Goal: Task Accomplishment & Management: Manage account settings

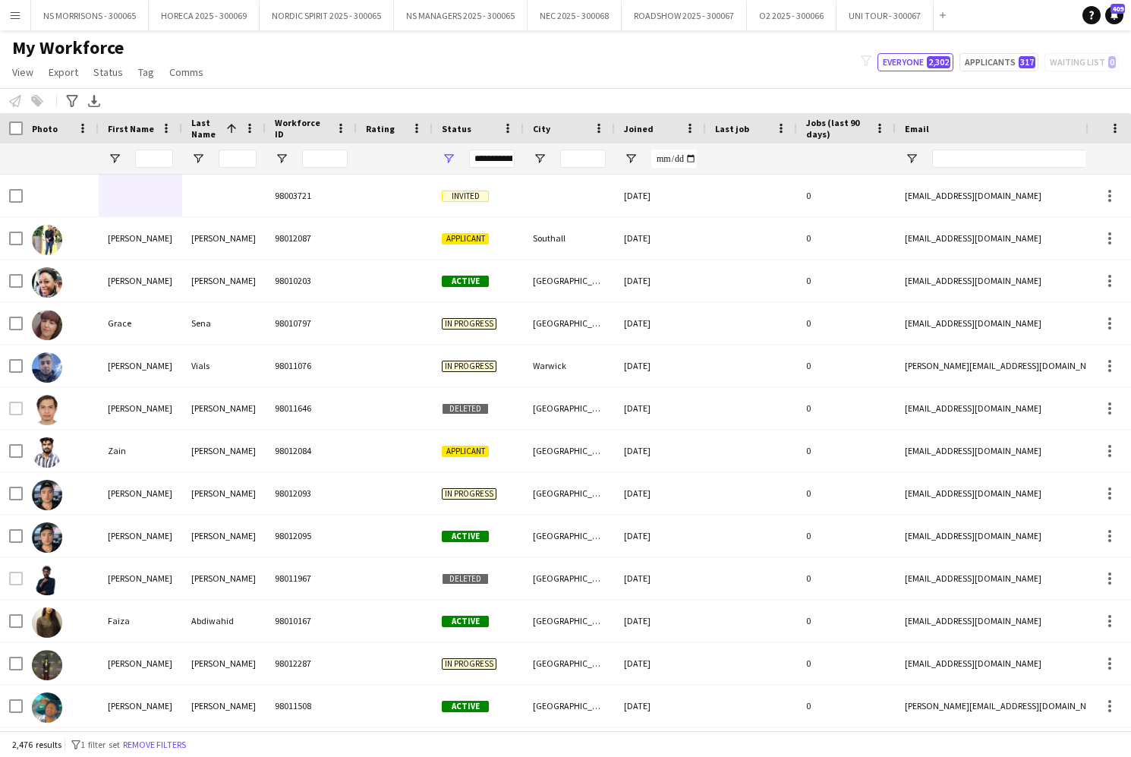
scroll to position [0, 1]
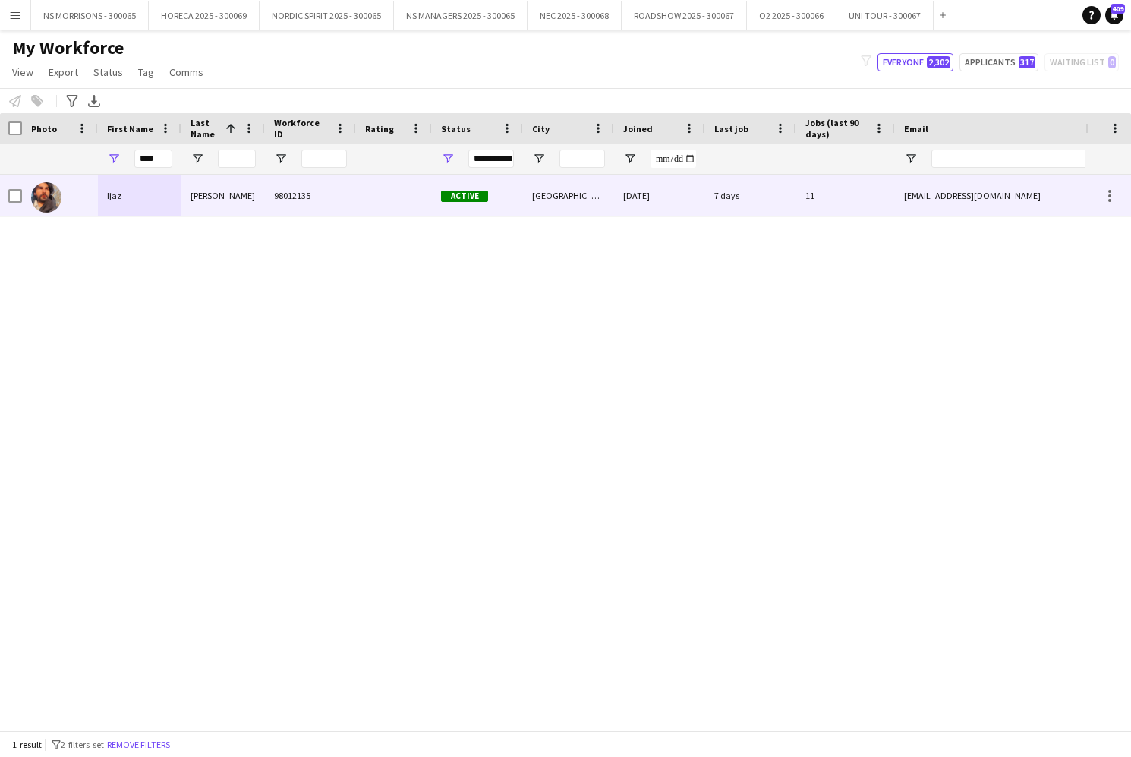
click at [107, 194] on div "Ijaz" at bounding box center [139, 196] width 83 height 42
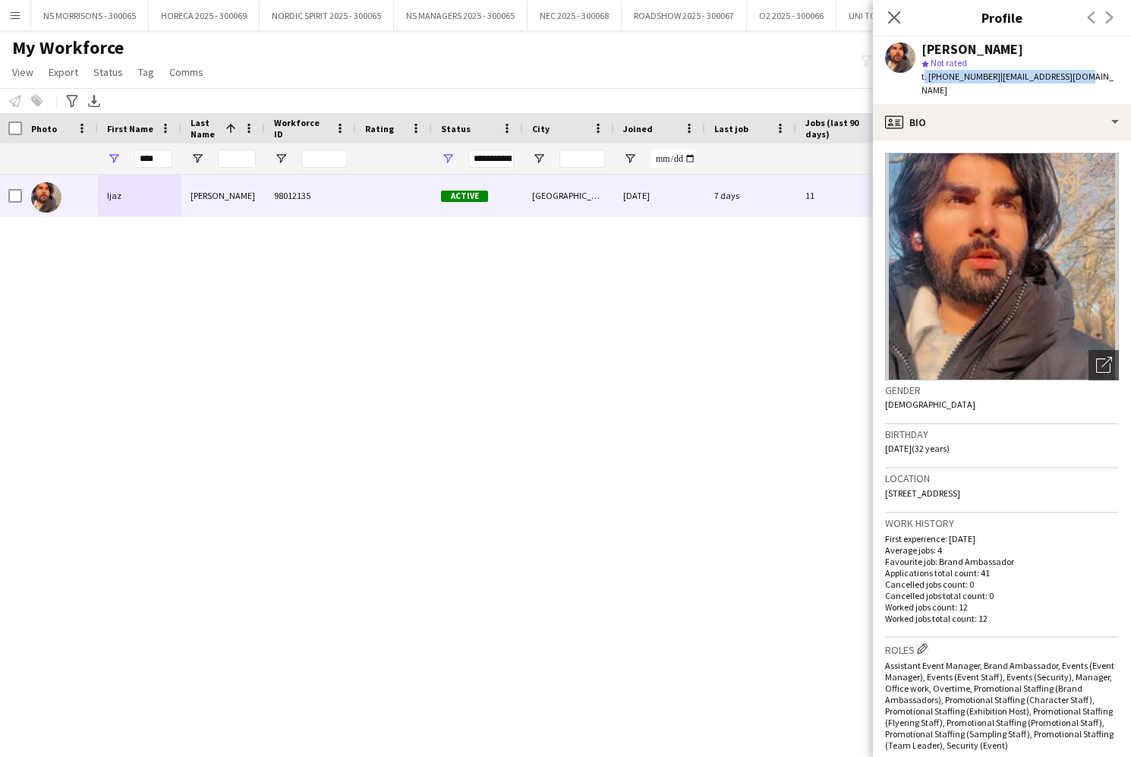
drag, startPoint x: 1085, startPoint y: 79, endPoint x: 915, endPoint y: 82, distance: 169.3
click at [915, 82] on div "[PERSON_NAME] star Not rated t. [PHONE_NUMBER] | [EMAIL_ADDRESS][DOMAIN_NAME]" at bounding box center [1002, 70] width 258 height 68
drag, startPoint x: 923, startPoint y: 78, endPoint x: 1077, endPoint y: 83, distance: 154.2
click at [1077, 83] on div "[PERSON_NAME] star Not rated t. [PHONE_NUMBER] | [EMAIL_ADDRESS][DOMAIN_NAME]" at bounding box center [1002, 70] width 258 height 68
copy div "t. [PHONE_NUMBER] | [EMAIL_ADDRESS][DOMAIN_NAME]"
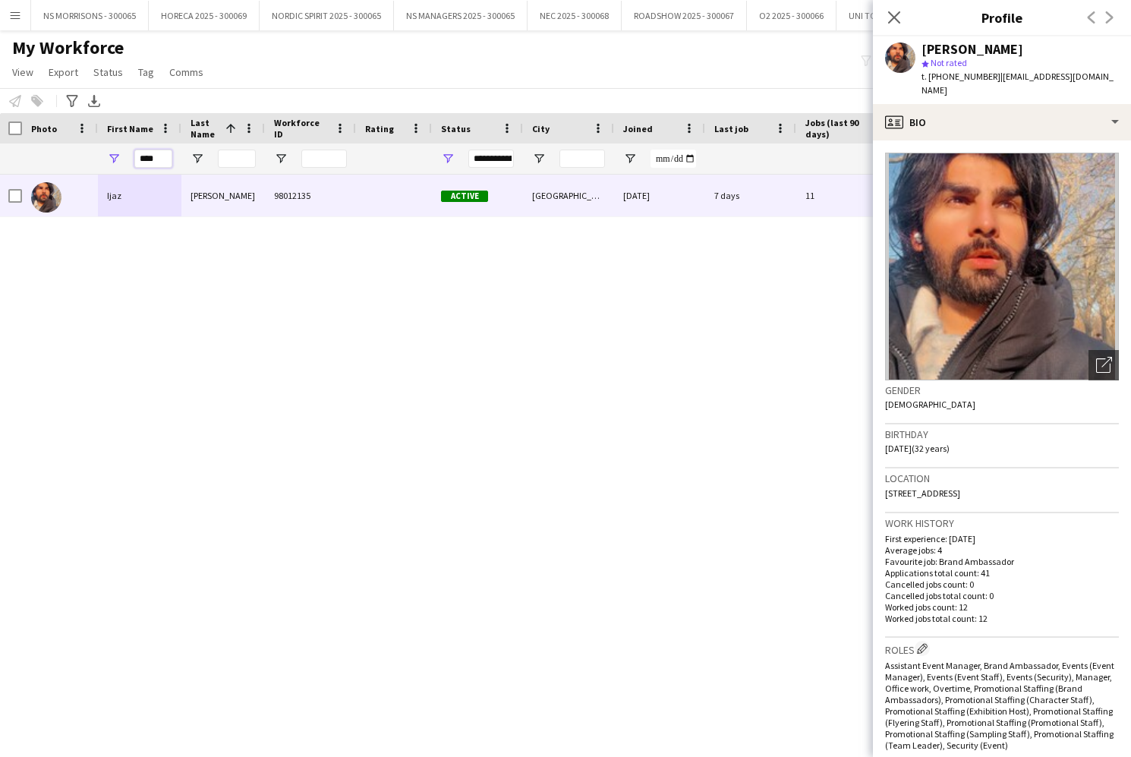
drag, startPoint x: 136, startPoint y: 160, endPoint x: 116, endPoint y: 162, distance: 19.8
click at [116, 162] on div "****" at bounding box center [139, 158] width 83 height 30
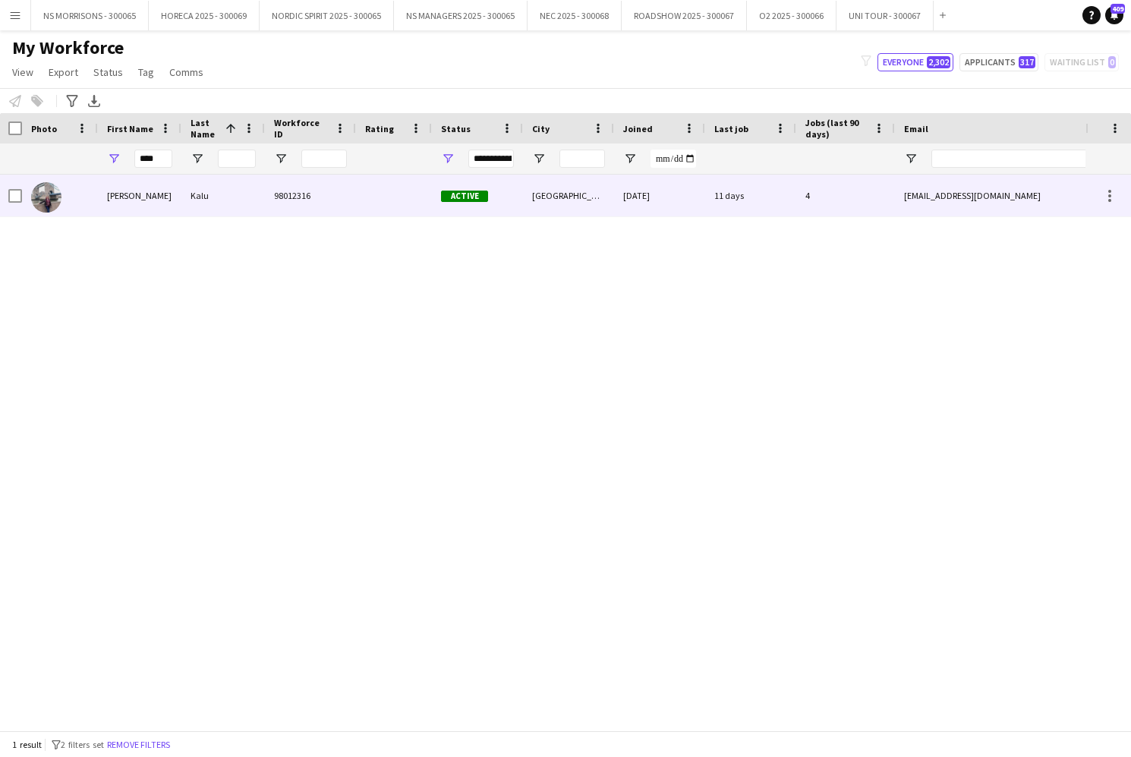
drag, startPoint x: 139, startPoint y: 197, endPoint x: 433, endPoint y: 178, distance: 295.1
click at [140, 197] on div "[PERSON_NAME]" at bounding box center [139, 196] width 83 height 42
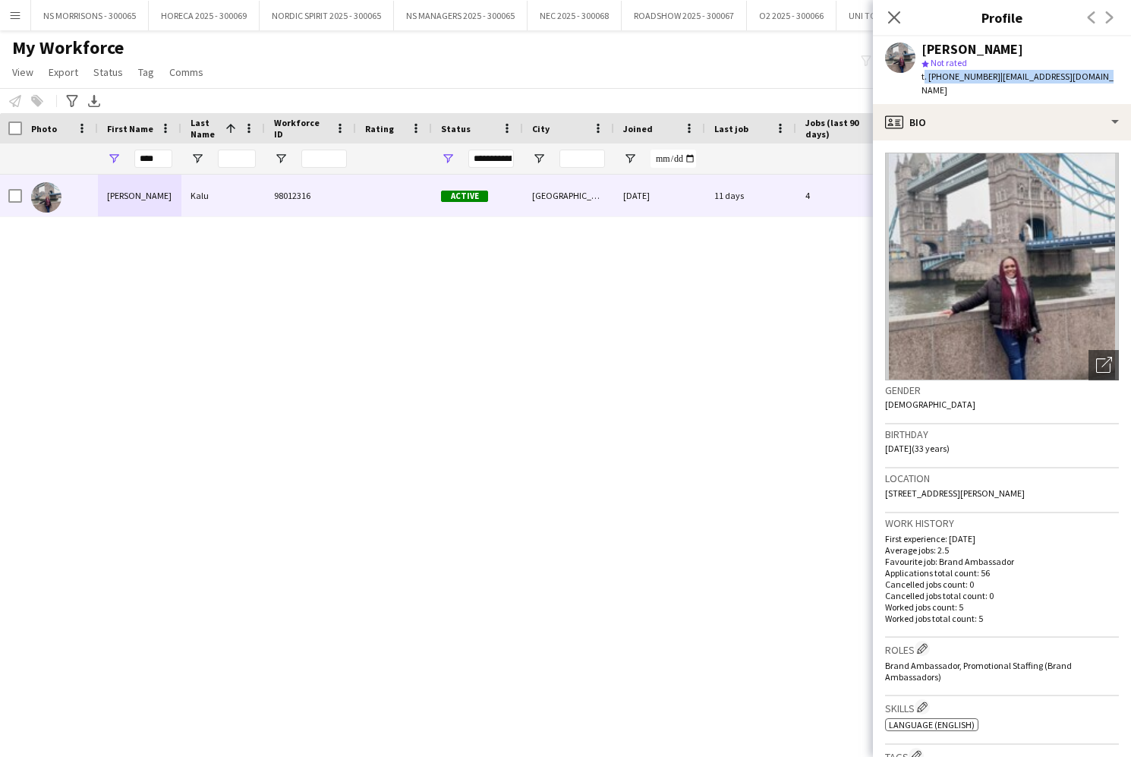
drag, startPoint x: 1097, startPoint y: 77, endPoint x: 922, endPoint y: 80, distance: 175.3
click at [921, 80] on div "[PERSON_NAME] star Not rated t. [PHONE_NUMBER] | [EMAIL_ADDRESS][DOMAIN_NAME]" at bounding box center [1002, 70] width 258 height 68
copy div "t. [PHONE_NUMBER] | [EMAIL_ADDRESS][DOMAIN_NAME]"
drag, startPoint x: 153, startPoint y: 162, endPoint x: 138, endPoint y: 163, distance: 15.2
click at [138, 163] on input "****" at bounding box center [153, 159] width 38 height 18
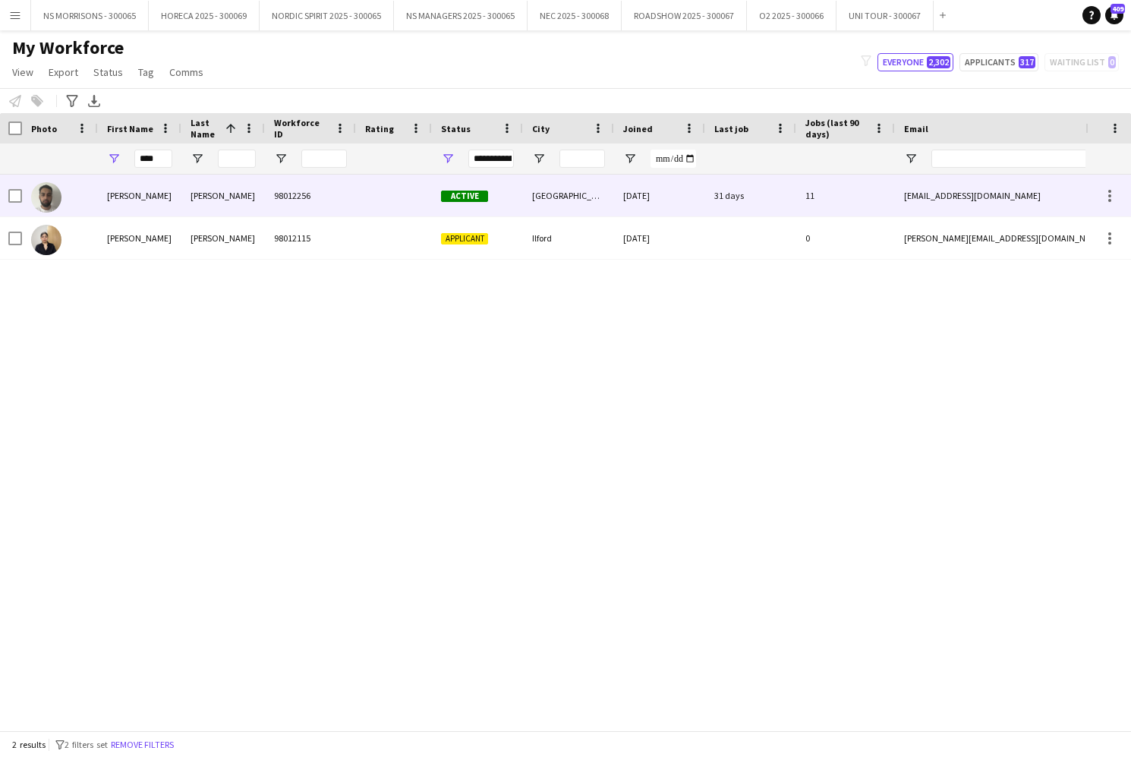
drag, startPoint x: 124, startPoint y: 191, endPoint x: 507, endPoint y: 178, distance: 383.5
click at [124, 191] on div "[PERSON_NAME]" at bounding box center [139, 196] width 83 height 42
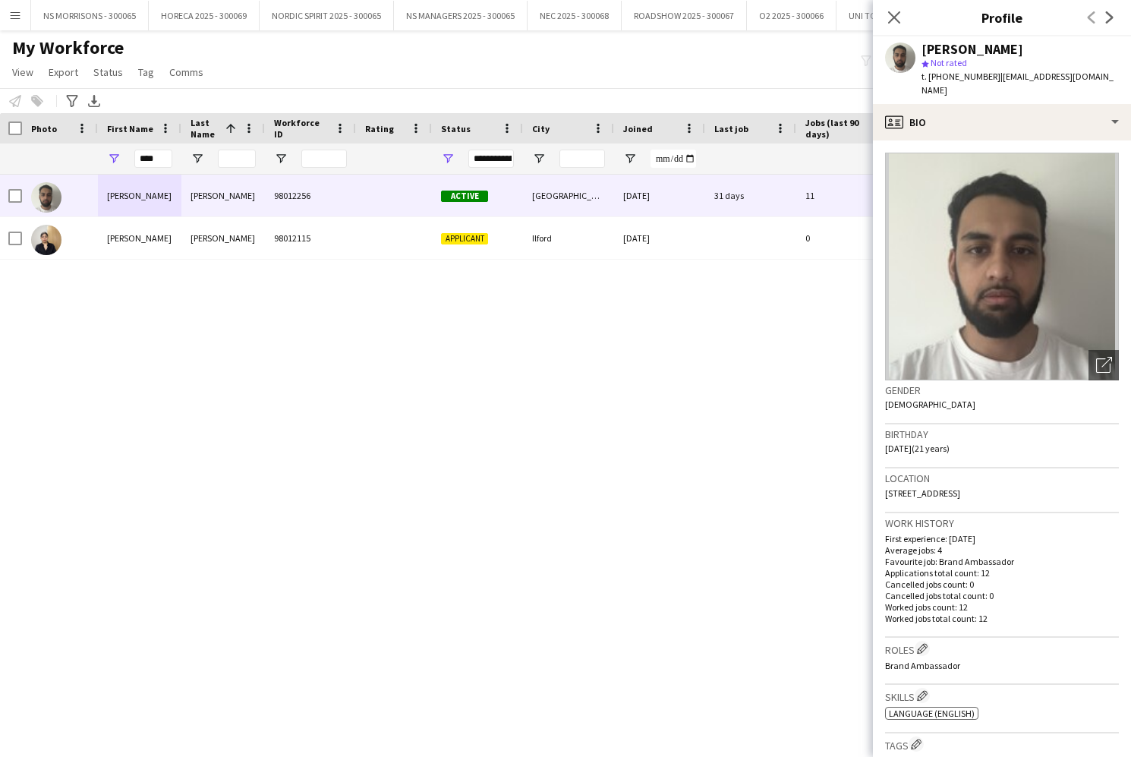
drag, startPoint x: 922, startPoint y: 78, endPoint x: 931, endPoint y: 89, distance: 13.5
click at [931, 89] on div "t. [PHONE_NUMBER] | [EMAIL_ADDRESS][DOMAIN_NAME]" at bounding box center [1019, 83] width 197 height 27
copy div "t. [PHONE_NUMBER] | [EMAIL_ADDRESS][DOMAIN_NAME]"
drag, startPoint x: 162, startPoint y: 162, endPoint x: 135, endPoint y: 158, distance: 27.6
click at [135, 158] on input "****" at bounding box center [153, 159] width 38 height 18
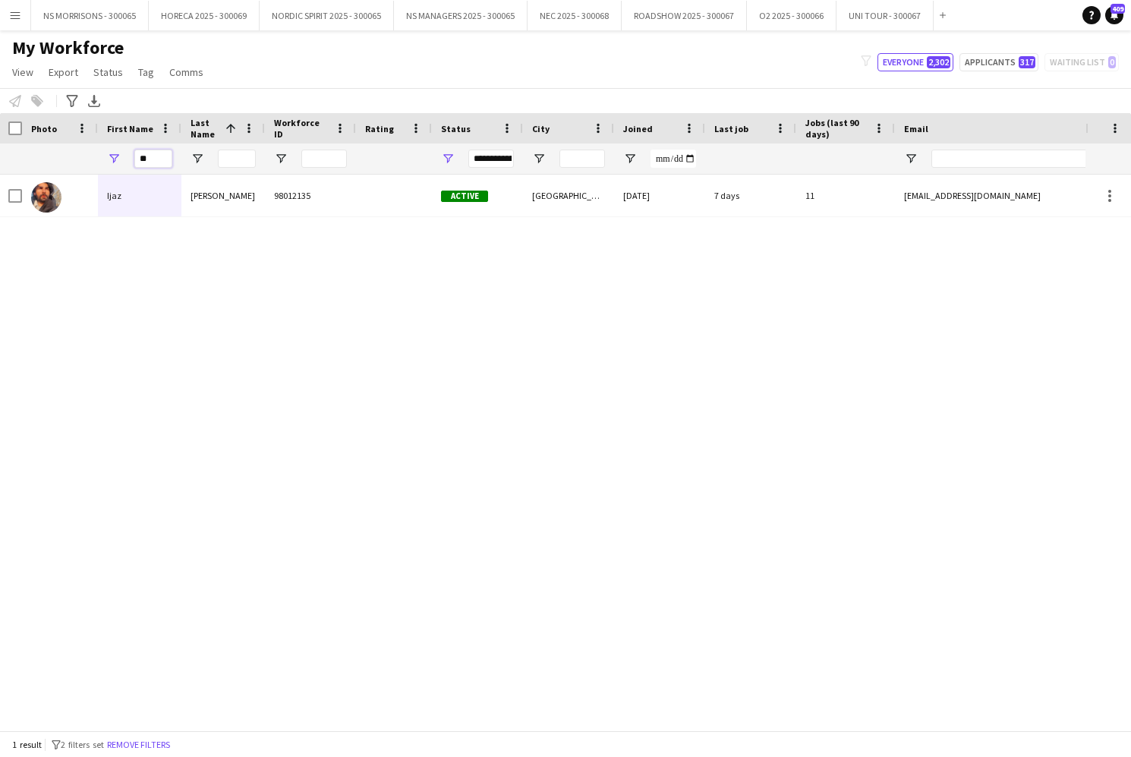
type input "*"
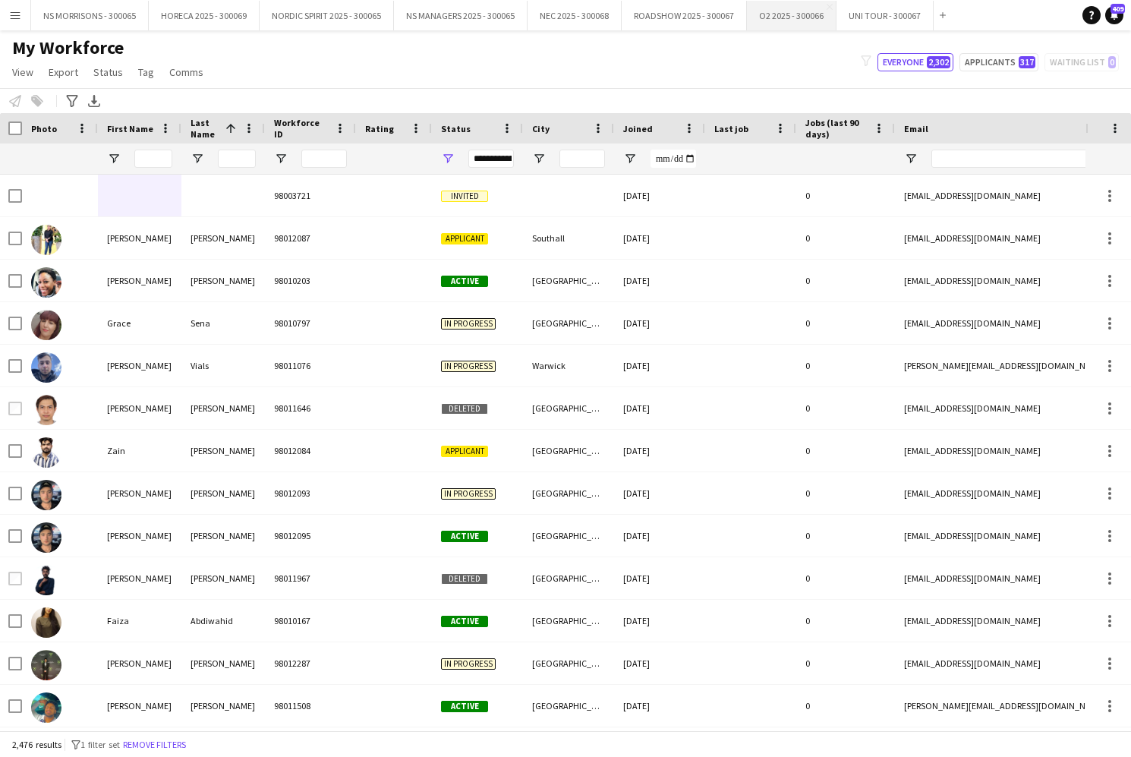
click at [792, 17] on button "O2 2025 - 300066 Close" at bounding box center [792, 16] width 90 height 30
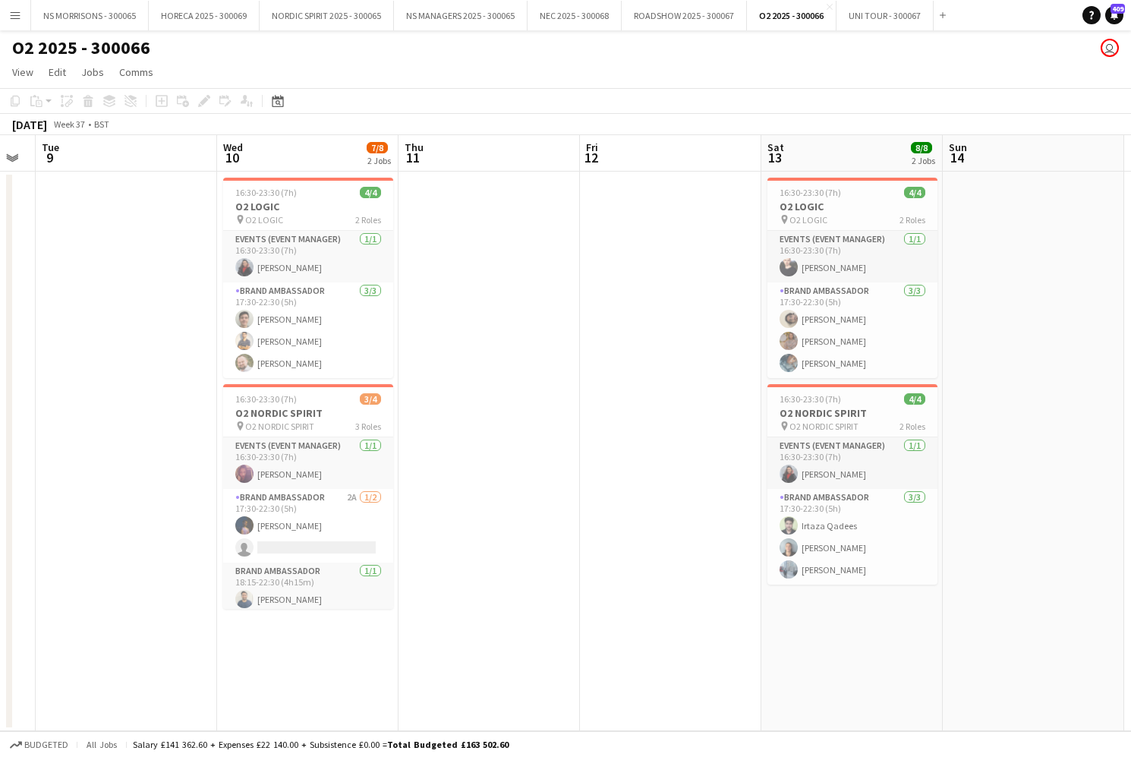
scroll to position [0, 477]
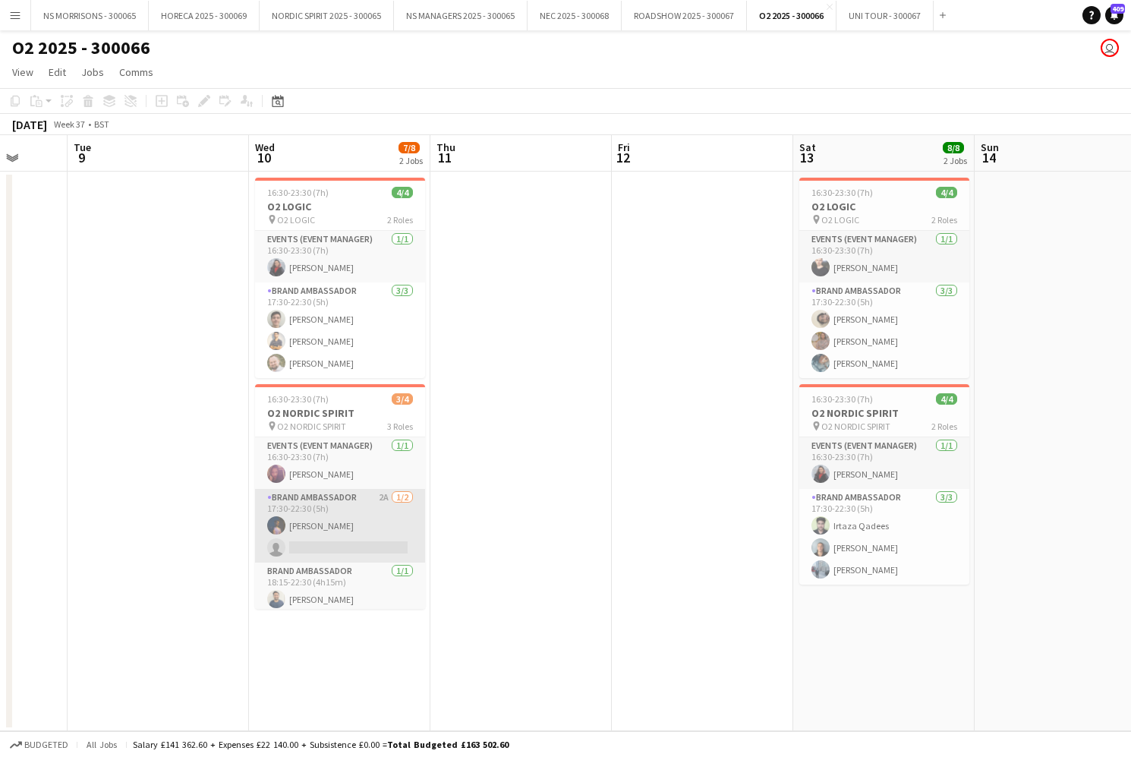
click at [320, 541] on app-card-role "Brand Ambassador 2A [DATE] 17:30-22:30 (5h) [PERSON_NAME] single-neutral-actions" at bounding box center [340, 526] width 170 height 74
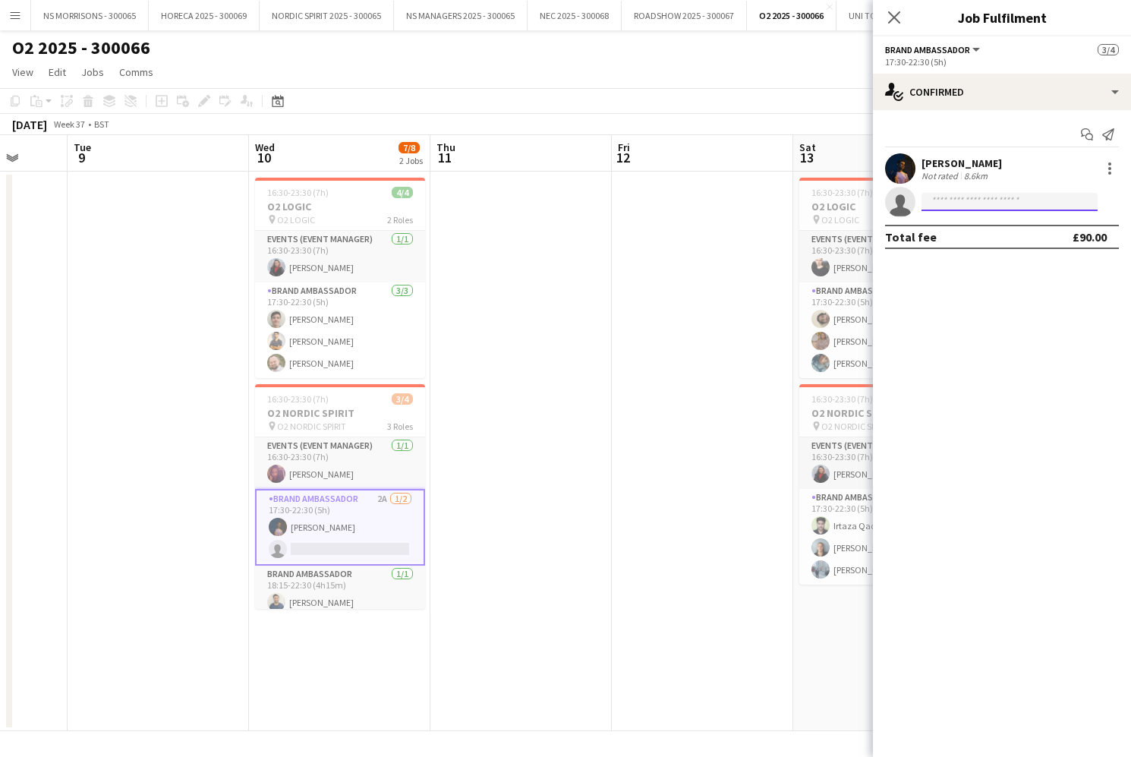
click at [970, 204] on input at bounding box center [1009, 202] width 176 height 18
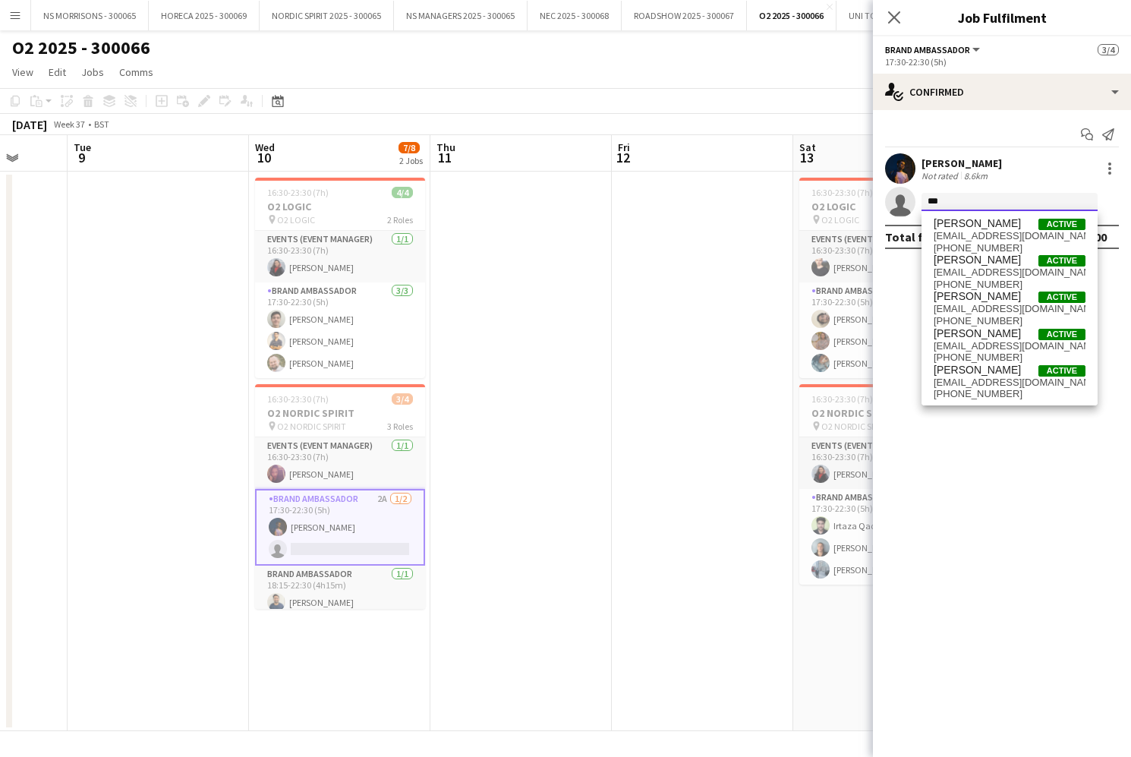
scroll to position [0, 1]
type input "***"
click at [980, 236] on span "[EMAIL_ADDRESS][DOMAIN_NAME]" at bounding box center [1010, 236] width 152 height 12
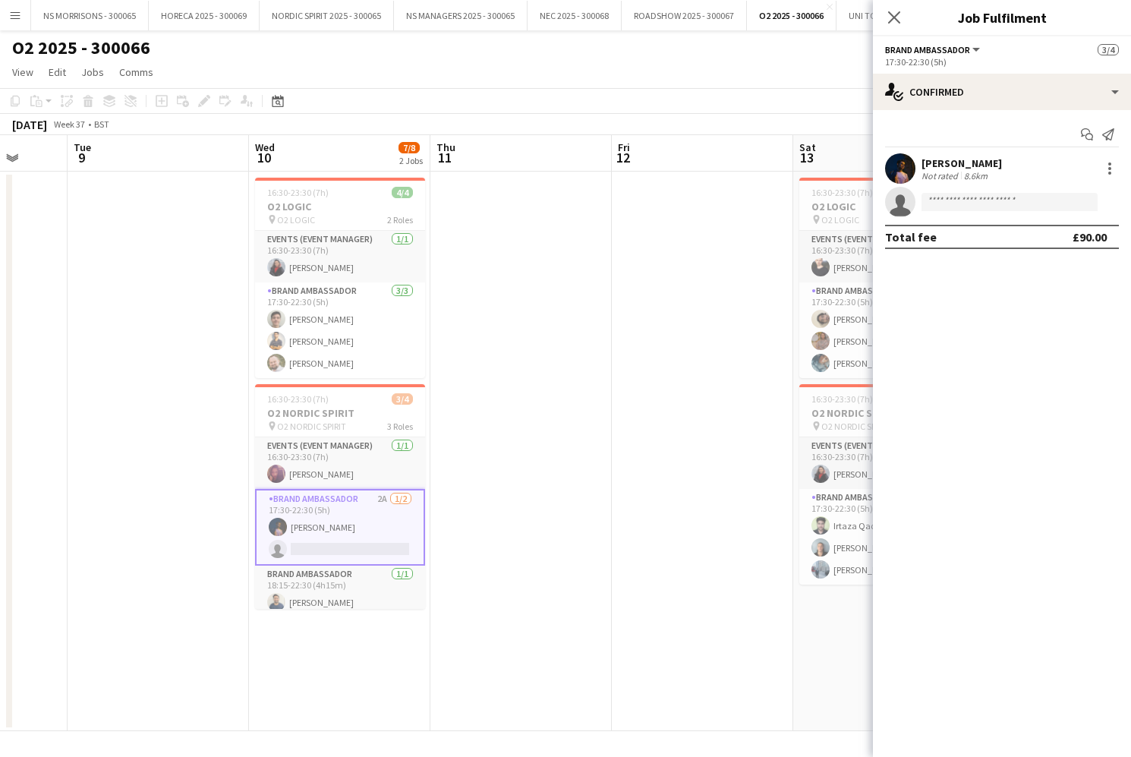
scroll to position [0, 0]
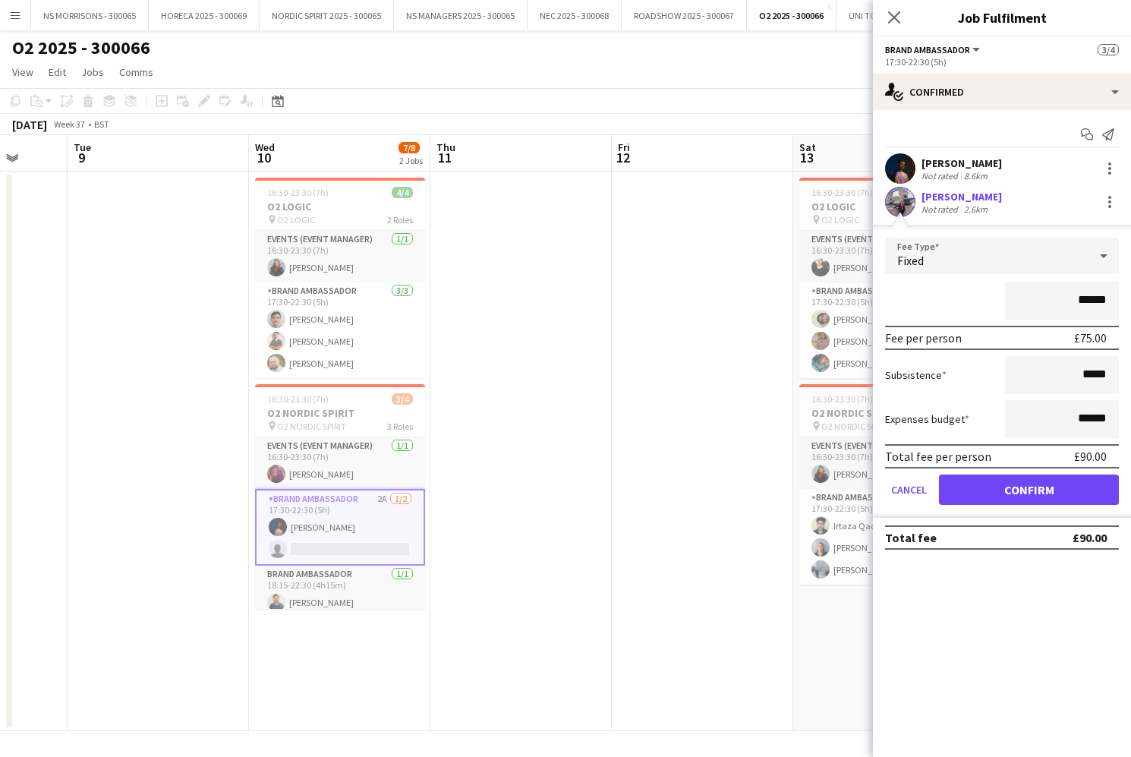
click at [965, 492] on button "Confirm" at bounding box center [1029, 489] width 180 height 30
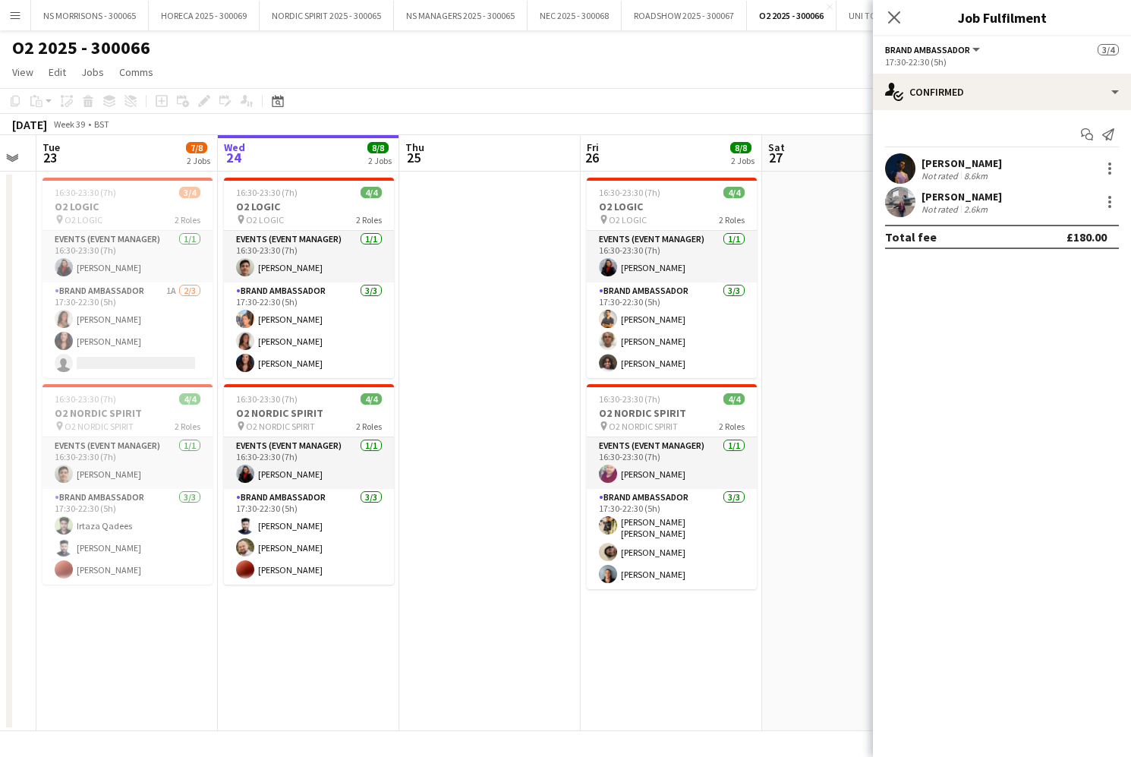
scroll to position [0, 320]
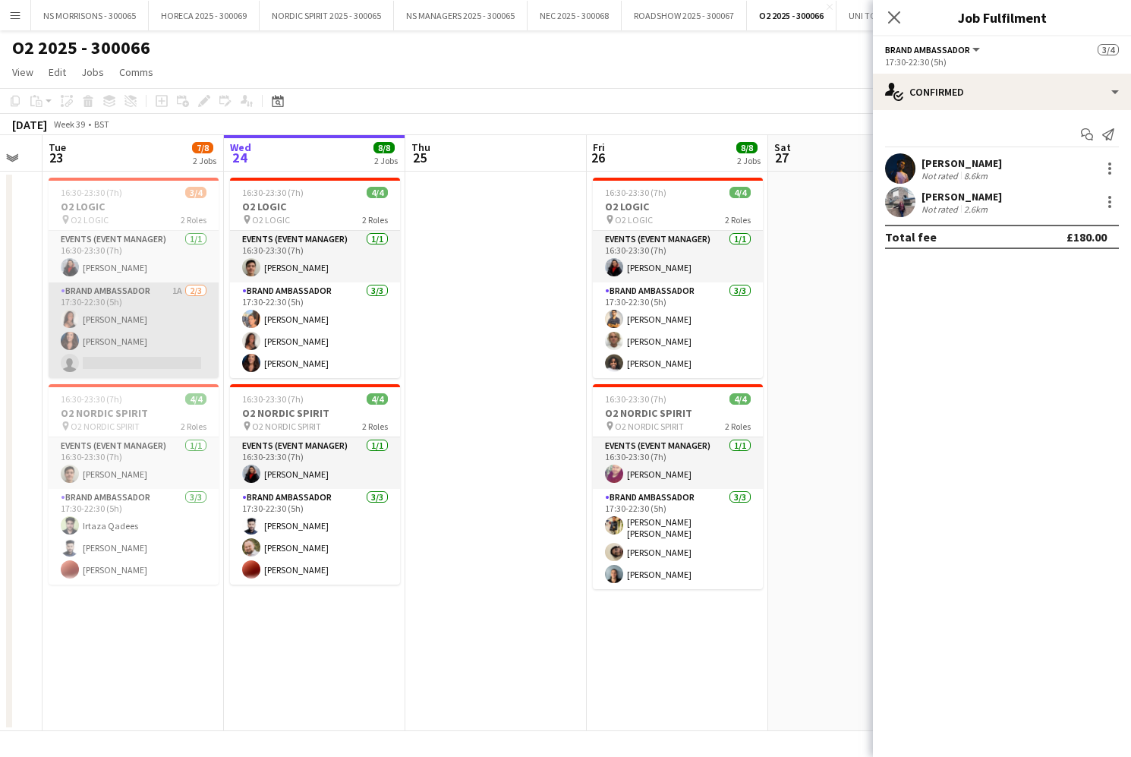
click at [74, 348] on app-user-avatar at bounding box center [70, 341] width 18 height 18
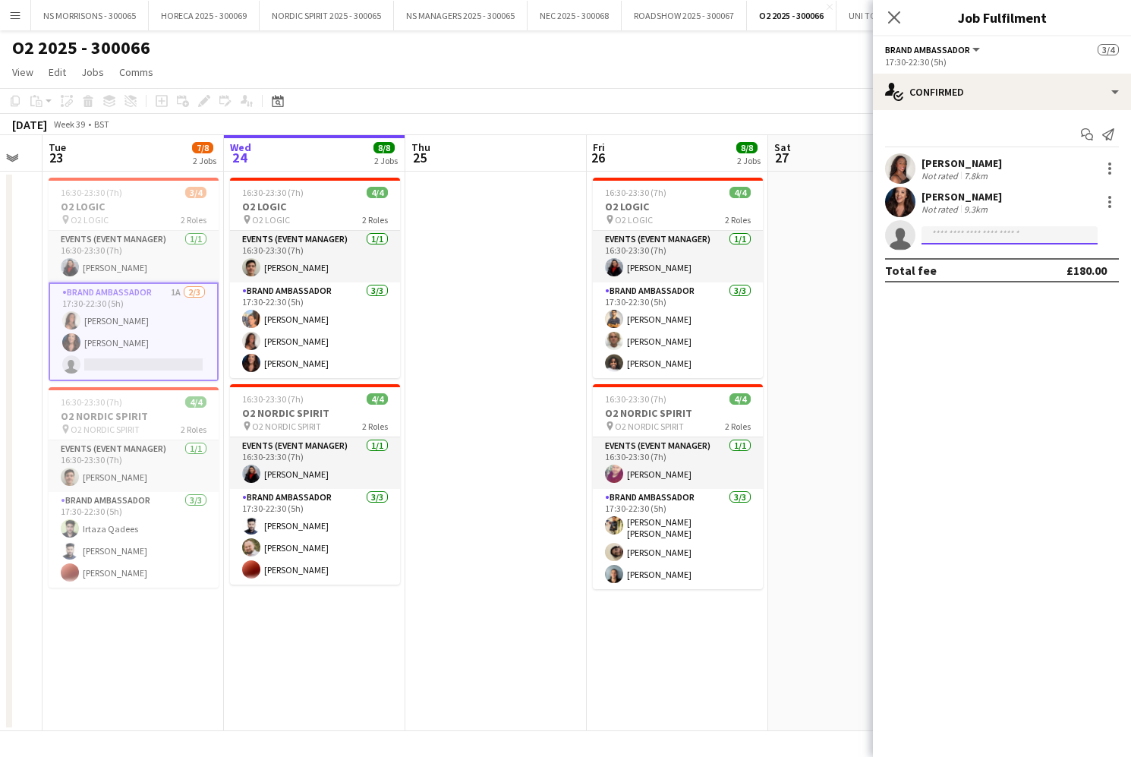
click at [974, 237] on input at bounding box center [1009, 235] width 176 height 18
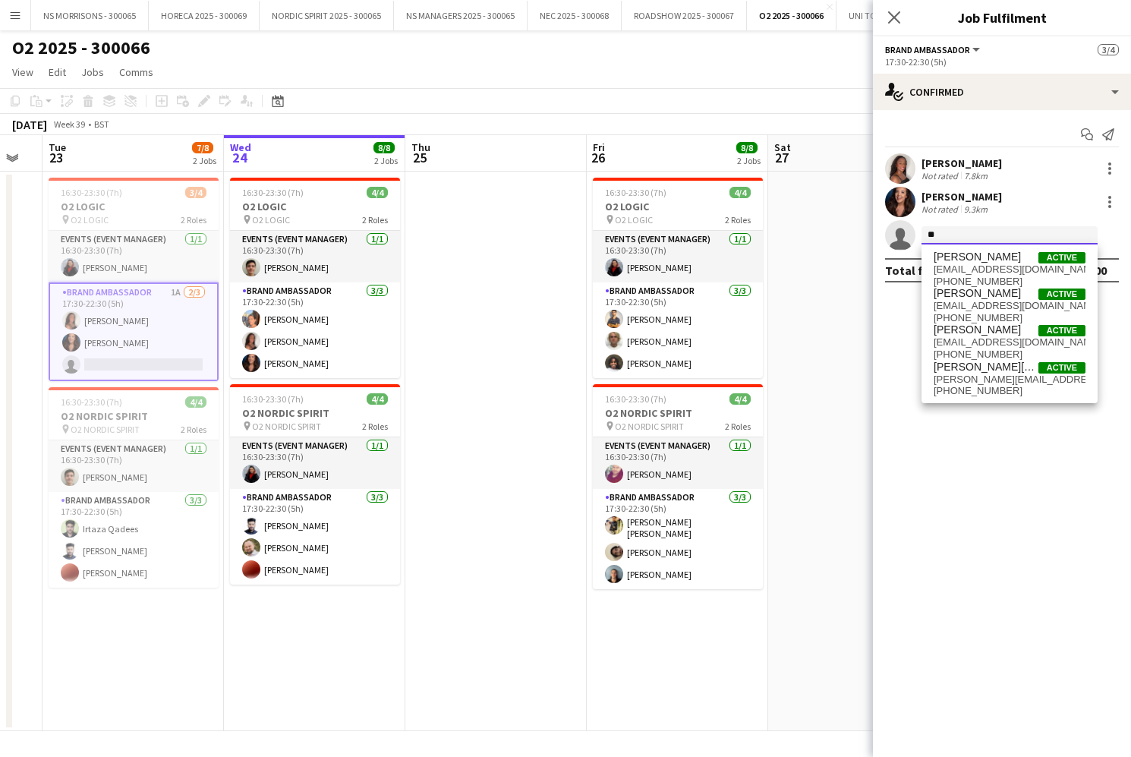
type input "*"
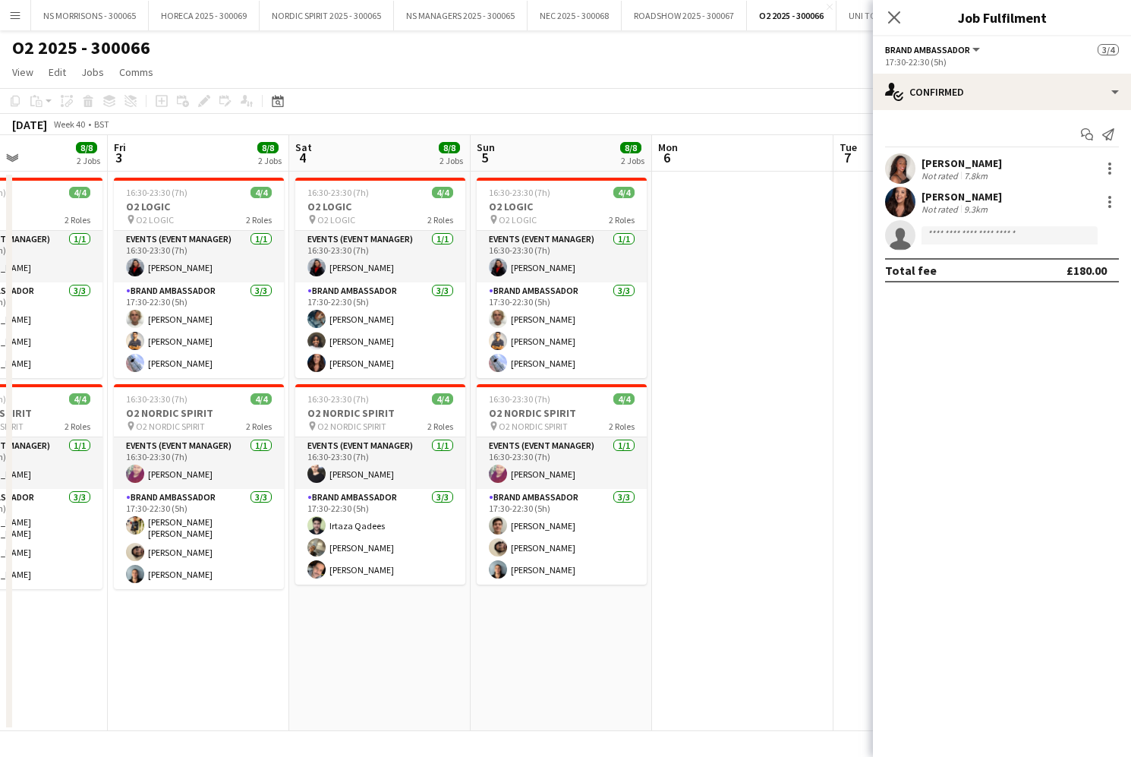
scroll to position [0, 439]
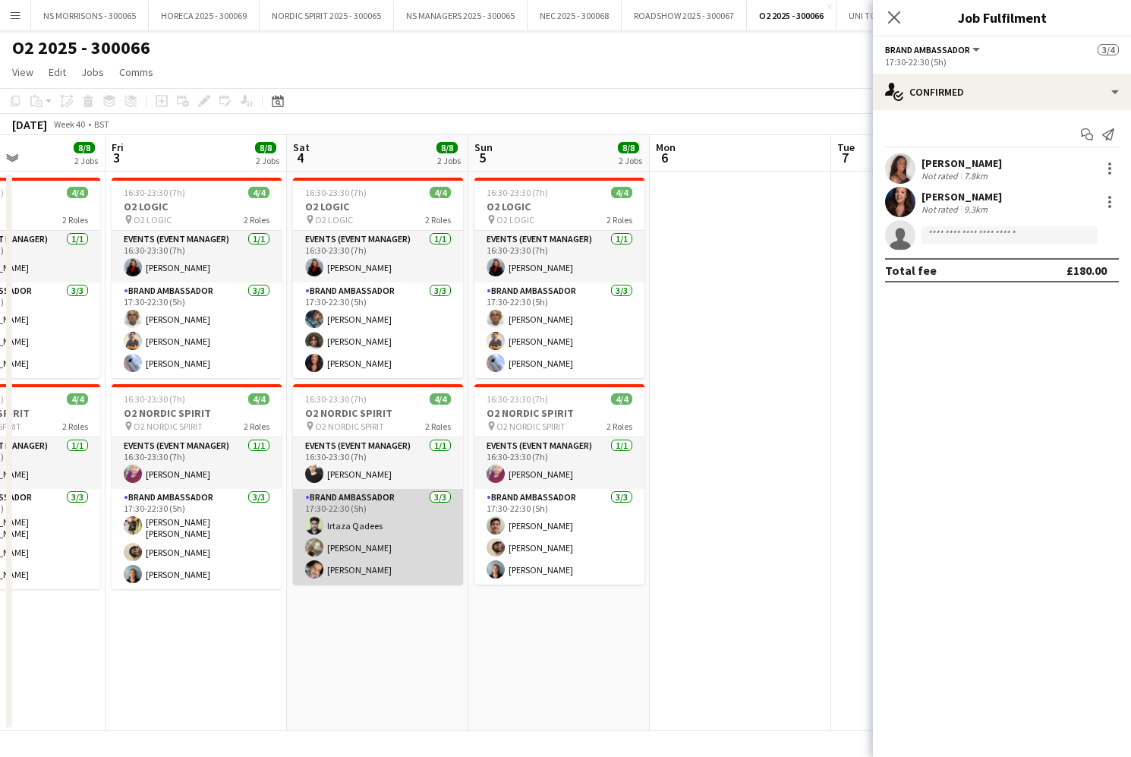
click at [370, 538] on app-card-role "Brand Ambassador [DATE] 17:30-22:30 (5h) [PERSON_NAME] [PERSON_NAME] [PERSON_NA…" at bounding box center [378, 537] width 170 height 96
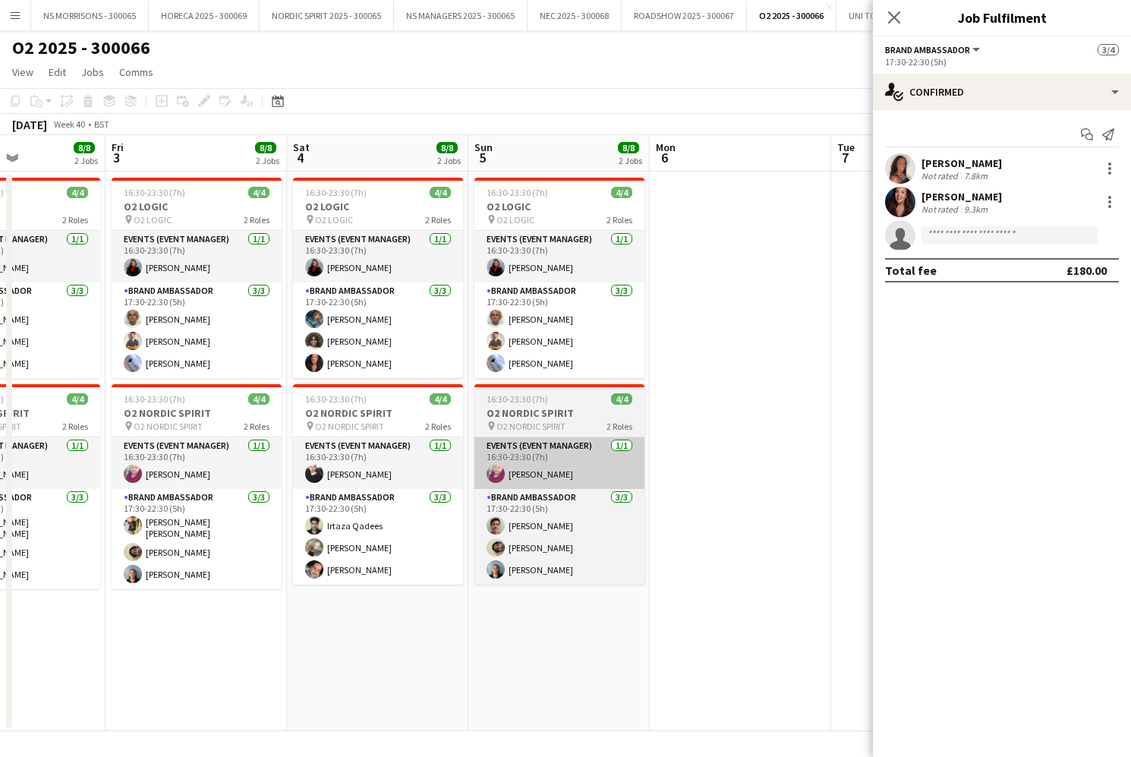
drag, startPoint x: 370, startPoint y: 538, endPoint x: 524, endPoint y: 469, distance: 168.8
click at [370, 538] on app-card-role "Brand Ambassador [DATE] 17:30-22:30 (5h) [PERSON_NAME] [PERSON_NAME] [PERSON_NA…" at bounding box center [378, 537] width 170 height 96
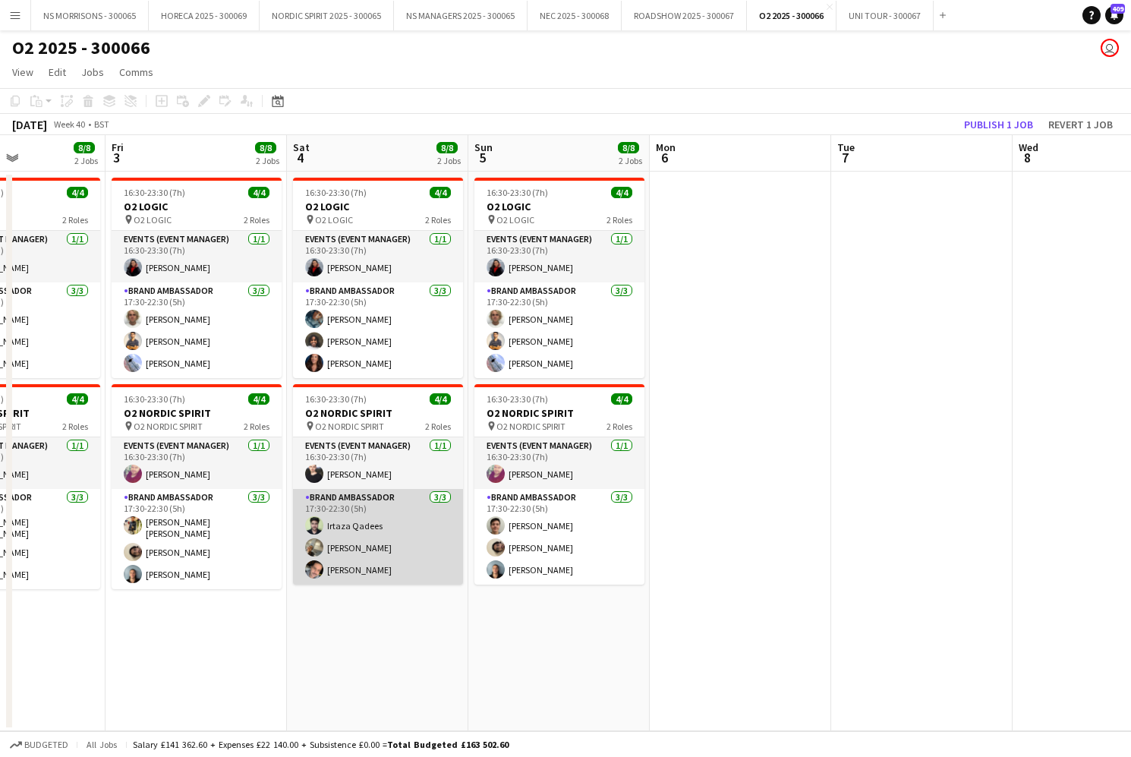
click at [392, 500] on app-card-role "Brand Ambassador [DATE] 17:30-22:30 (5h) [PERSON_NAME] [PERSON_NAME] [PERSON_NA…" at bounding box center [378, 537] width 170 height 96
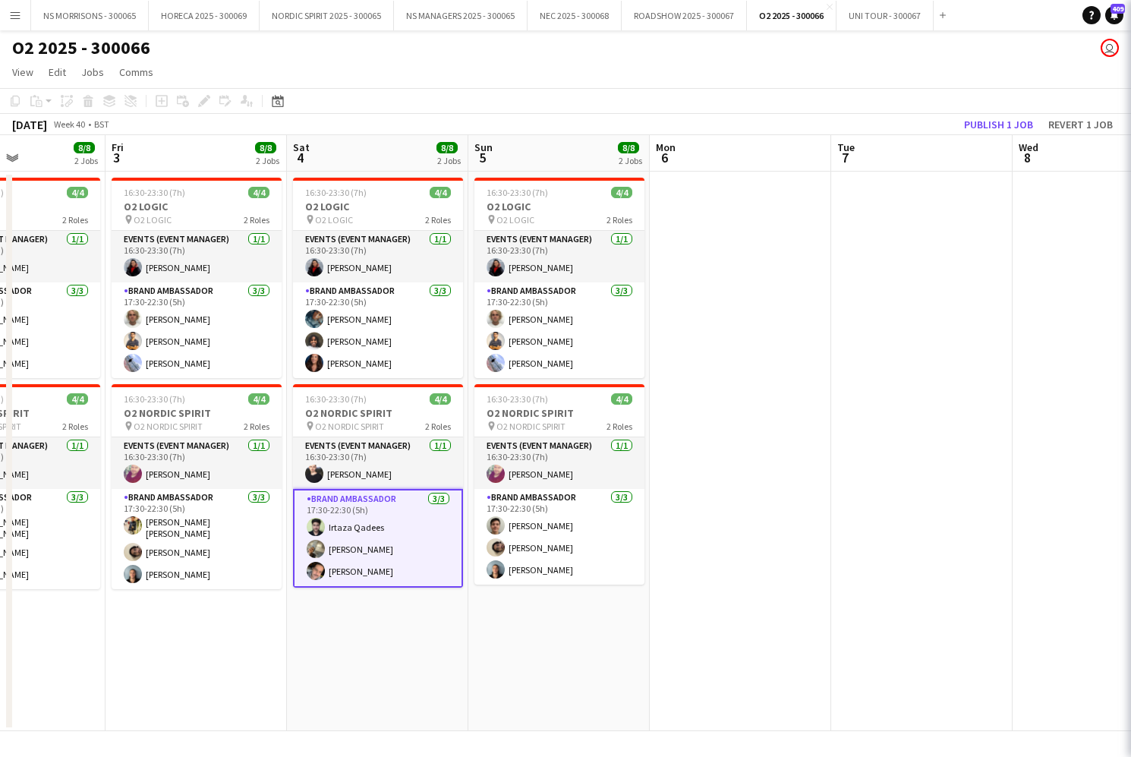
scroll to position [0, 437]
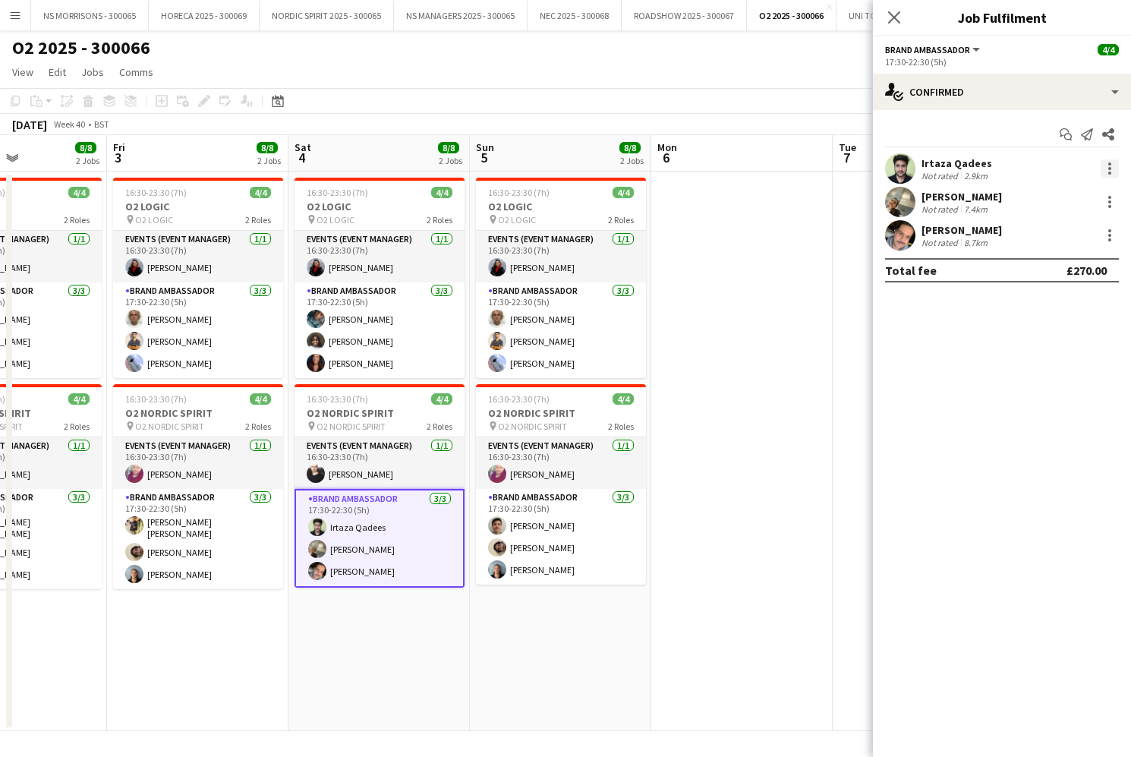
click at [1114, 170] on div at bounding box center [1110, 168] width 18 height 18
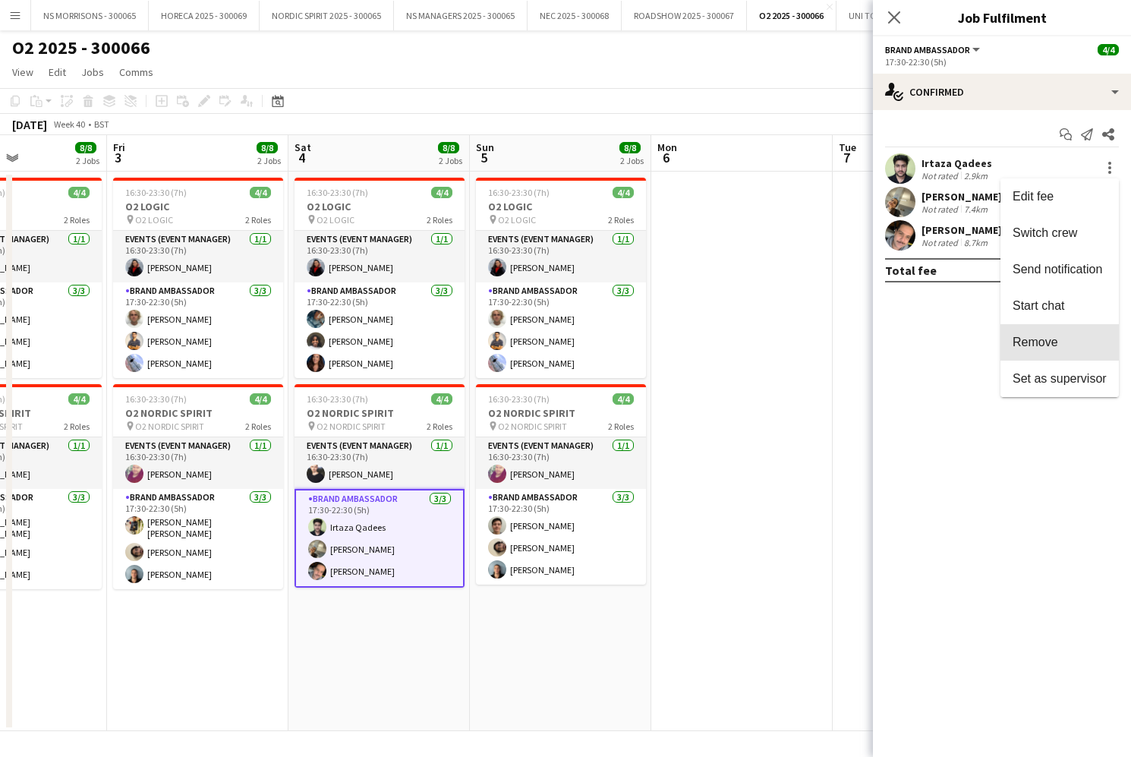
click at [1035, 328] on button "Remove" at bounding box center [1059, 342] width 118 height 36
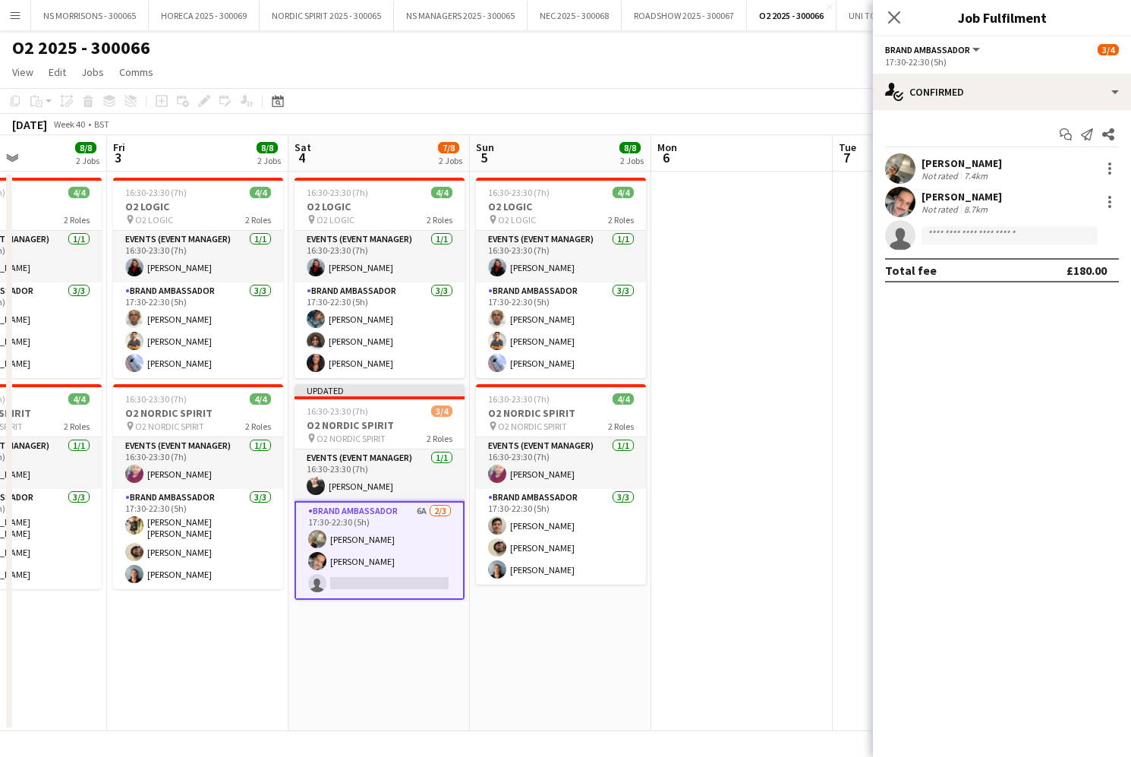
click at [785, 338] on app-date-cell at bounding box center [741, 451] width 181 height 559
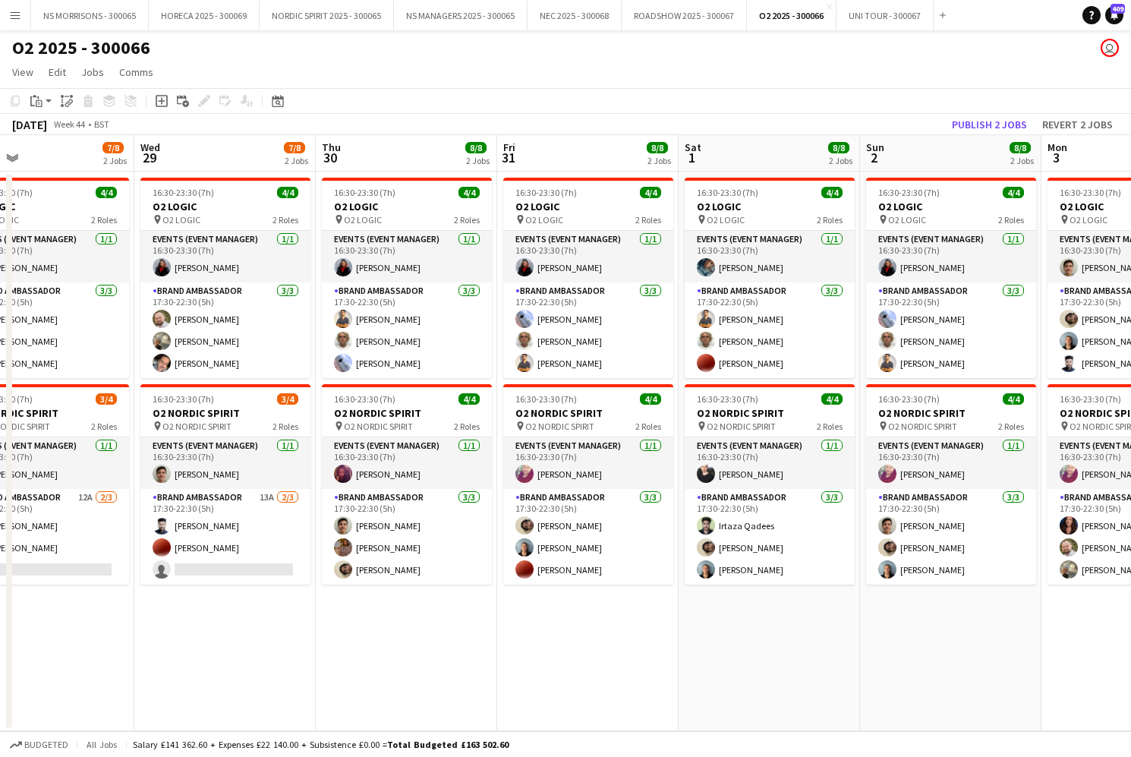
scroll to position [0, 593]
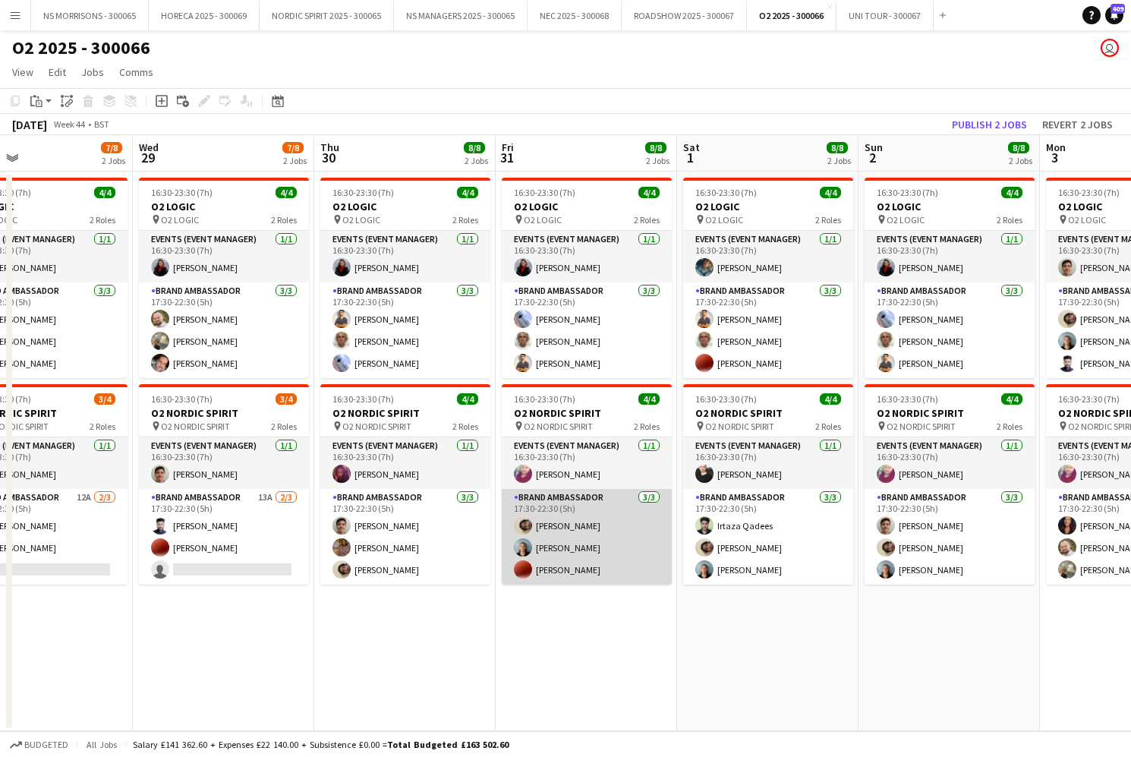
click at [627, 546] on app-card-role "Brand Ambassador [DATE] 17:30-22:30 (5h) [PERSON_NAME] [PERSON_NAME] [PERSON_NA…" at bounding box center [587, 537] width 170 height 96
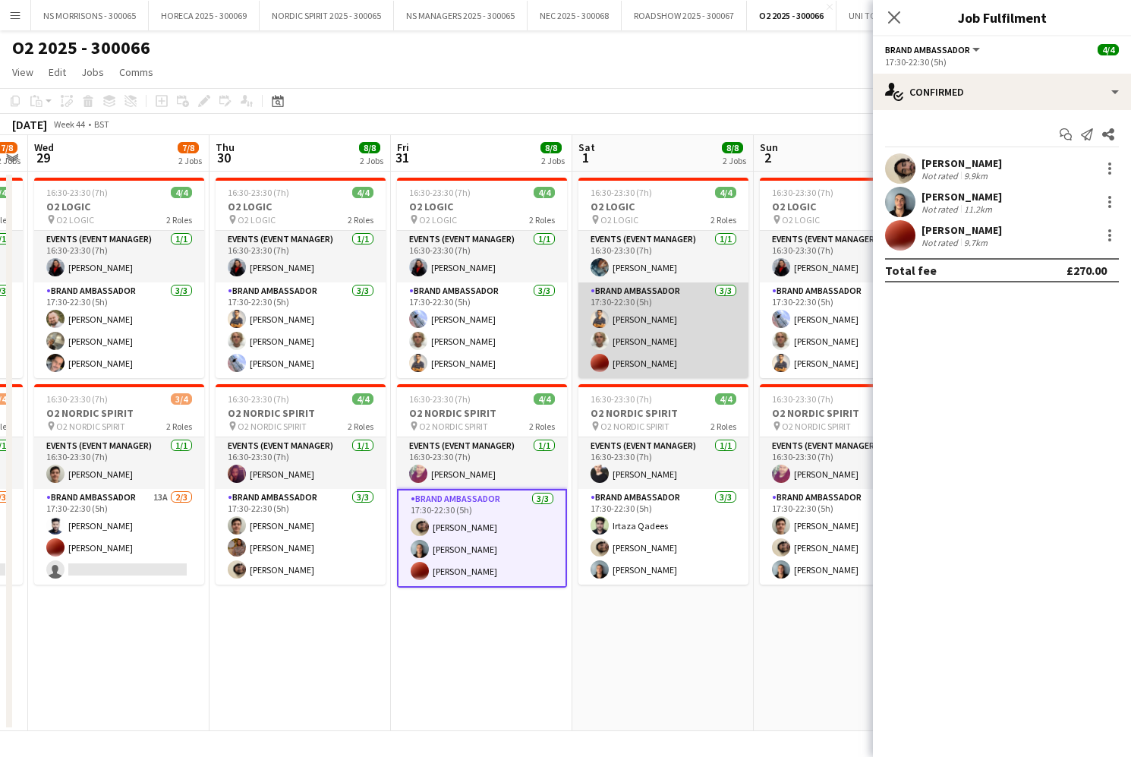
scroll to position [0, 704]
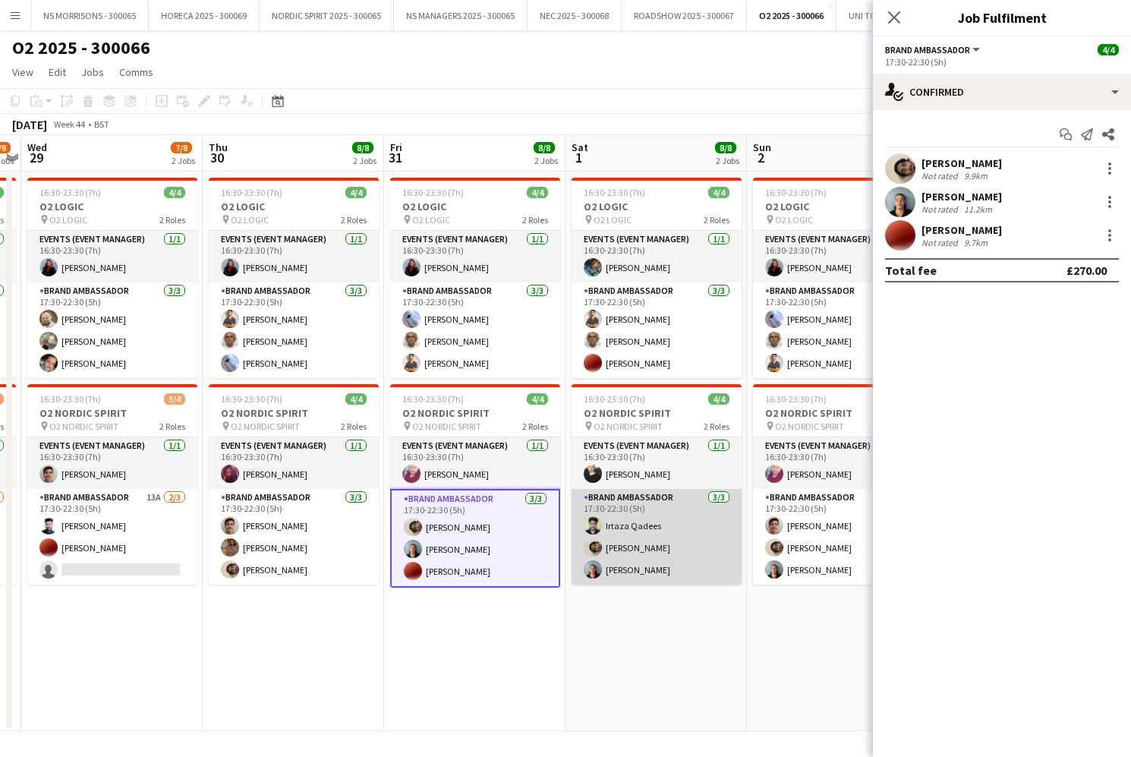
click at [687, 527] on app-card-role "Brand Ambassador [DATE] 17:30-22:30 (5h) [PERSON_NAME] Qadees [PERSON_NAME] [PE…" at bounding box center [657, 537] width 170 height 96
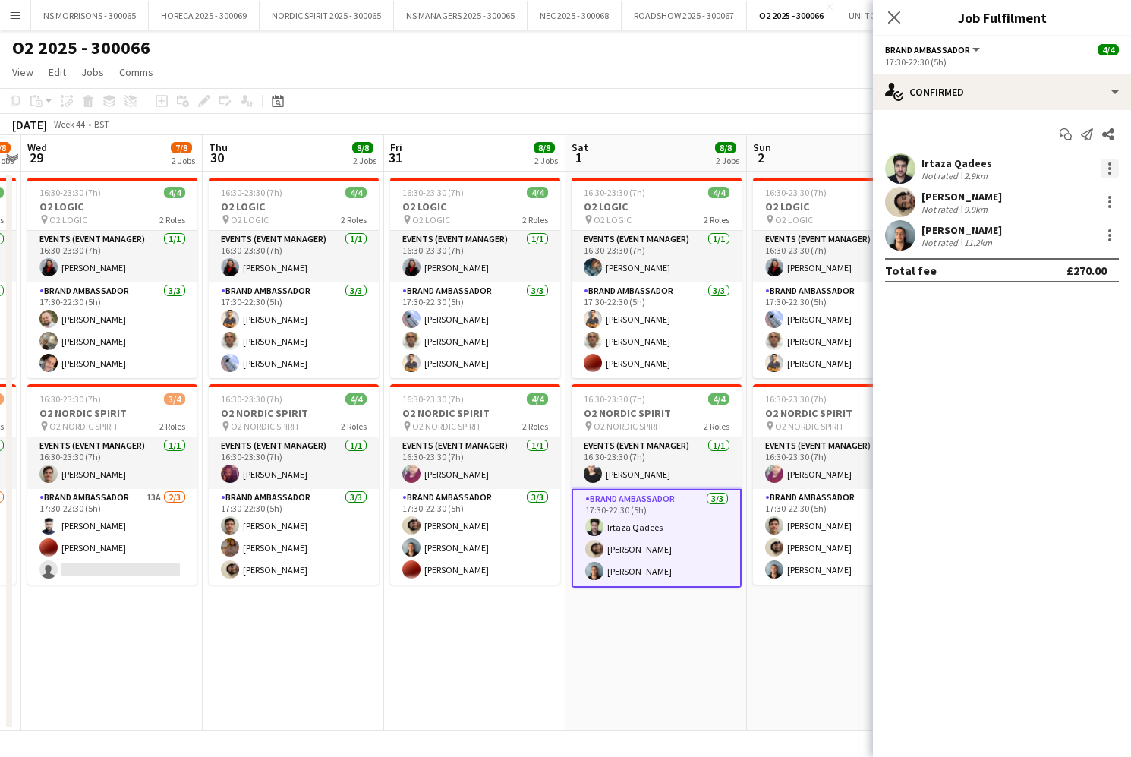
drag, startPoint x: 1112, startPoint y: 168, endPoint x: 1104, endPoint y: 176, distance: 11.3
click at [1110, 170] on div at bounding box center [1110, 168] width 18 height 18
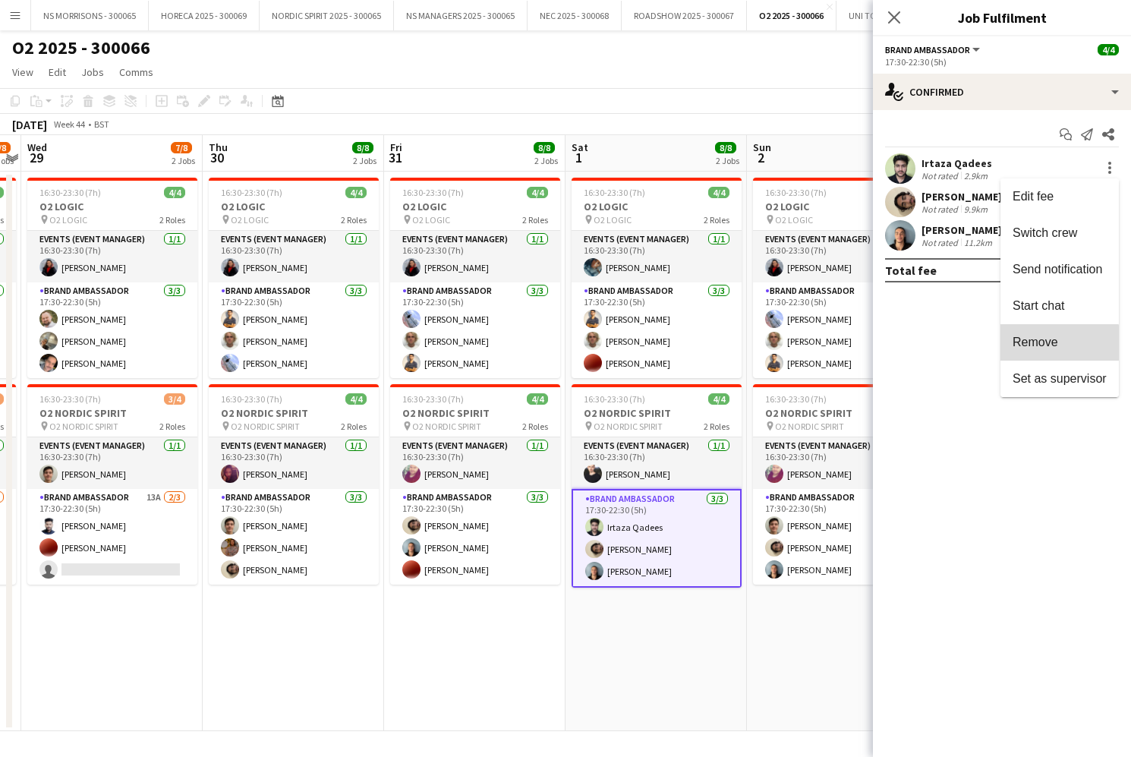
click at [1036, 355] on button "Remove" at bounding box center [1059, 342] width 118 height 36
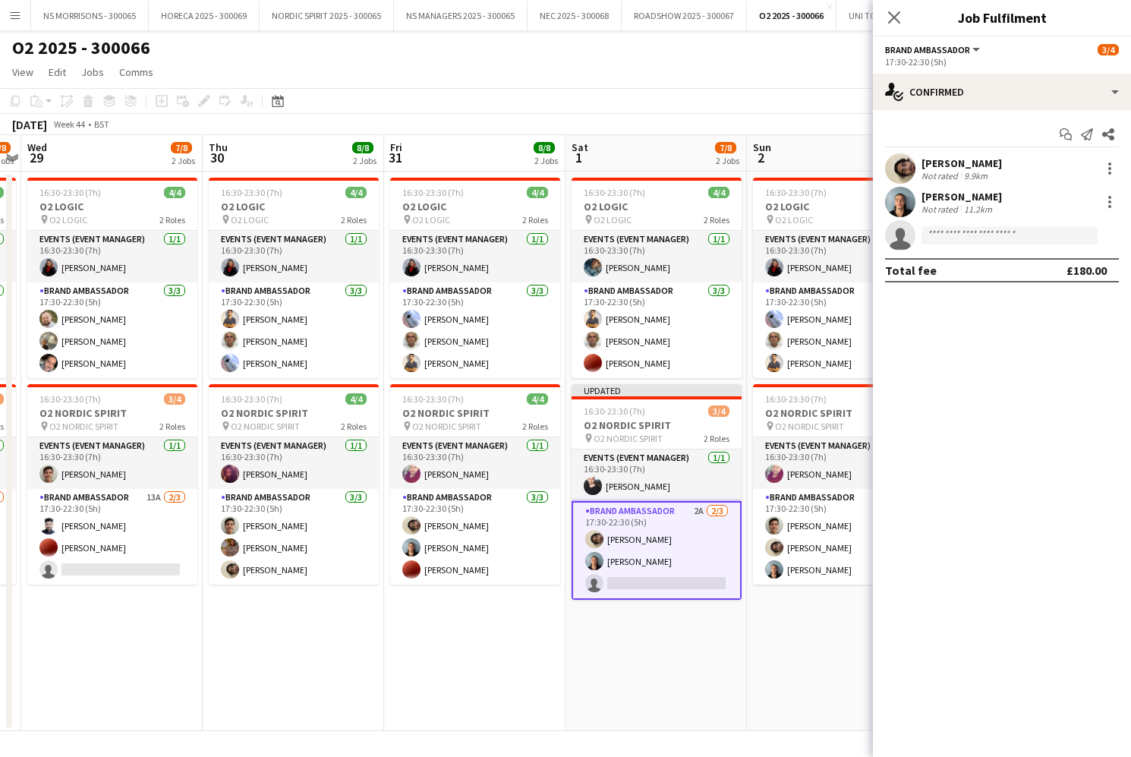
click at [671, 634] on app-date-cell "16:30-23:30 (7h) 4/4 O2 LOGIC pin O2 LOGIC 2 Roles Events (Event Manager) [DATE…" at bounding box center [655, 451] width 181 height 559
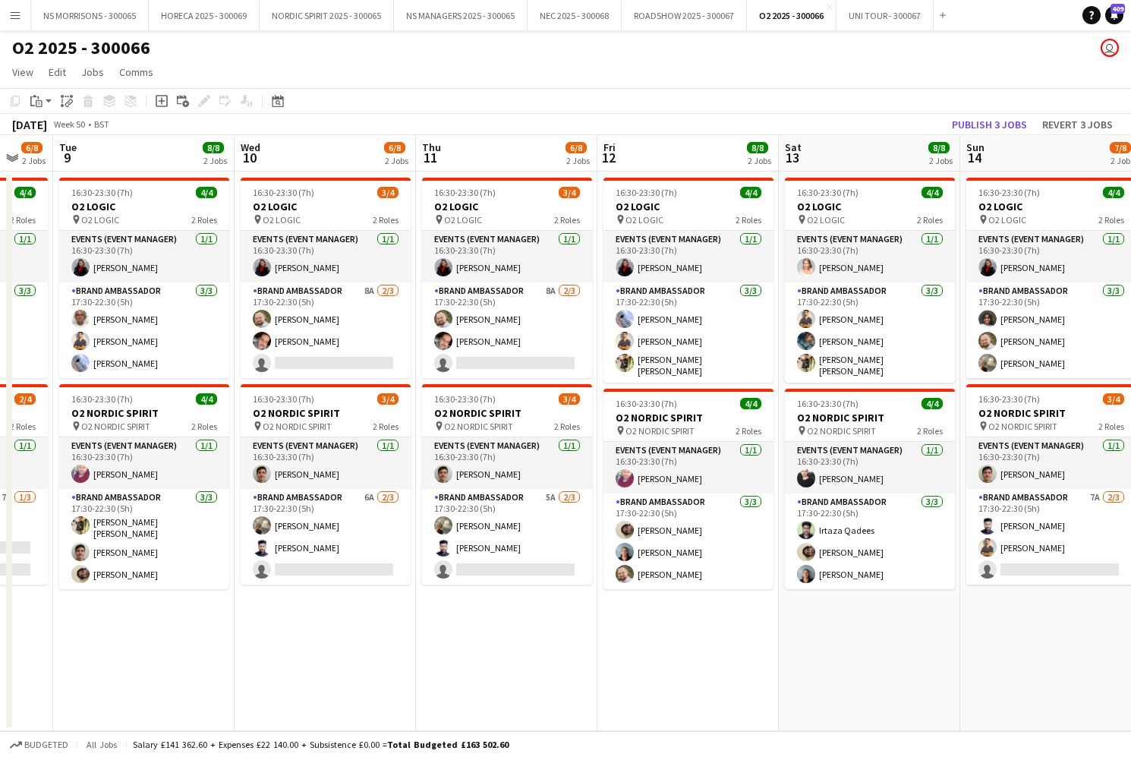
scroll to position [0, 675]
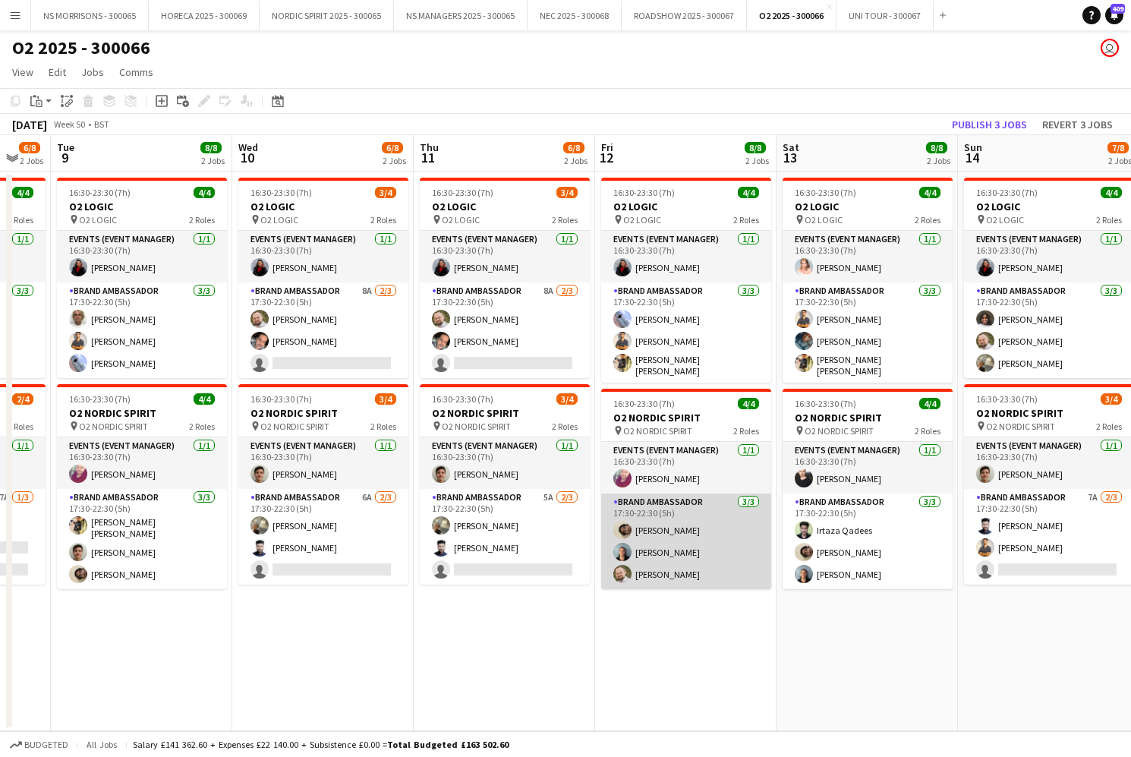
click at [688, 551] on app-card-role "Brand Ambassador [DATE] 17:30-22:30 (5h) [PERSON_NAME] [PERSON_NAME] [PERSON_NA…" at bounding box center [686, 541] width 170 height 96
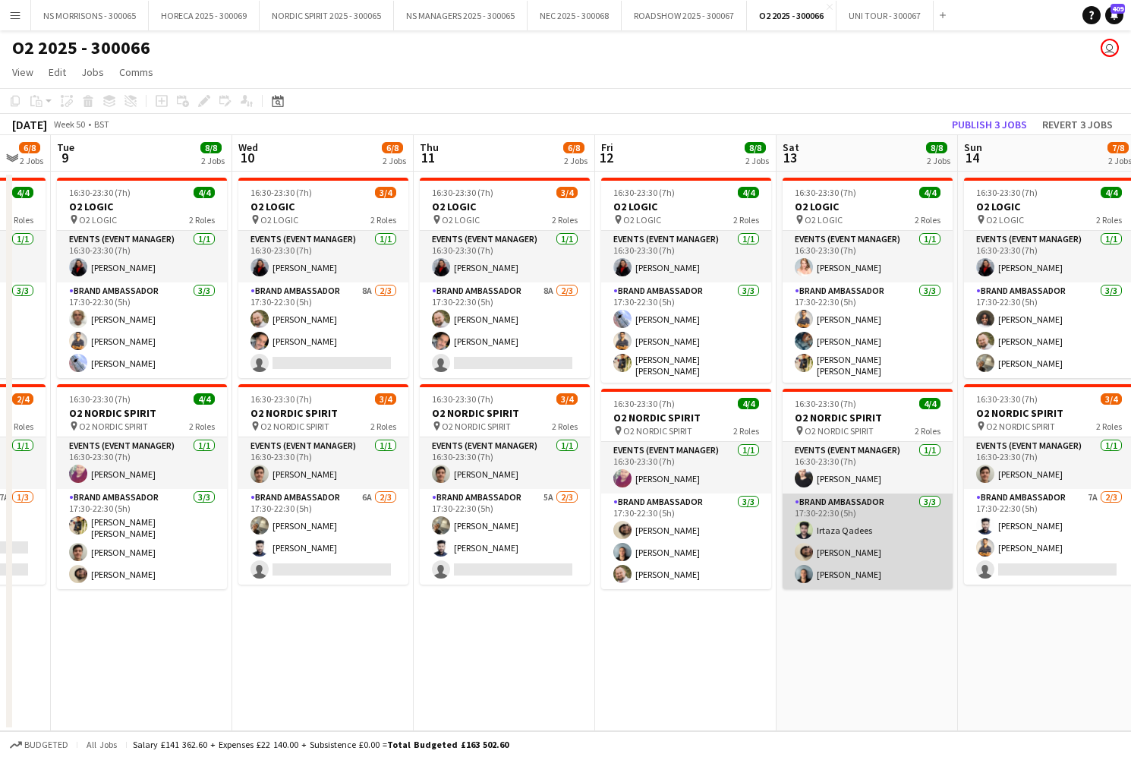
drag, startPoint x: 861, startPoint y: 549, endPoint x: 881, endPoint y: 496, distance: 56.9
click at [859, 549] on app-card-role "Brand Ambassador [DATE] 17:30-22:30 (5h) [PERSON_NAME] Qadees [PERSON_NAME] [PE…" at bounding box center [868, 541] width 170 height 96
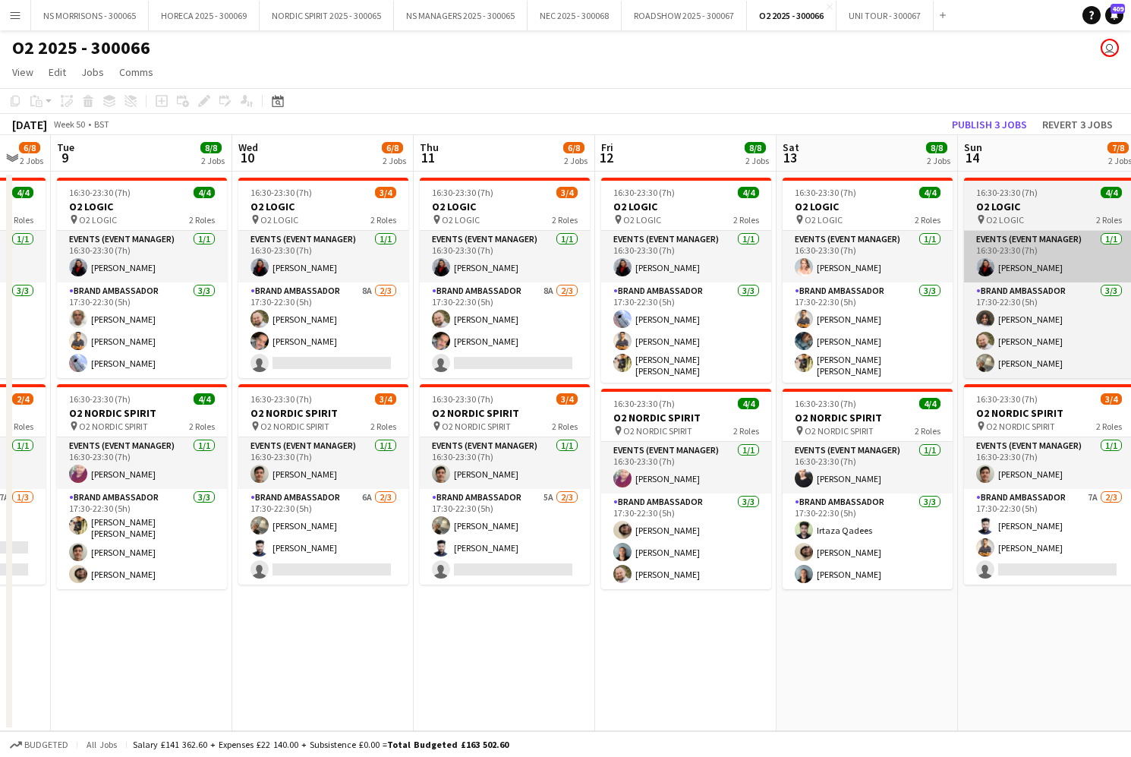
scroll to position [0, 676]
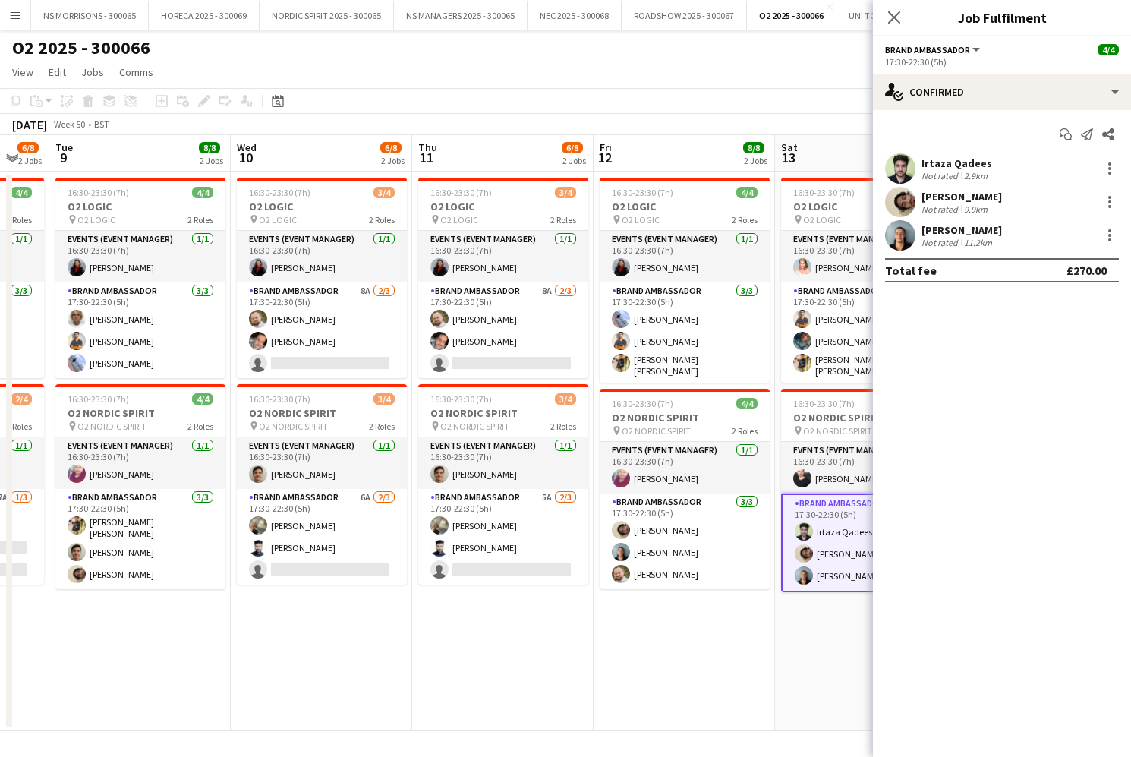
click at [1113, 178] on div "Irtaza Qadees Not rated 2.9km" at bounding box center [1002, 168] width 258 height 30
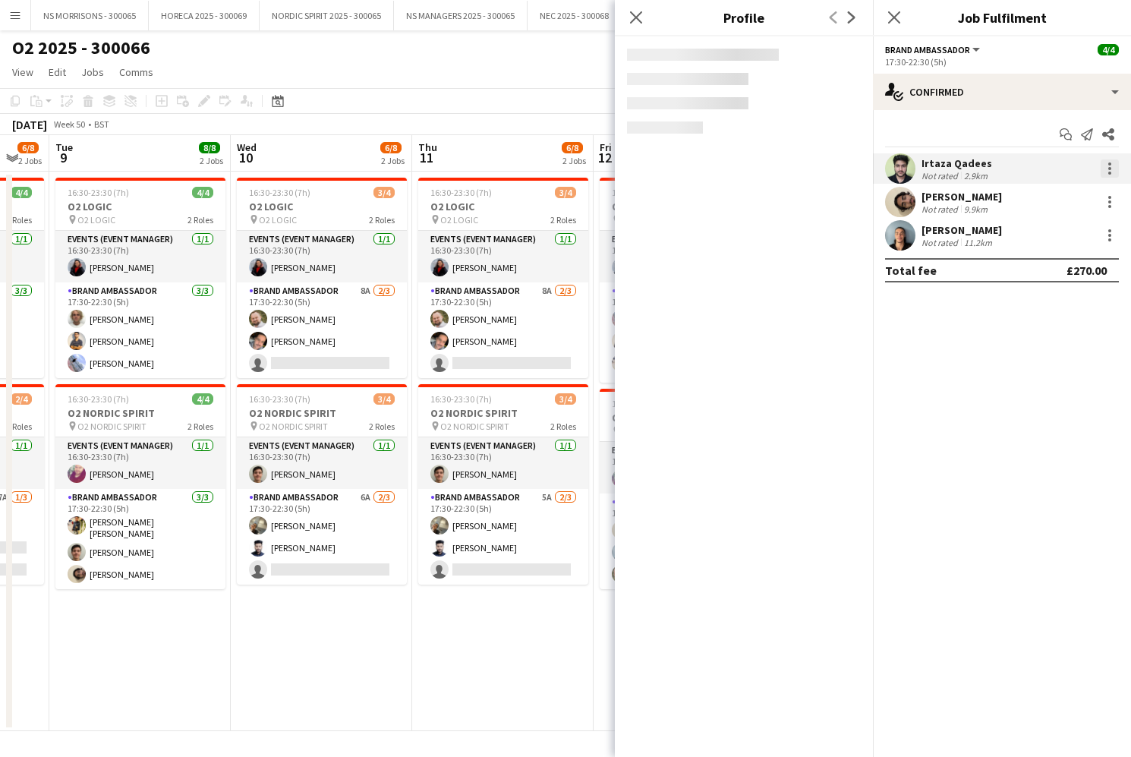
click at [1109, 173] on div at bounding box center [1109, 173] width 3 height 3
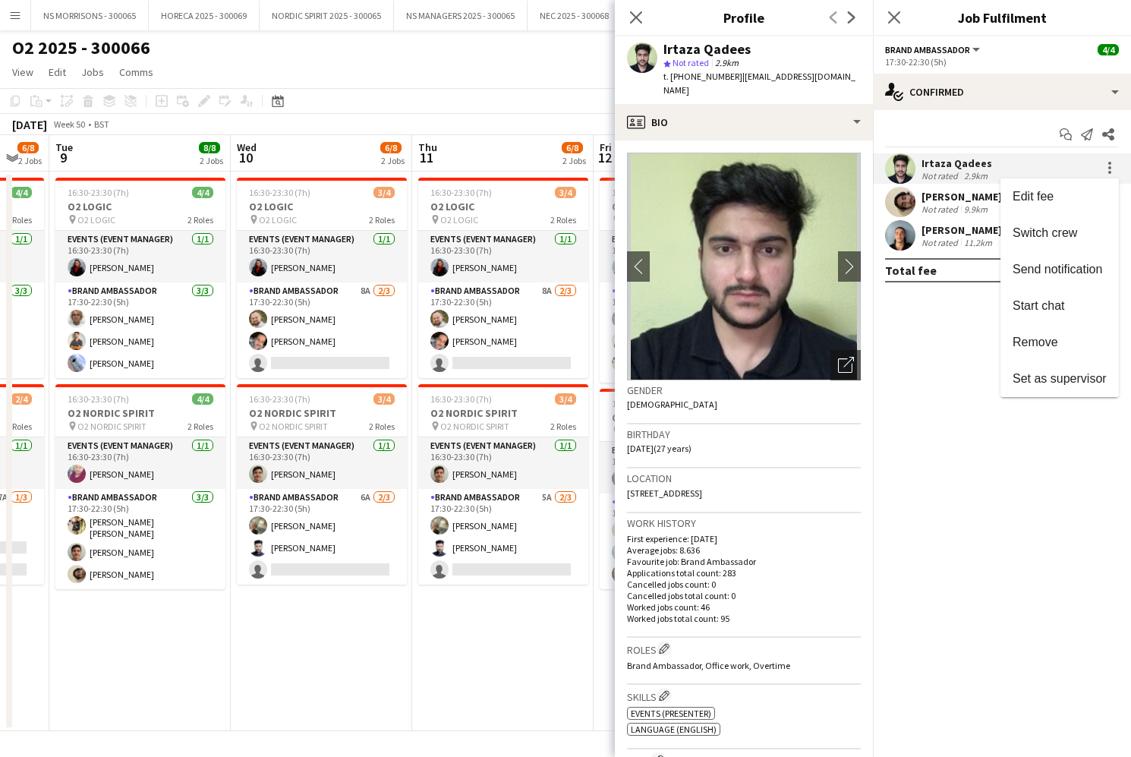
drag, startPoint x: 1044, startPoint y: 336, endPoint x: 1004, endPoint y: 377, distance: 56.9
click at [1043, 339] on span "Remove" at bounding box center [1035, 341] width 46 height 13
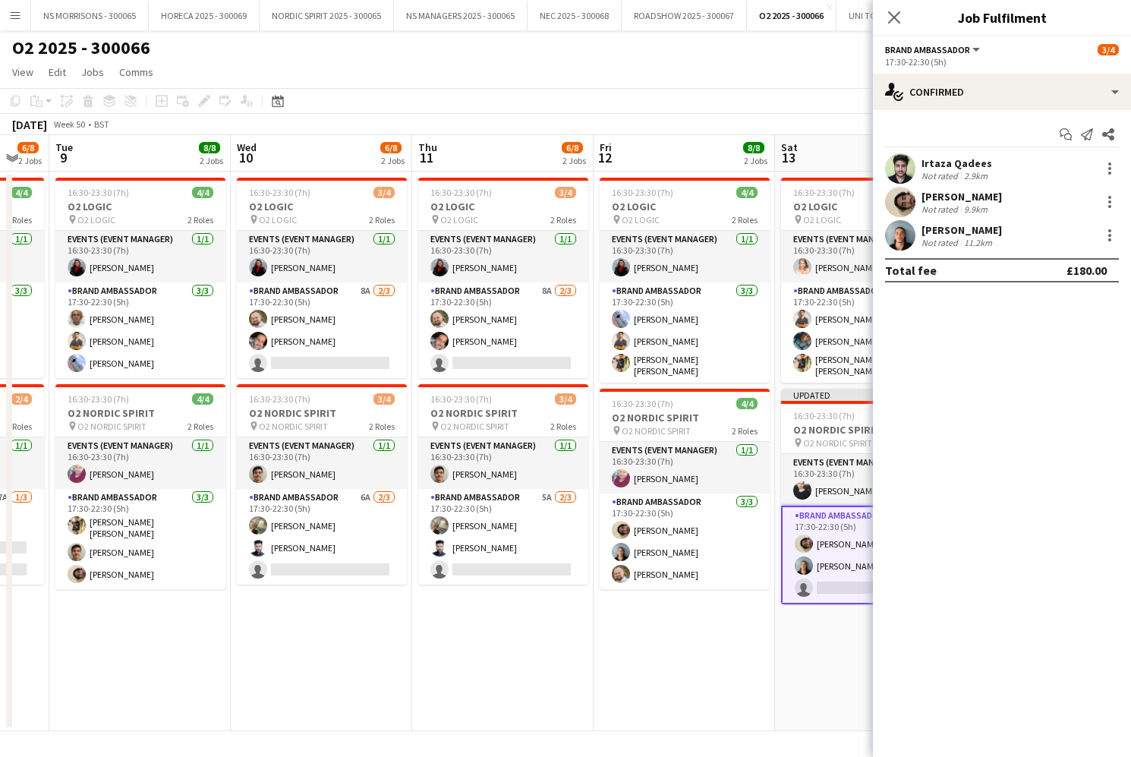
click at [270, 685] on app-date-cell "16:30-23:30 (7h) 3/4 O2 LOGIC pin O2 LOGIC 2 Roles Events (Event Manager) [DATE…" at bounding box center [321, 451] width 181 height 559
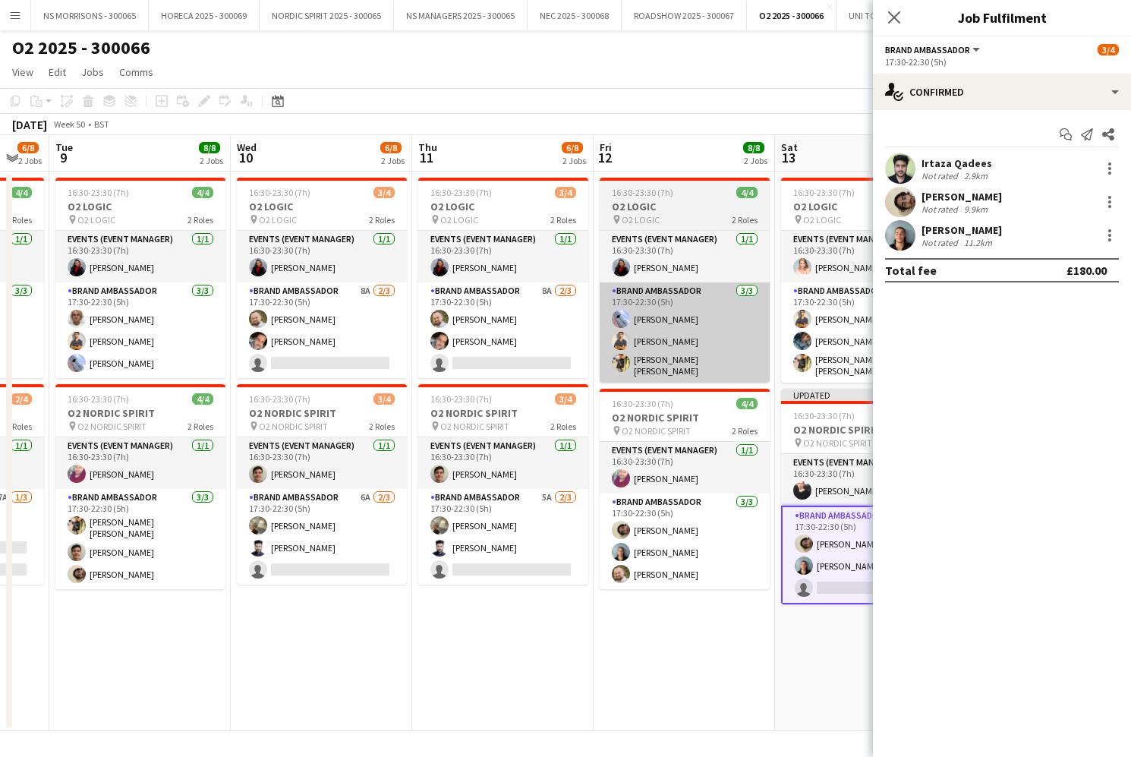
scroll to position [0, 675]
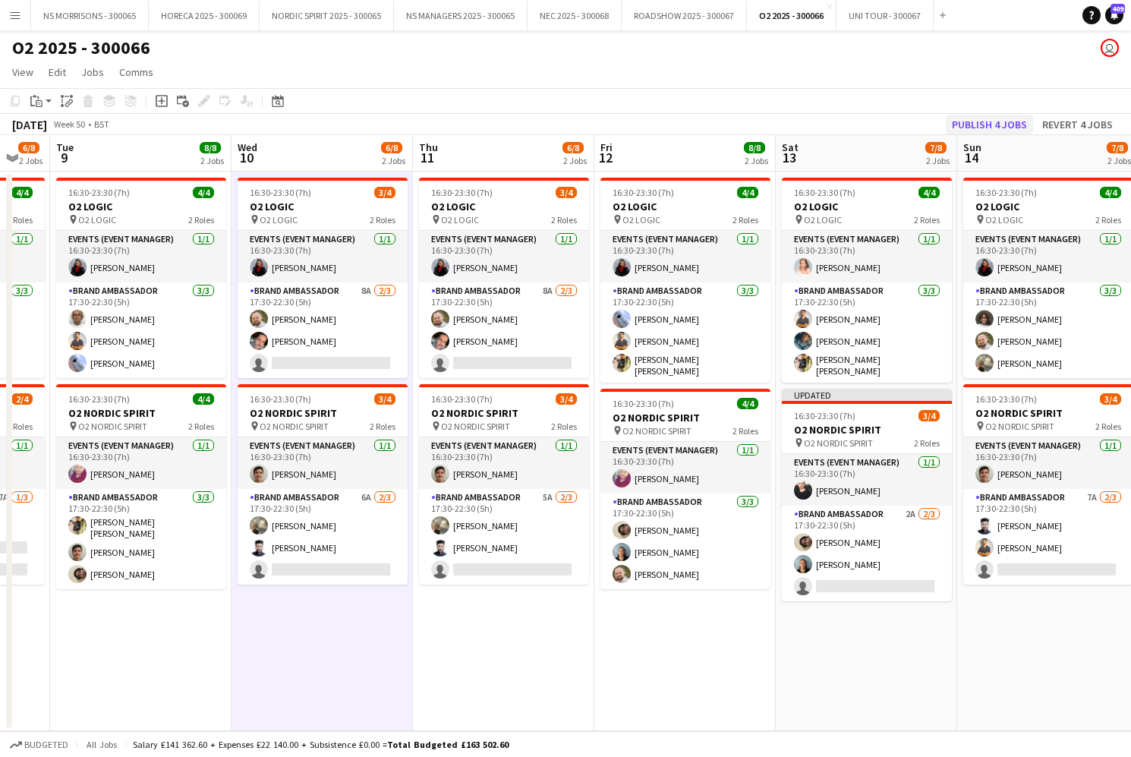
click at [971, 133] on button "Publish 4 jobs" at bounding box center [989, 125] width 87 height 20
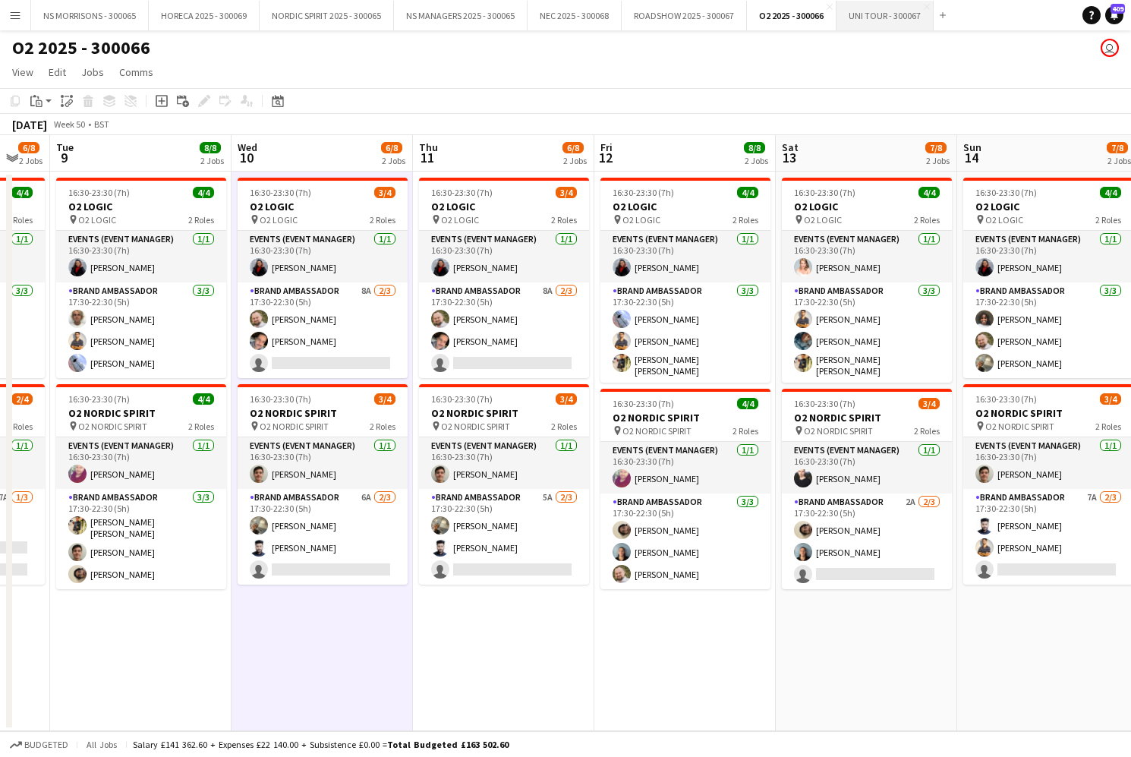
click at [862, 12] on button "UNI TOUR - 300067 Close" at bounding box center [884, 16] width 97 height 30
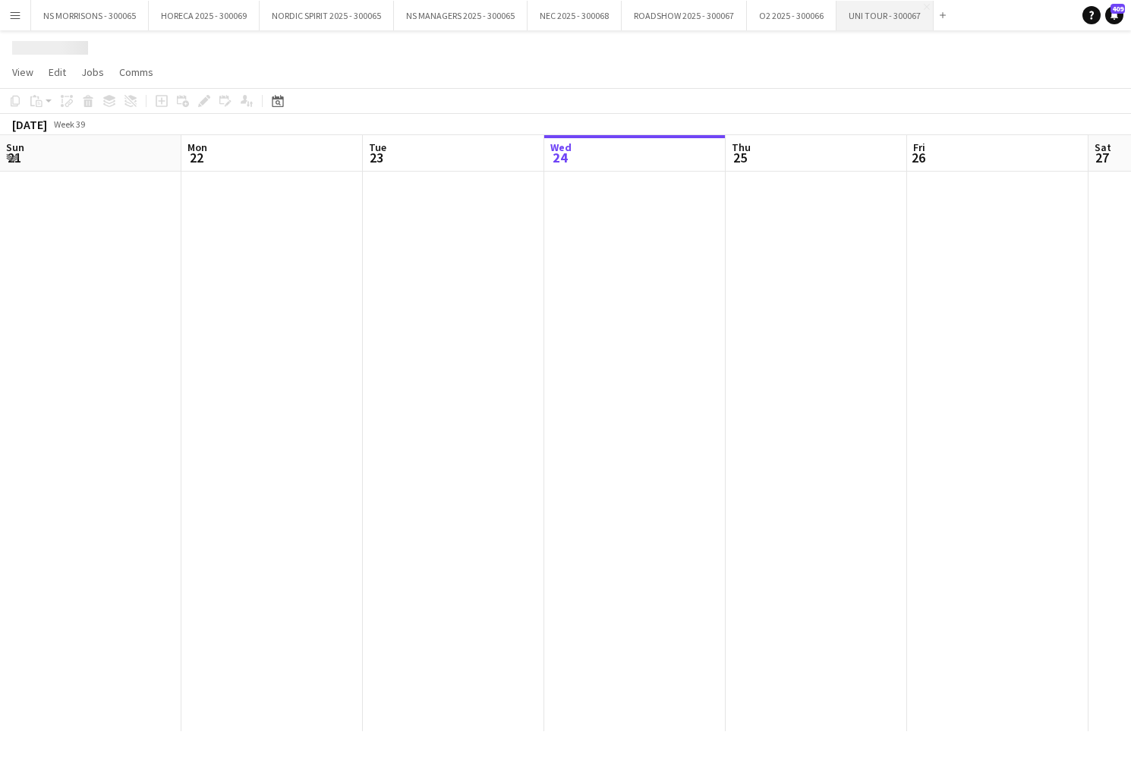
click at [862, 12] on button "UNI TOUR - 300067 Close" at bounding box center [884, 16] width 97 height 30
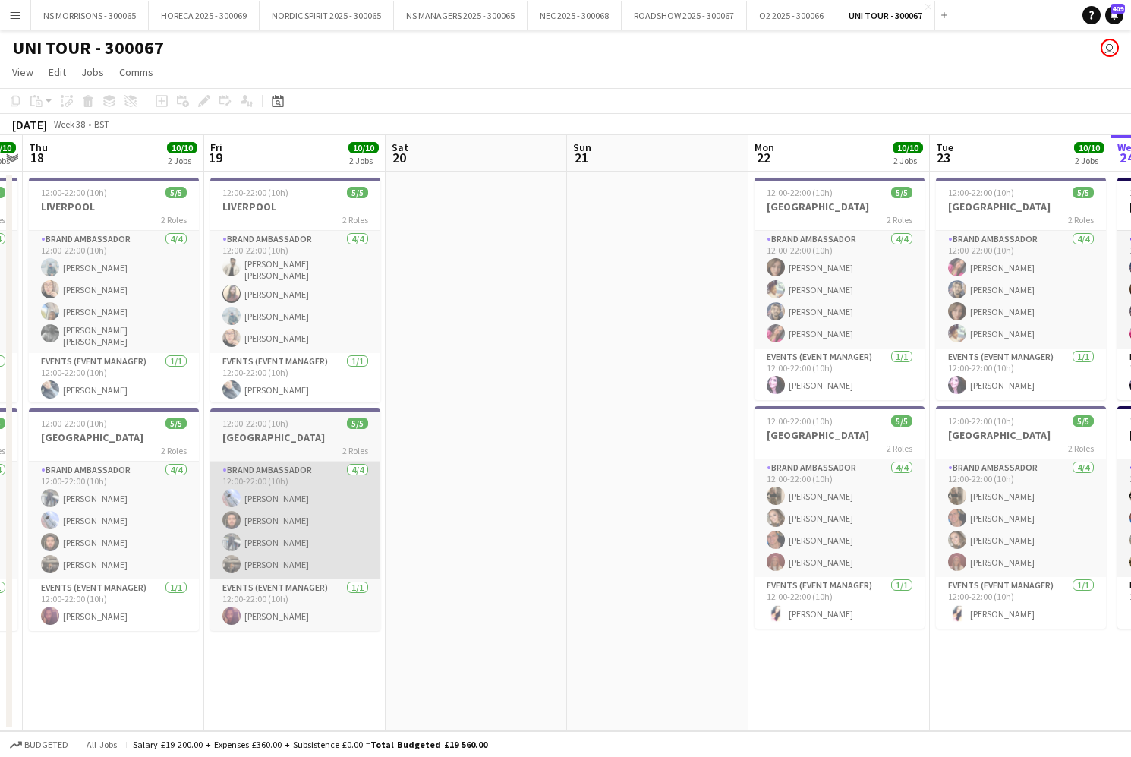
scroll to position [0, 342]
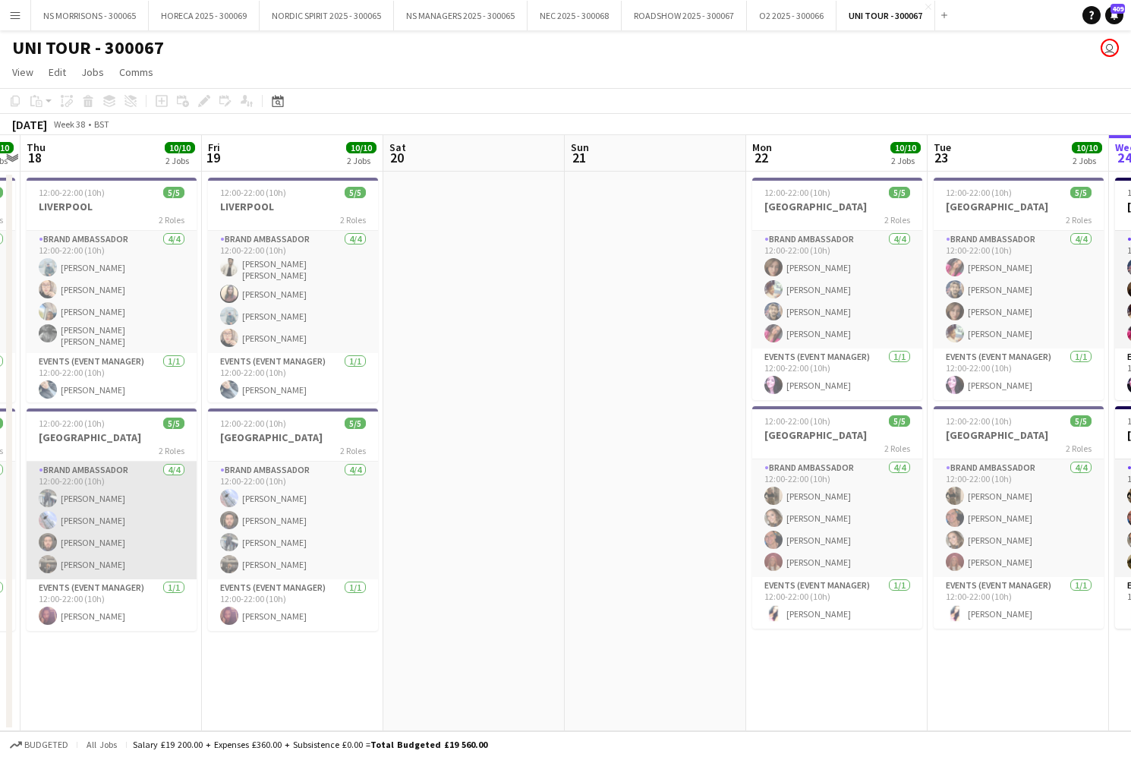
click at [109, 524] on app-card-role "Brand Ambassador [DATE] 12:00-22:00 (10h) [PERSON_NAME] [PERSON_NAME] [PERSON_N…" at bounding box center [112, 520] width 170 height 118
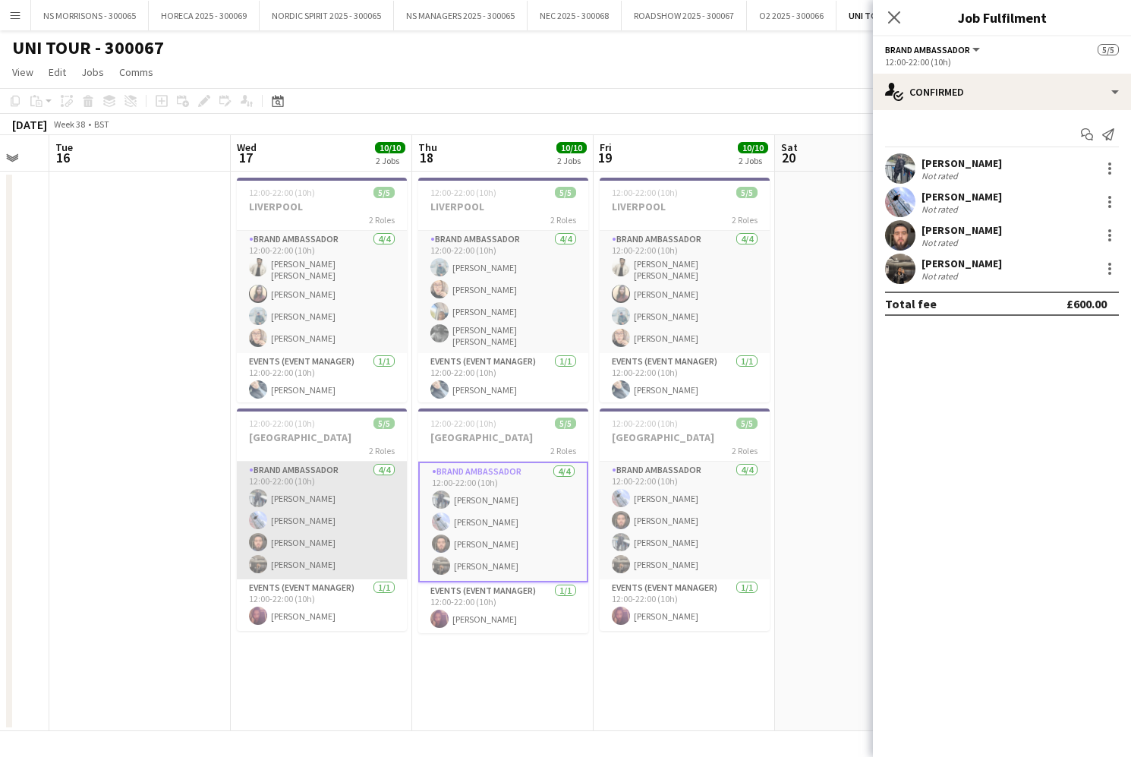
scroll to position [0, 470]
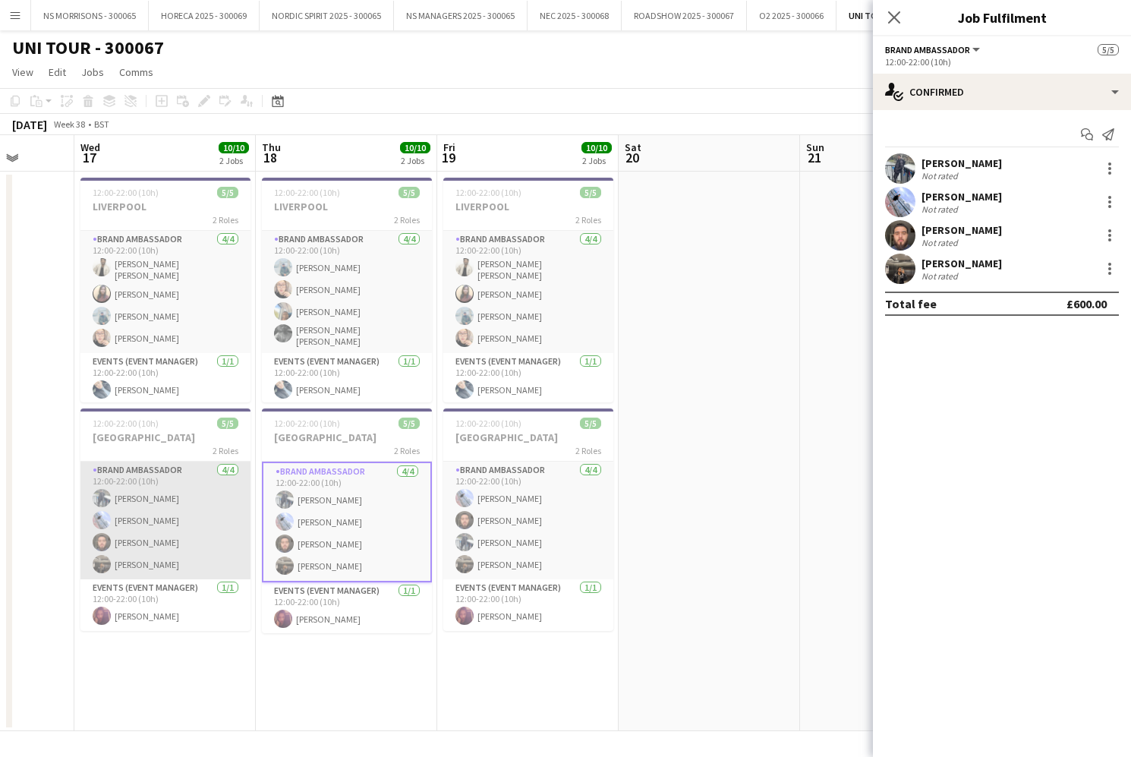
click at [155, 521] on app-card-role "Brand Ambassador [DATE] 12:00-22:00 (10h) [PERSON_NAME] [PERSON_NAME] [PERSON_N…" at bounding box center [165, 520] width 170 height 118
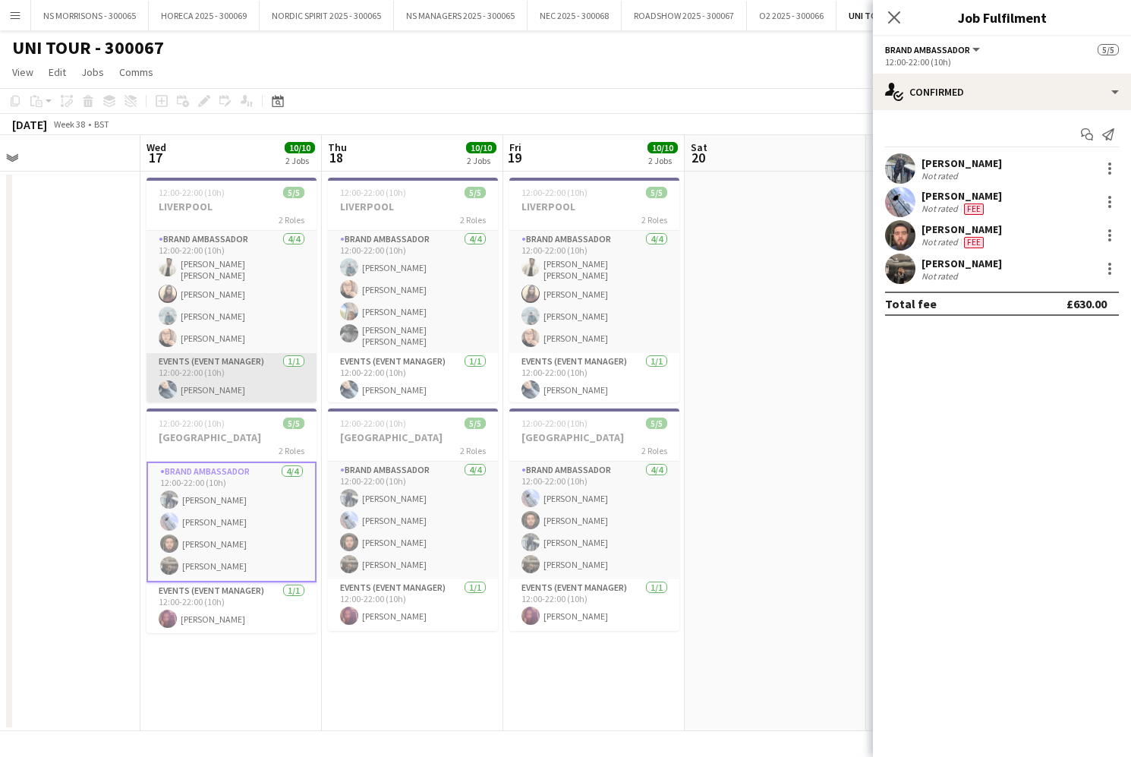
scroll to position [0, 405]
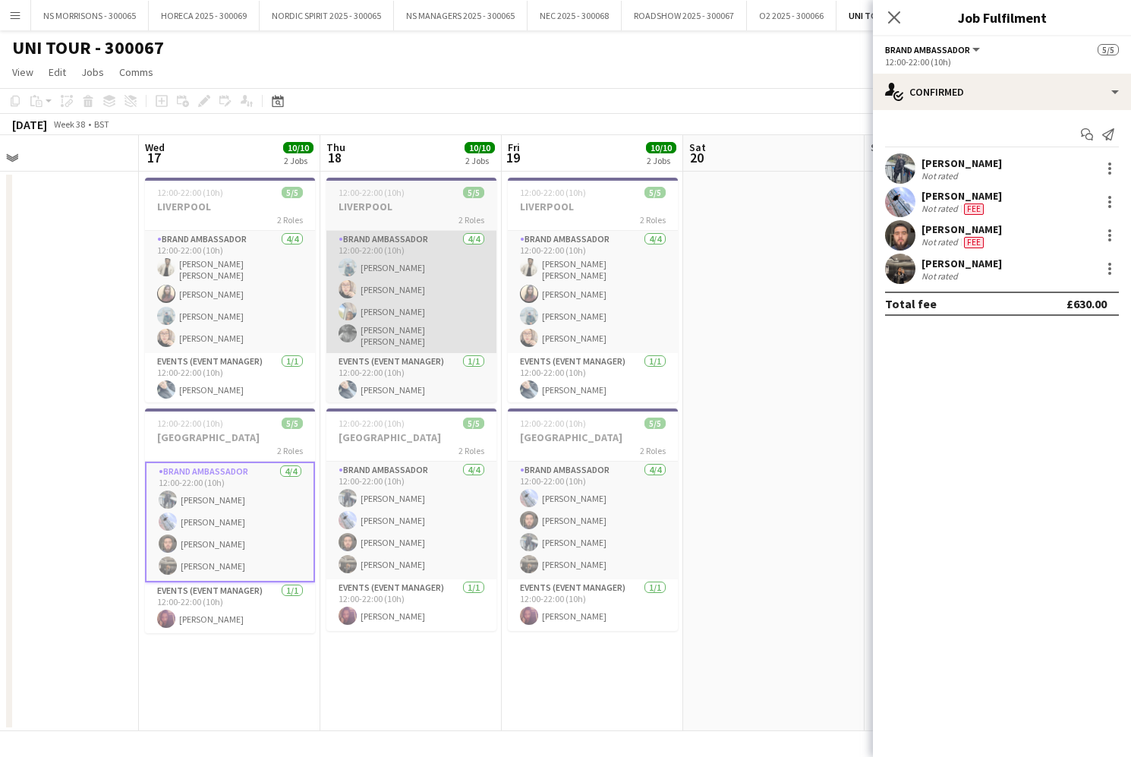
drag, startPoint x: 206, startPoint y: 369, endPoint x: 477, endPoint y: 320, distance: 274.5
click at [208, 369] on app-card-role "Events (Event Manager) [DATE] 12:00-22:00 (10h) [PERSON_NAME]" at bounding box center [230, 379] width 170 height 52
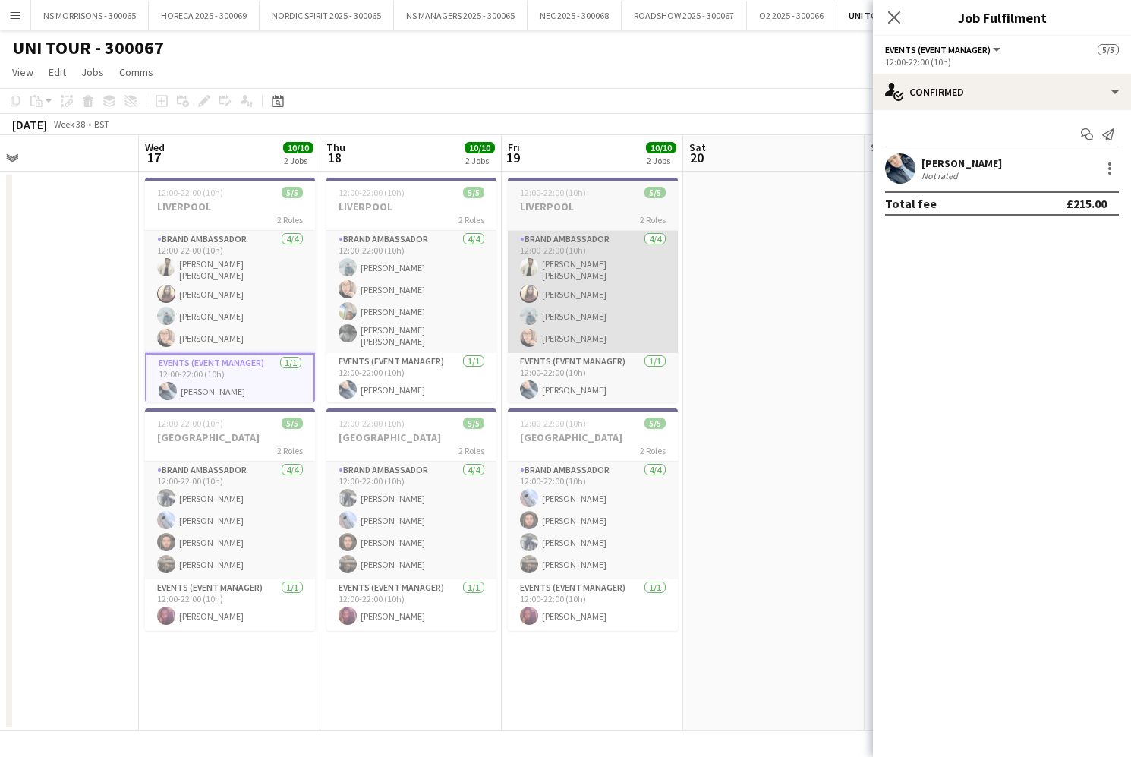
scroll to position [0, 404]
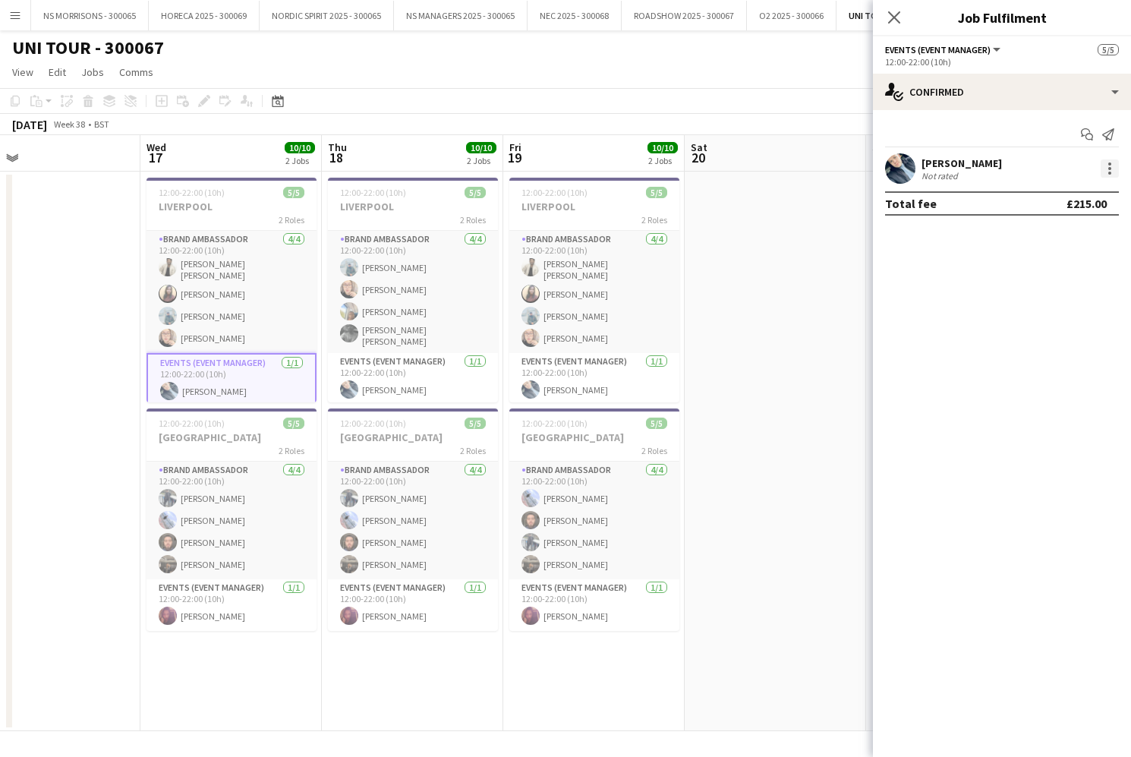
click at [1107, 162] on div at bounding box center [1110, 168] width 18 height 18
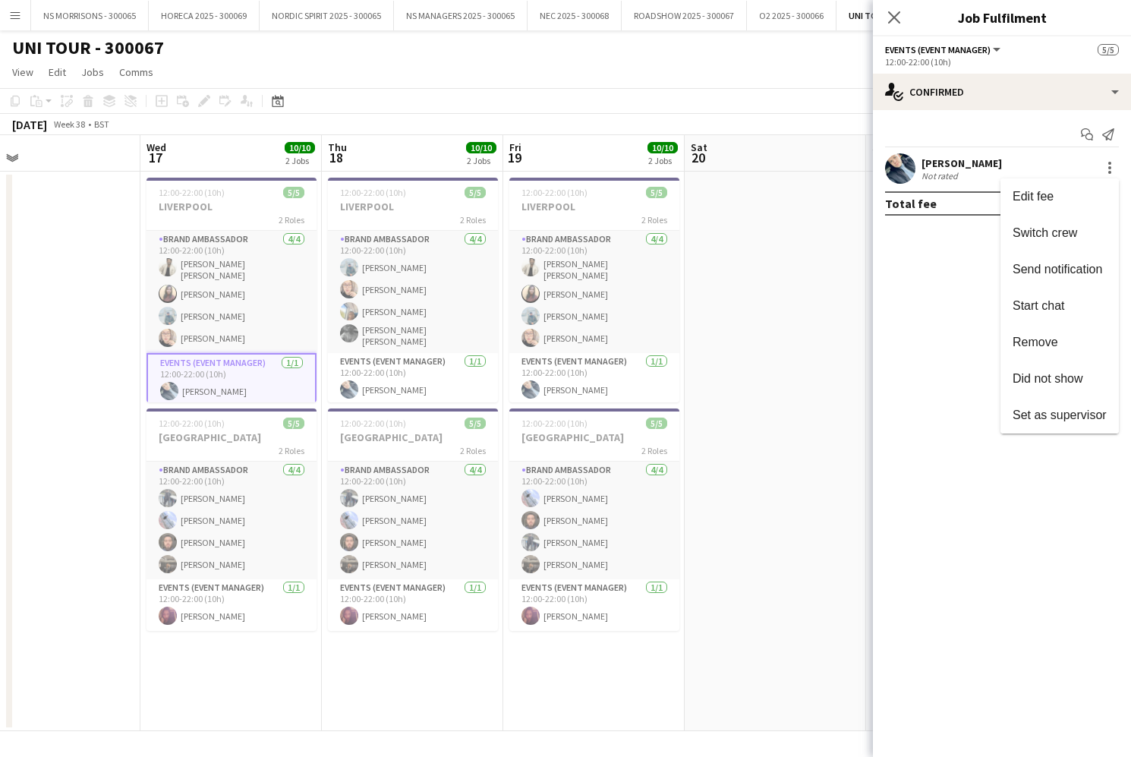
click at [1091, 198] on span "Edit fee" at bounding box center [1059, 197] width 94 height 14
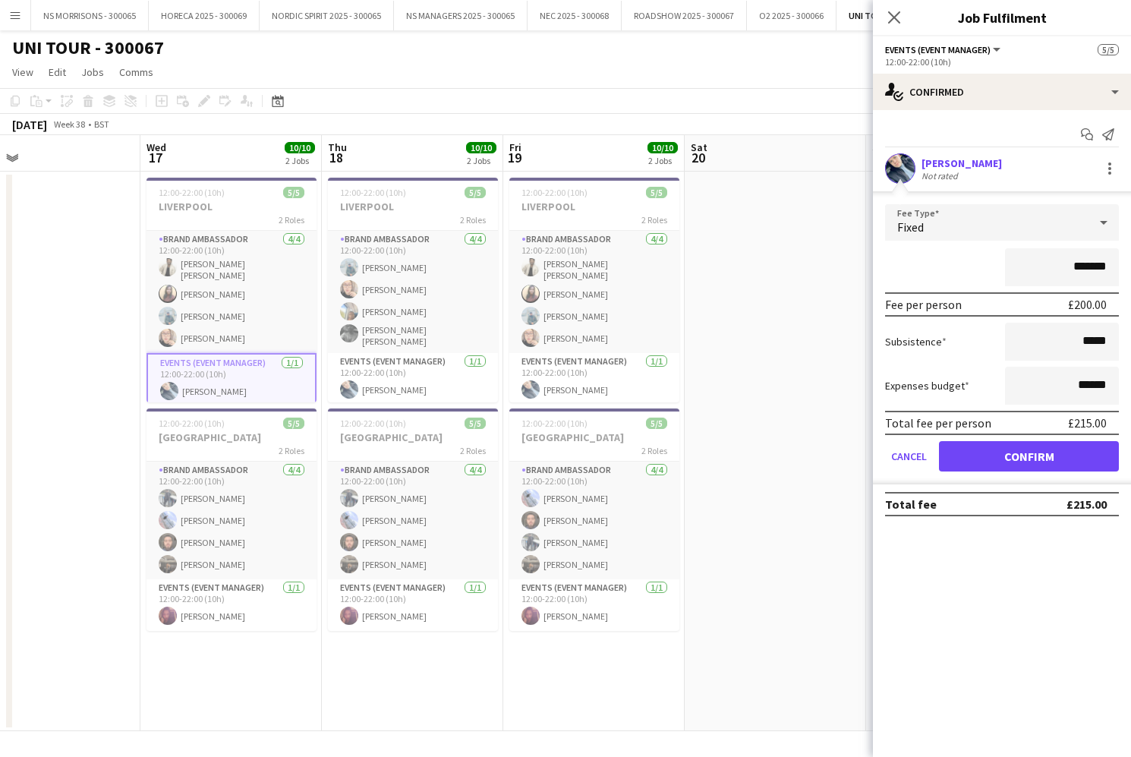
click at [1085, 261] on input "*******" at bounding box center [1062, 267] width 114 height 38
type input "*******"
click at [1028, 441] on button "Confirm" at bounding box center [1029, 456] width 180 height 30
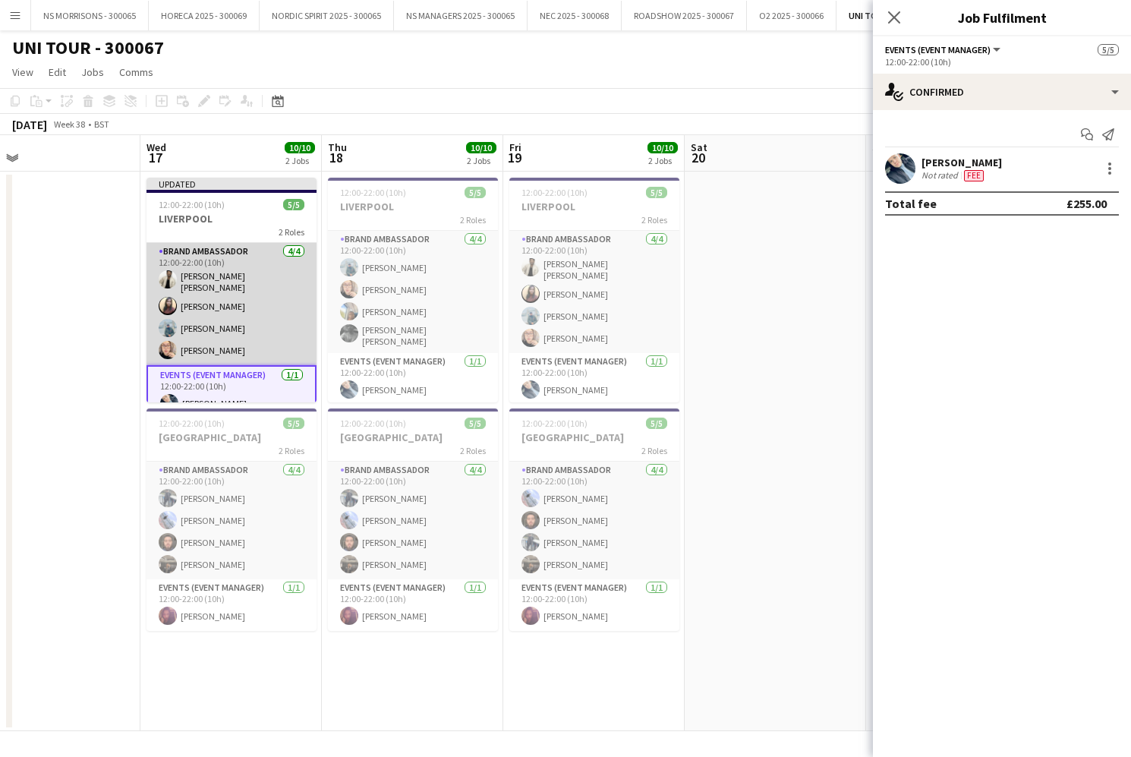
click at [165, 313] on app-card-role "Brand Ambassador [DATE] 12:00-22:00 (10h) [PERSON_NAME] [PERSON_NAME] Melfadoll…" at bounding box center [231, 304] width 170 height 122
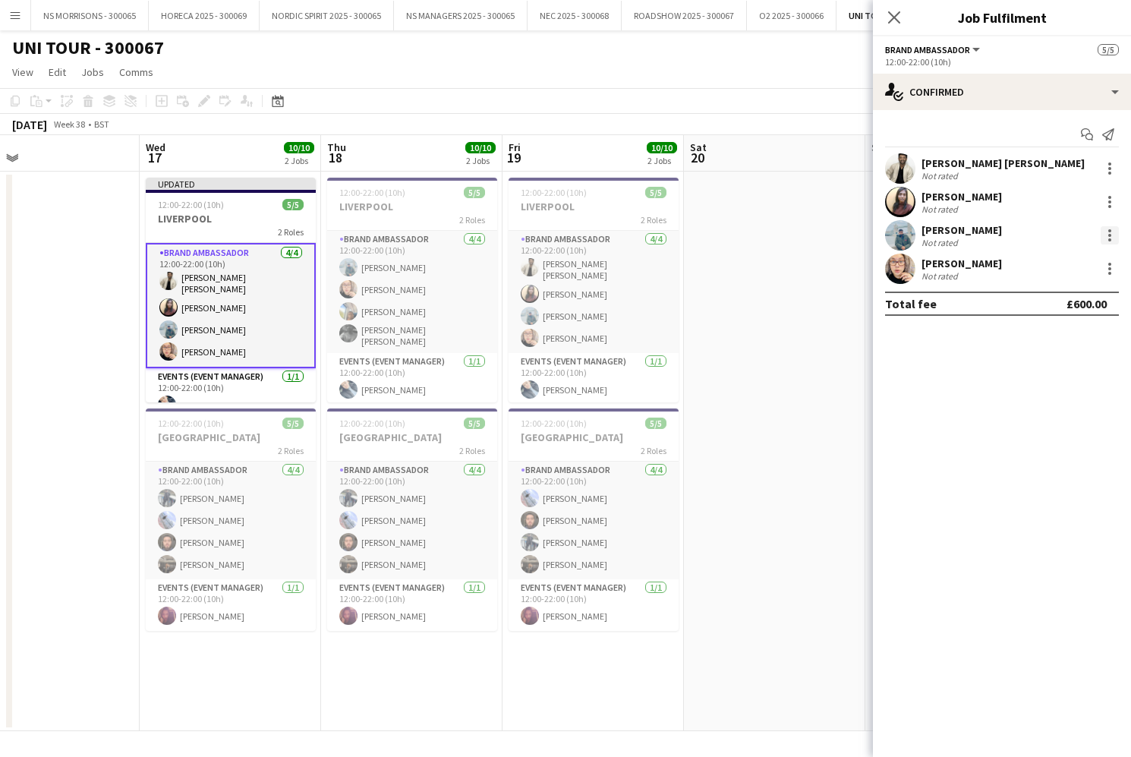
click at [1110, 234] on div at bounding box center [1109, 235] width 3 height 3
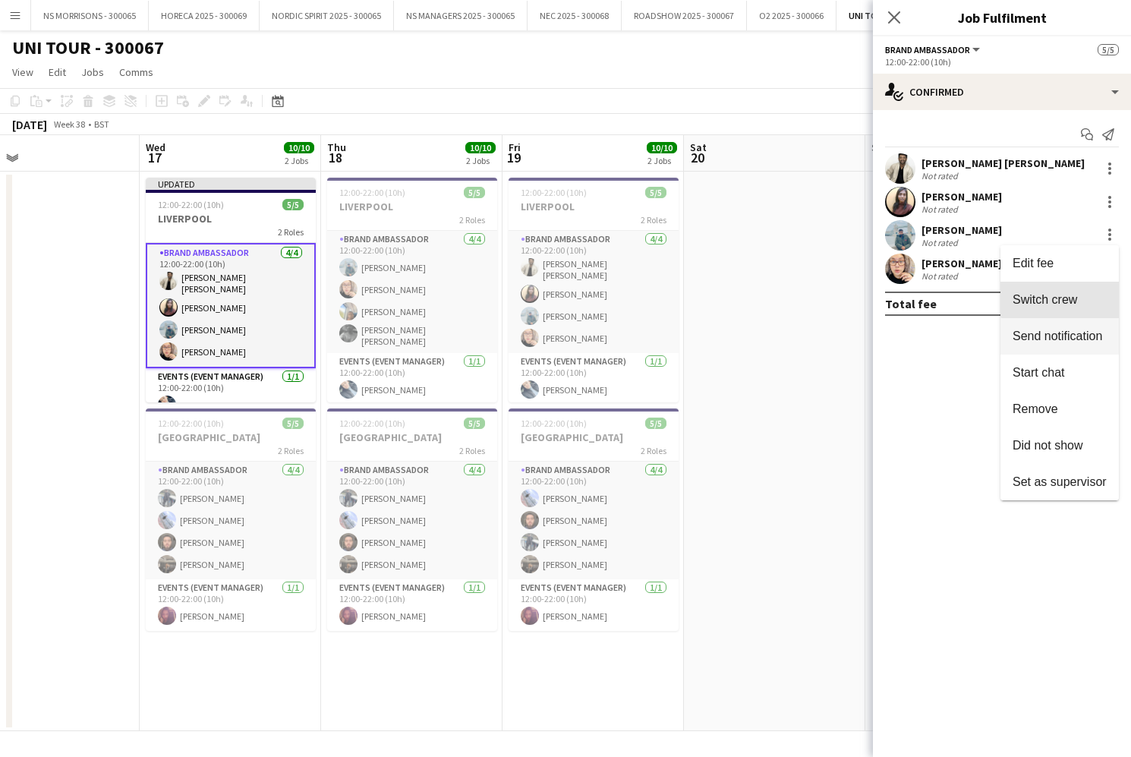
click at [1091, 285] on button "Switch crew" at bounding box center [1059, 300] width 118 height 36
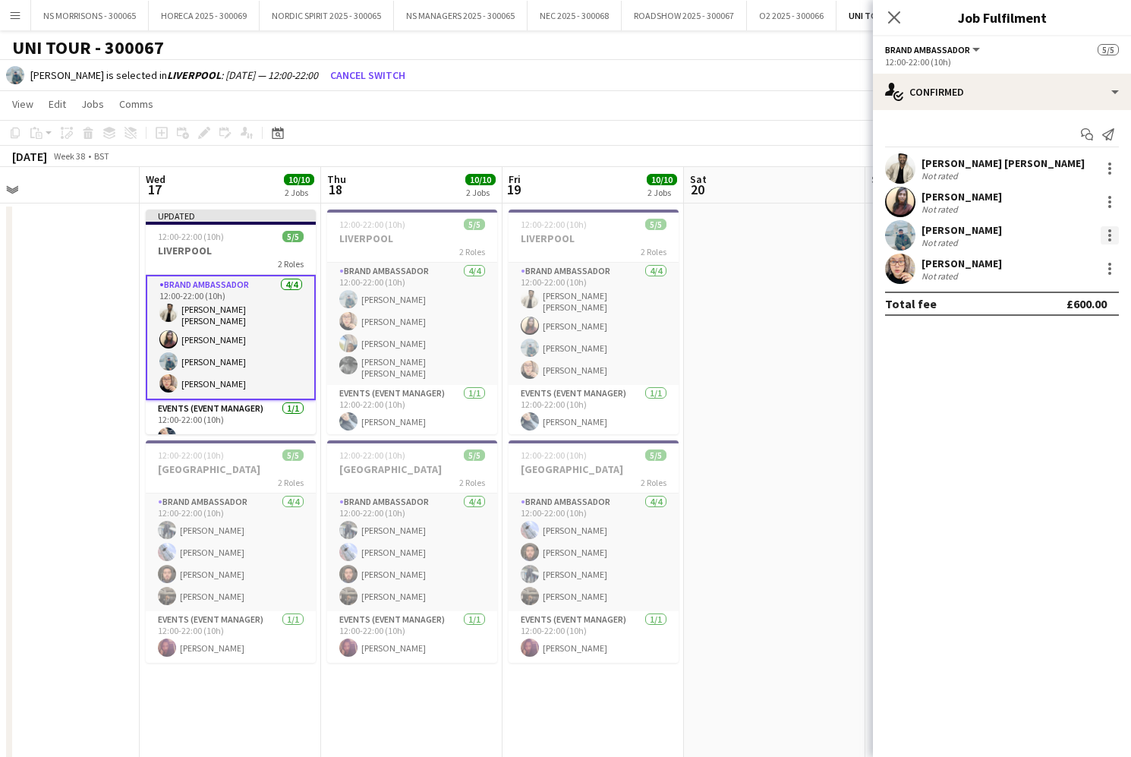
click at [1106, 235] on div at bounding box center [1110, 235] width 18 height 18
click at [1081, 276] on button "Edit fee" at bounding box center [1059, 263] width 118 height 36
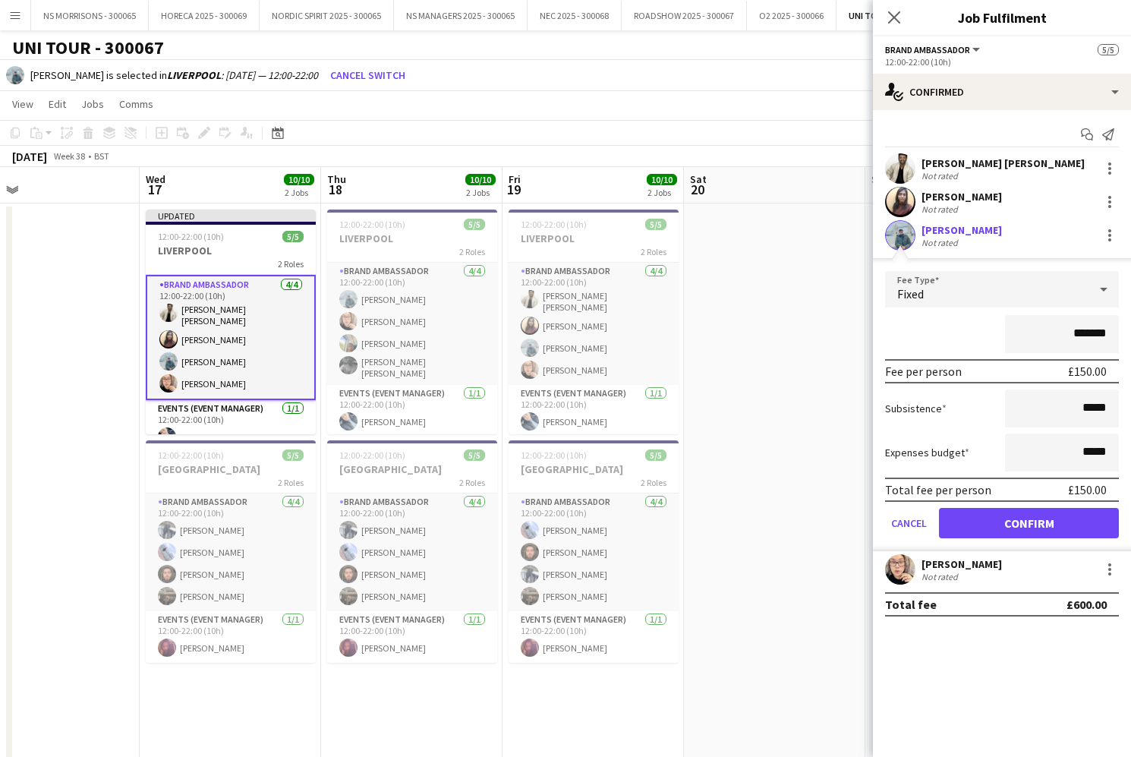
click at [1085, 329] on input "*******" at bounding box center [1062, 334] width 114 height 38
type input "*******"
click at [1002, 199] on div "[PERSON_NAME]" at bounding box center [961, 197] width 80 height 14
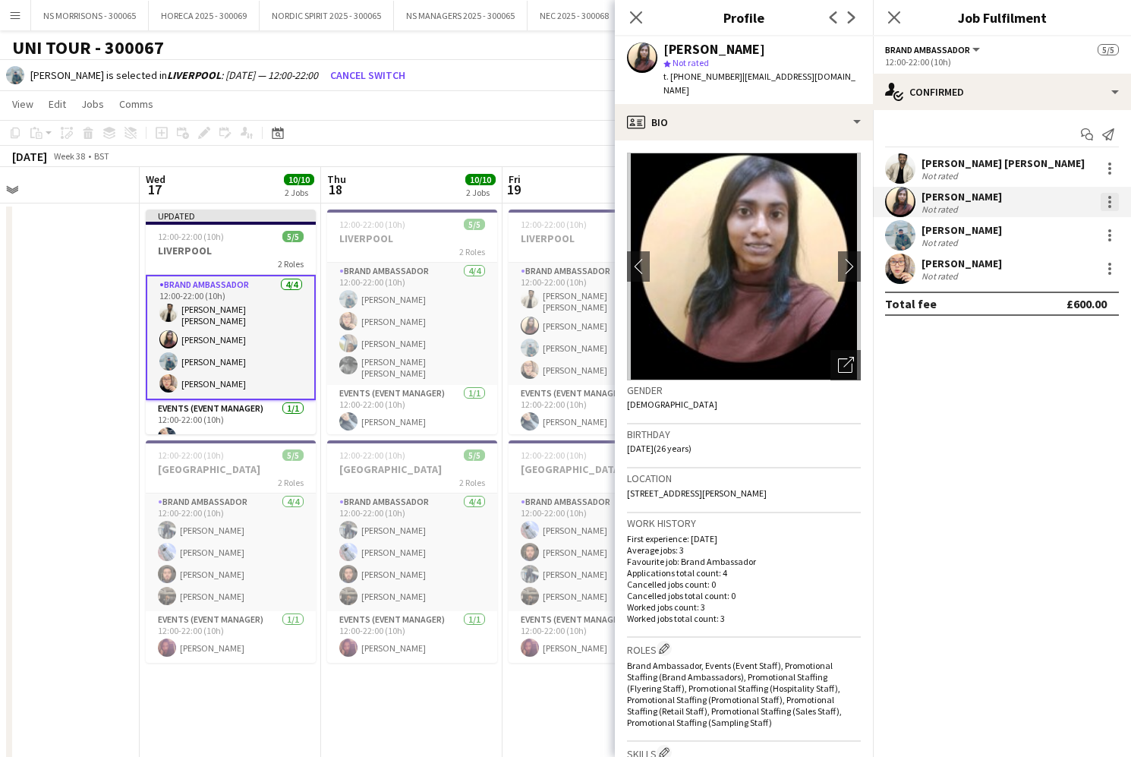
click at [1105, 200] on div at bounding box center [1110, 202] width 18 height 18
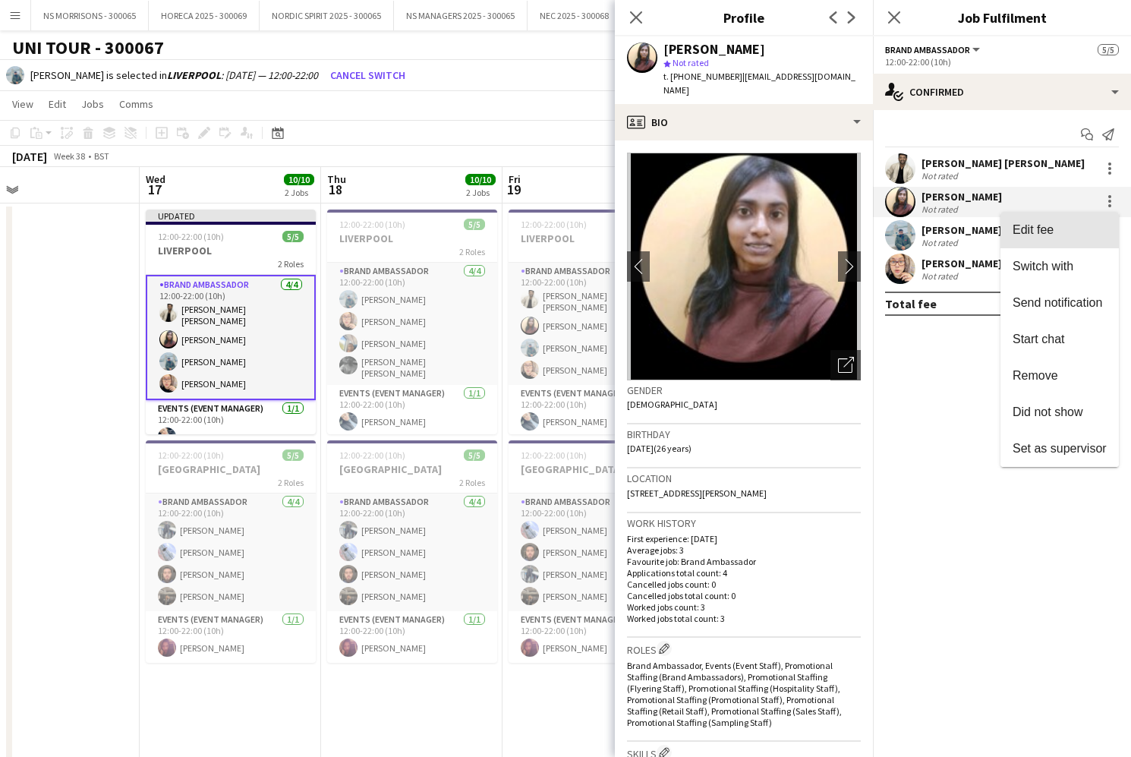
click at [1093, 228] on span "Edit fee" at bounding box center [1059, 230] width 94 height 14
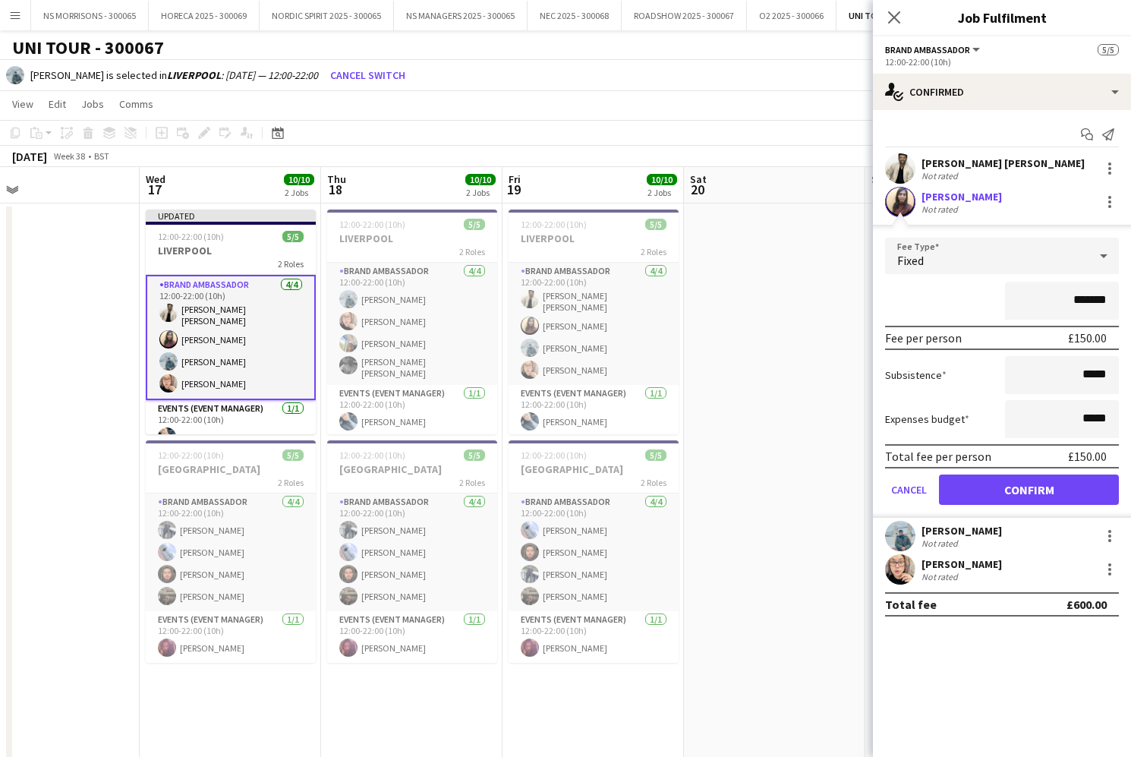
drag, startPoint x: 801, startPoint y: 344, endPoint x: 776, endPoint y: 349, distance: 25.6
click at [798, 345] on app-date-cell at bounding box center [774, 482] width 181 height 559
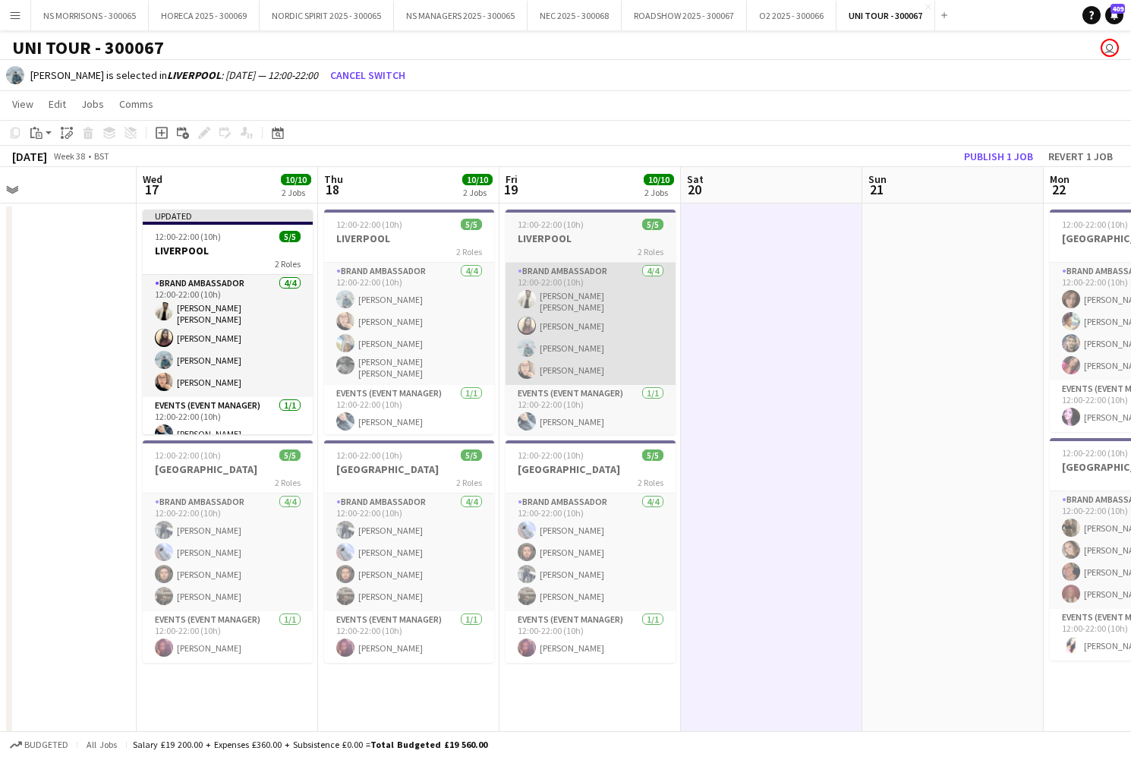
drag, startPoint x: 268, startPoint y: 348, endPoint x: 539, endPoint y: 324, distance: 272.0
click at [269, 348] on app-card-role "Brand Ambassador [DATE] 12:00-22:00 (10h) [PERSON_NAME] [PERSON_NAME] Melfadoll…" at bounding box center [228, 336] width 170 height 122
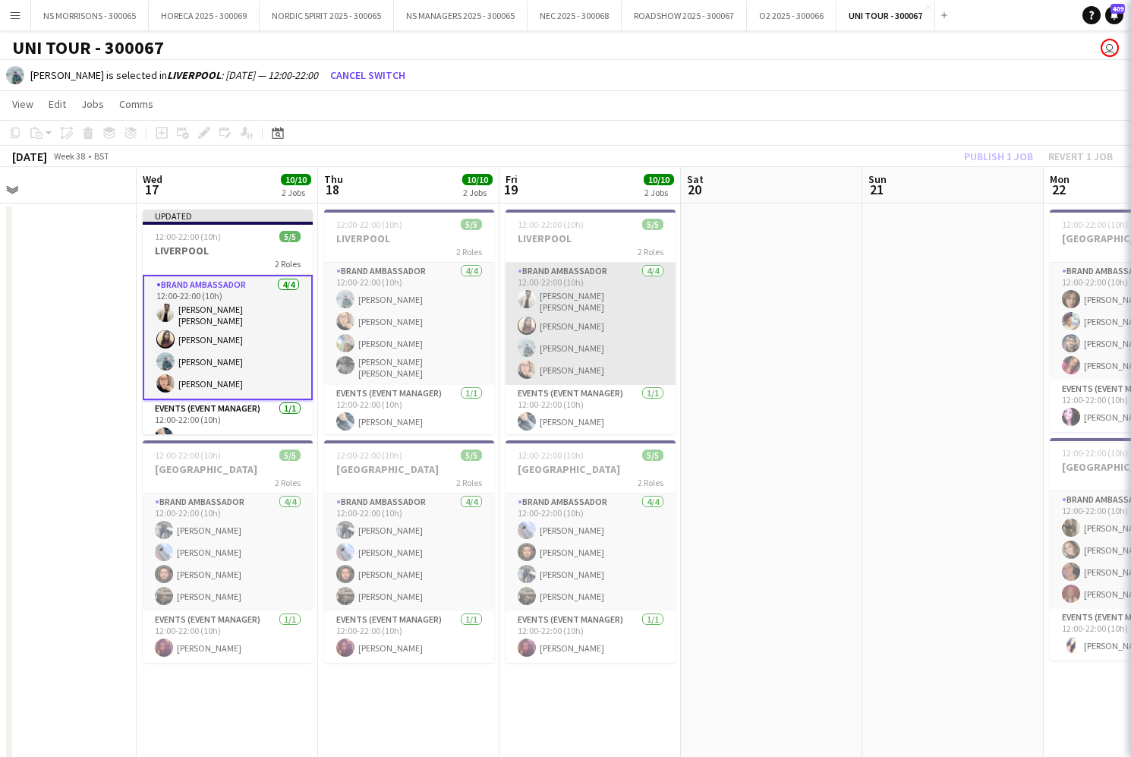
scroll to position [0, 407]
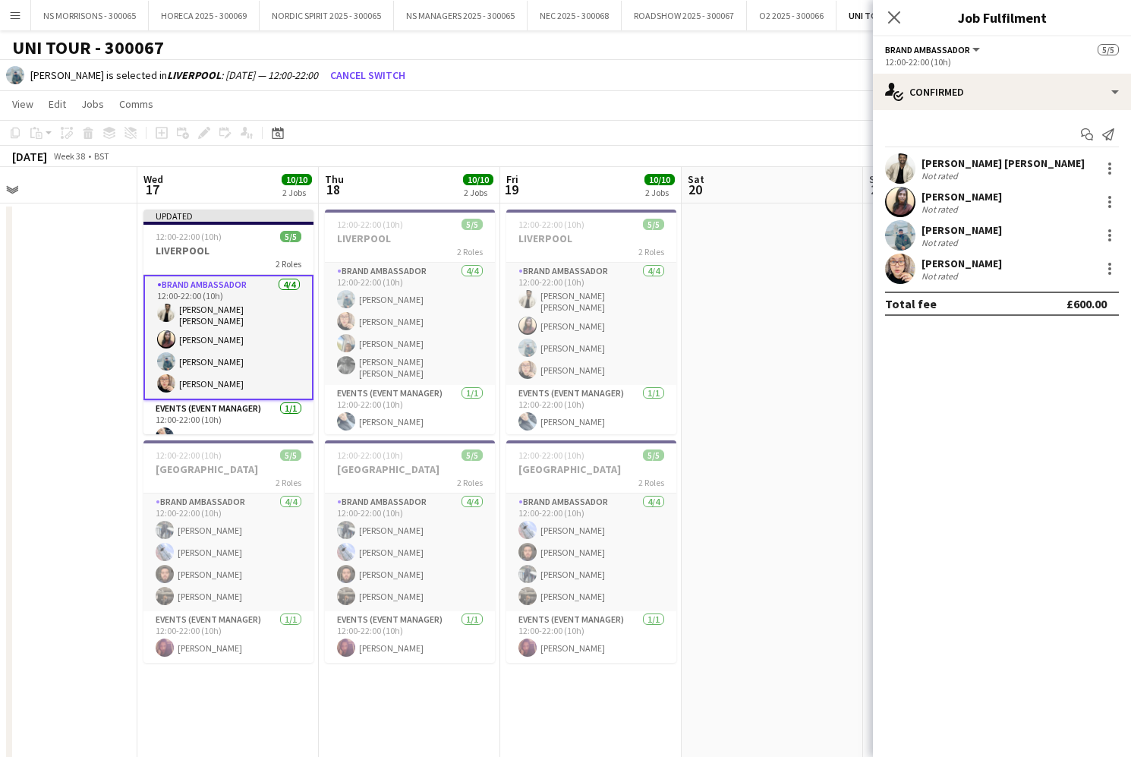
drag, startPoint x: 1114, startPoint y: 239, endPoint x: 1099, endPoint y: 244, distance: 15.8
click at [1109, 240] on div at bounding box center [1110, 235] width 18 height 18
click at [1051, 276] on button "Edit fee" at bounding box center [1059, 263] width 118 height 36
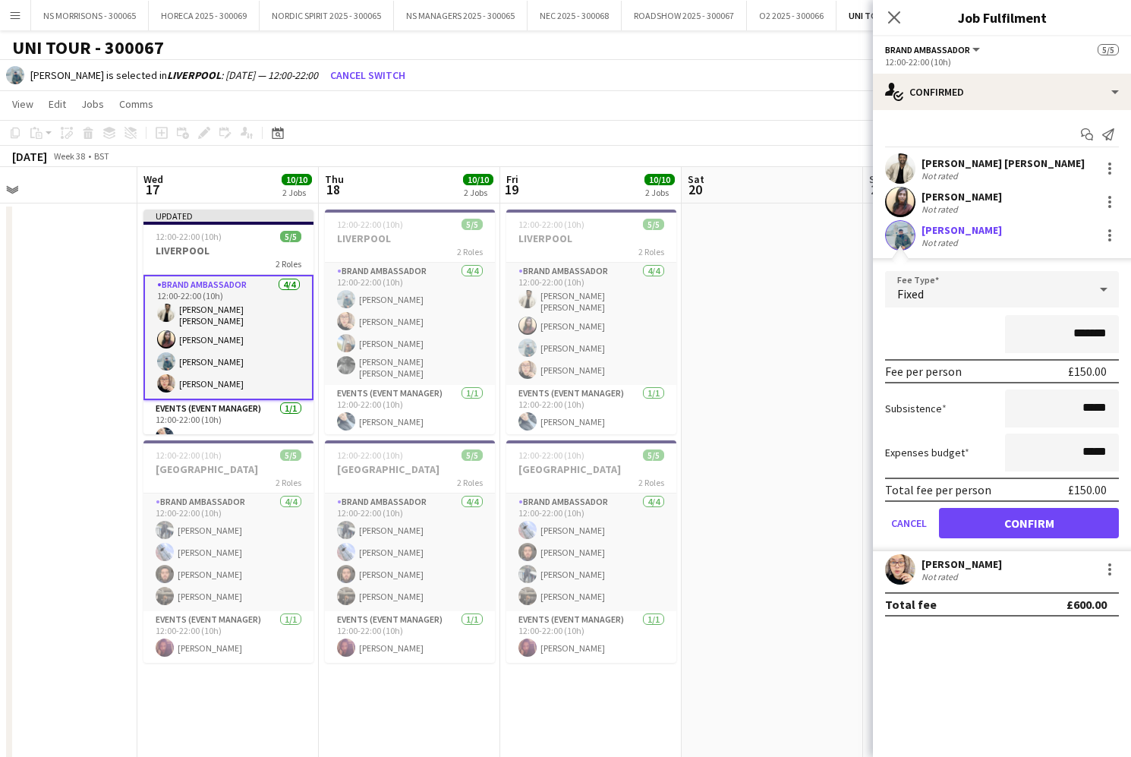
click at [1084, 332] on input "*******" at bounding box center [1062, 334] width 114 height 38
type input "*******"
click at [1020, 514] on button "Confirm" at bounding box center [1029, 523] width 180 height 30
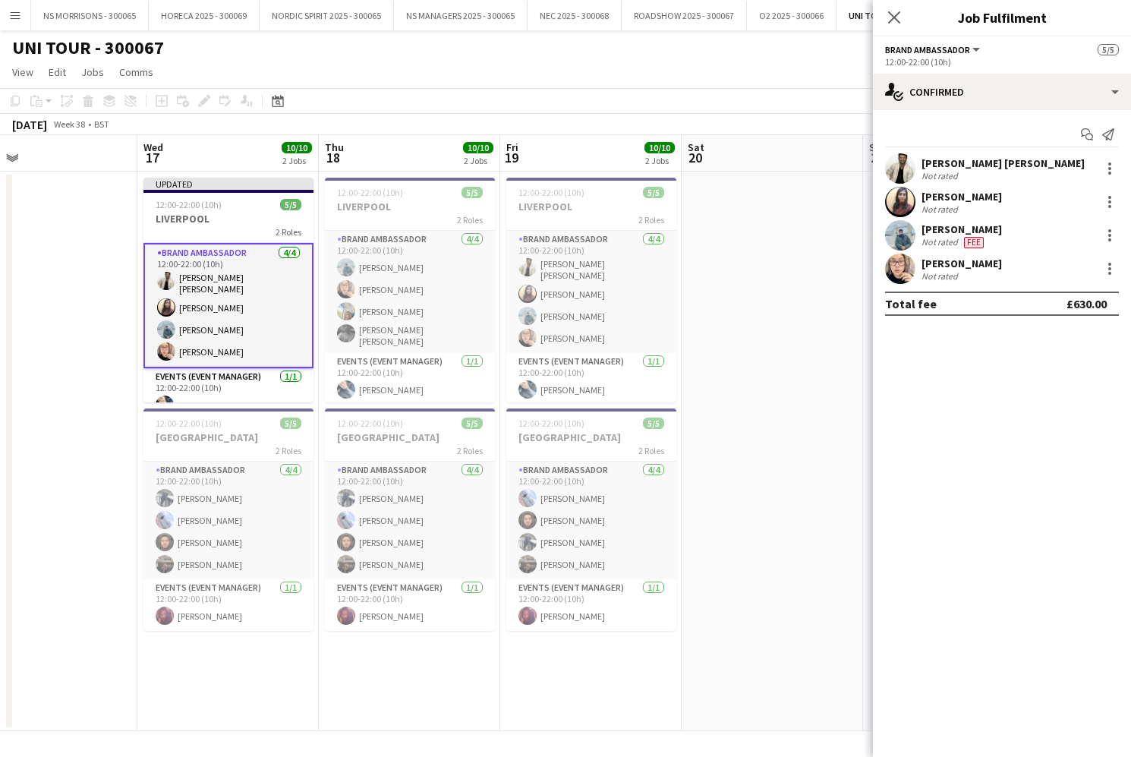
click at [783, 430] on app-date-cell at bounding box center [772, 451] width 181 height 559
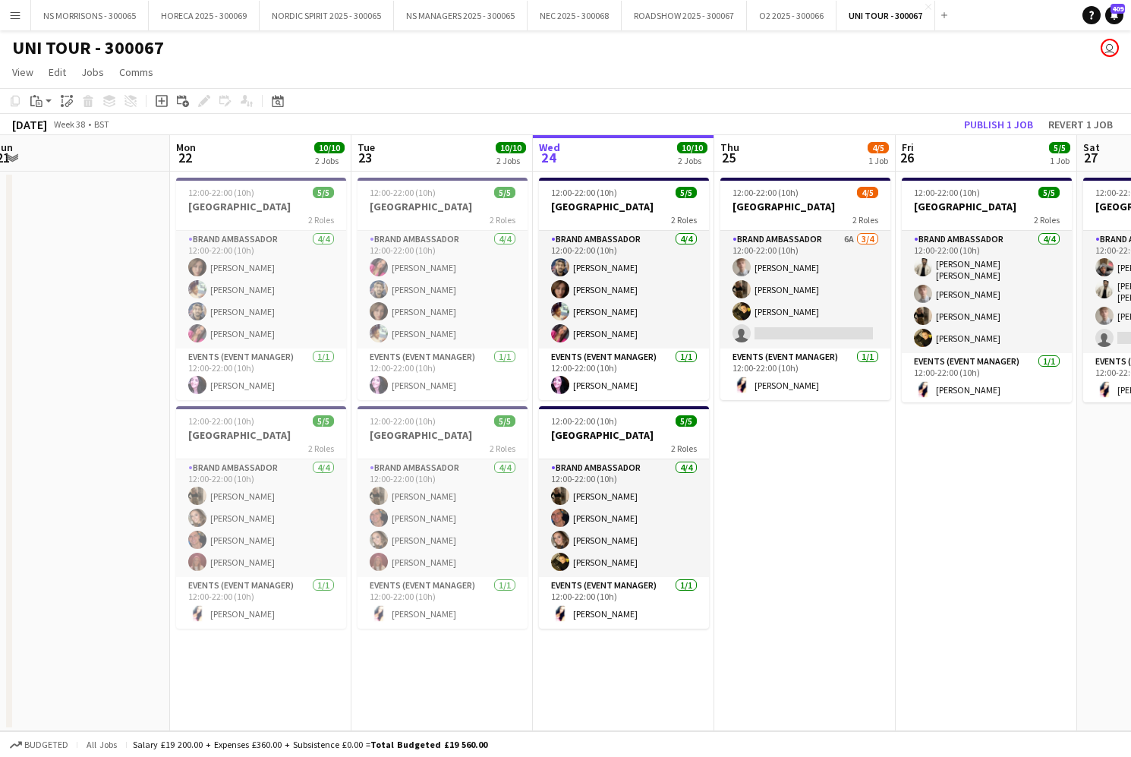
scroll to position [0, 558]
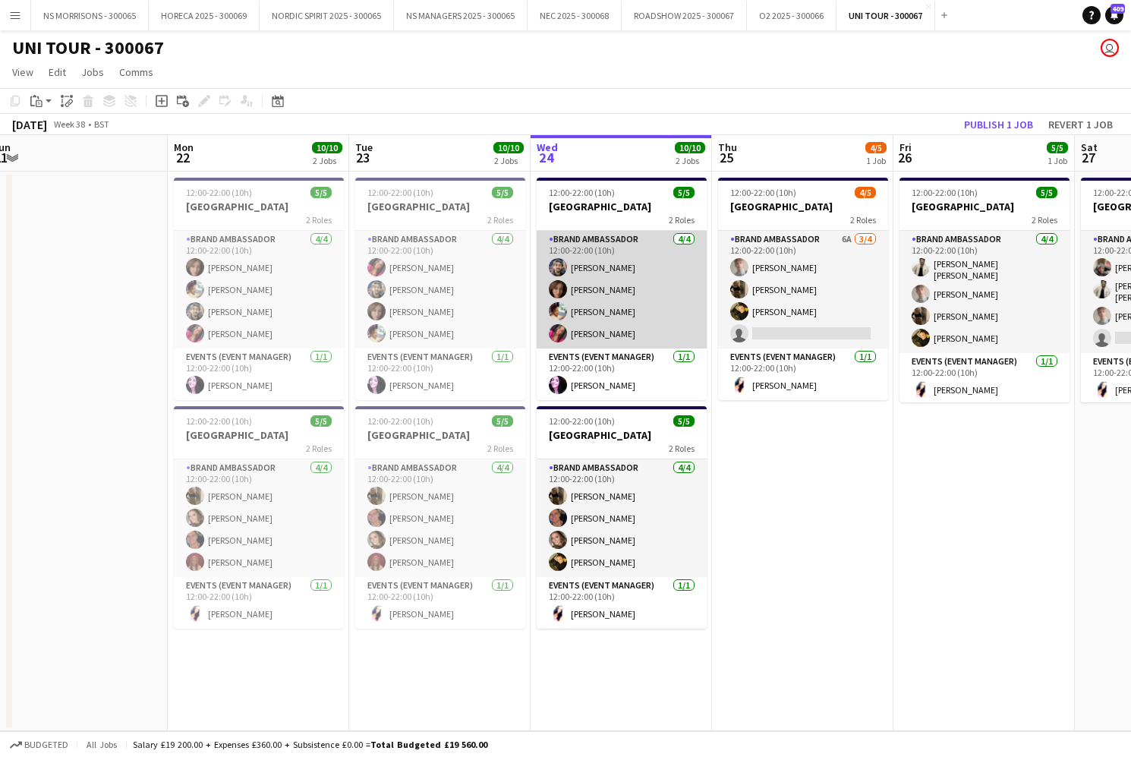
click at [627, 312] on app-card-role "Brand Ambassador [DATE] 12:00-22:00 (10h) [PERSON_NAME] [PERSON_NAME] [PERSON_N…" at bounding box center [622, 290] width 170 height 118
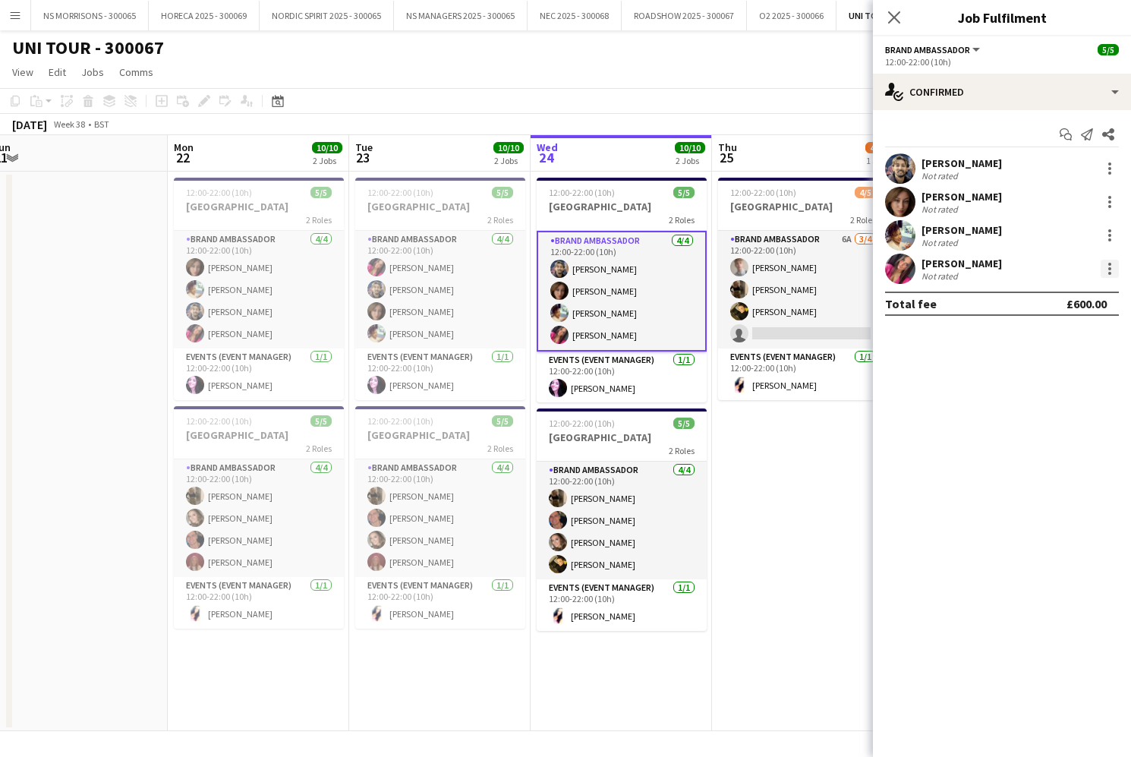
click at [1108, 274] on div at bounding box center [1109, 273] width 3 height 3
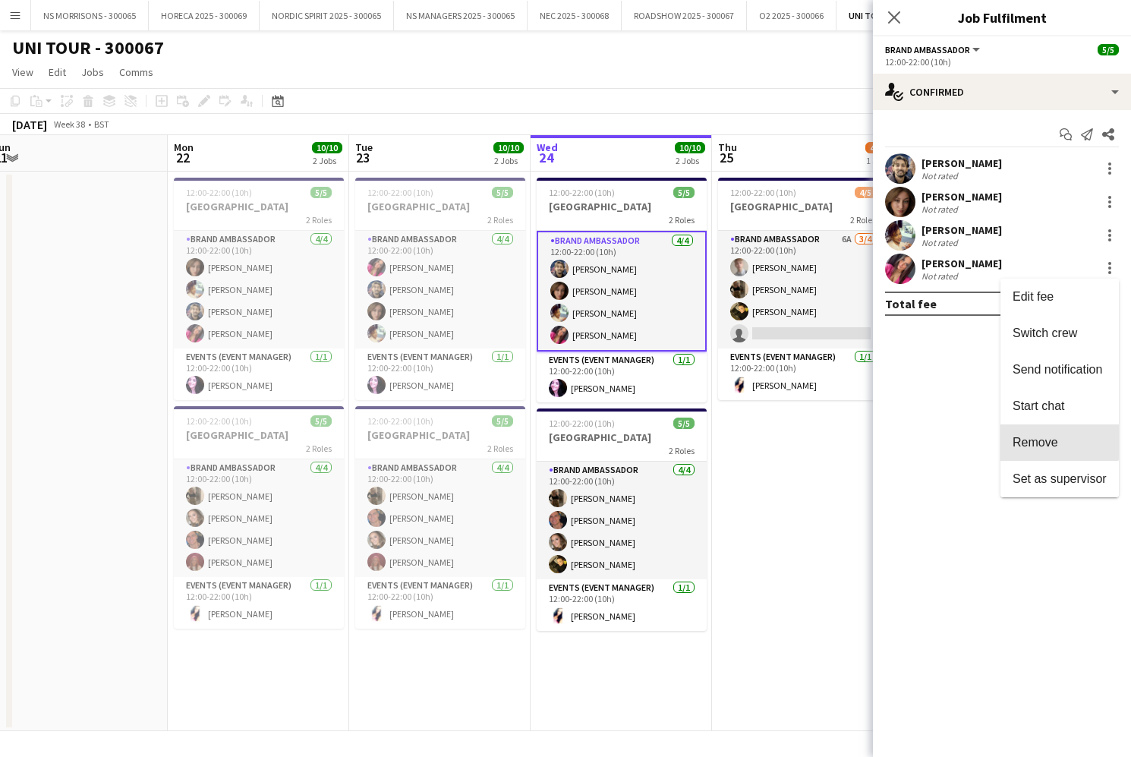
drag, startPoint x: 1036, startPoint y: 433, endPoint x: 993, endPoint y: 355, distance: 89.3
click at [1036, 433] on button "Remove" at bounding box center [1059, 442] width 118 height 36
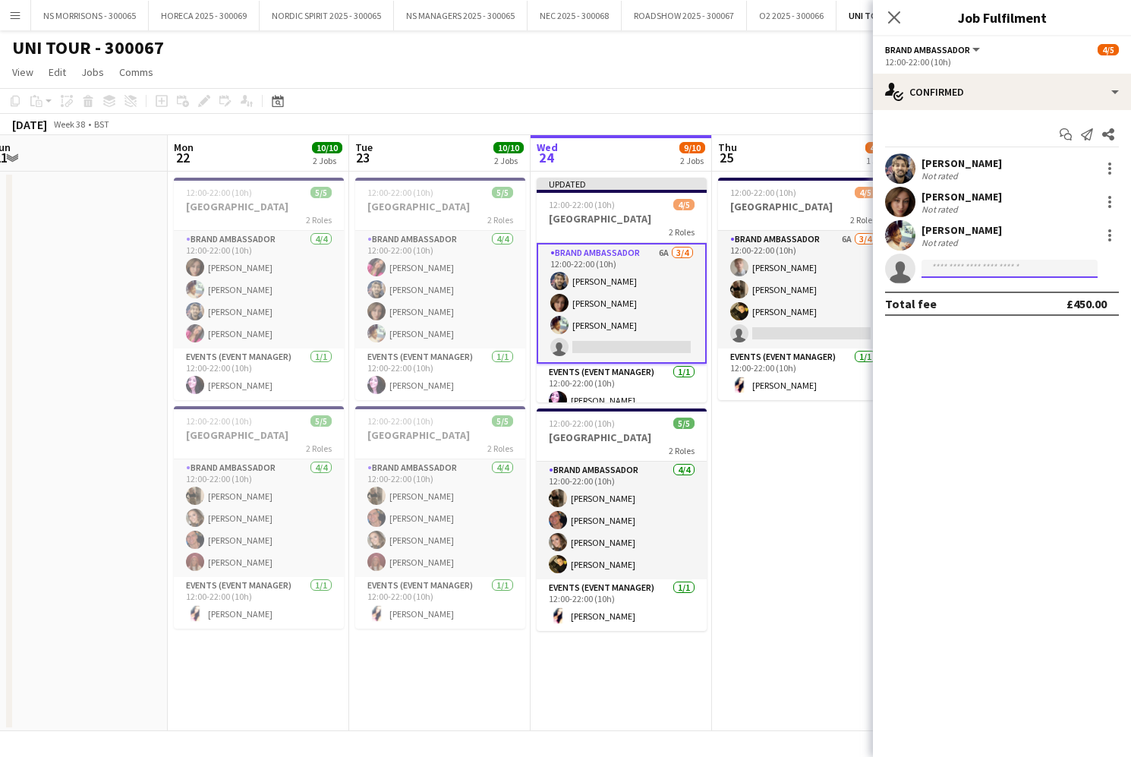
click at [960, 272] on input at bounding box center [1009, 269] width 176 height 18
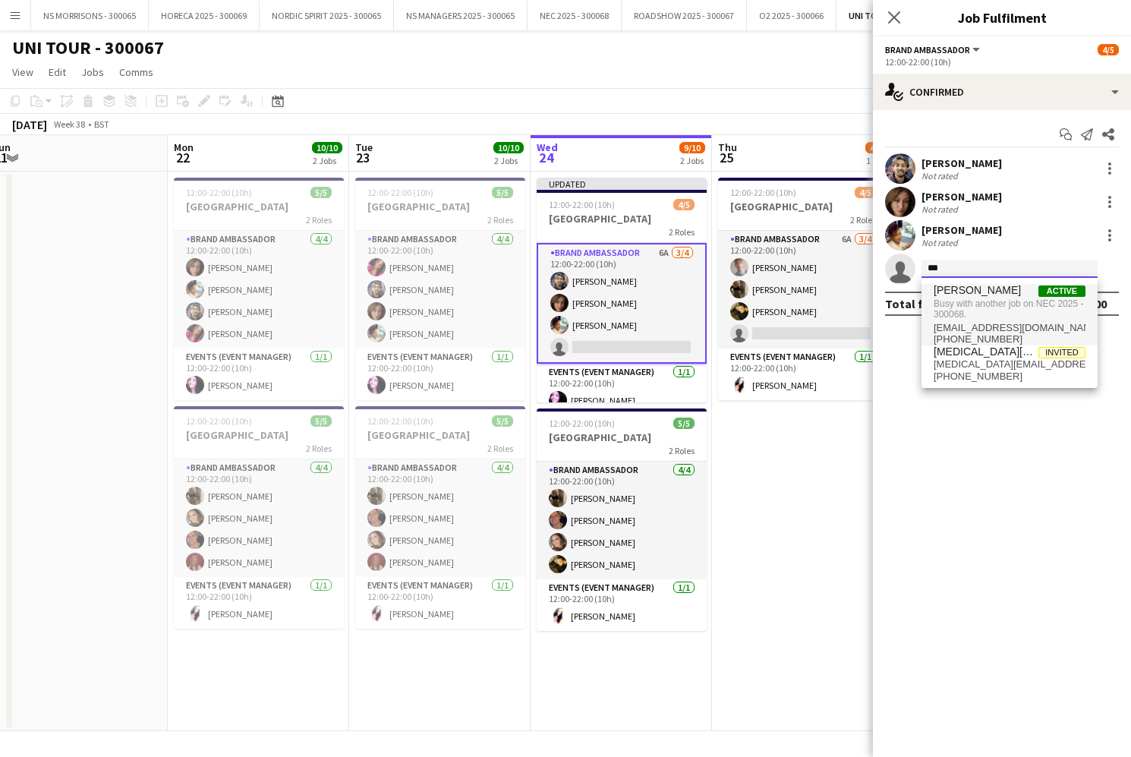
type input "***"
click at [964, 302] on span "Busy with another job on NEC 2025 - 300068." at bounding box center [1010, 309] width 152 height 25
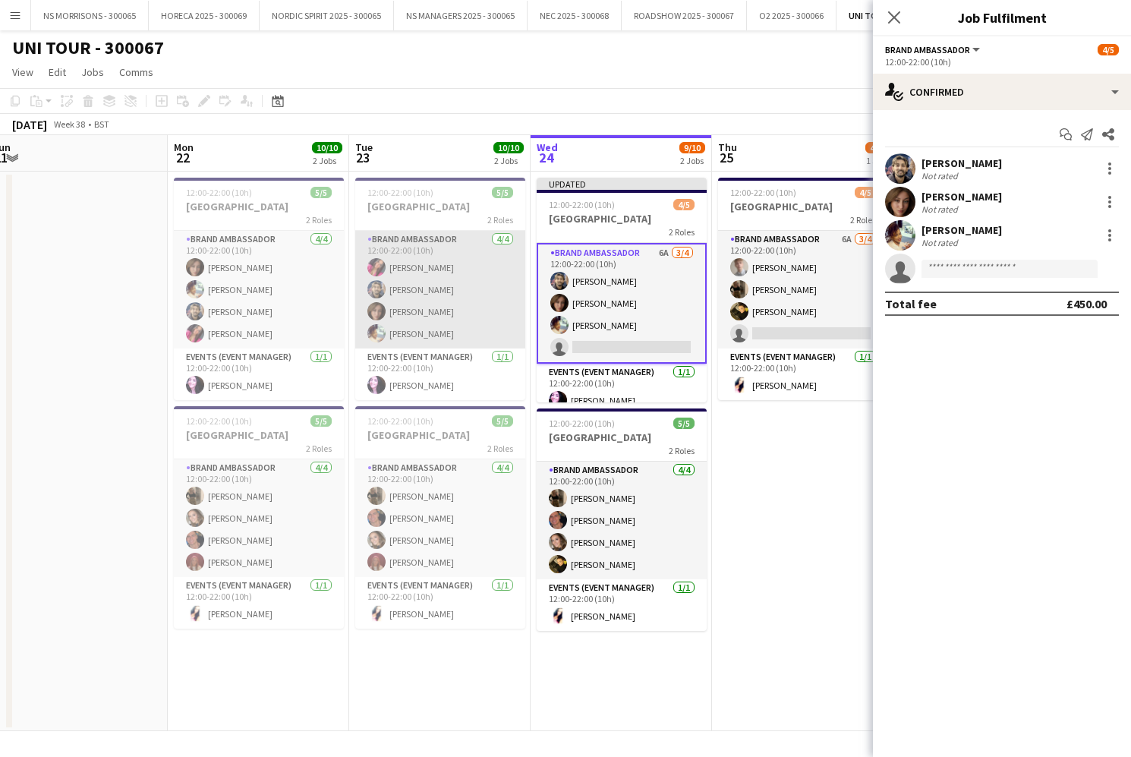
click at [465, 305] on app-card-role "Brand Ambassador [DATE] 12:00-22:00 (10h) [PERSON_NAME] Staple [PERSON_NAME] [P…" at bounding box center [440, 290] width 170 height 118
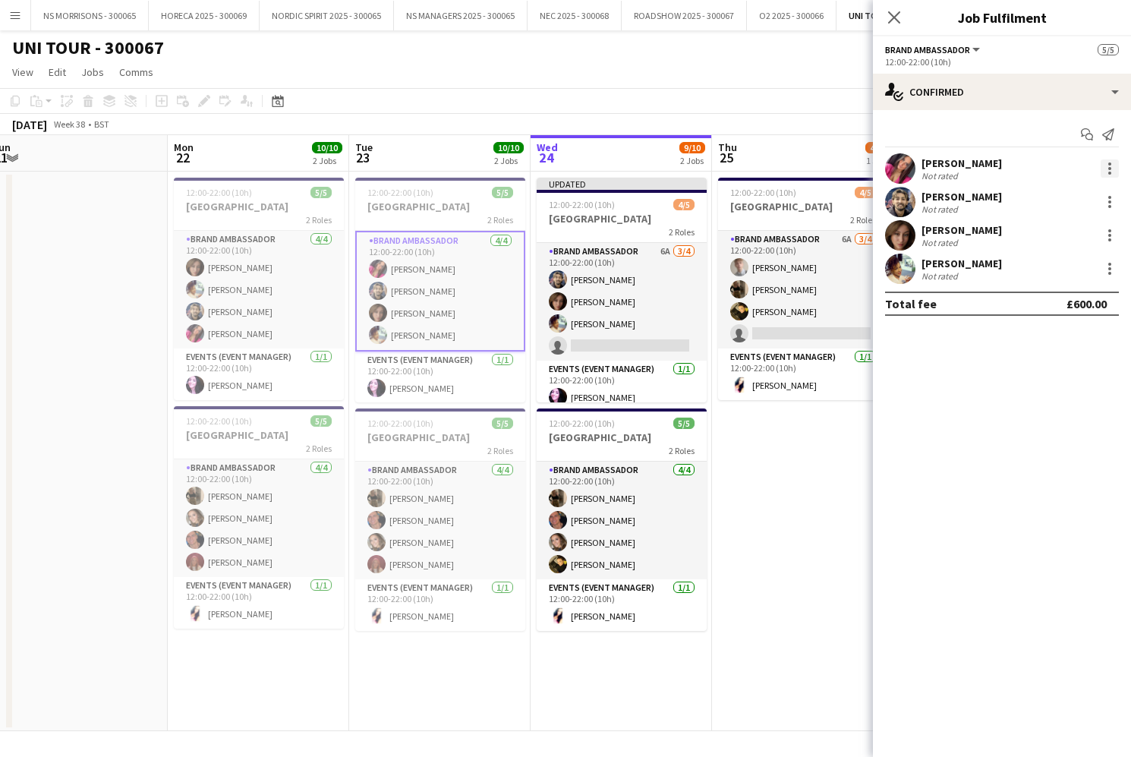
click at [1112, 172] on div at bounding box center [1110, 168] width 18 height 18
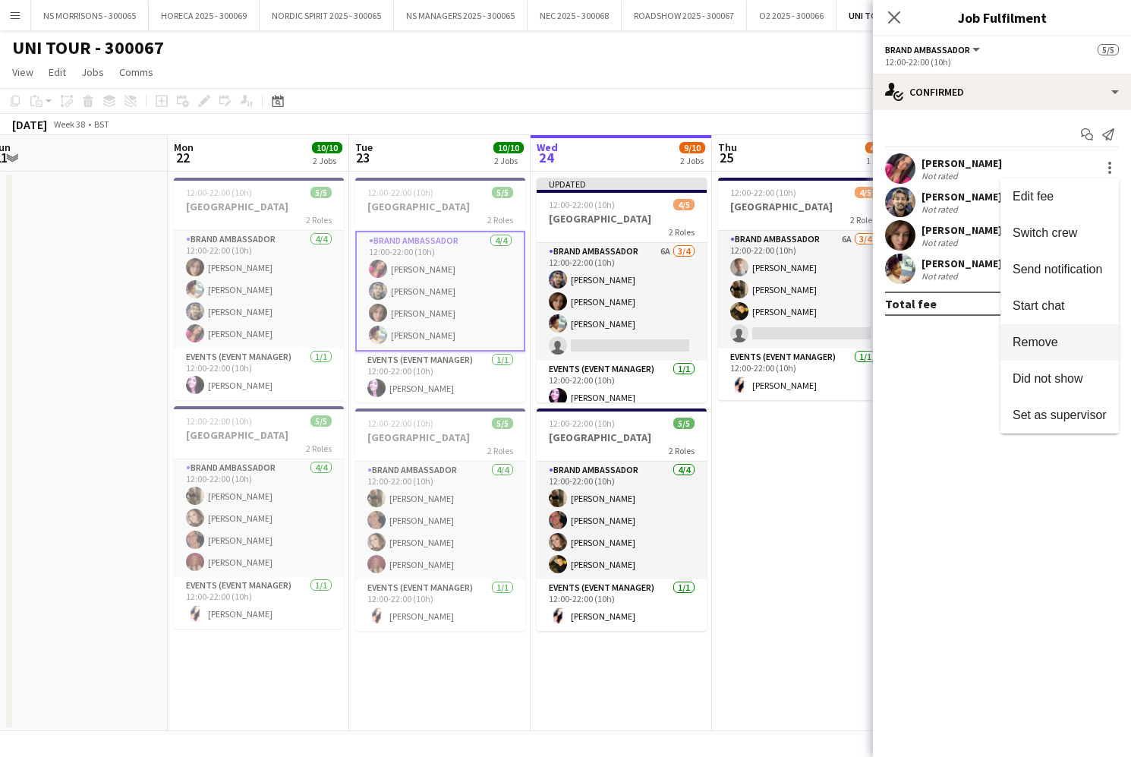
click at [1054, 337] on span "Remove" at bounding box center [1035, 341] width 46 height 13
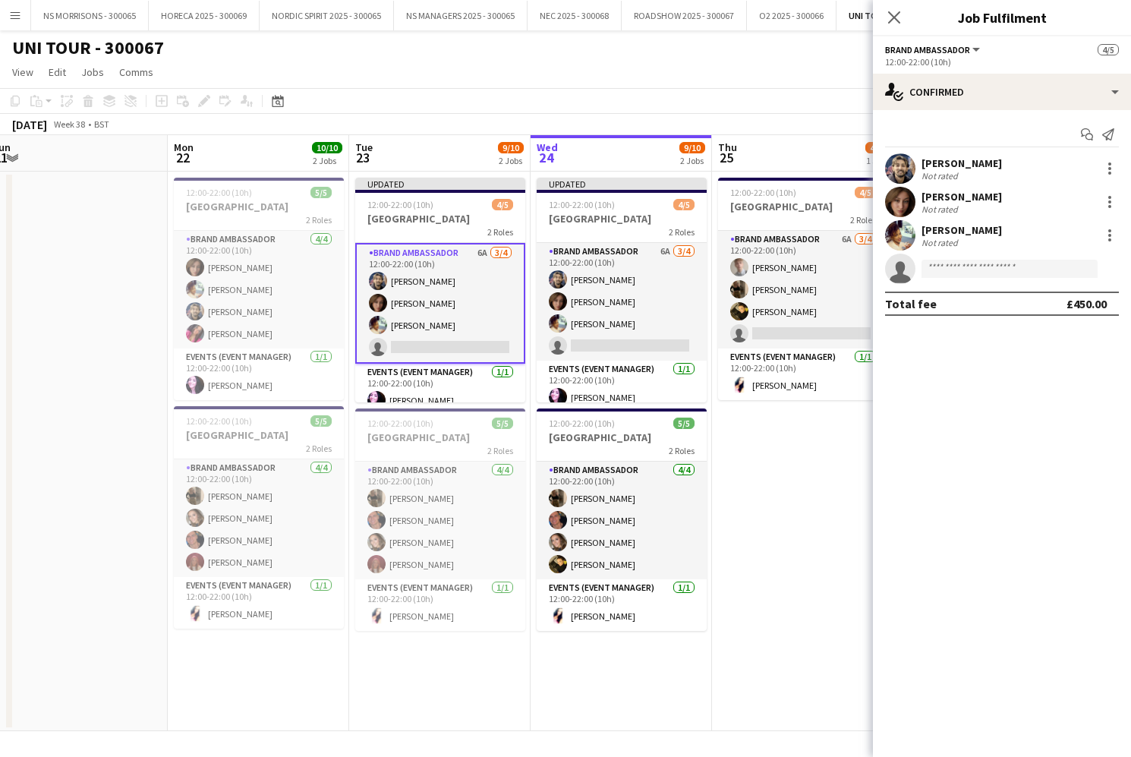
click at [966, 278] on app-invite-slot "single-neutral-actions" at bounding box center [1002, 268] width 258 height 30
click at [968, 274] on input at bounding box center [1009, 269] width 176 height 18
type input "****"
click at [972, 310] on span "[PHONE_NUMBER]" at bounding box center [1010, 315] width 152 height 12
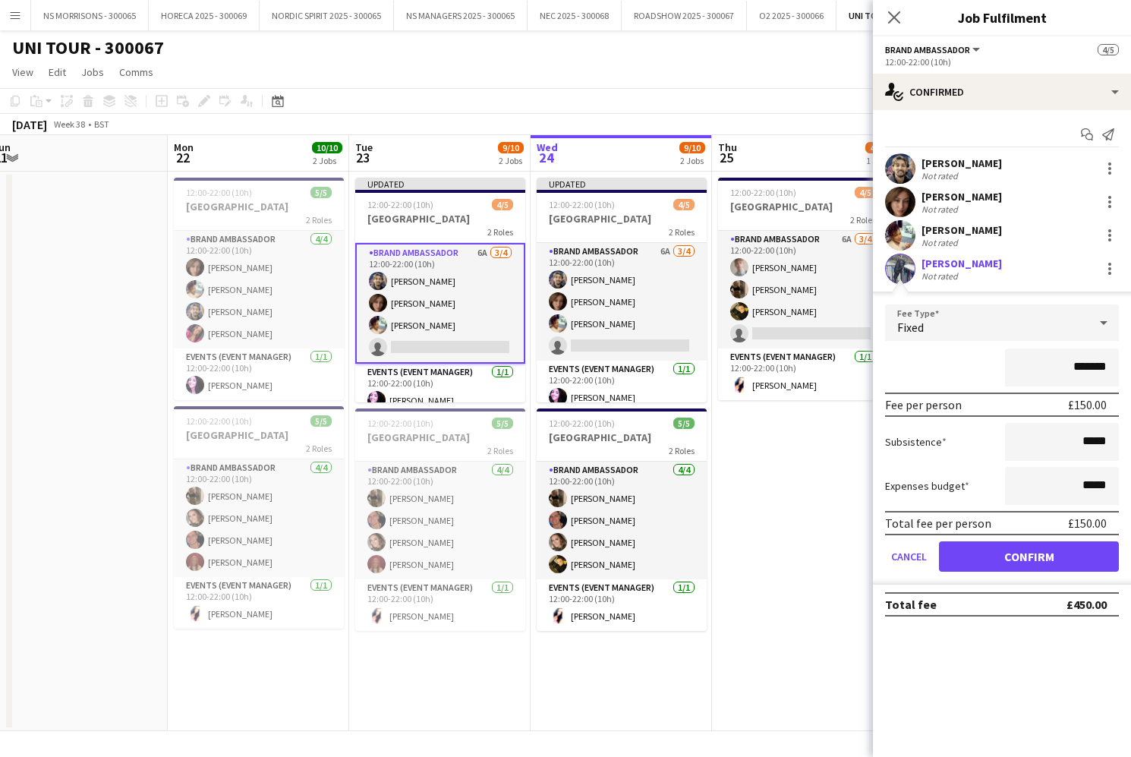
scroll to position [0, 0]
click at [962, 558] on button "Confirm" at bounding box center [1029, 556] width 180 height 30
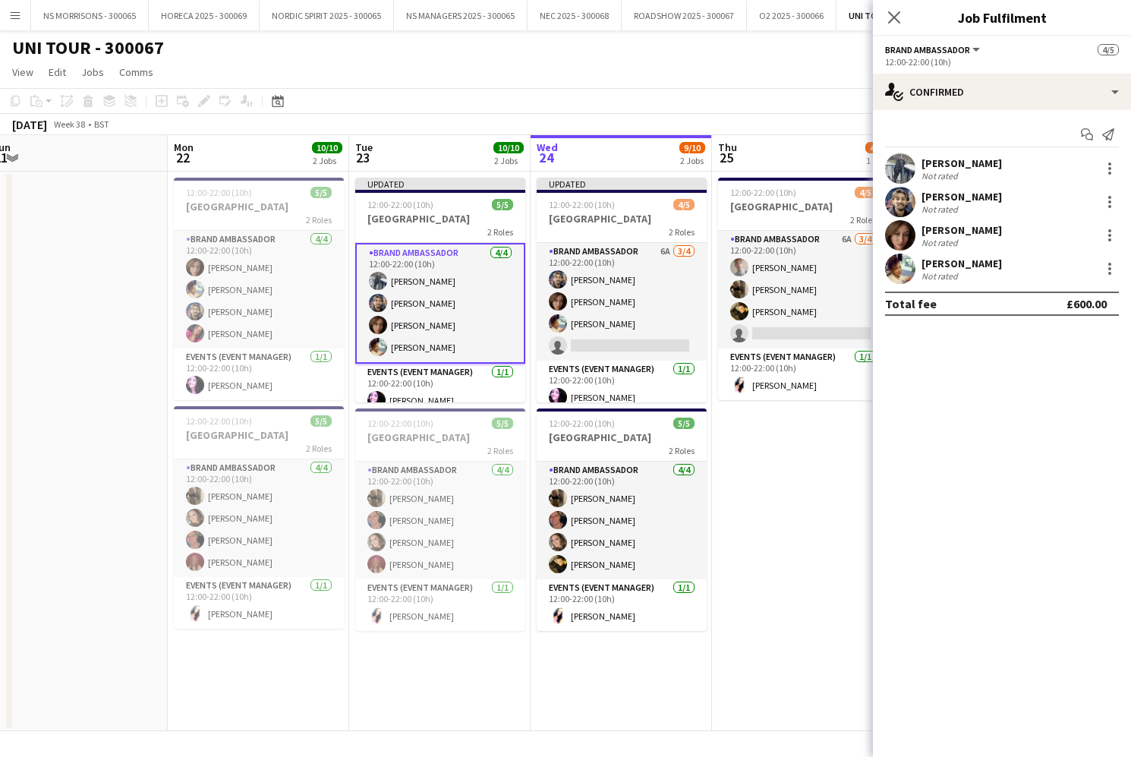
click at [789, 512] on app-date-cell "12:00-22:00 (10h) 4/5 LEEDS 2 Roles Brand Ambassador 6A [DATE] 12:00-22:00 (10h…" at bounding box center [802, 451] width 181 height 559
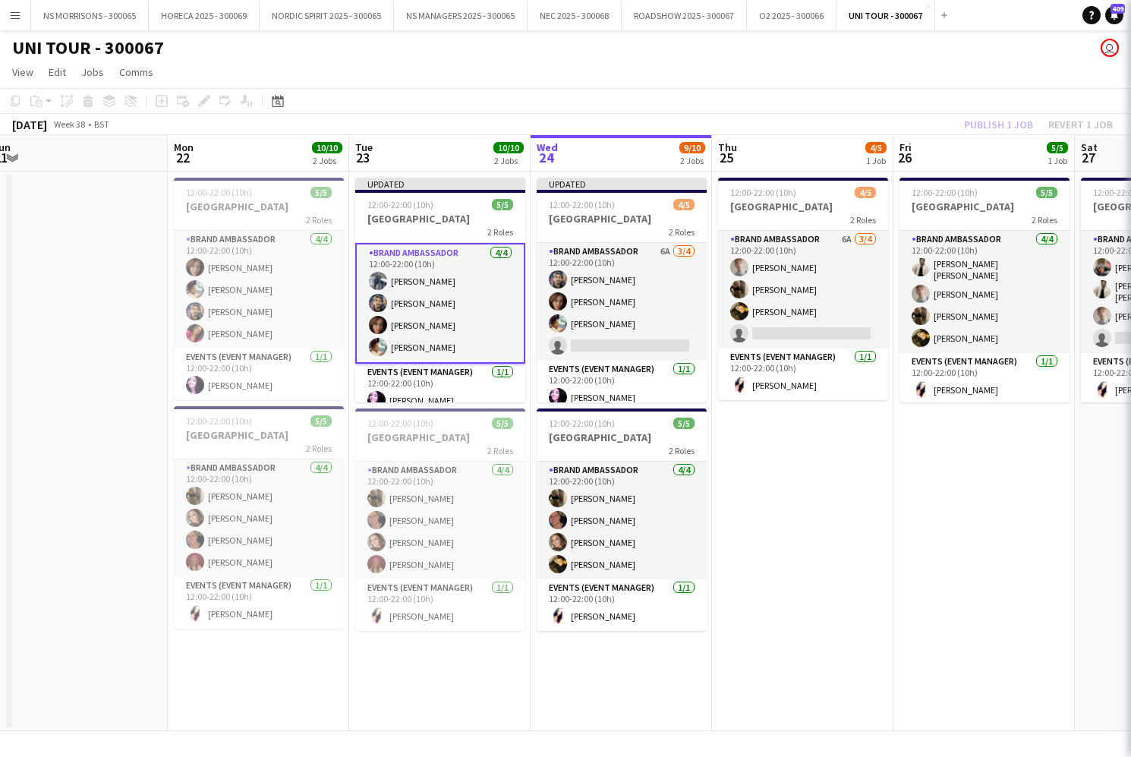
scroll to position [0, 559]
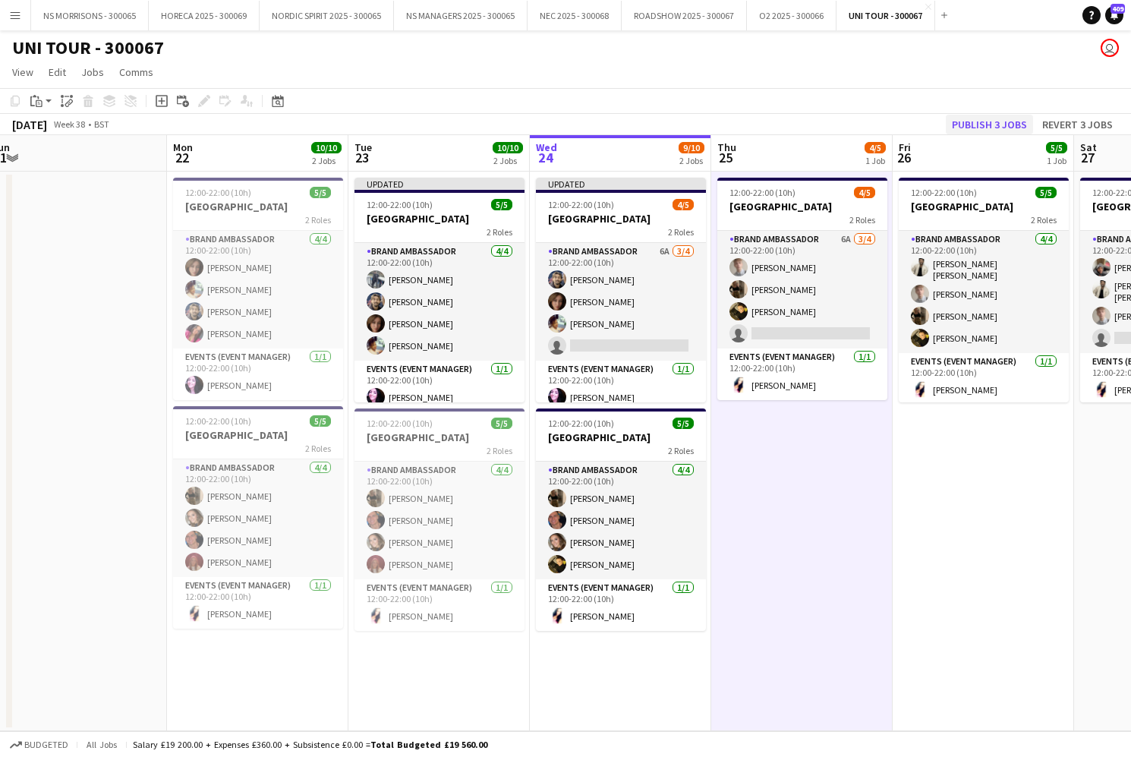
click at [1008, 125] on button "Publish 3 jobs" at bounding box center [989, 125] width 87 height 20
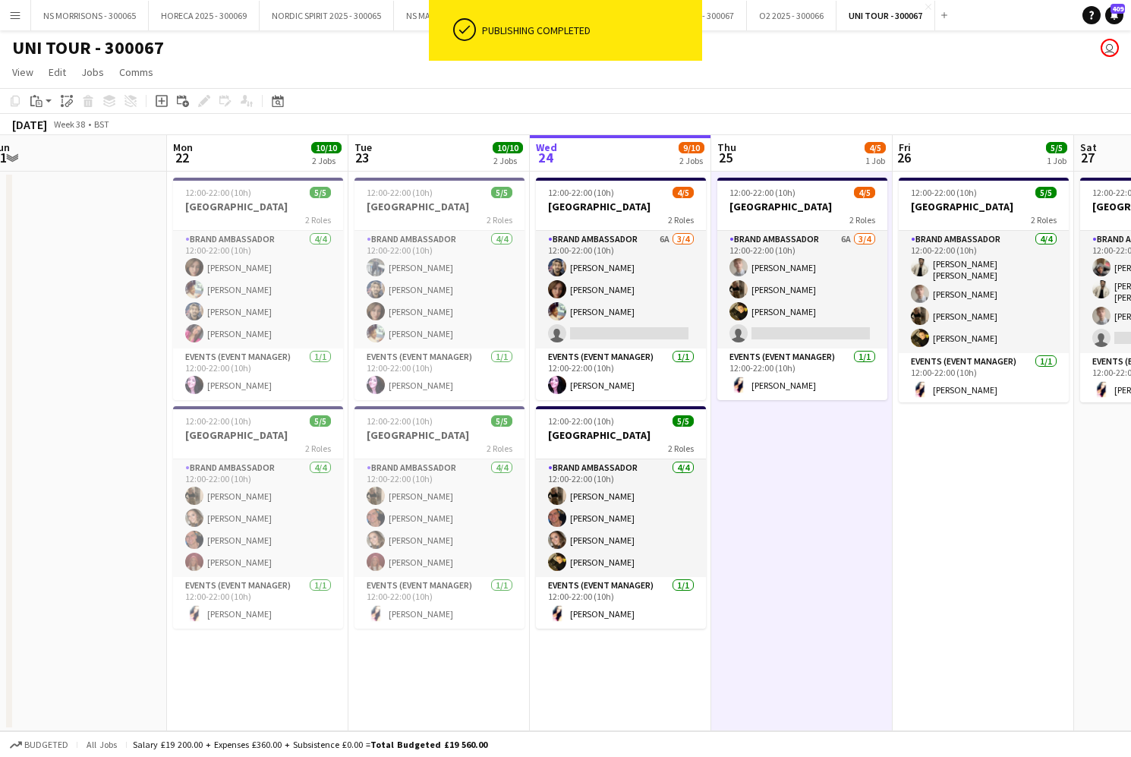
click at [786, 64] on app-page-menu "View Day view expanded Day view collapsed Month view Date picker Jump to [DATE]…" at bounding box center [565, 73] width 1131 height 29
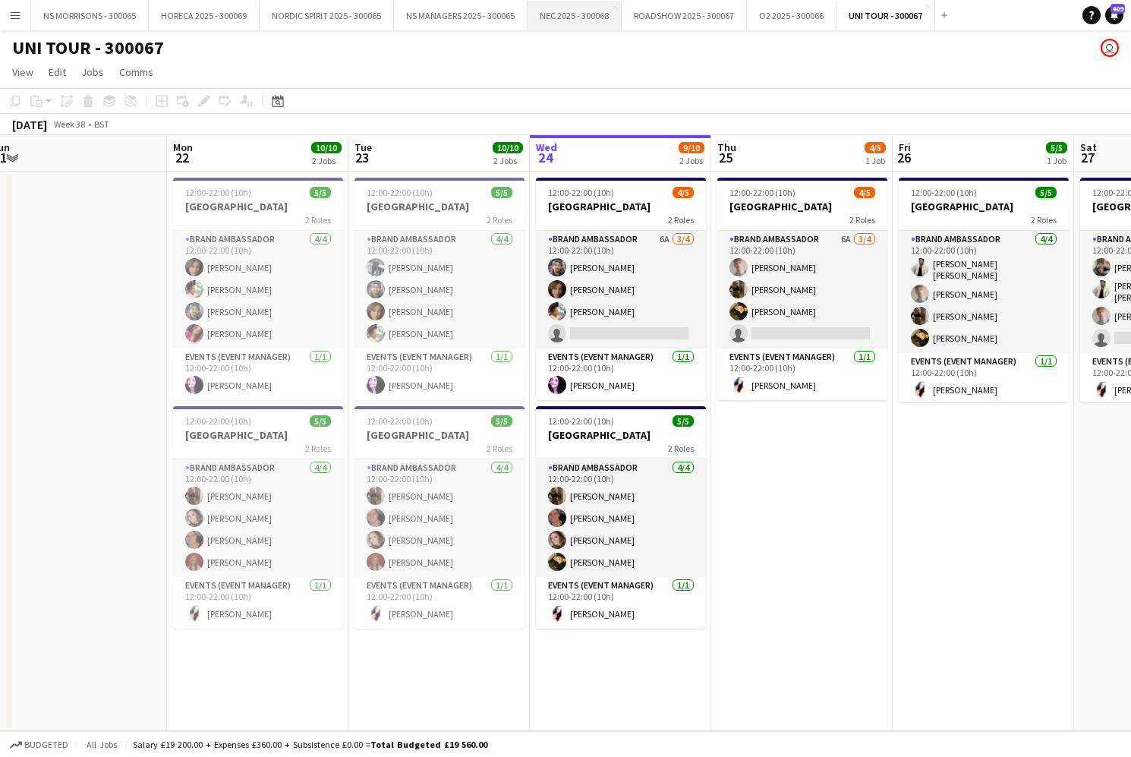
click at [552, 18] on button "NEC 2025 - 300068 Close" at bounding box center [574, 16] width 94 height 30
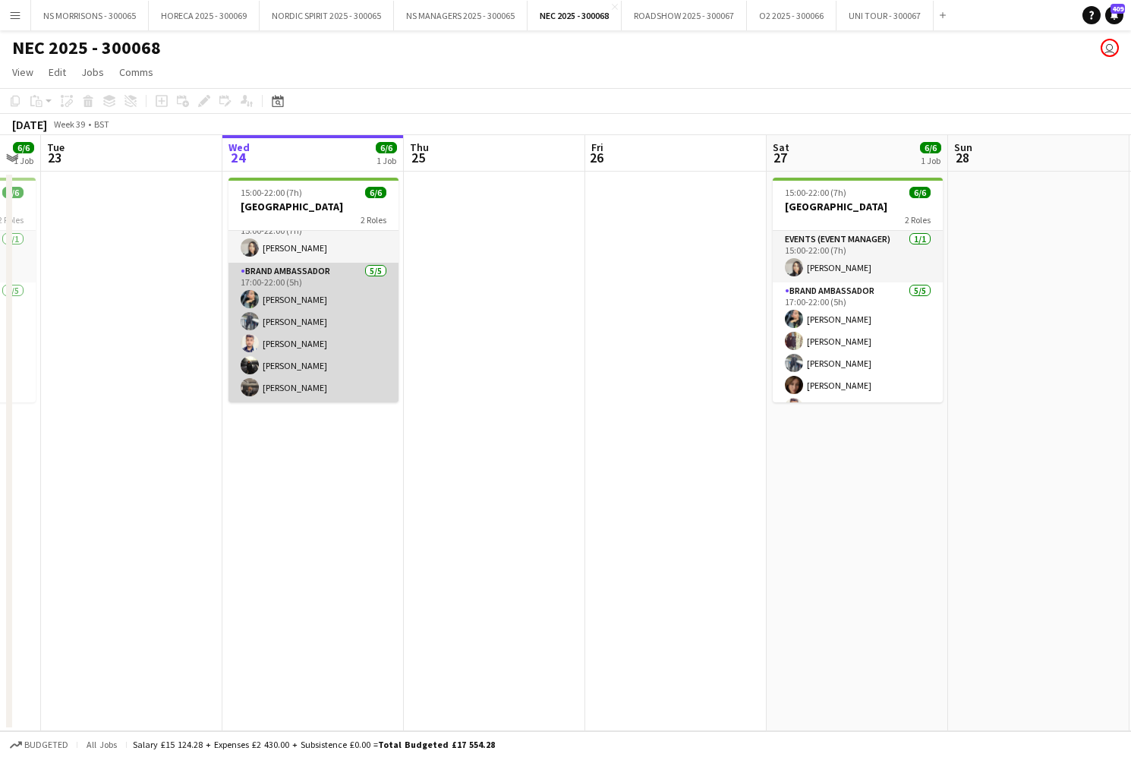
scroll to position [20, 0]
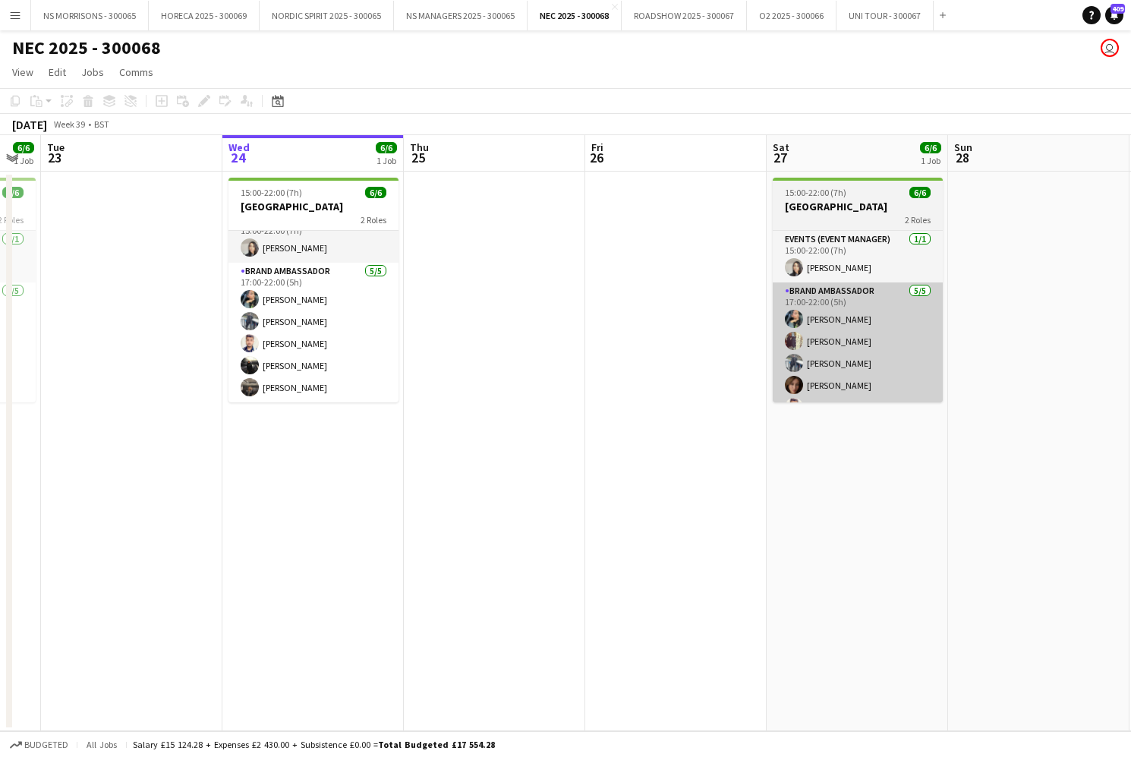
drag, startPoint x: 313, startPoint y: 351, endPoint x: 924, endPoint y: 339, distance: 611.1
click at [313, 351] on app-card-role "Brand Ambassador [DATE] 17:00-22:00 (5h) [PERSON_NAME] [PERSON_NAME] Azahar [PE…" at bounding box center [313, 333] width 170 height 140
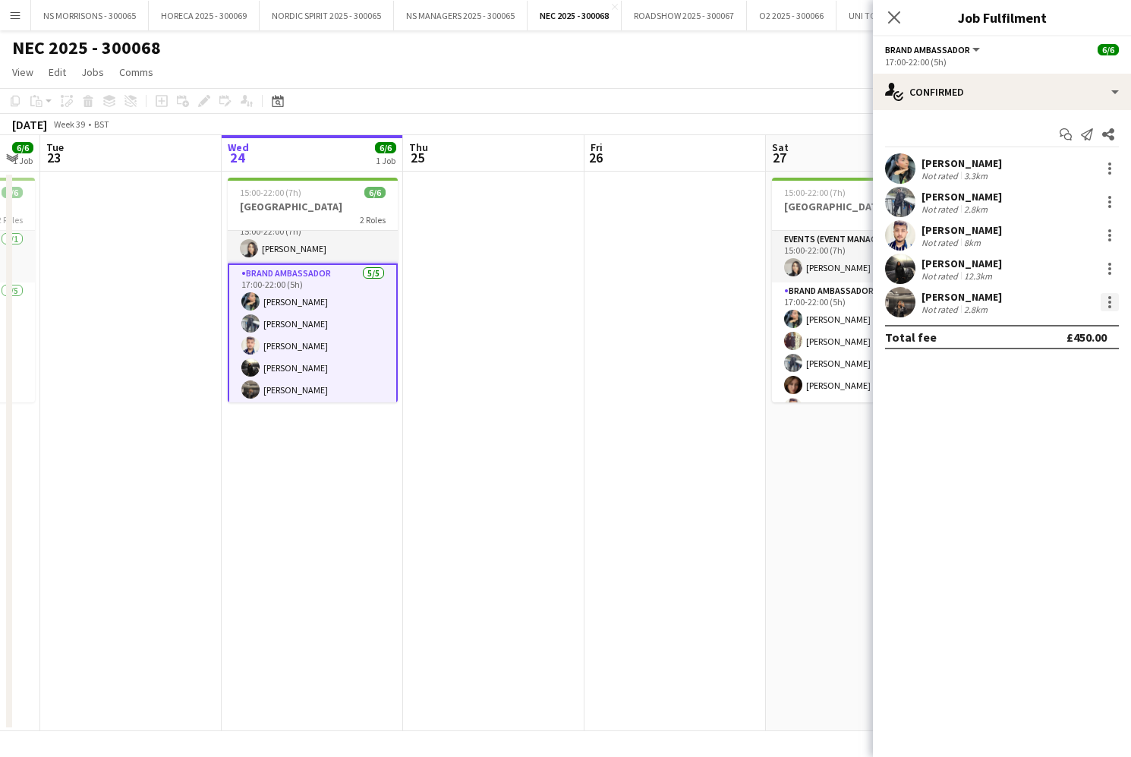
click at [1108, 307] on div at bounding box center [1110, 302] width 18 height 18
drag, startPoint x: 1054, startPoint y: 473, endPoint x: 743, endPoint y: 409, distance: 317.6
click at [1054, 473] on span "Remove" at bounding box center [1035, 475] width 46 height 13
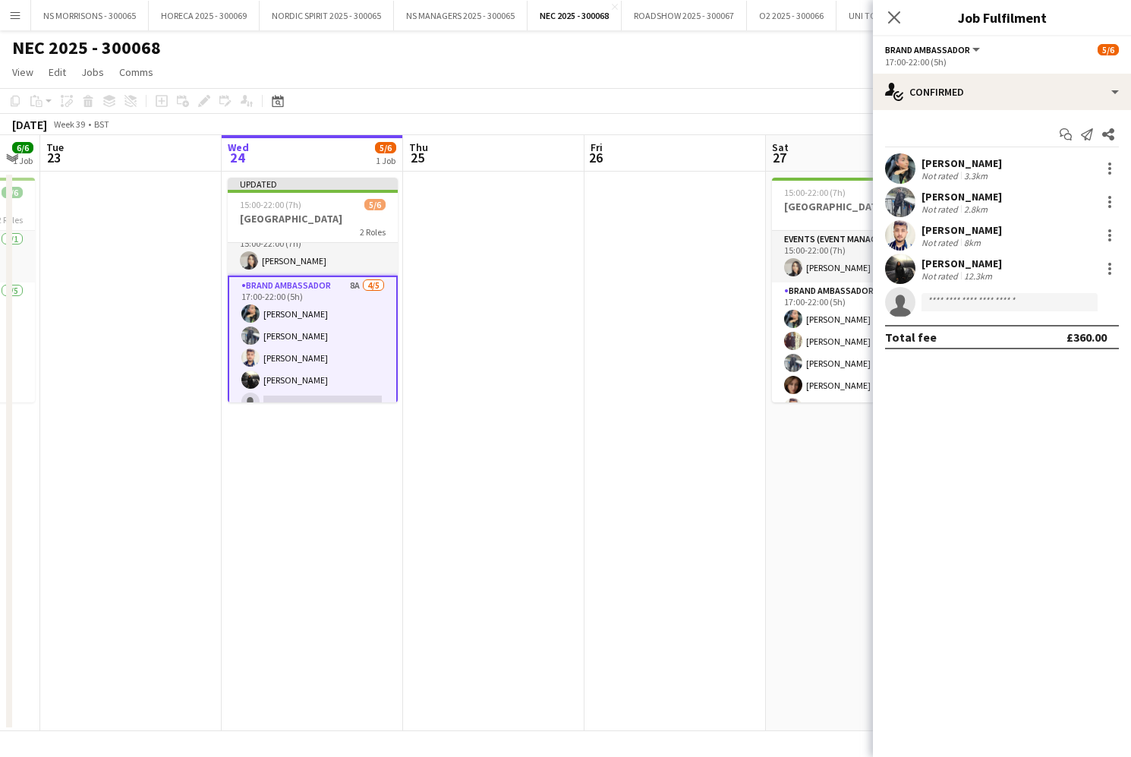
drag, startPoint x: 597, startPoint y: 357, endPoint x: 584, endPoint y: 354, distance: 13.3
click at [597, 357] on app-date-cell at bounding box center [674, 451] width 181 height 559
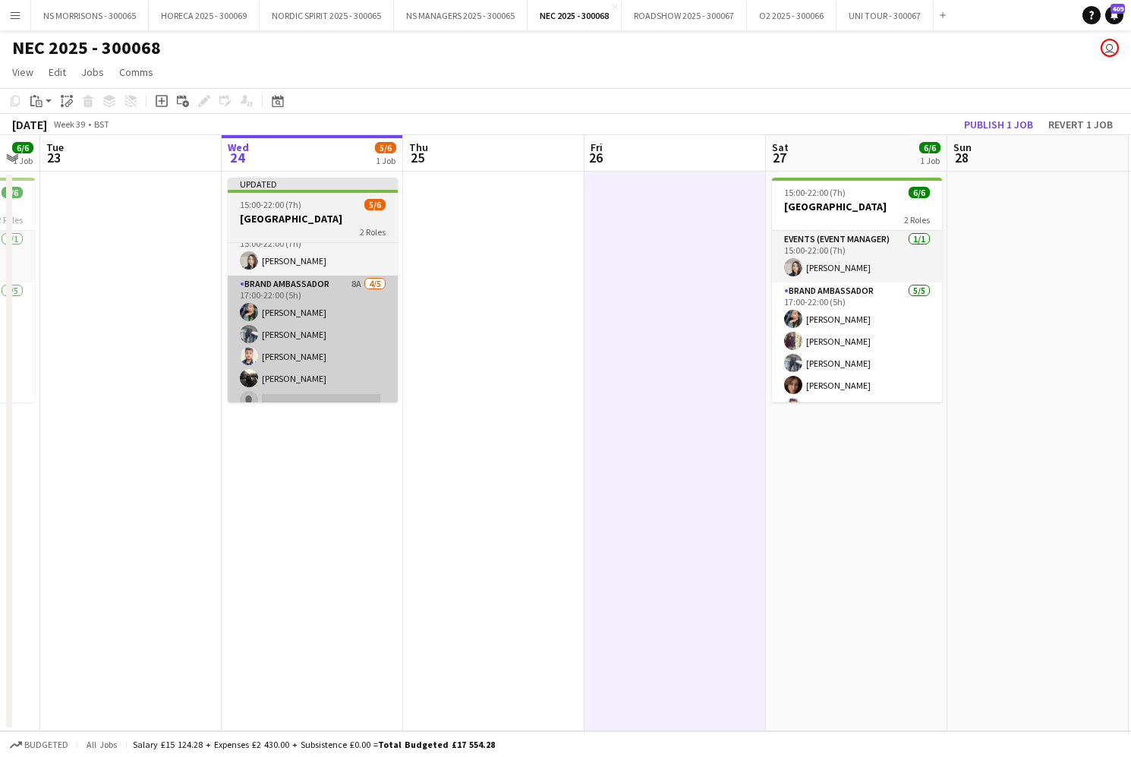
scroll to position [0, 326]
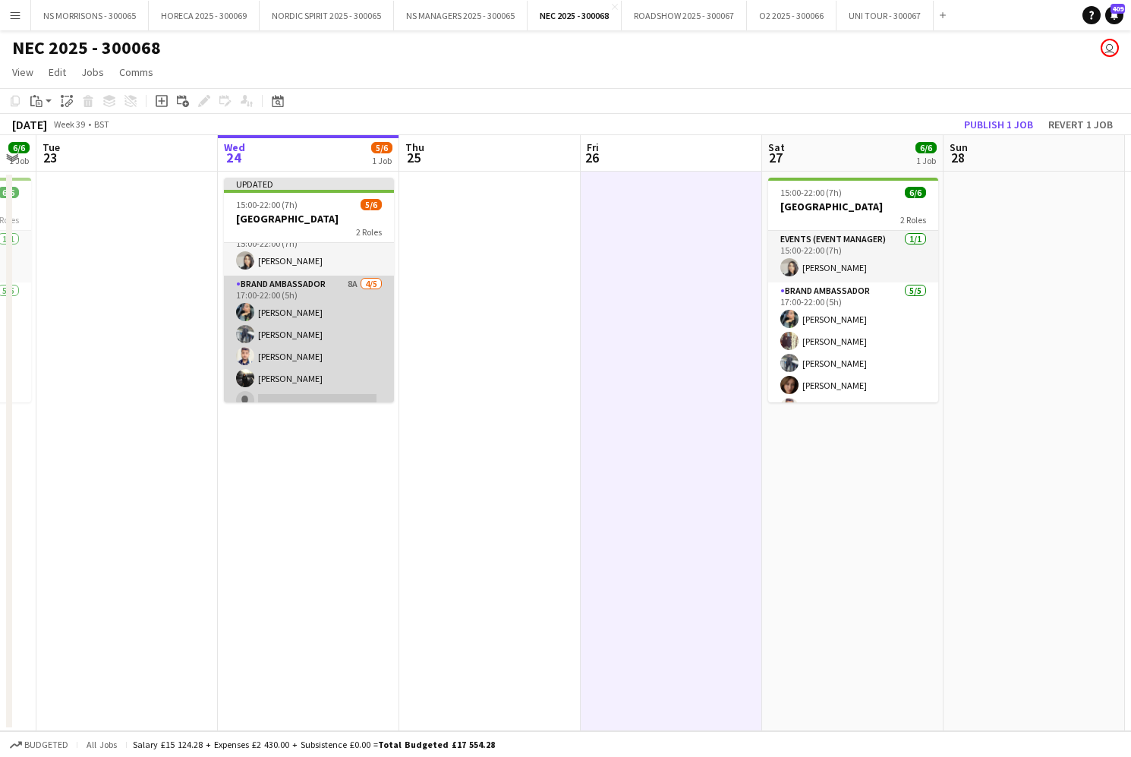
click at [347, 395] on app-card-role "Brand Ambassador 8A [DATE] 17:00-22:00 (5h) [PERSON_NAME] [PERSON_NAME] Azahar …" at bounding box center [309, 346] width 170 height 140
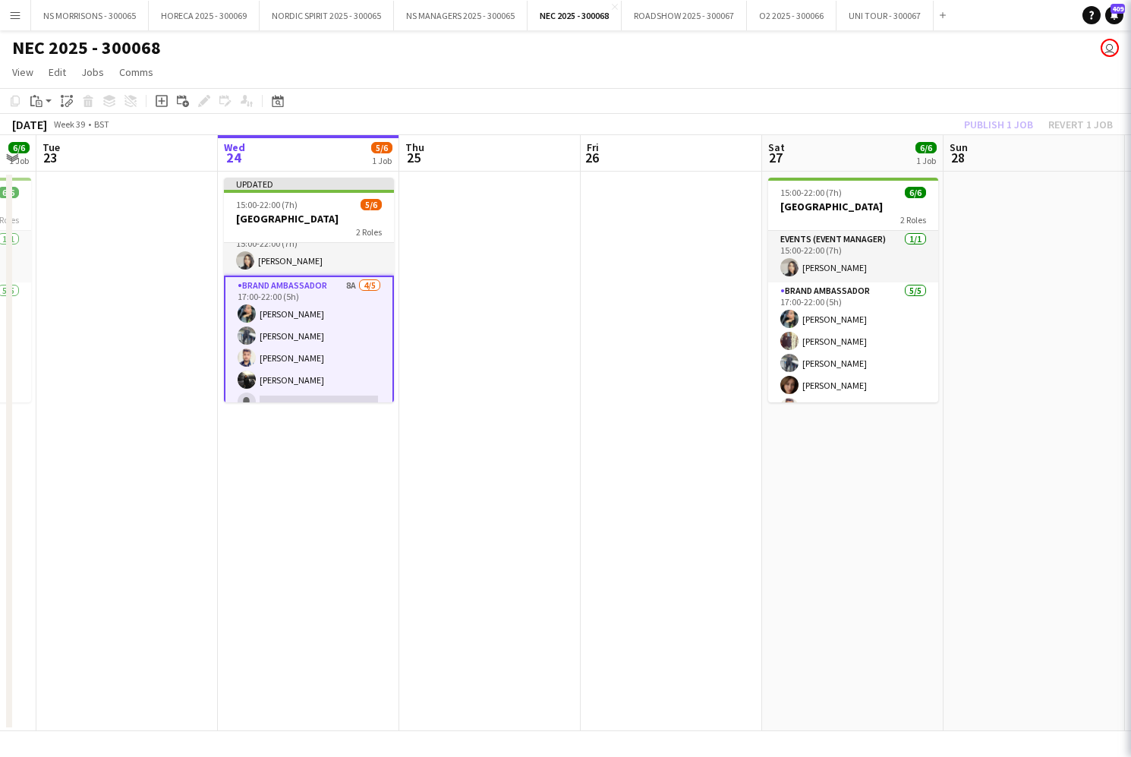
scroll to position [19, 0]
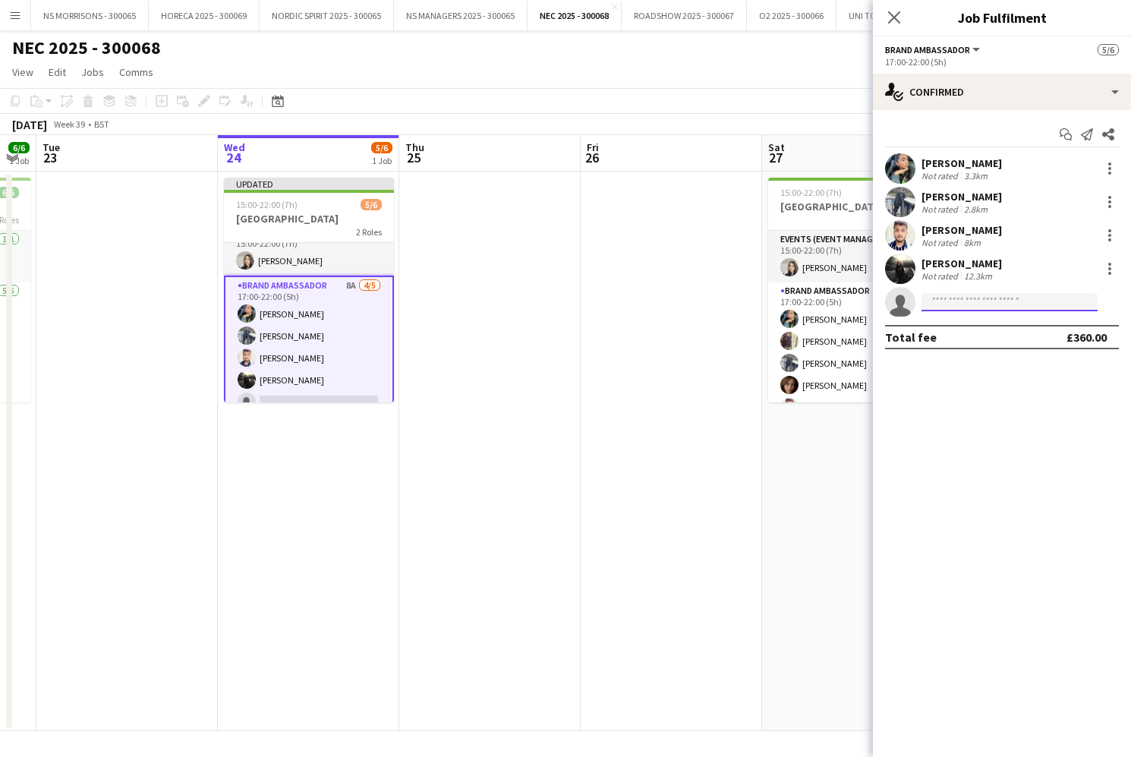
click at [946, 308] on input at bounding box center [1009, 302] width 176 height 18
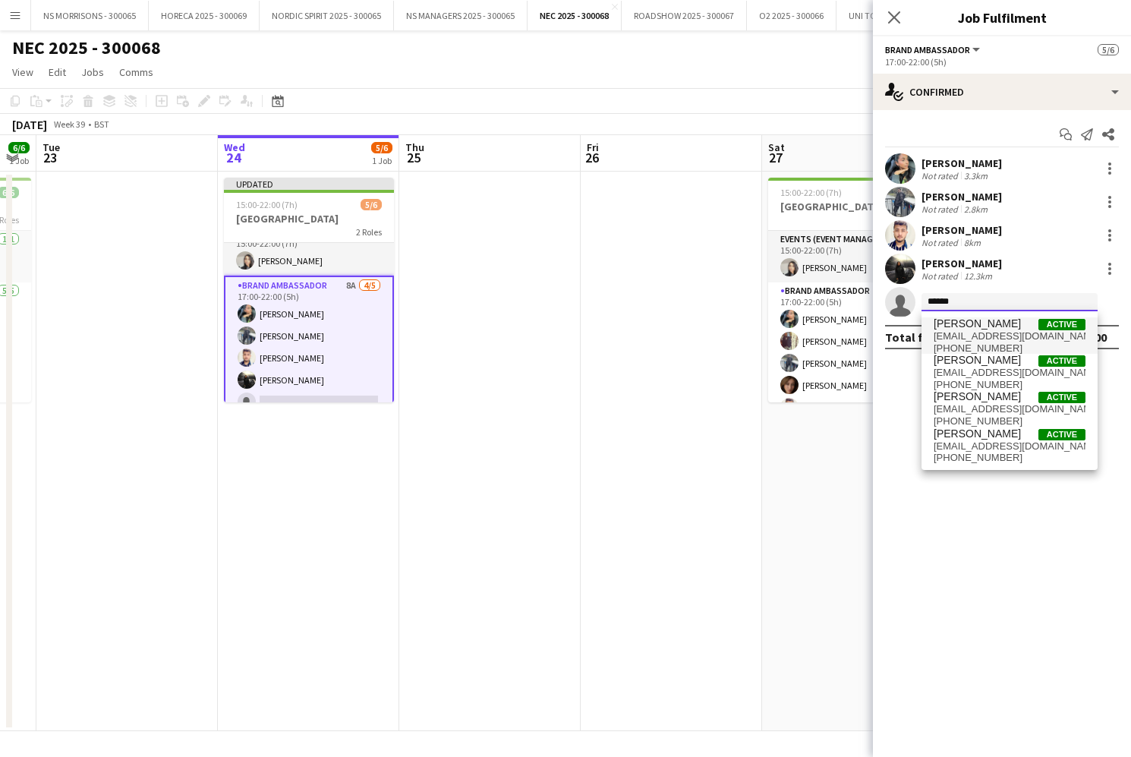
type input "******"
drag, startPoint x: 963, startPoint y: 327, endPoint x: 967, endPoint y: 434, distance: 107.1
click at [967, 434] on span "[PERSON_NAME]" at bounding box center [977, 433] width 87 height 13
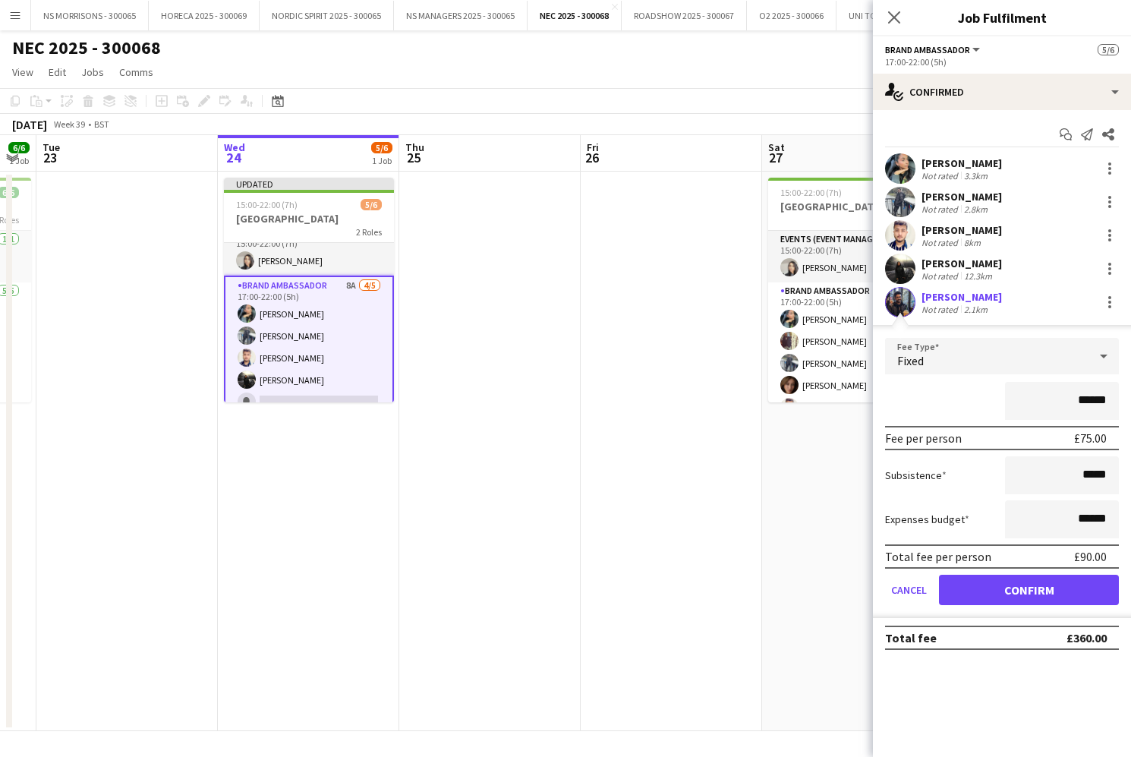
drag, startPoint x: 1034, startPoint y: 591, endPoint x: 694, endPoint y: 485, distance: 357.0
click at [1034, 591] on button "Confirm" at bounding box center [1029, 590] width 180 height 30
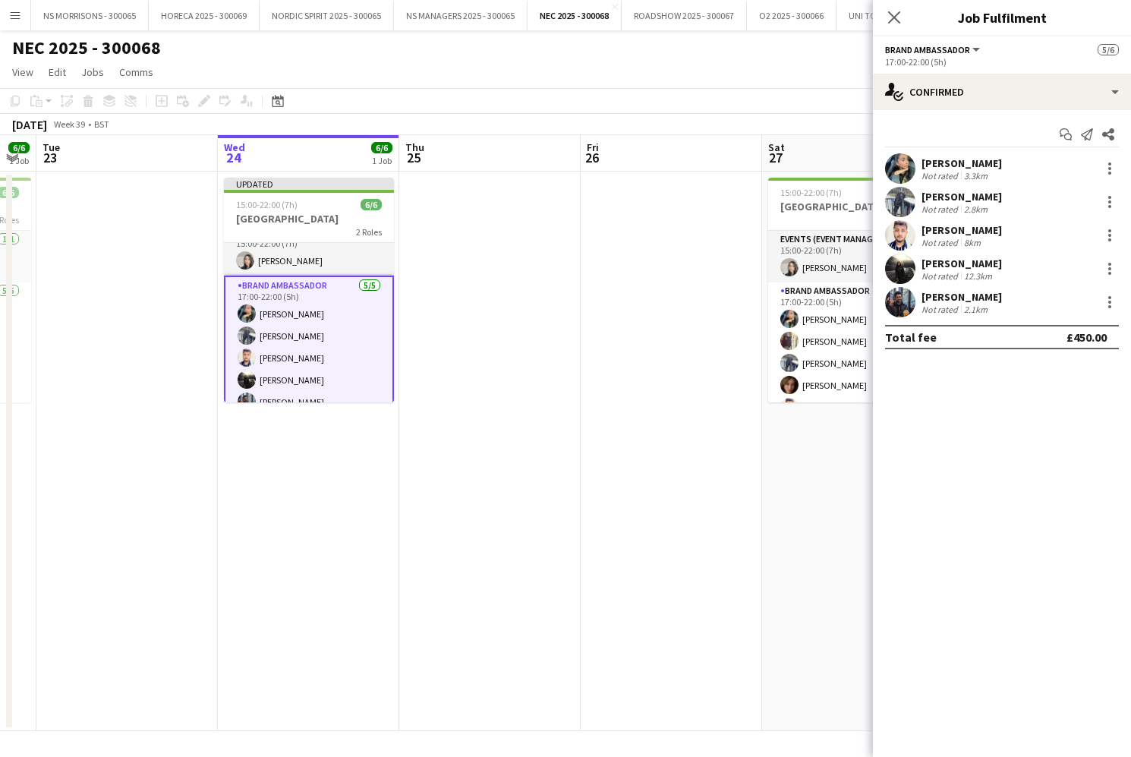
click at [622, 449] on app-date-cell at bounding box center [671, 451] width 181 height 559
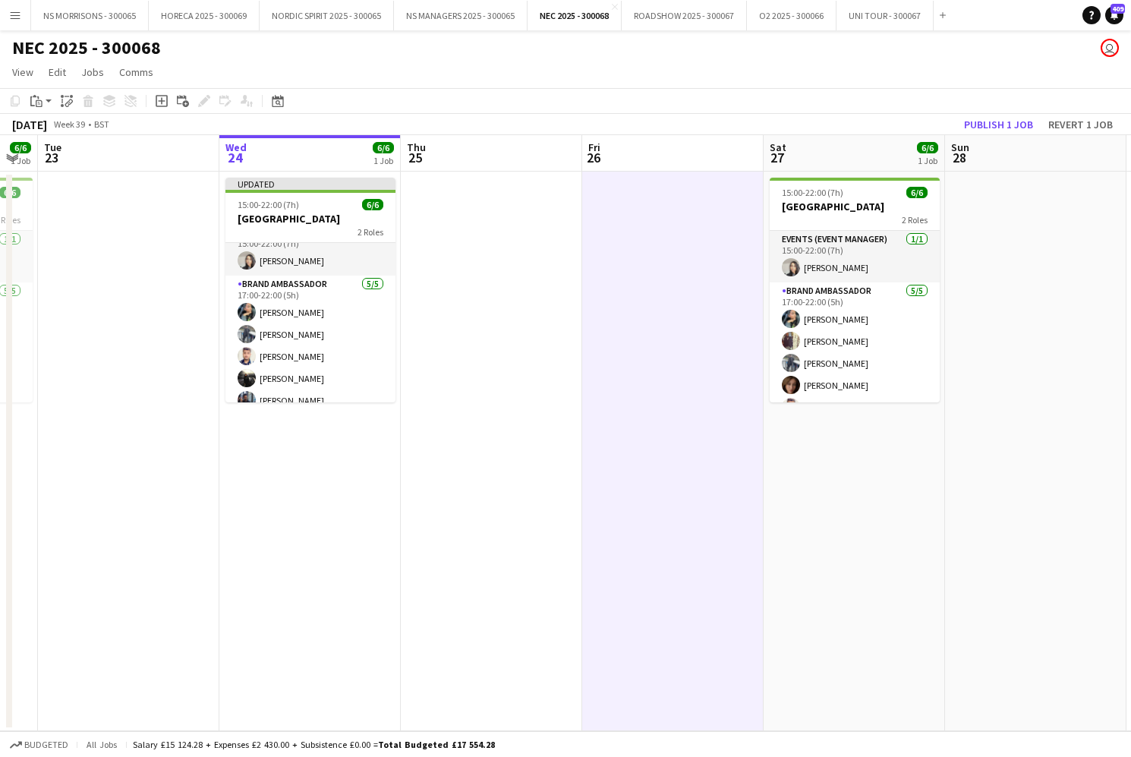
drag, startPoint x: 991, startPoint y: 119, endPoint x: 980, endPoint y: 120, distance: 11.4
click at [991, 119] on button "Publish 1 job" at bounding box center [998, 125] width 81 height 20
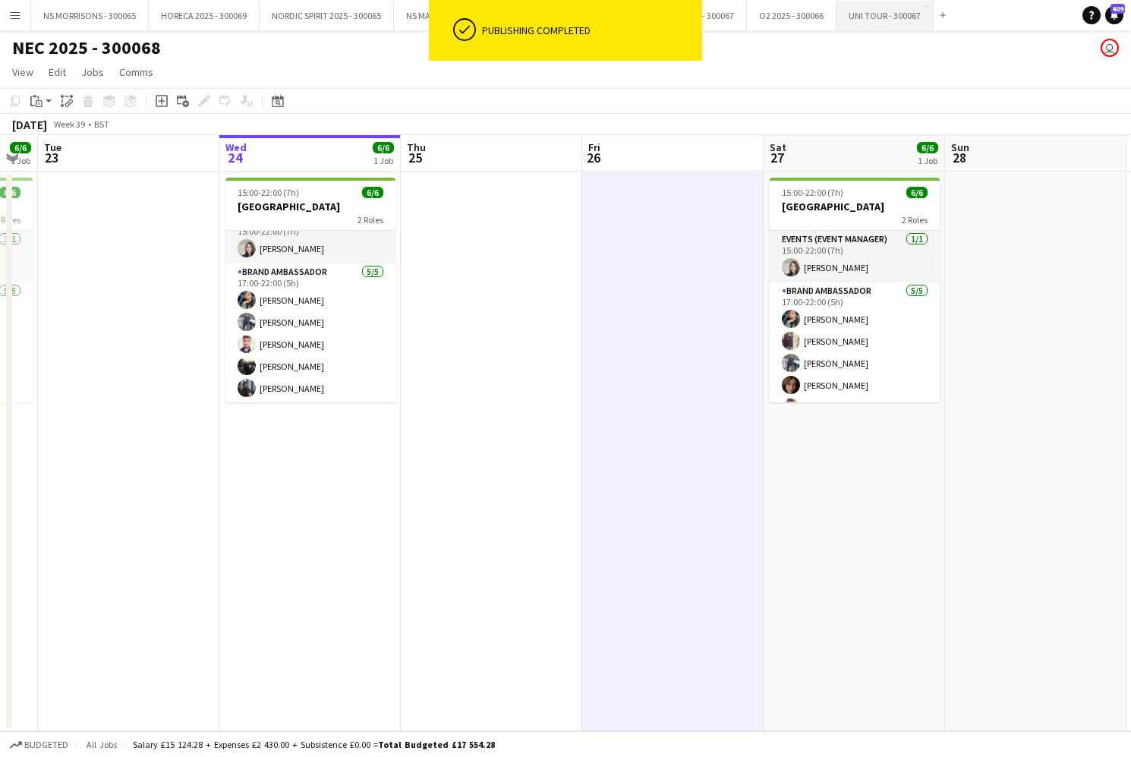
click at [896, 16] on button "UNI TOUR - 300067 Close" at bounding box center [884, 16] width 97 height 30
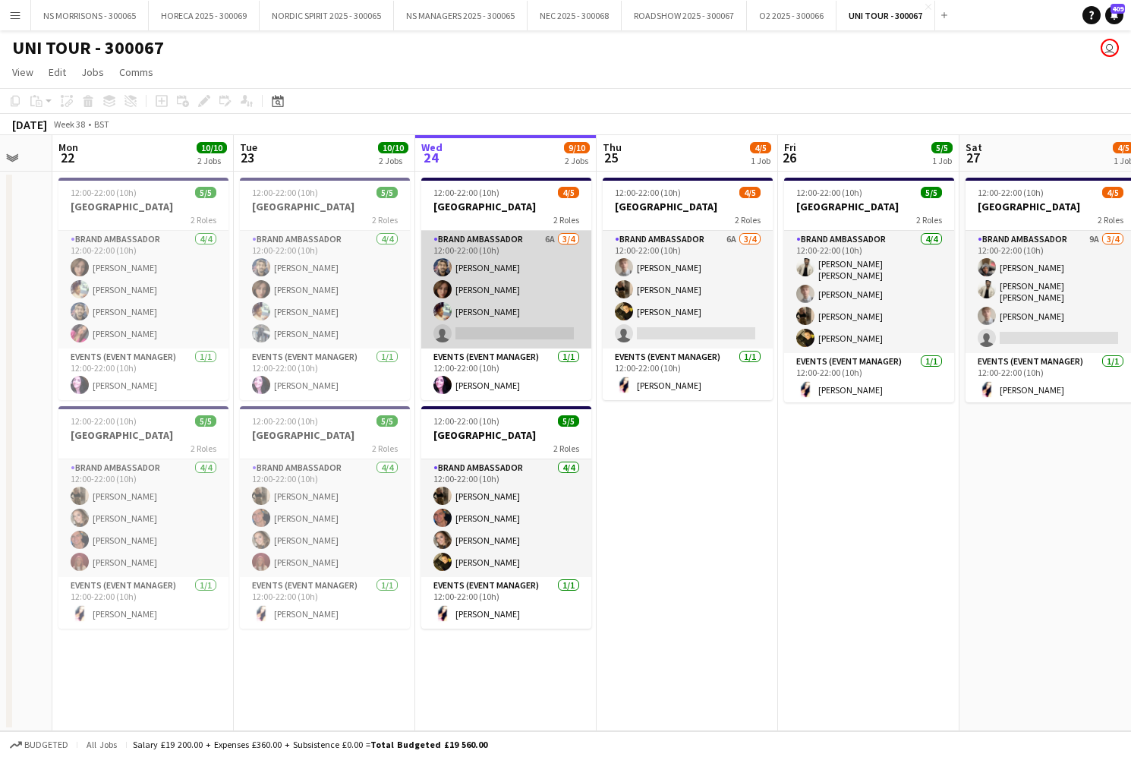
scroll to position [0, 493]
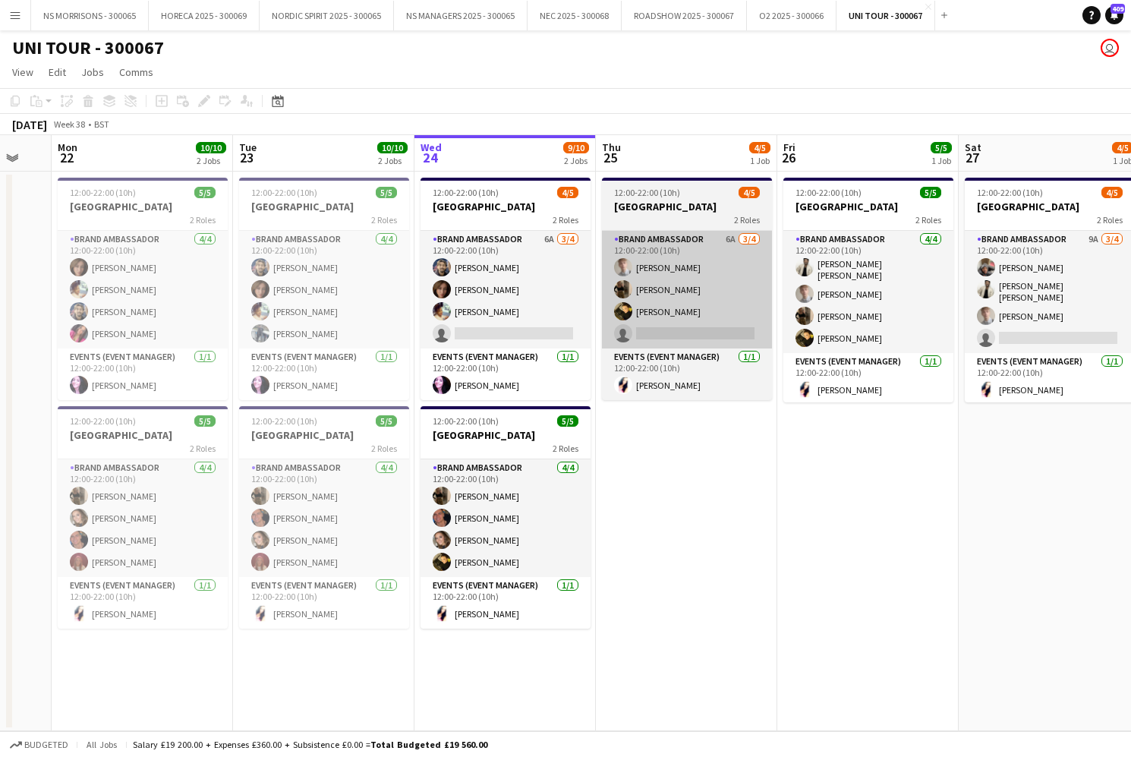
drag, startPoint x: 505, startPoint y: 322, endPoint x: 647, endPoint y: 309, distance: 143.3
click at [505, 322] on app-card-role "Brand Ambassador 6A [DATE] 12:00-22:00 (10h) [PERSON_NAME] [PERSON_NAME] [PERSO…" at bounding box center [505, 290] width 170 height 118
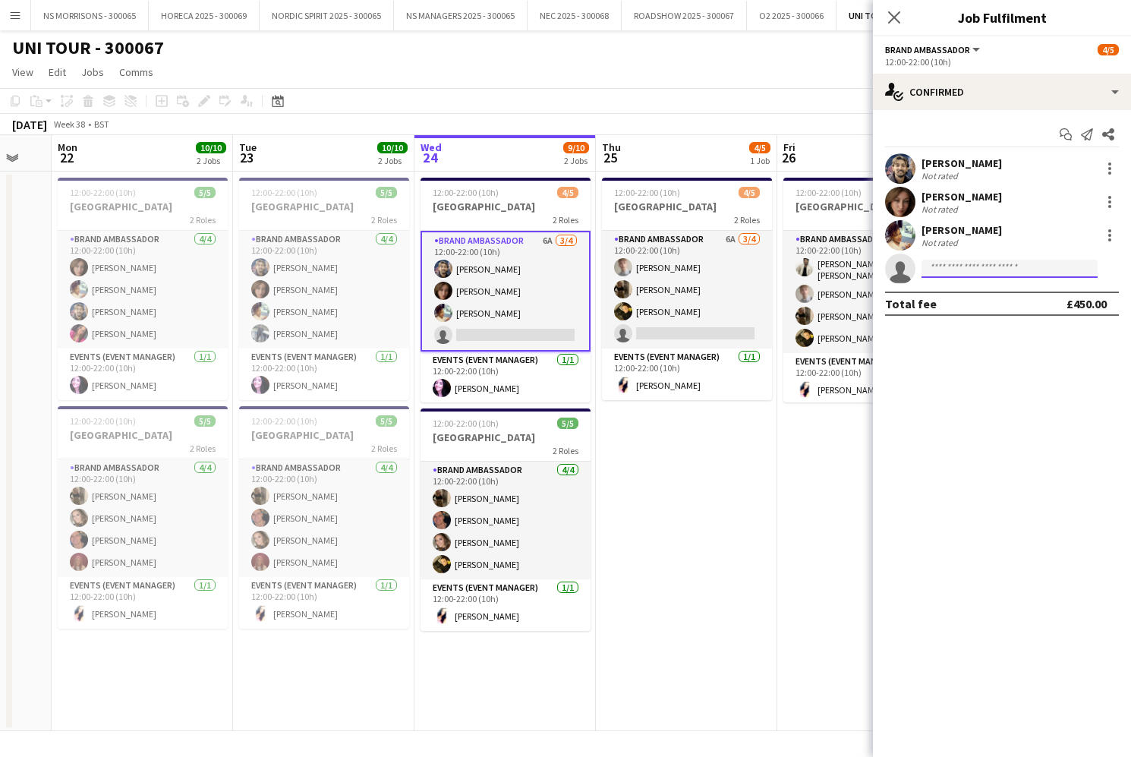
click at [958, 269] on input at bounding box center [1009, 269] width 176 height 18
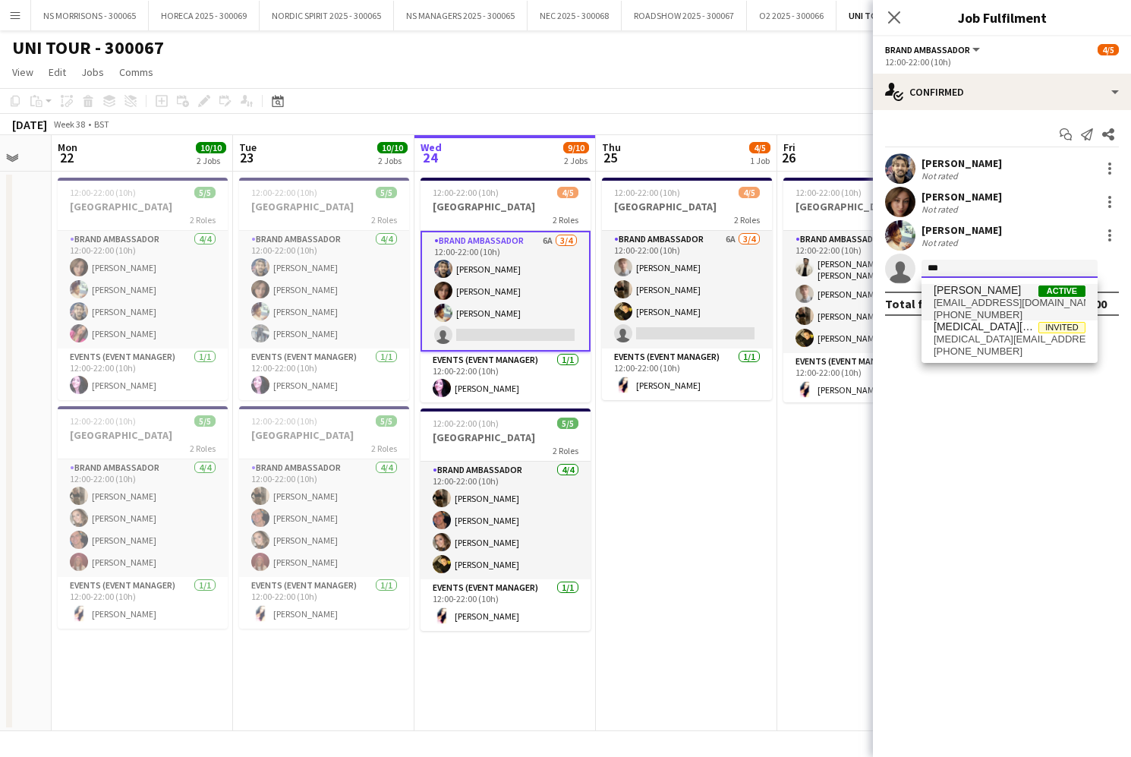
type input "***"
drag, startPoint x: 961, startPoint y: 297, endPoint x: 974, endPoint y: 376, distance: 80.7
click at [961, 297] on span "[EMAIL_ADDRESS][DOMAIN_NAME]" at bounding box center [1010, 303] width 152 height 12
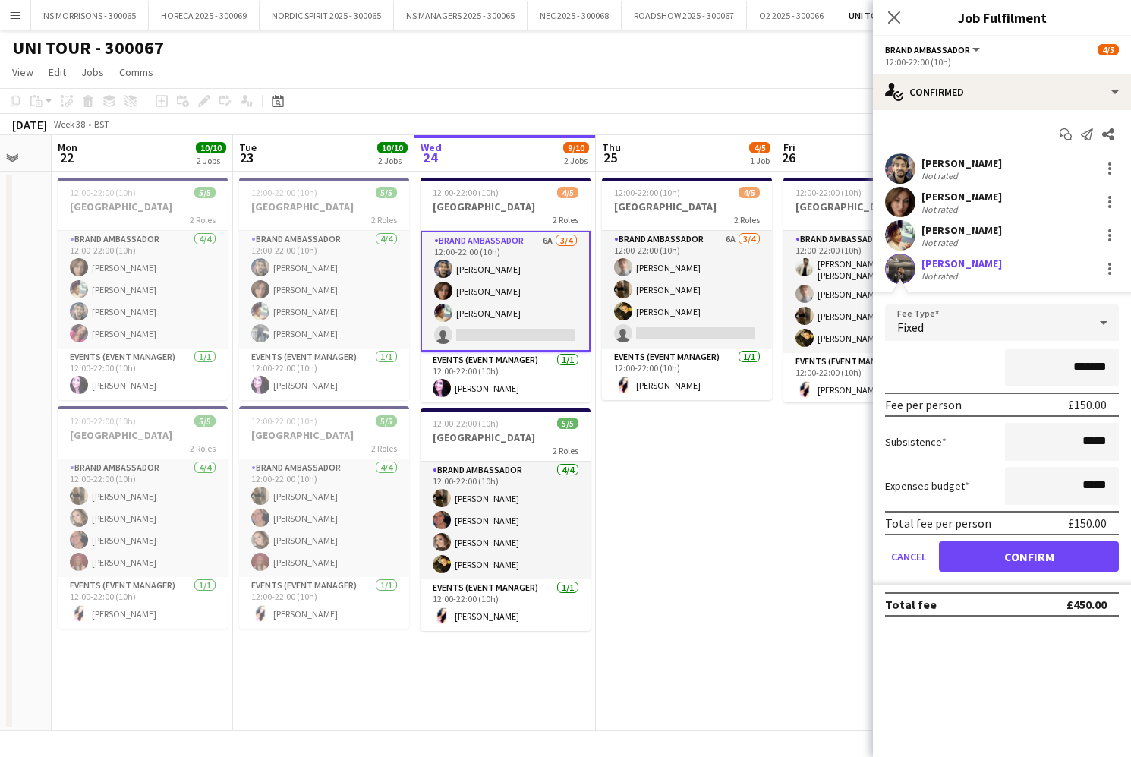
drag, startPoint x: 965, startPoint y: 556, endPoint x: 827, endPoint y: 515, distance: 144.1
click at [964, 555] on button "Confirm" at bounding box center [1029, 556] width 180 height 30
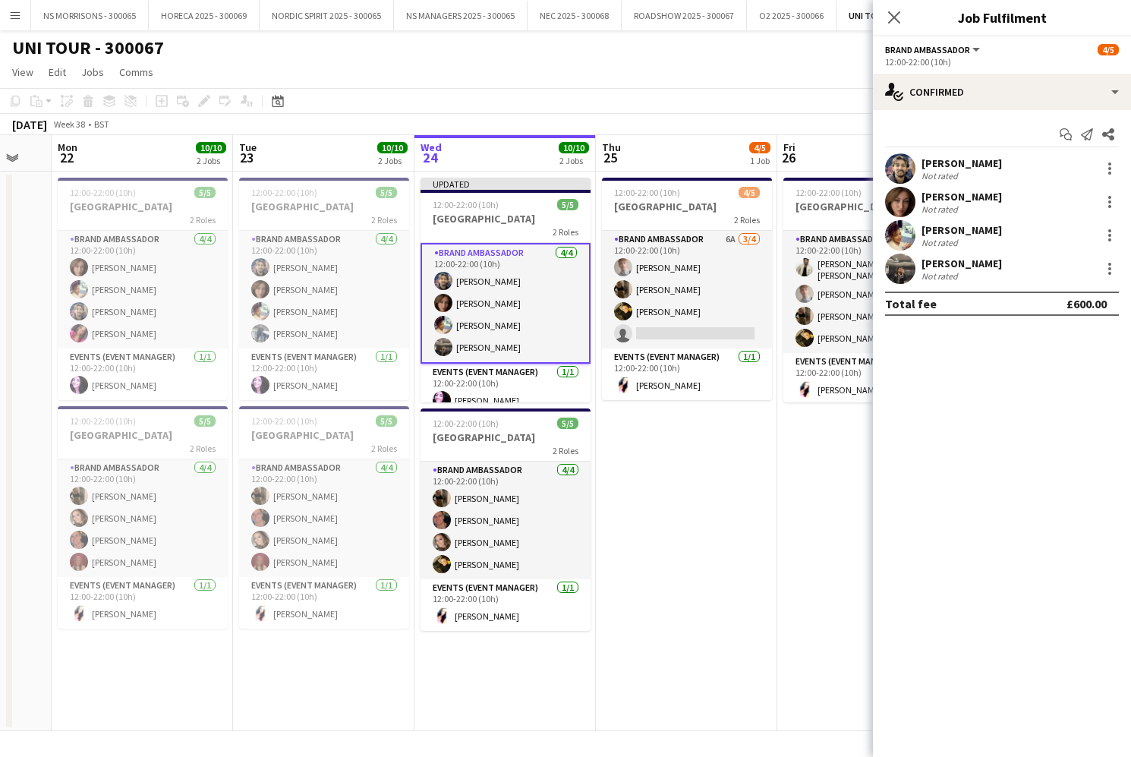
click at [794, 506] on app-date-cell "12:00-22:00 (10h) 5/5 LEEDS 2 Roles Brand Ambassador [DATE] 12:00-22:00 (10h) […" at bounding box center [867, 451] width 181 height 559
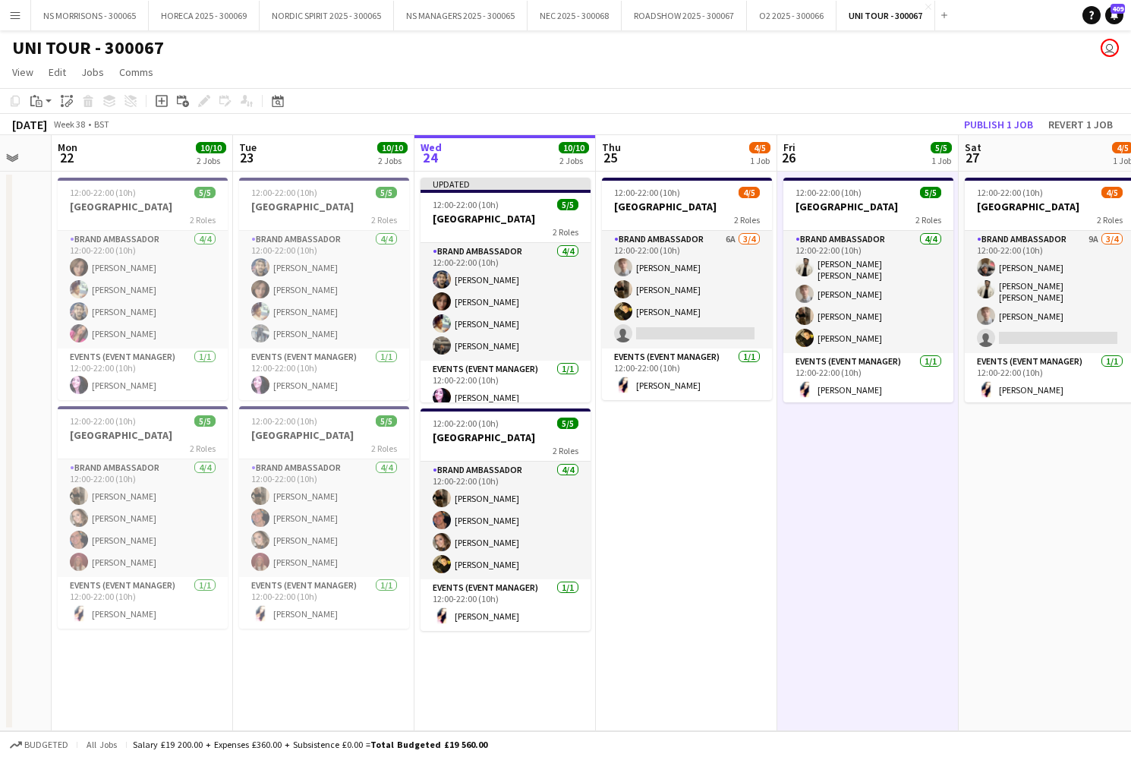
drag, startPoint x: 987, startPoint y: 119, endPoint x: 799, endPoint y: 132, distance: 188.7
click at [987, 120] on button "Publish 1 job" at bounding box center [998, 125] width 81 height 20
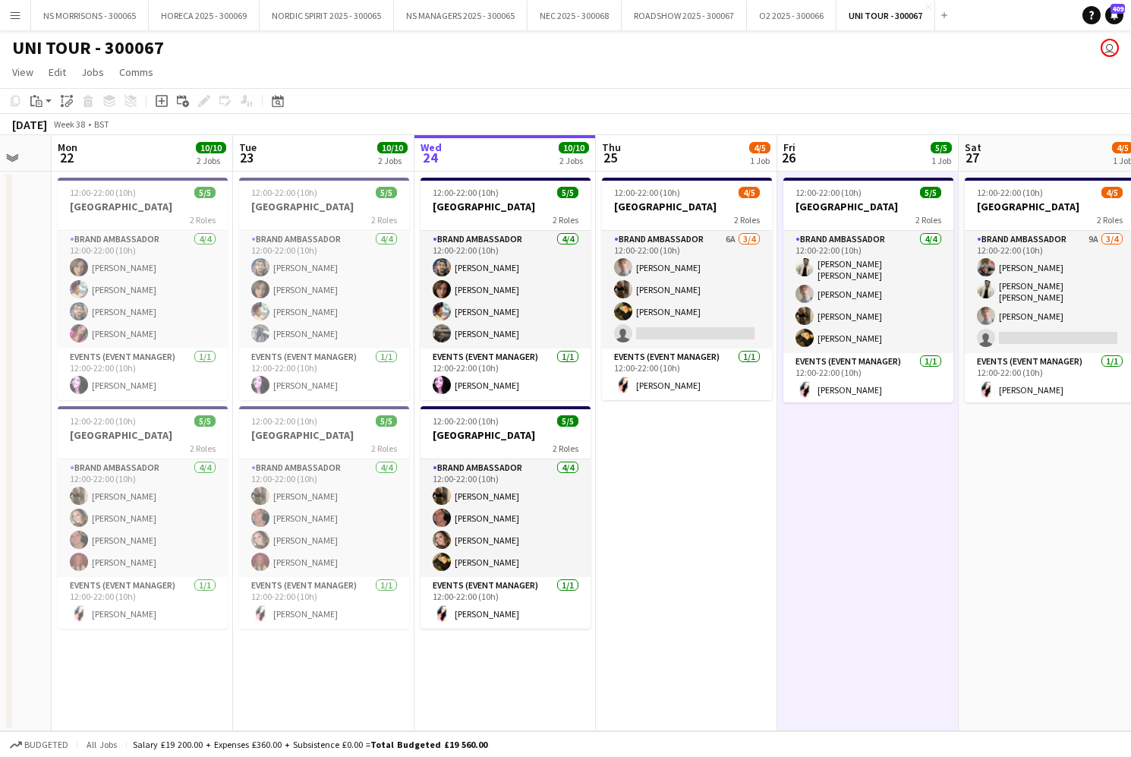
drag, startPoint x: 14, startPoint y: 19, endPoint x: 24, endPoint y: 39, distance: 22.1
click at [14, 19] on app-icon "Menu" at bounding box center [15, 15] width 12 height 12
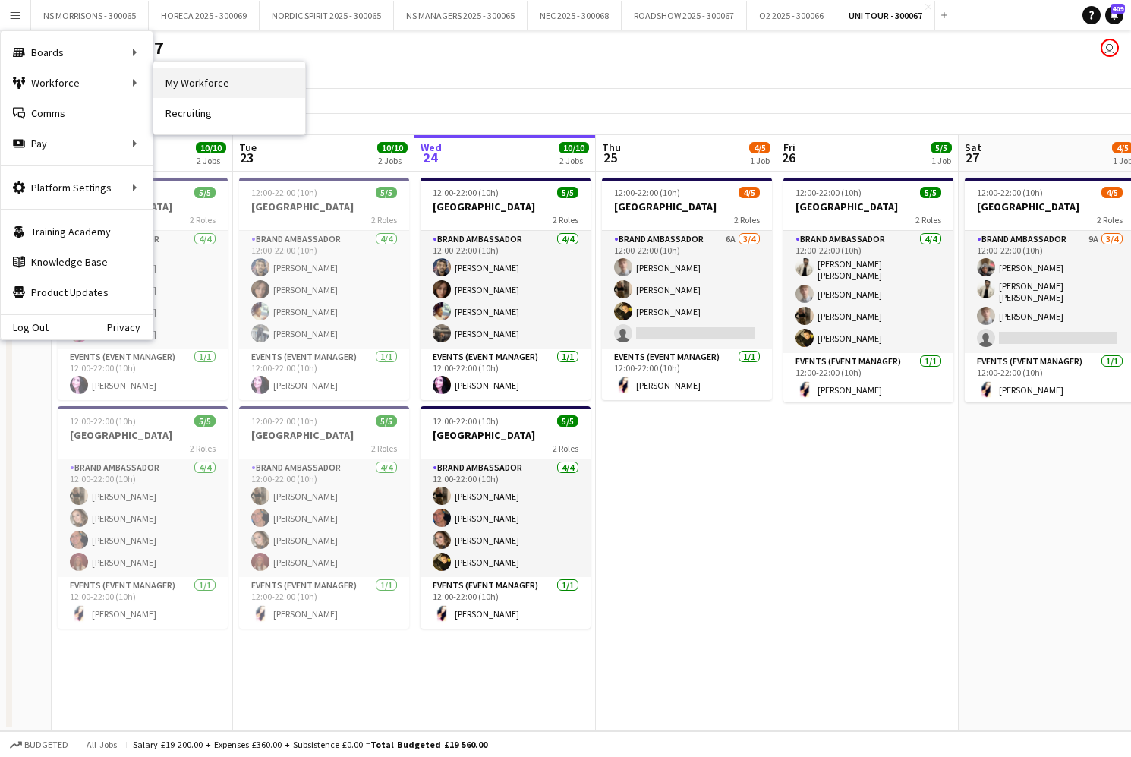
click at [200, 83] on link "My Workforce" at bounding box center [229, 83] width 152 height 30
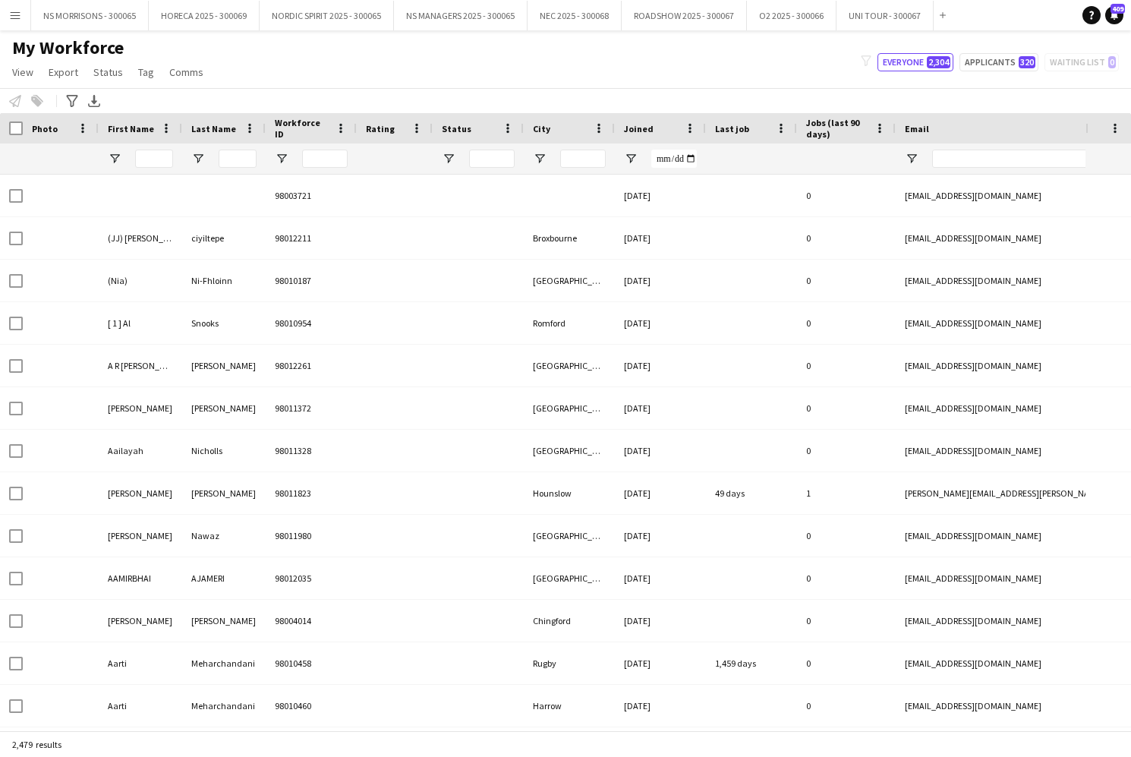
type input "**********"
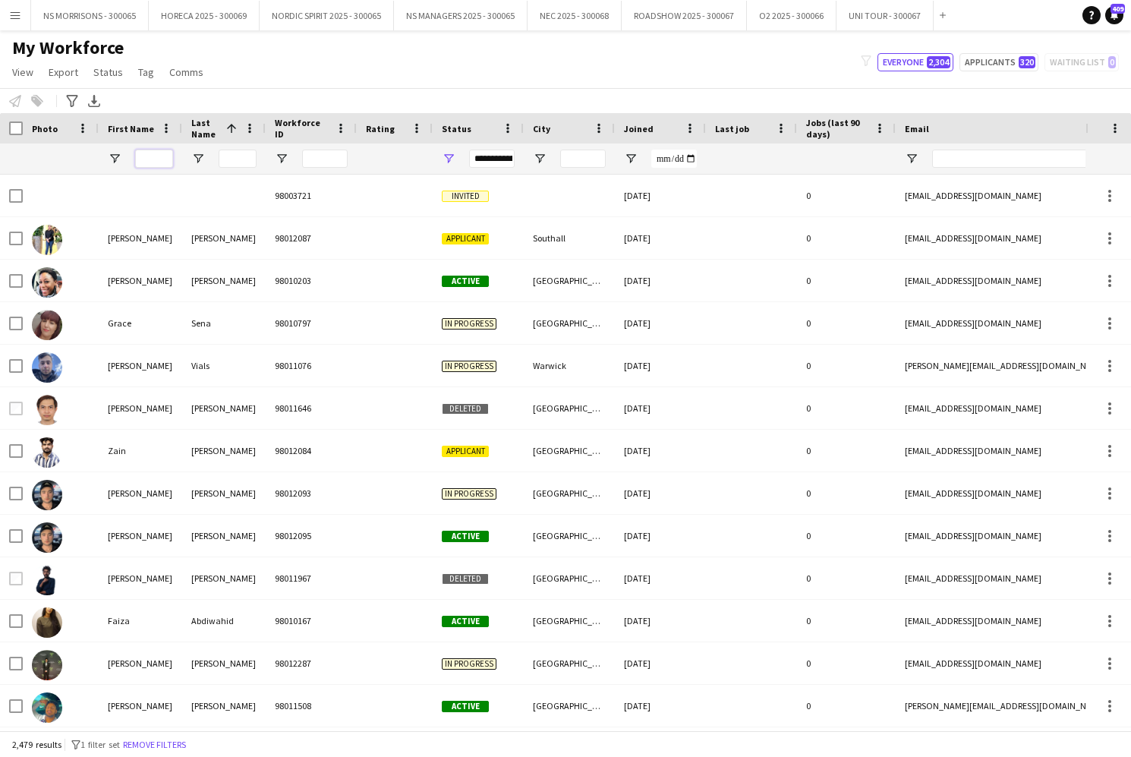
click at [144, 160] on input "First Name Filter Input" at bounding box center [154, 159] width 38 height 18
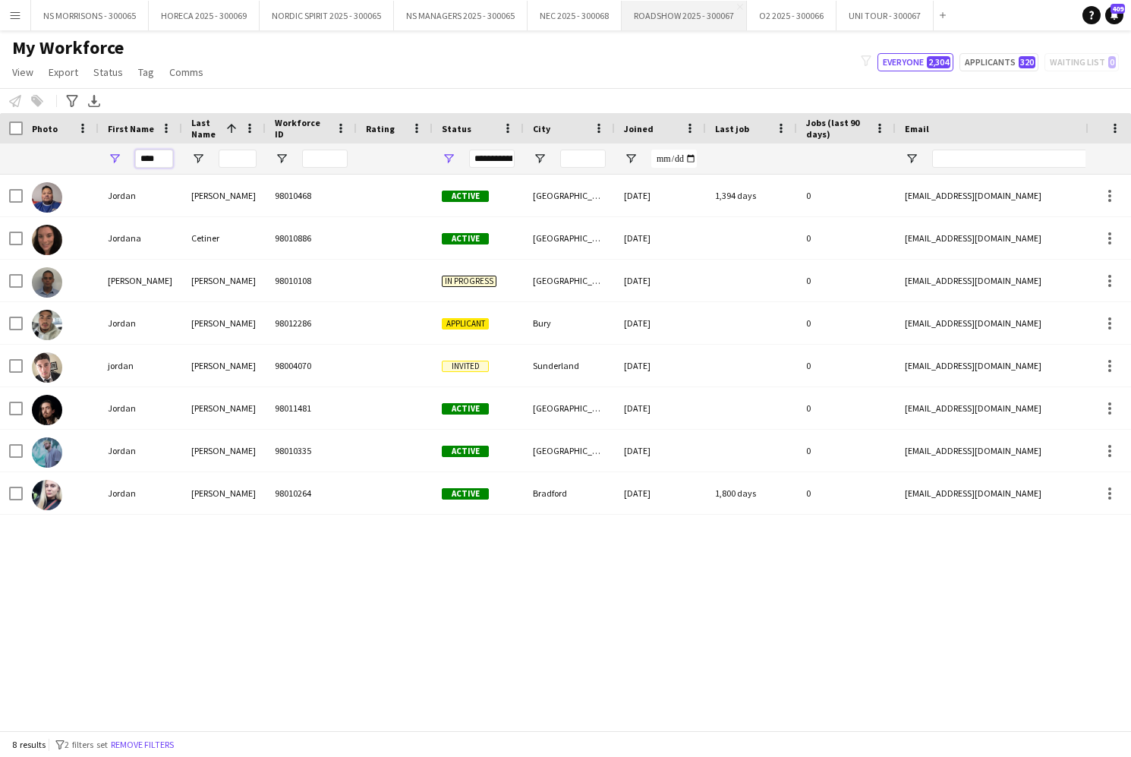
type input "****"
click at [707, 17] on button "ROADSHOW 2025 - 300067 Close" at bounding box center [684, 16] width 125 height 30
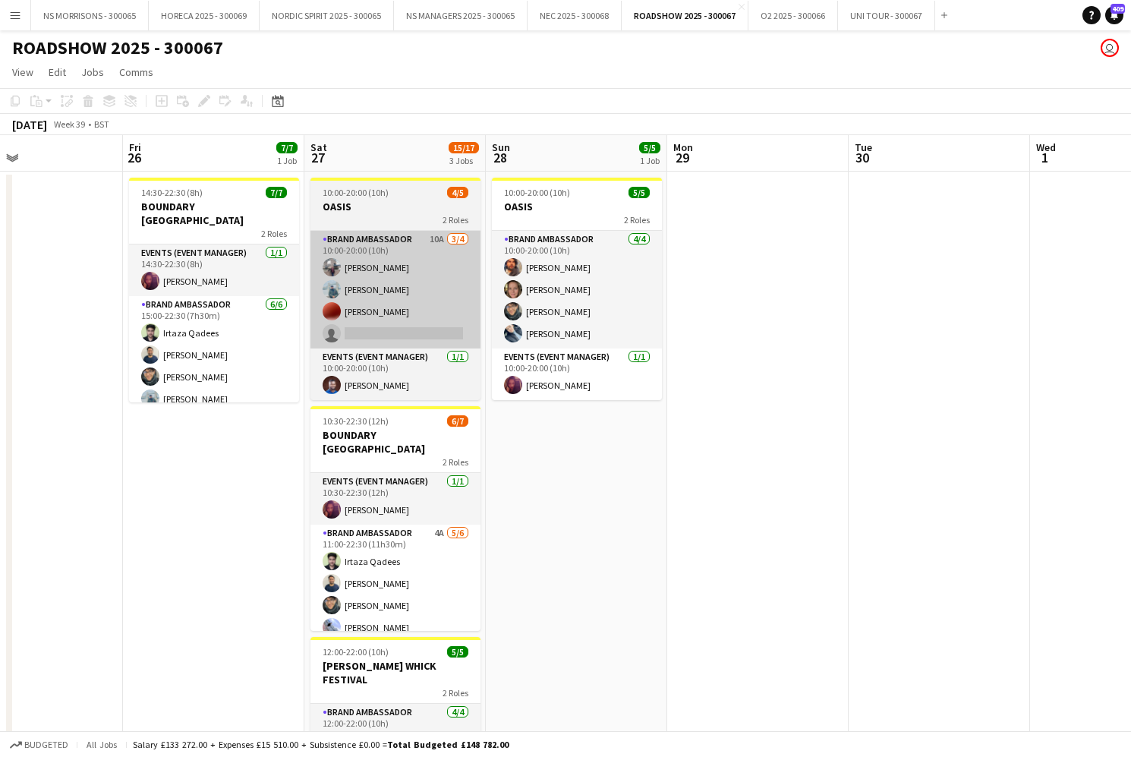
scroll to position [0, 420]
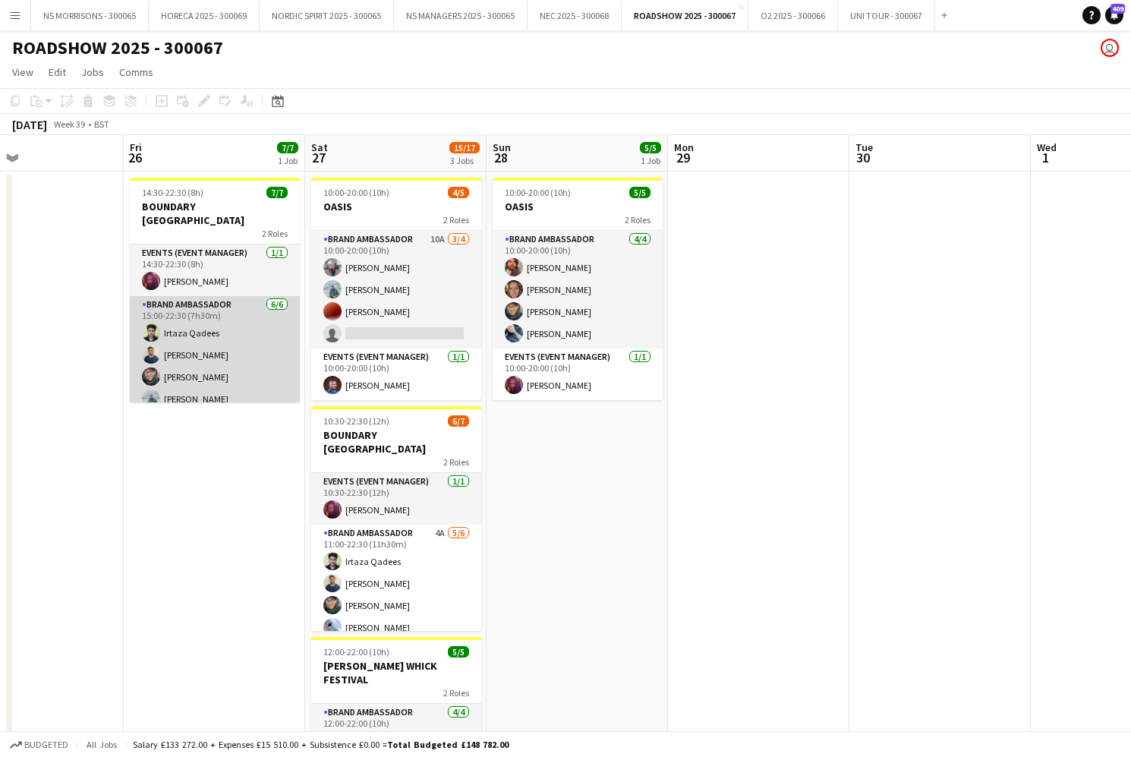
click at [233, 345] on app-card-role "Brand Ambassador [DATE] 15:00-22:30 (7h30m) [PERSON_NAME] Qadees [PERSON_NAME] …" at bounding box center [215, 377] width 170 height 162
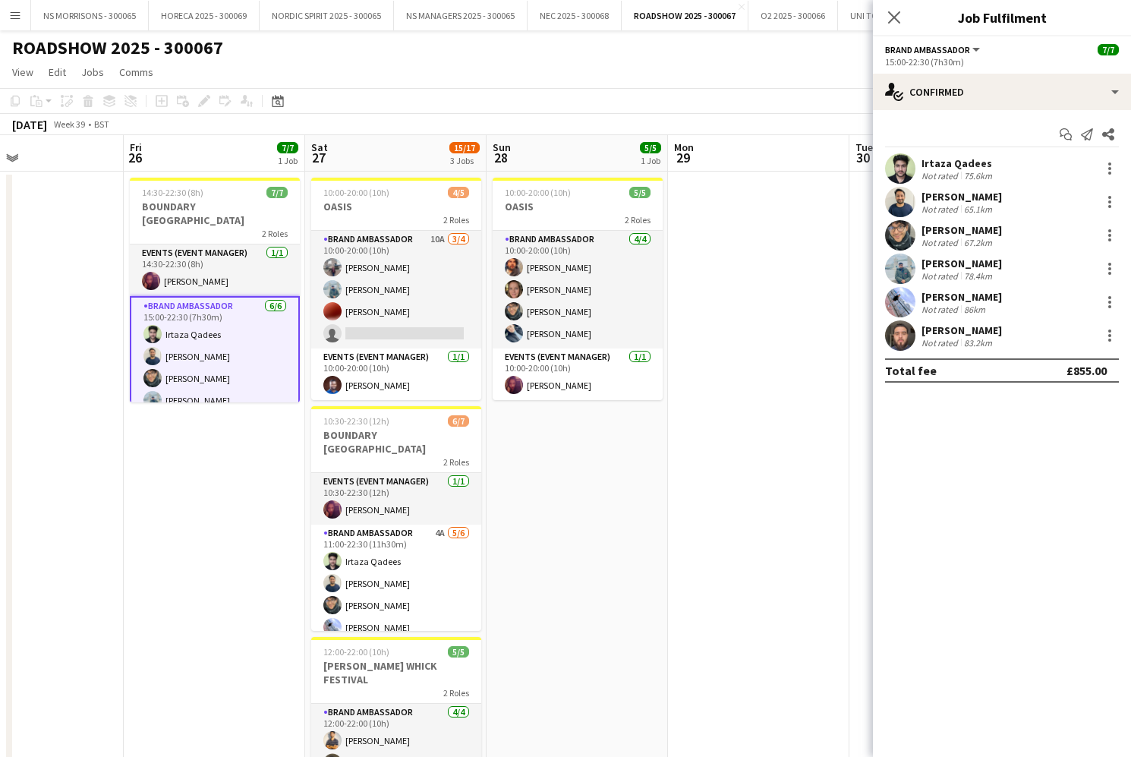
drag, startPoint x: 356, startPoint y: 562, endPoint x: 586, endPoint y: 439, distance: 260.8
click at [356, 562] on app-card-role "Brand Ambassador 4A [DATE] 11:00-22:30 (11h30m) [PERSON_NAME] [PERSON_NAME] [PE…" at bounding box center [396, 605] width 170 height 162
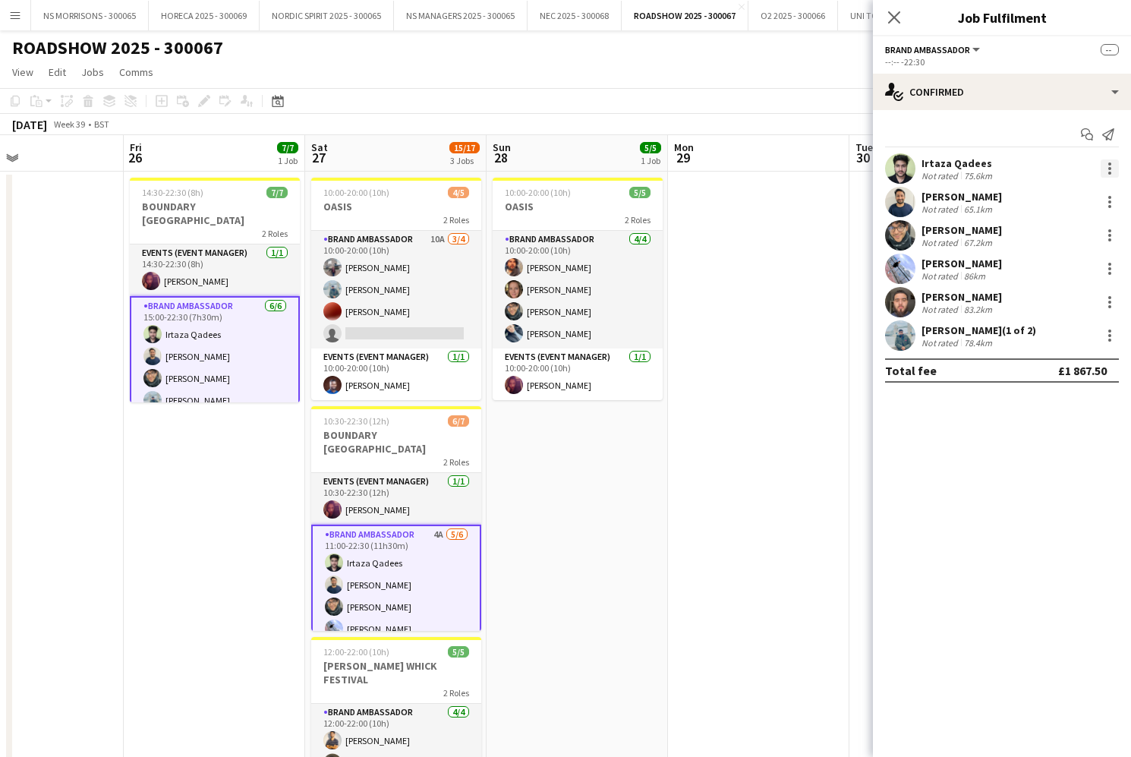
click at [1113, 169] on div at bounding box center [1110, 168] width 18 height 18
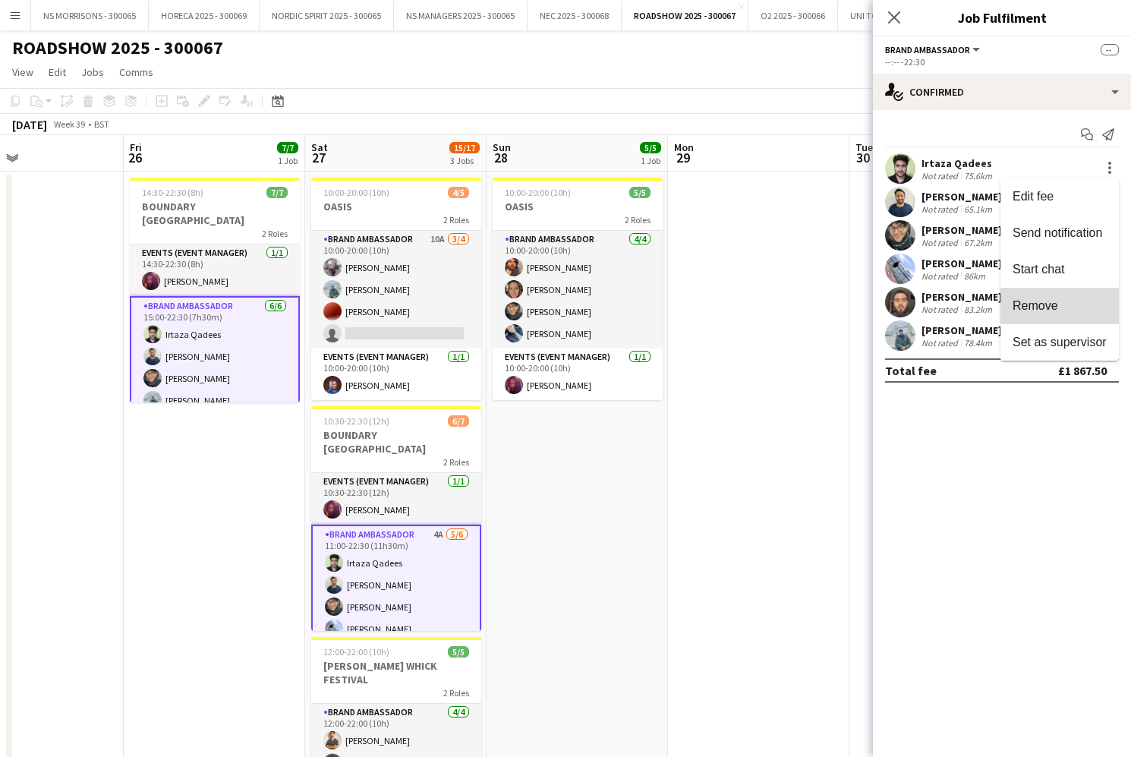
click at [1072, 319] on button "Remove" at bounding box center [1059, 306] width 118 height 36
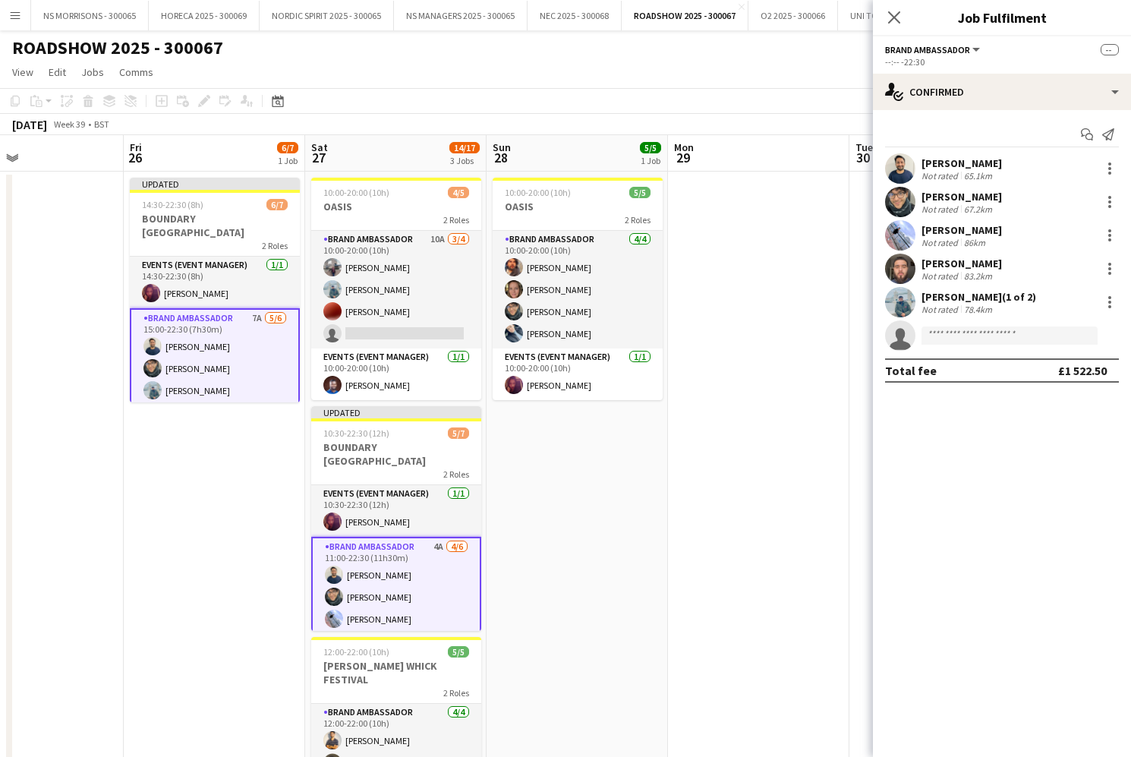
click at [719, 482] on app-date-cell at bounding box center [758, 533] width 181 height 722
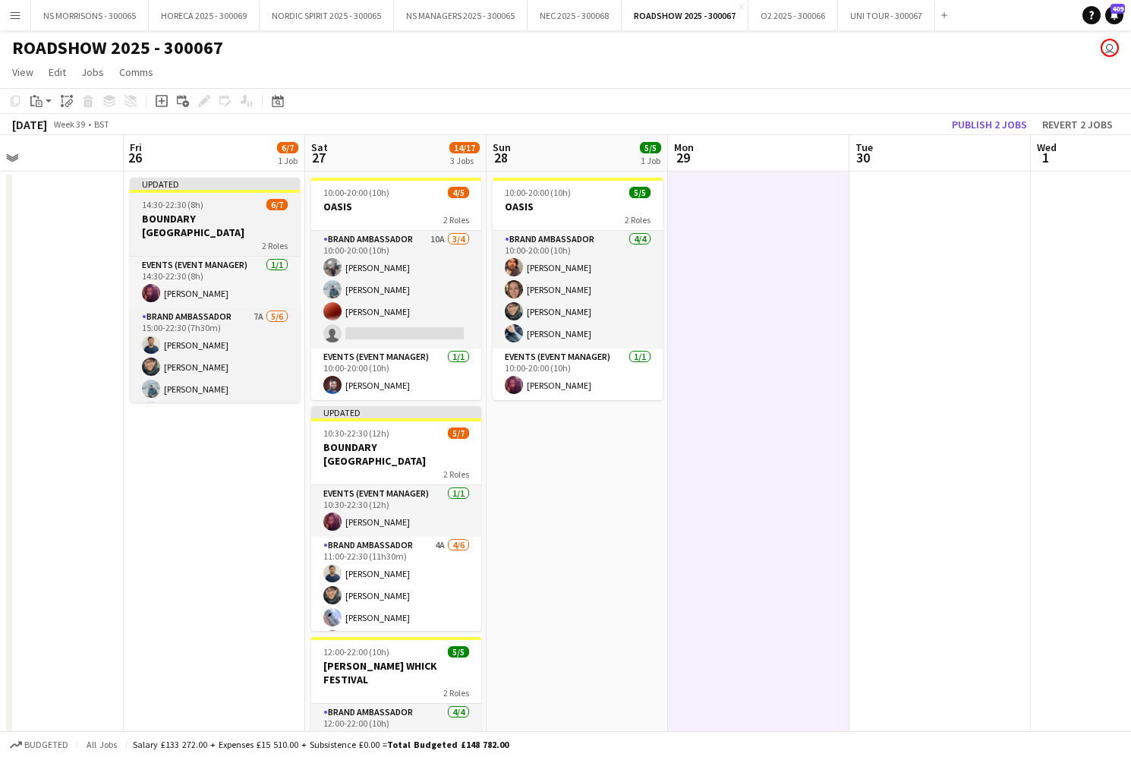
click at [216, 205] on div "14:30-22:30 (8h) 6/7" at bounding box center [215, 204] width 170 height 11
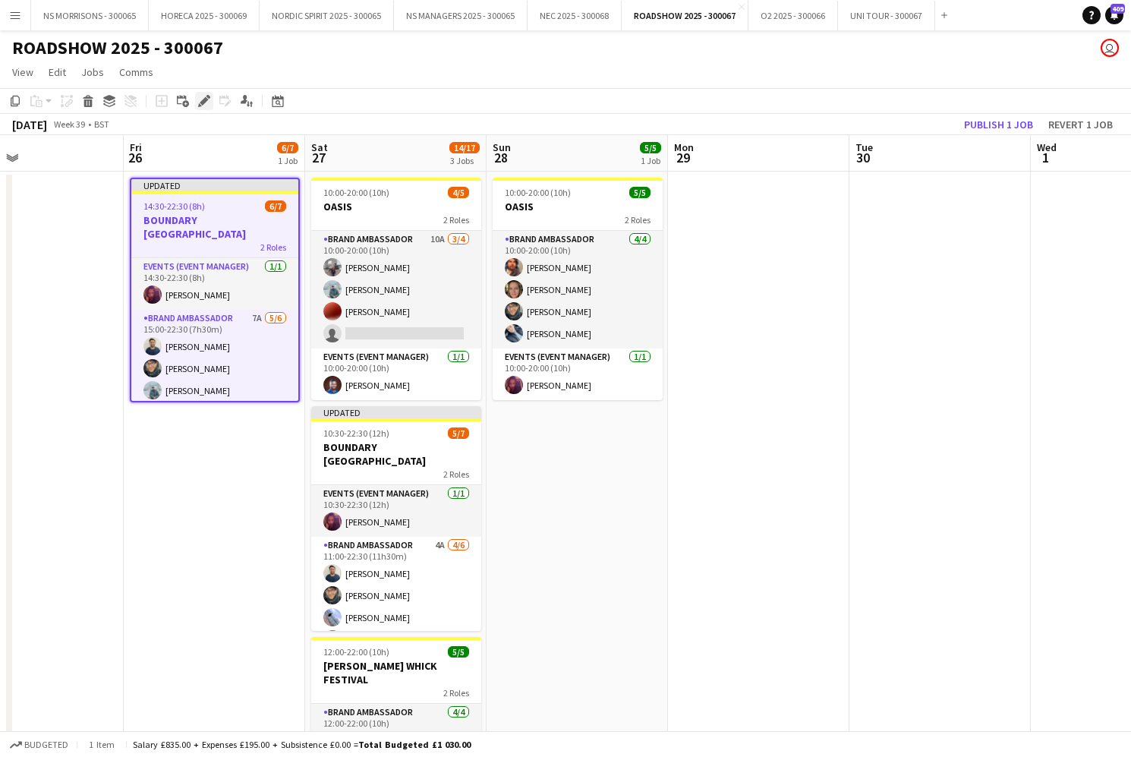
click at [206, 97] on icon at bounding box center [204, 101] width 8 height 8
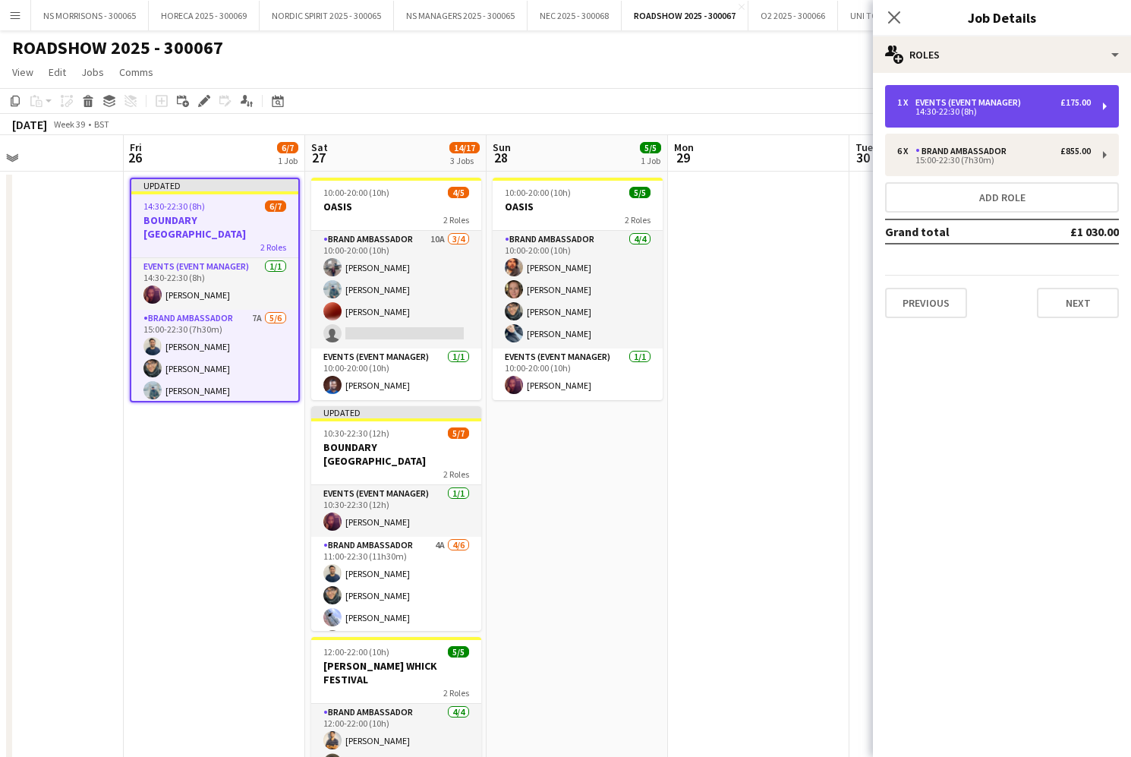
drag, startPoint x: 968, startPoint y: 117, endPoint x: 953, endPoint y: 120, distance: 15.5
click at [968, 117] on div "1 x Events (Event Manager) £175.00 14:30-22:30 (8h)" at bounding box center [1002, 106] width 234 height 43
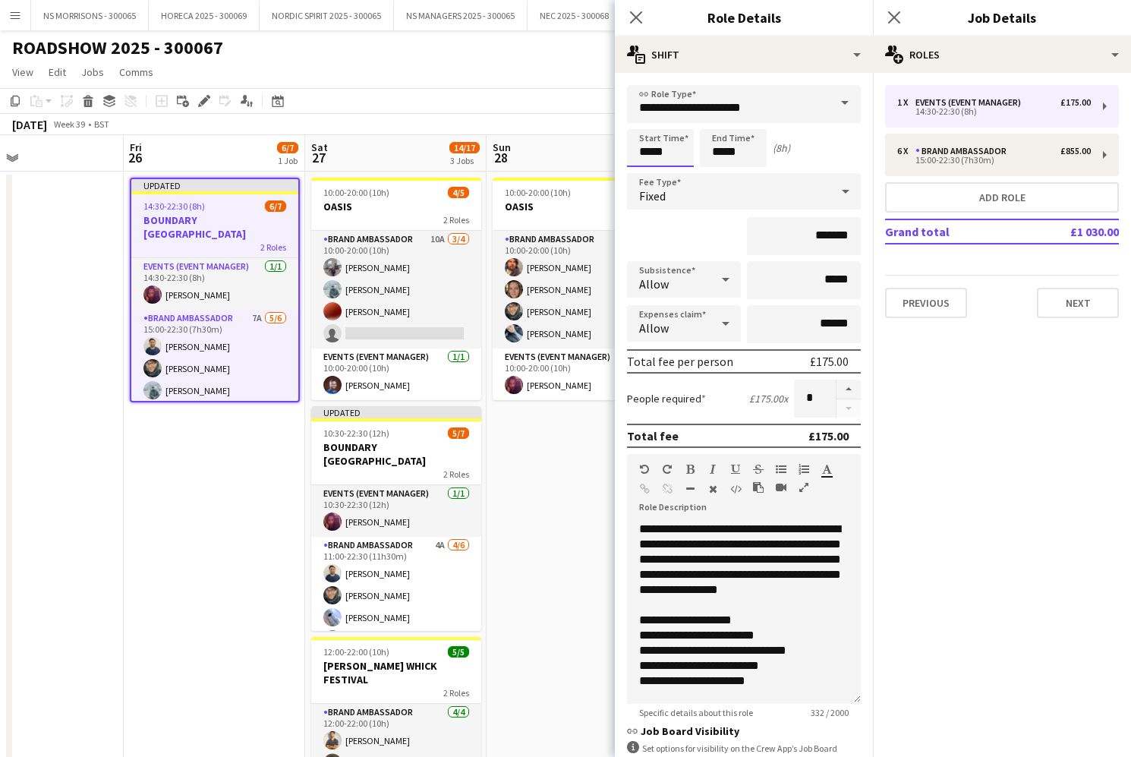
drag, startPoint x: 652, startPoint y: 156, endPoint x: 648, endPoint y: 165, distance: 9.9
click at [652, 156] on input "*****" at bounding box center [660, 148] width 67 height 38
click at [646, 171] on div at bounding box center [645, 174] width 30 height 15
drag, startPoint x: 646, startPoint y: 171, endPoint x: 663, endPoint y: 170, distance: 16.7
click at [646, 171] on div at bounding box center [645, 174] width 30 height 15
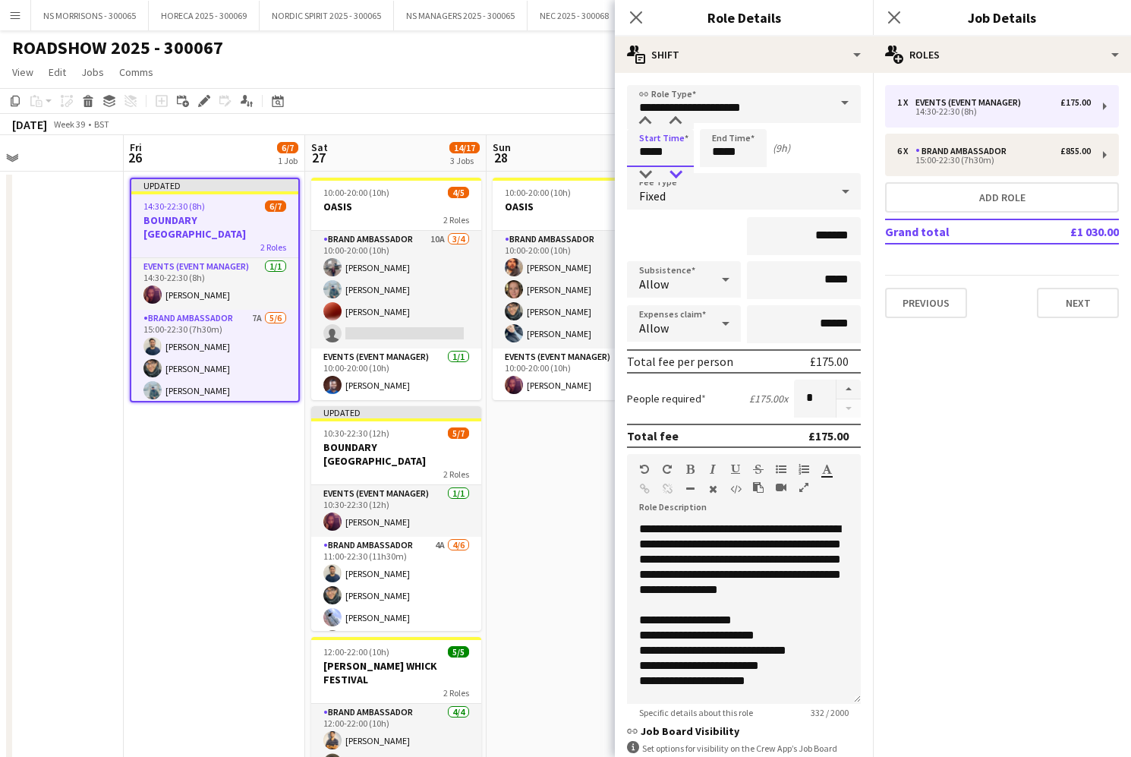
drag, startPoint x: 650, startPoint y: 118, endPoint x: 679, endPoint y: 173, distance: 62.8
click at [650, 118] on div at bounding box center [645, 121] width 30 height 15
click at [682, 178] on div at bounding box center [675, 174] width 30 height 15
type input "*****"
click at [682, 178] on div at bounding box center [675, 174] width 30 height 15
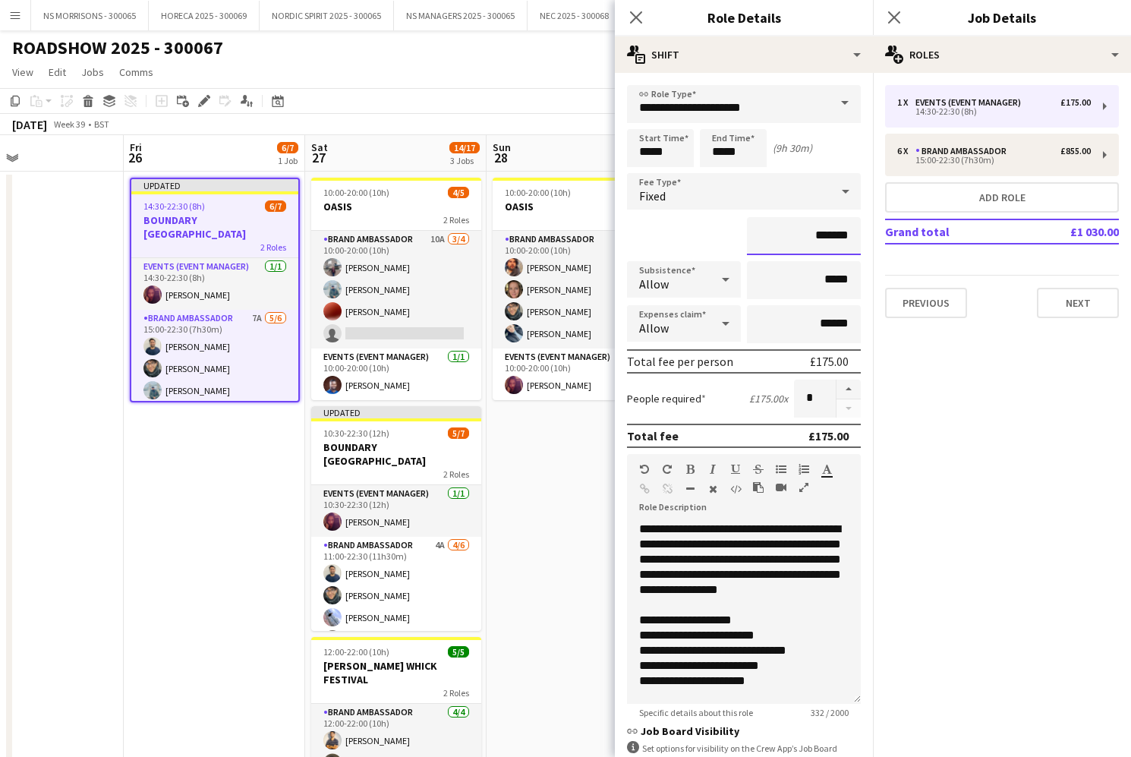
click at [826, 233] on input "*******" at bounding box center [804, 236] width 114 height 38
type input "*******"
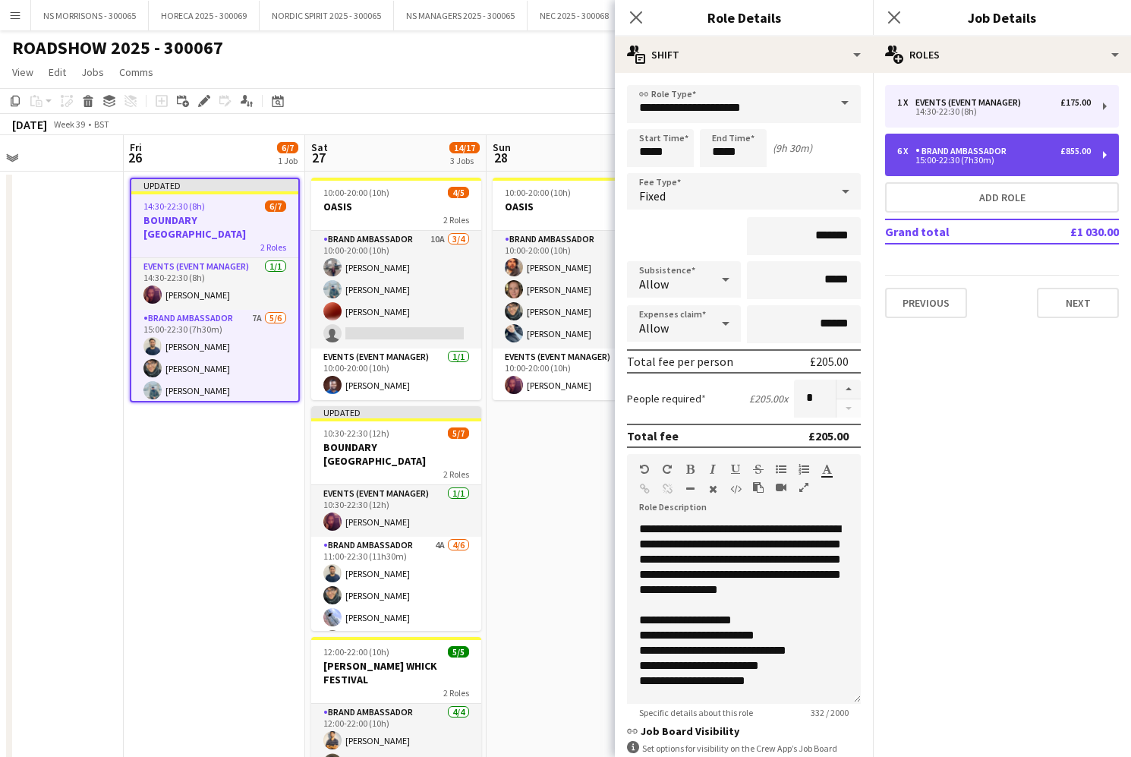
click at [991, 150] on div "Brand Ambassador" at bounding box center [963, 151] width 97 height 11
type input "**********"
type input "*****"
type input "*******"
type input "******"
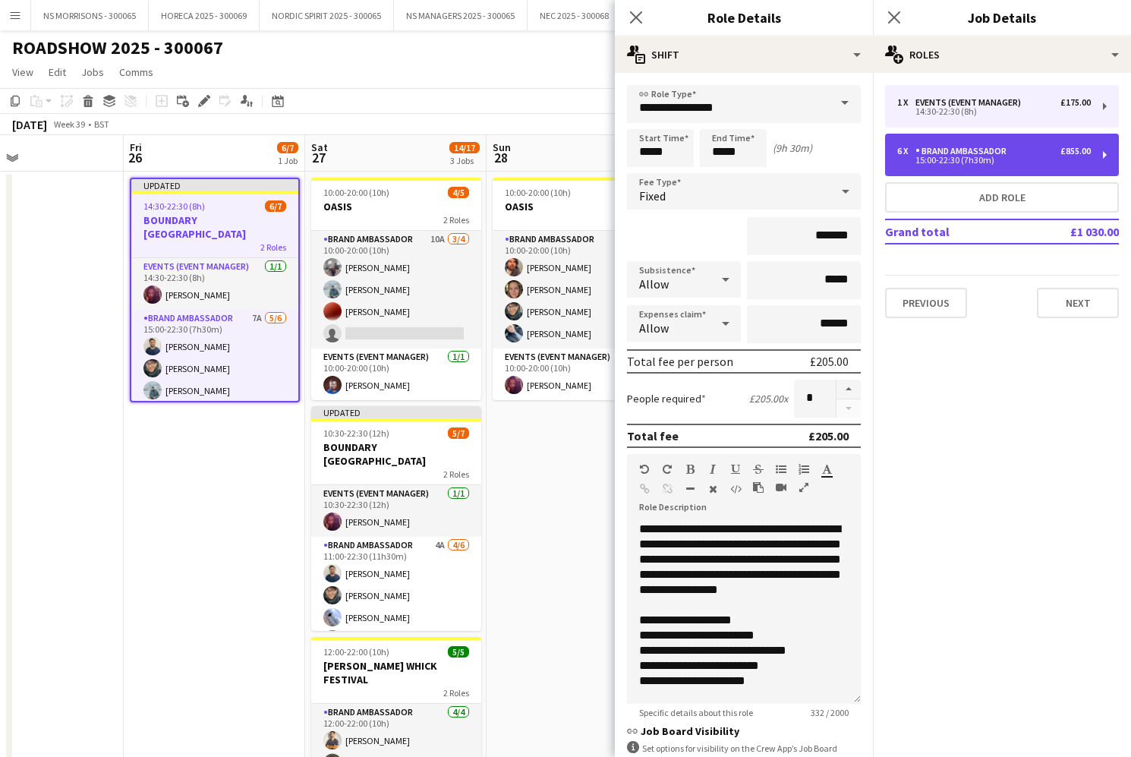
type input "*"
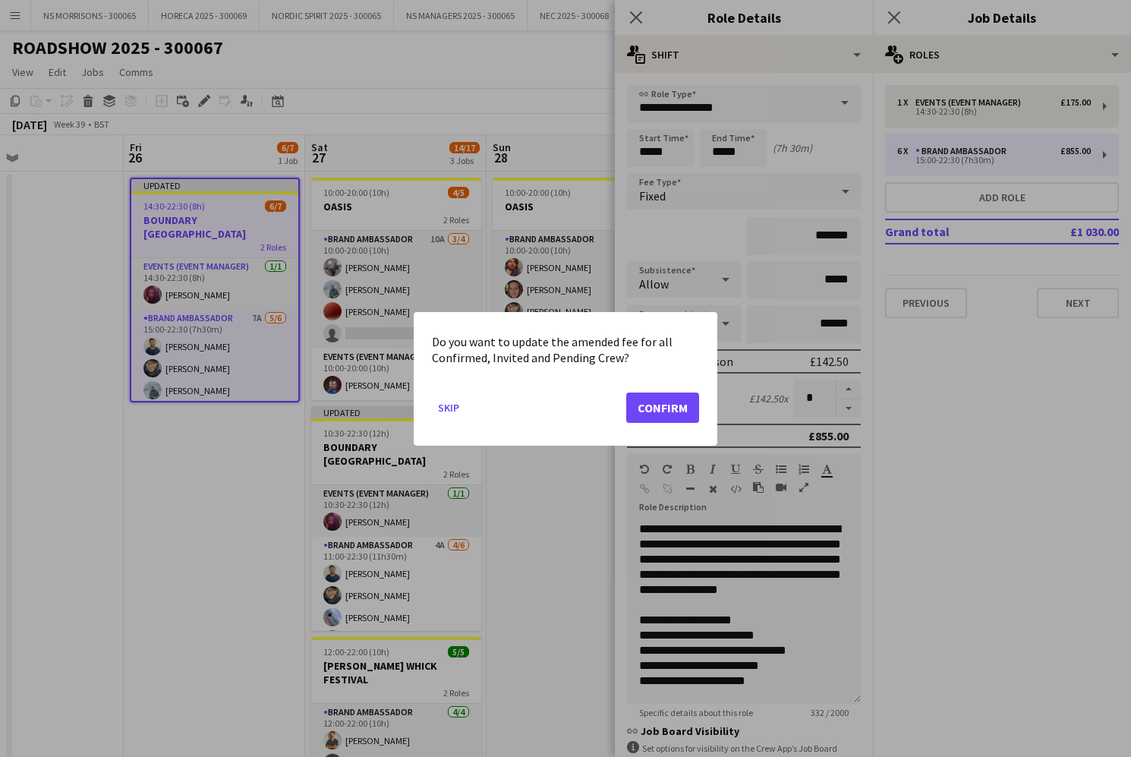
click at [660, 407] on button "Confirm" at bounding box center [662, 407] width 73 height 30
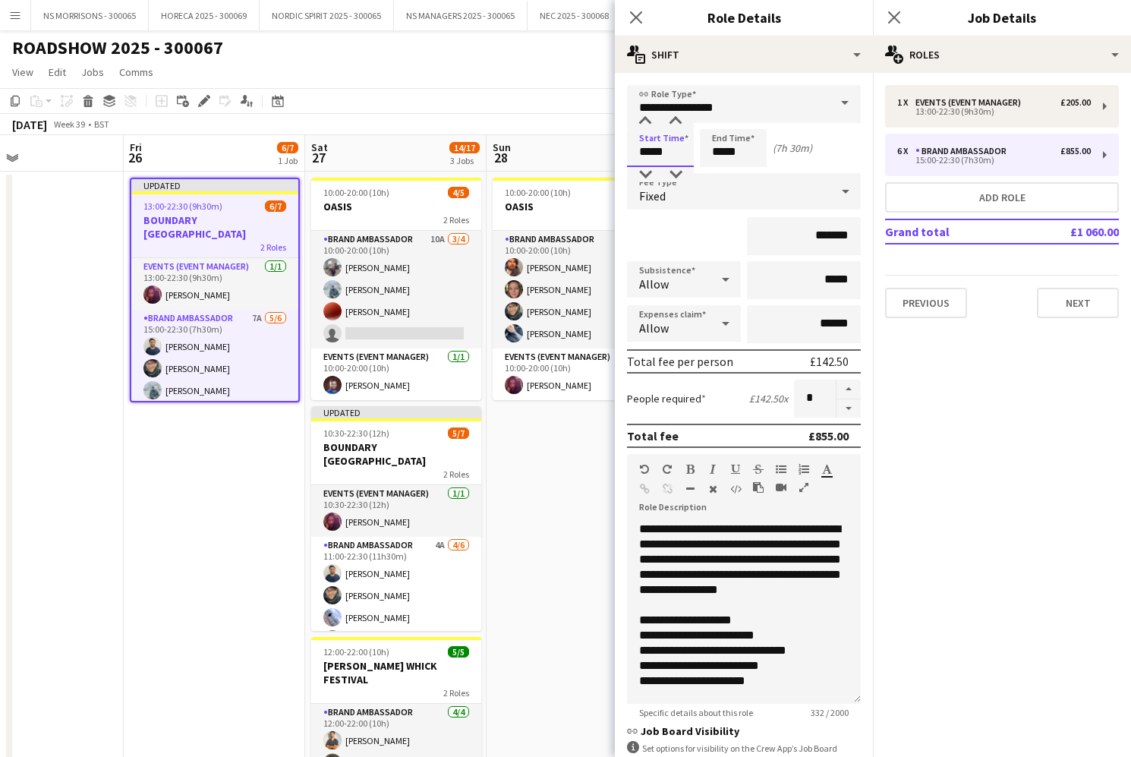
click at [657, 143] on input "*****" at bounding box center [660, 148] width 67 height 38
click at [650, 175] on div at bounding box center [645, 174] width 30 height 15
drag, startPoint x: 644, startPoint y: 172, endPoint x: 686, endPoint y: 115, distance: 70.6
click at [644, 172] on div at bounding box center [645, 174] width 30 height 15
click at [674, 120] on div at bounding box center [675, 121] width 30 height 15
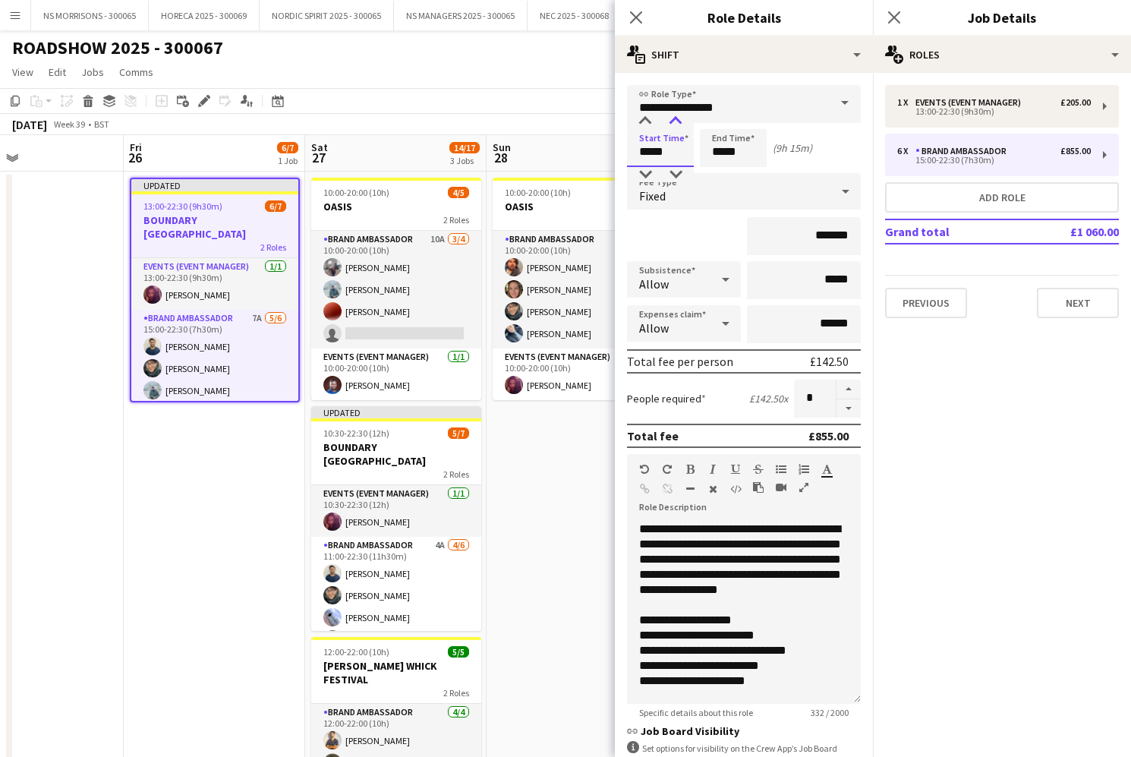
type input "*****"
click at [674, 120] on div at bounding box center [675, 121] width 30 height 15
drag, startPoint x: 815, startPoint y: 235, endPoint x: 852, endPoint y: 234, distance: 37.2
click at [852, 234] on input "*******" at bounding box center [804, 236] width 114 height 38
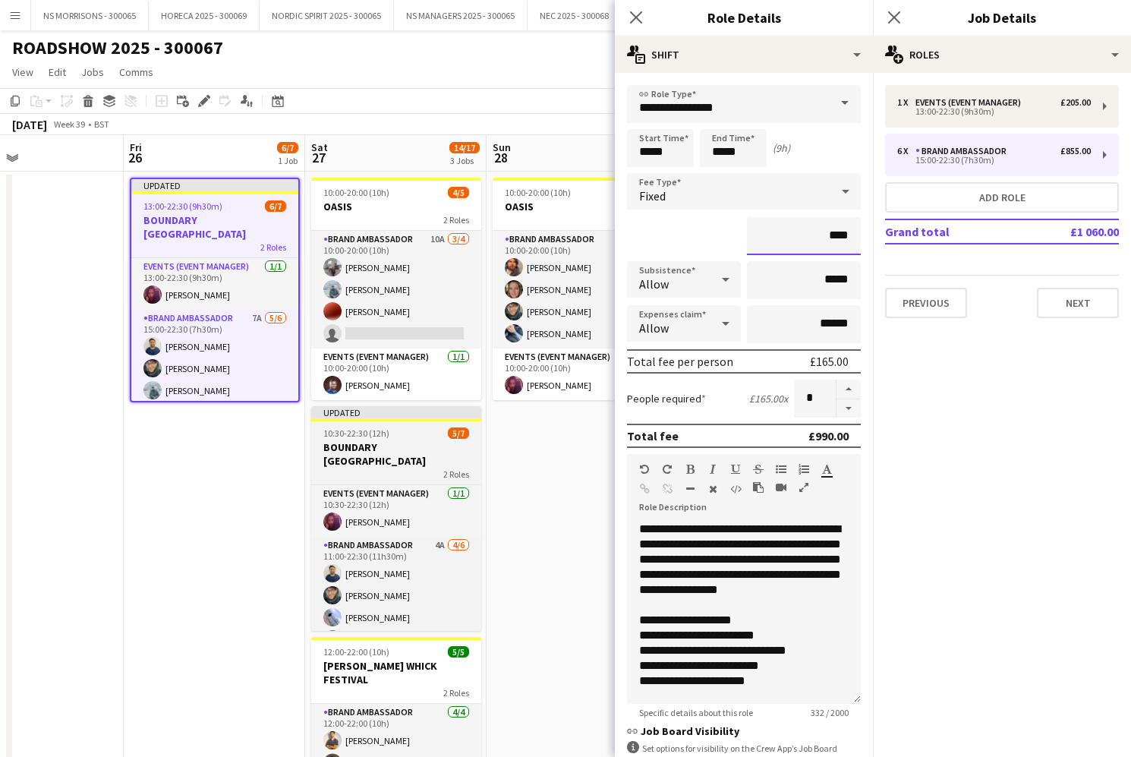
type input "****"
click at [403, 468] on div "2 Roles" at bounding box center [396, 474] width 170 height 12
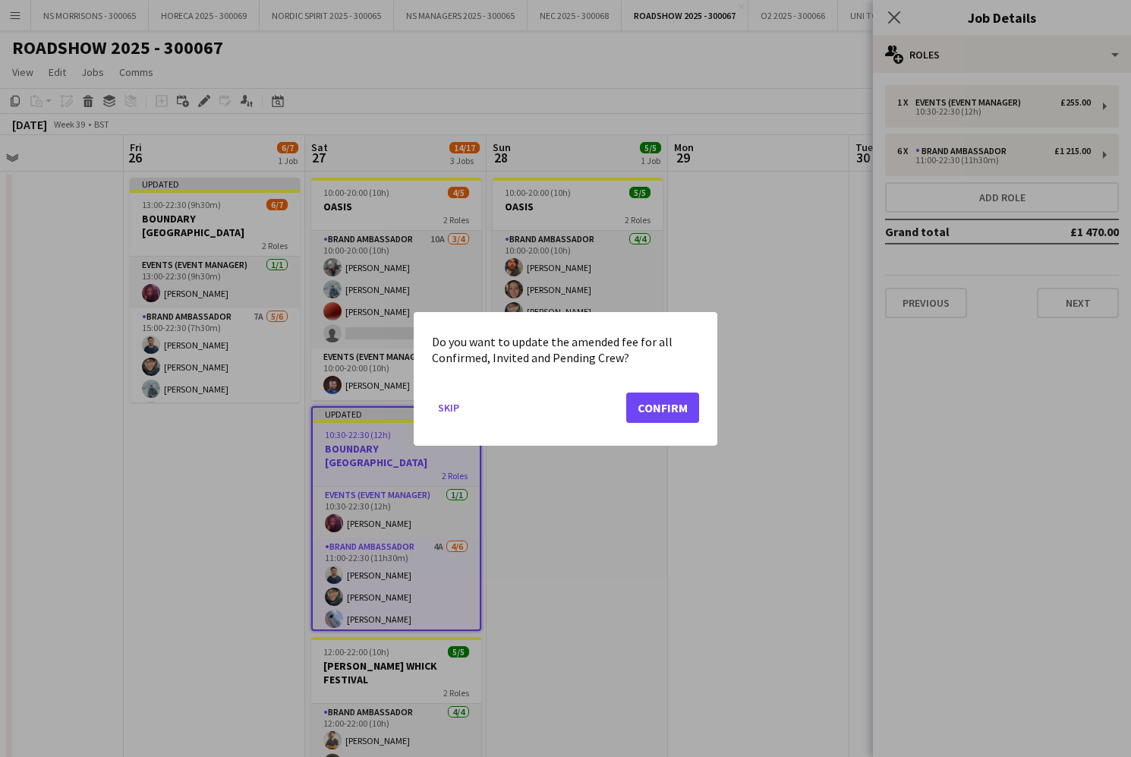
scroll to position [0, 0]
drag, startPoint x: 668, startPoint y: 405, endPoint x: 618, endPoint y: 447, distance: 65.2
click at [668, 405] on button "Confirm" at bounding box center [662, 407] width 73 height 30
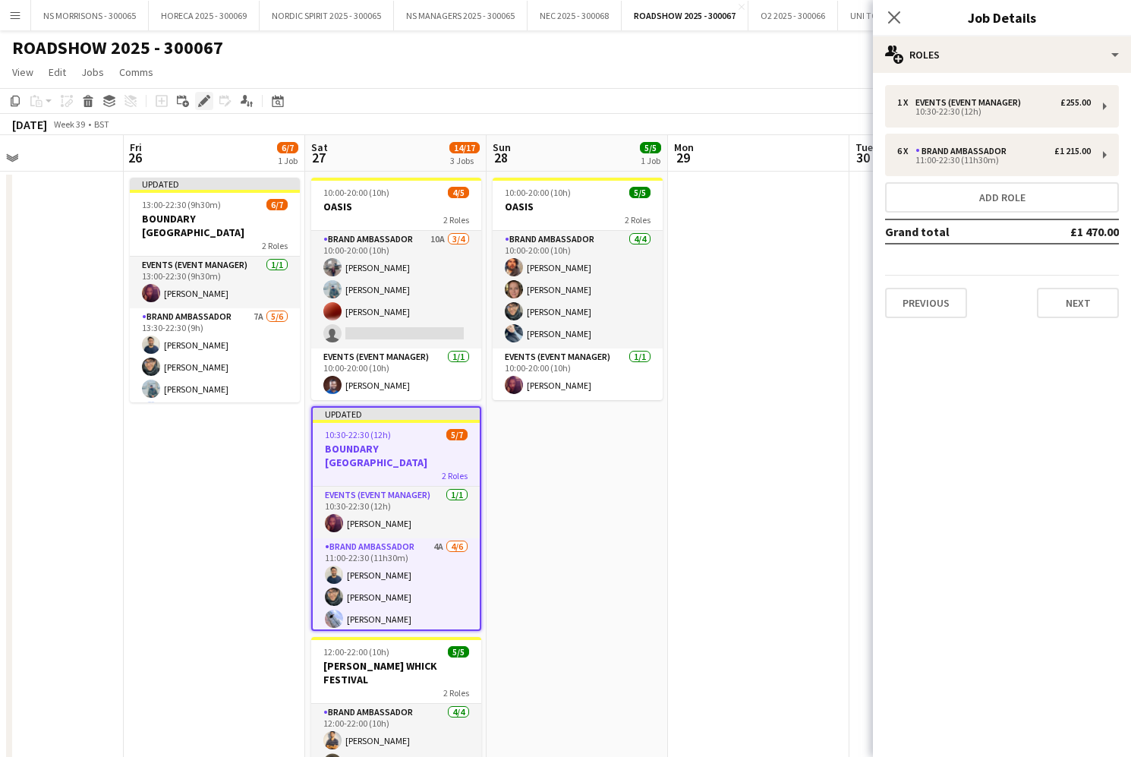
click at [203, 99] on icon "Edit" at bounding box center [204, 101] width 12 height 12
click at [927, 101] on div "Events (Event Manager)" at bounding box center [971, 102] width 112 height 11
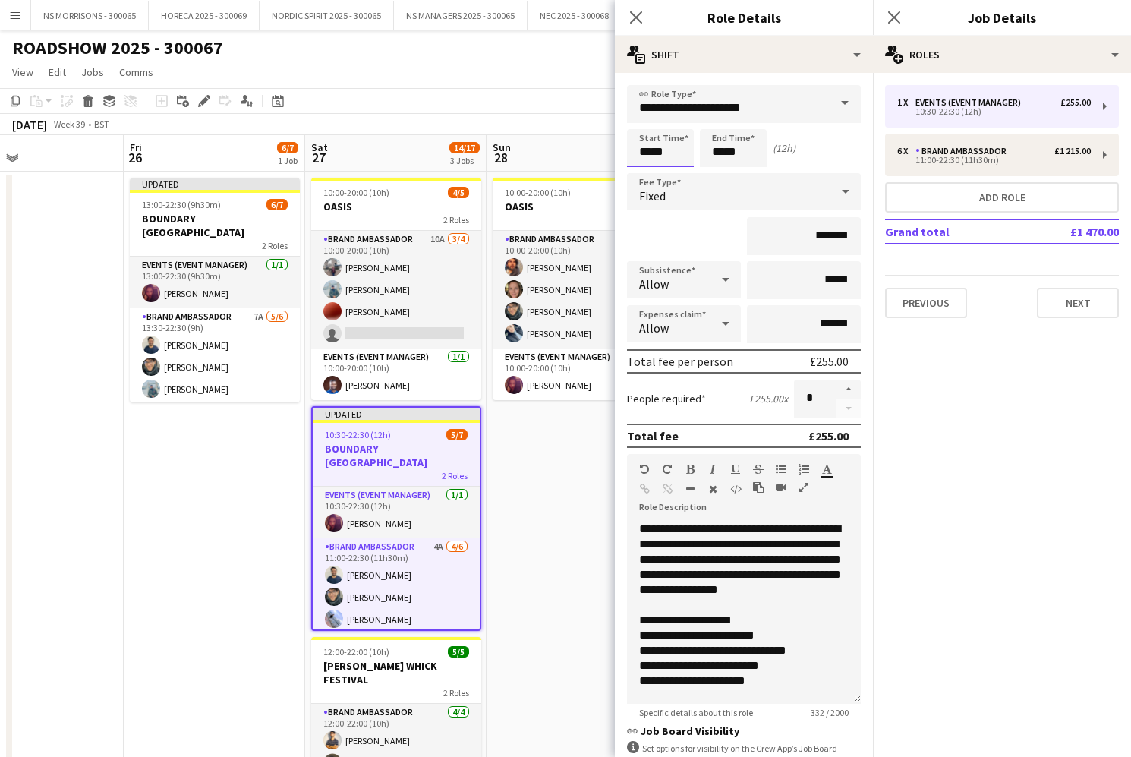
click at [657, 145] on input "*****" at bounding box center [660, 148] width 67 height 38
click at [679, 170] on div at bounding box center [675, 174] width 30 height 15
type input "*****"
click at [679, 170] on div at bounding box center [675, 174] width 30 height 15
click at [820, 238] on input "*******" at bounding box center [804, 236] width 114 height 38
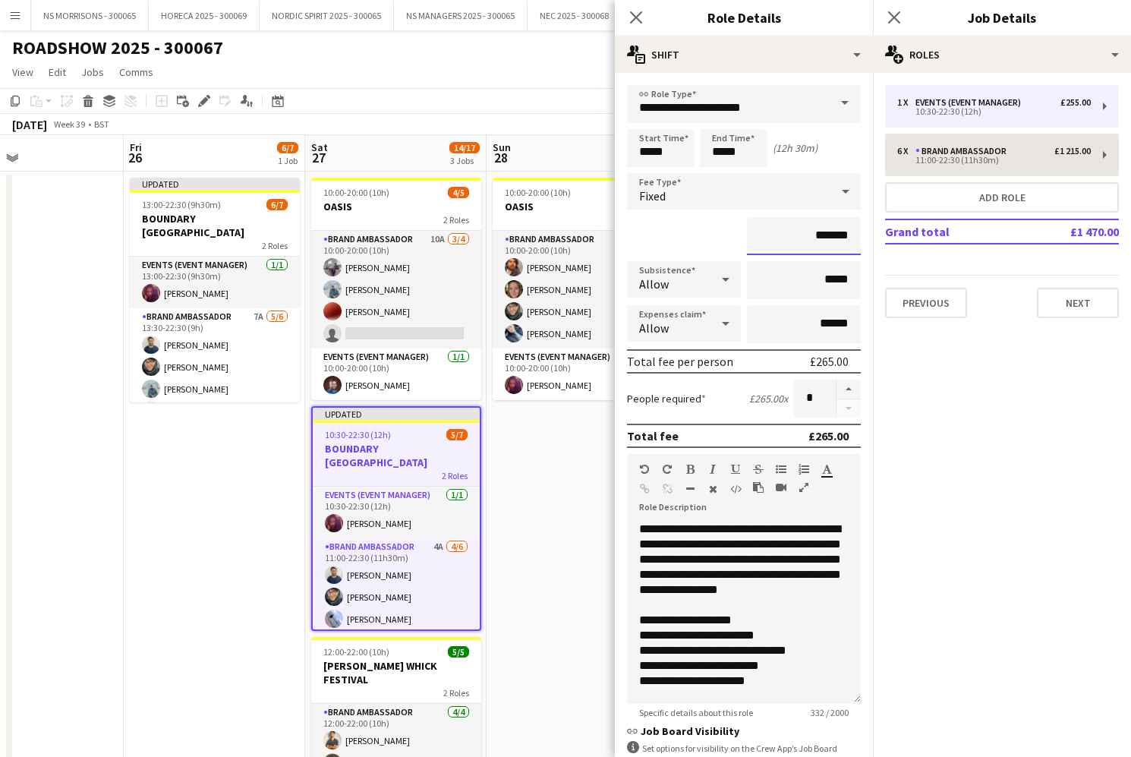
type input "*******"
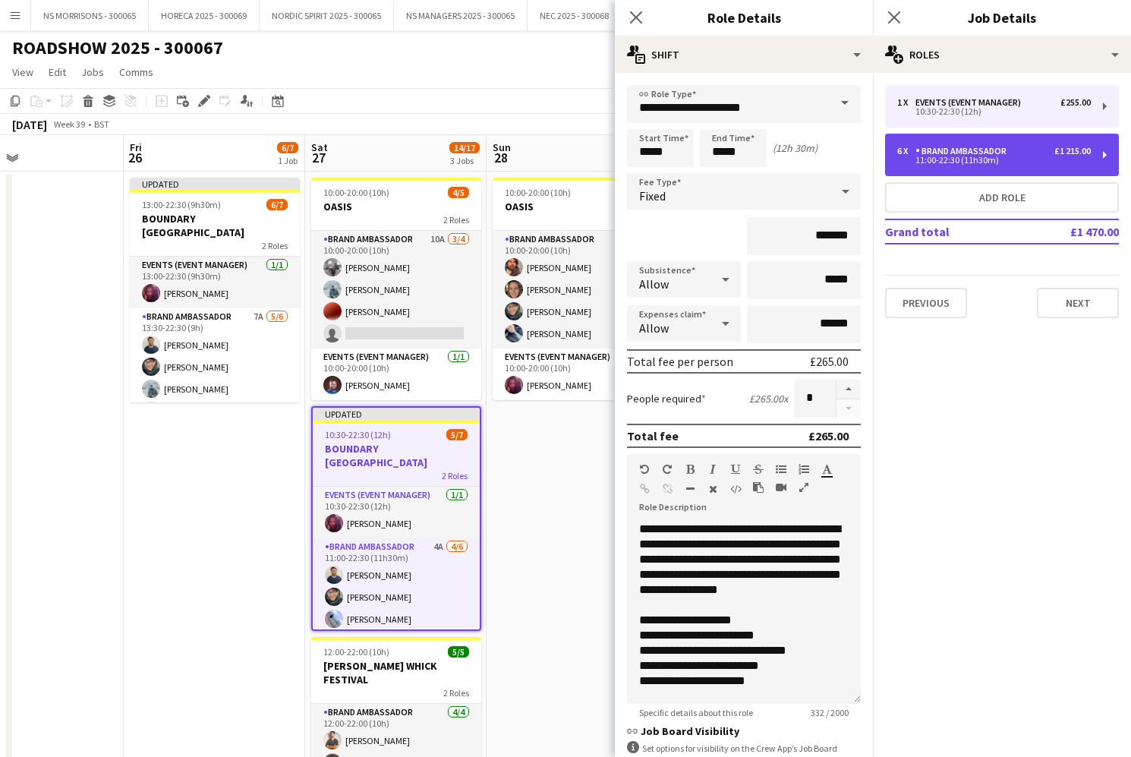
click at [970, 152] on div "Brand Ambassador" at bounding box center [963, 151] width 97 height 11
type input "**********"
type input "*****"
type input "*******"
type input "******"
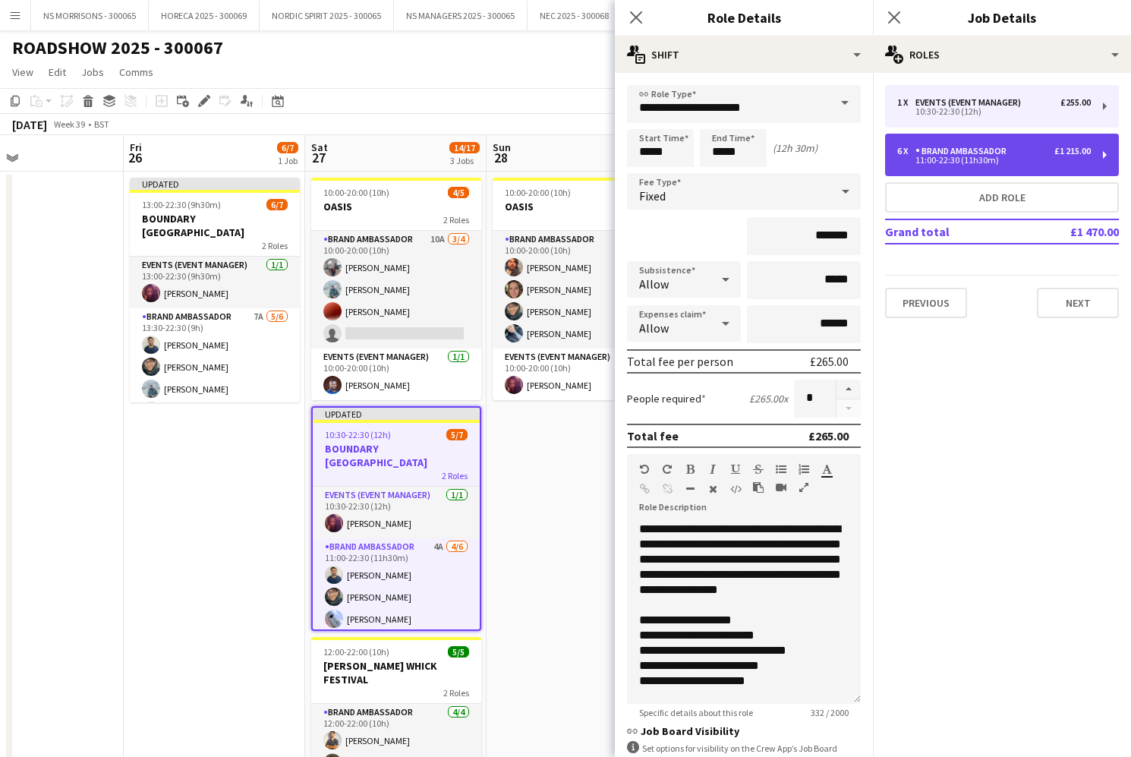
type input "*"
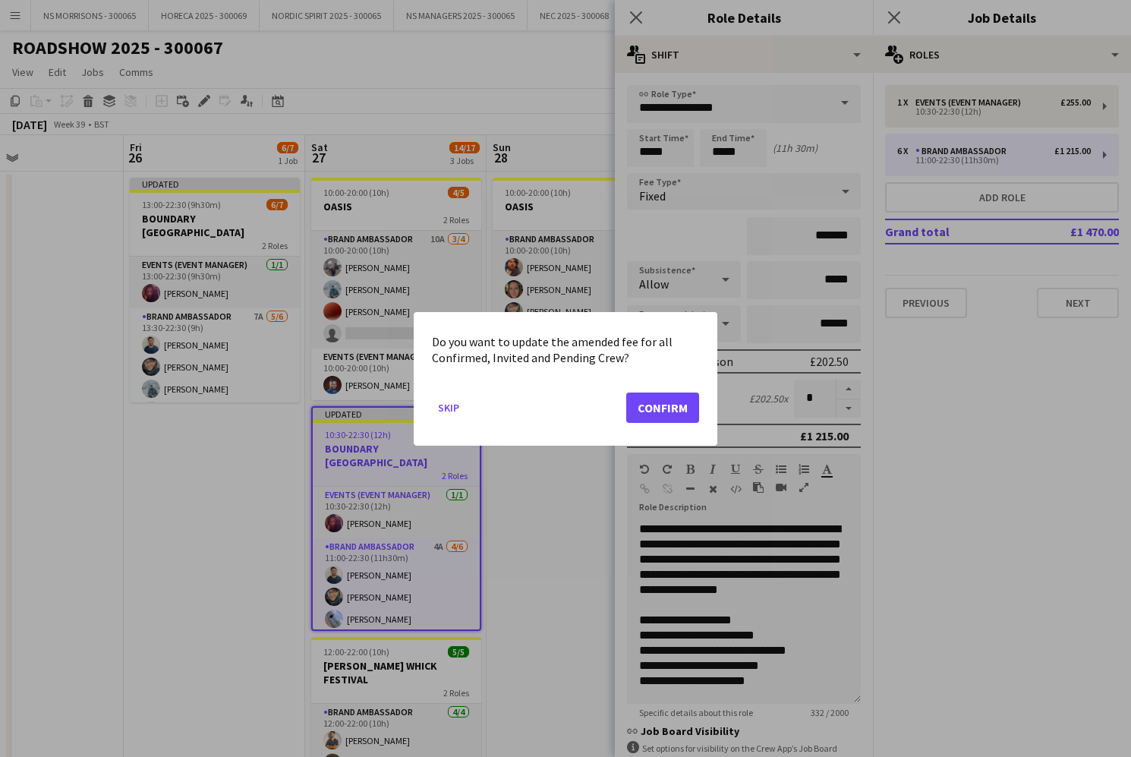
click at [644, 406] on button "Confirm" at bounding box center [662, 407] width 73 height 30
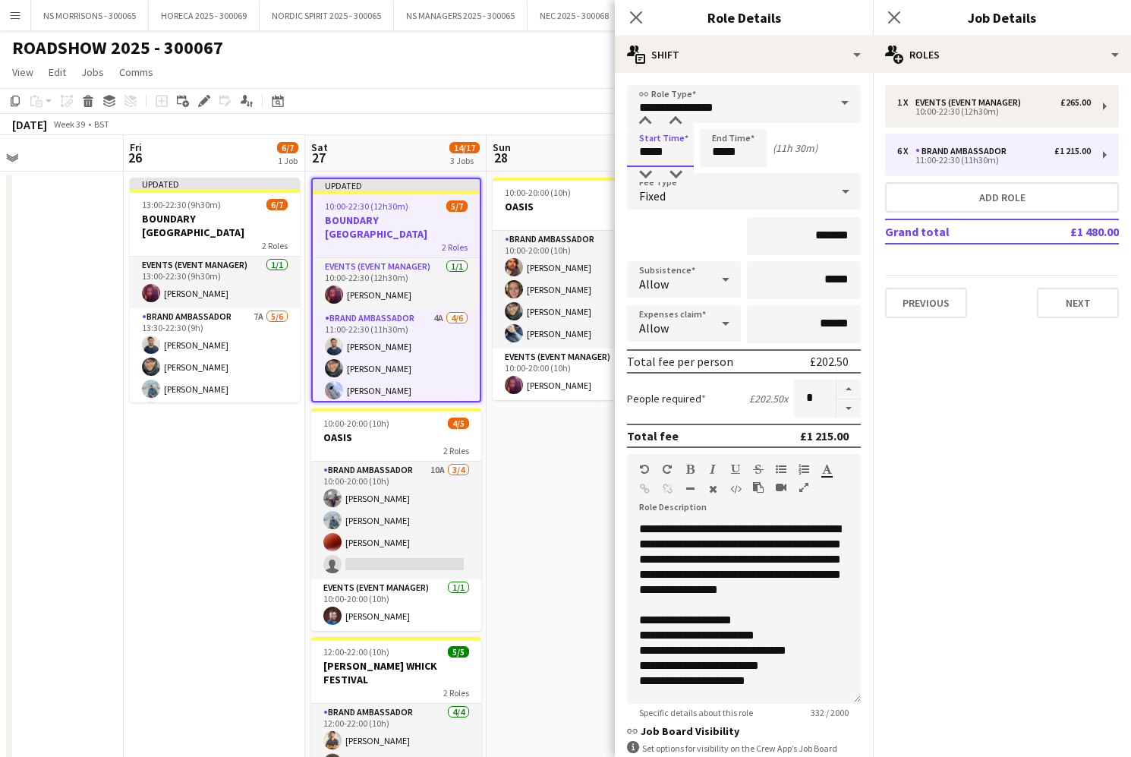
click at [653, 151] on input "*****" at bounding box center [660, 148] width 67 height 38
click at [648, 172] on div at bounding box center [645, 174] width 30 height 15
click at [674, 168] on div at bounding box center [675, 174] width 30 height 15
type input "*****"
click at [674, 168] on div at bounding box center [675, 174] width 30 height 15
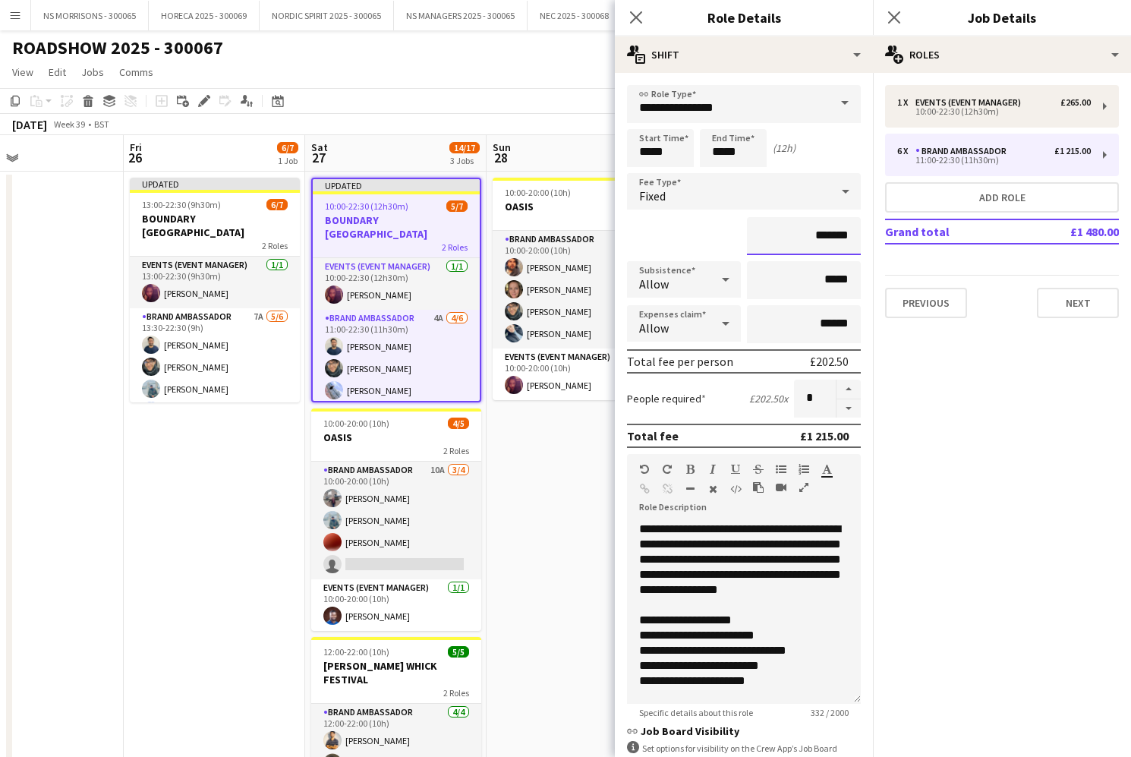
drag, startPoint x: 816, startPoint y: 232, endPoint x: 833, endPoint y: 231, distance: 16.8
click at [833, 231] on input "*******" at bounding box center [804, 236] width 114 height 38
drag, startPoint x: 840, startPoint y: 237, endPoint x: 849, endPoint y: 236, distance: 8.4
click at [849, 236] on input "*******" at bounding box center [804, 236] width 114 height 38
type input "****"
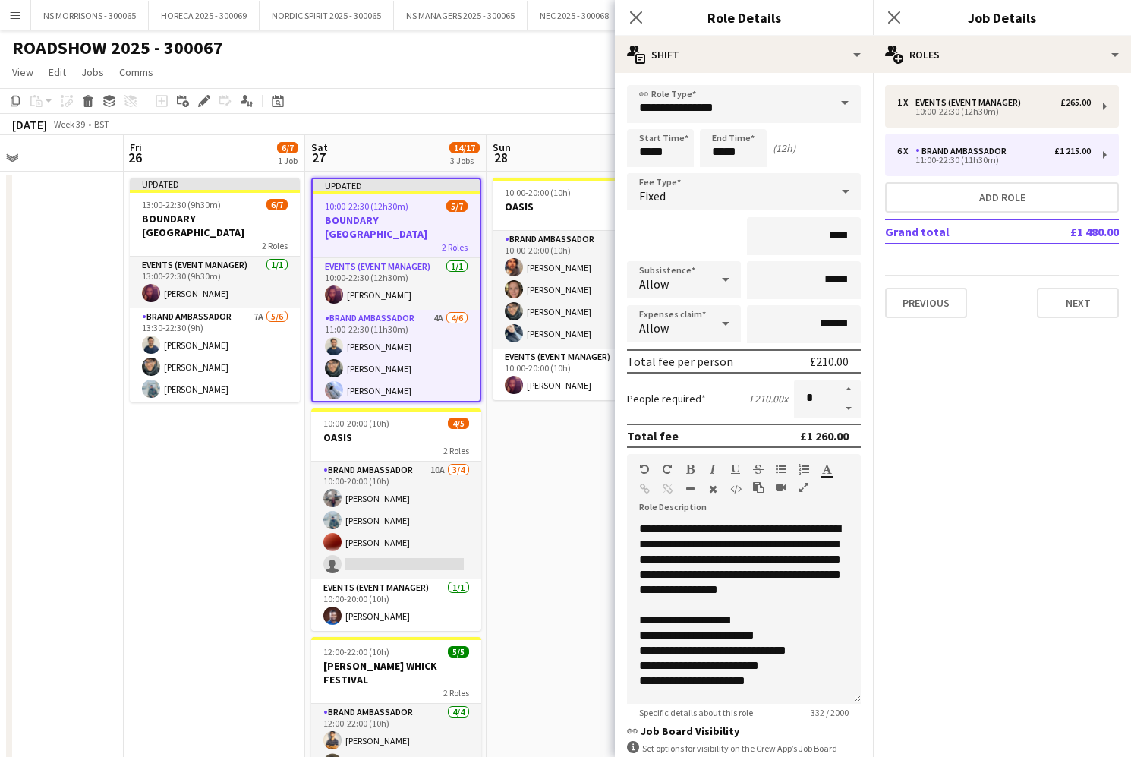
click at [580, 443] on app-date-cell "10:00-20:00 (10h) 5/5 OASIS 2 Roles Brand Ambassador [DATE] 10:00-20:00 (10h) […" at bounding box center [577, 533] width 181 height 722
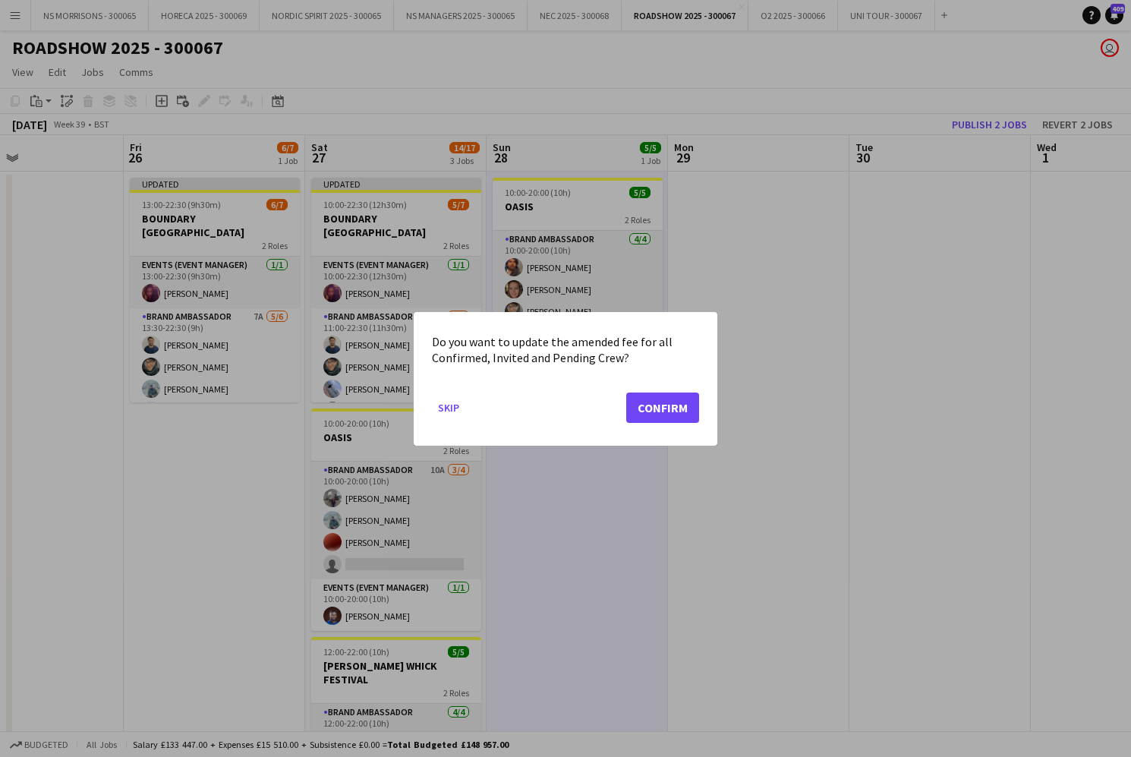
click at [644, 411] on button "Confirm" at bounding box center [662, 407] width 73 height 30
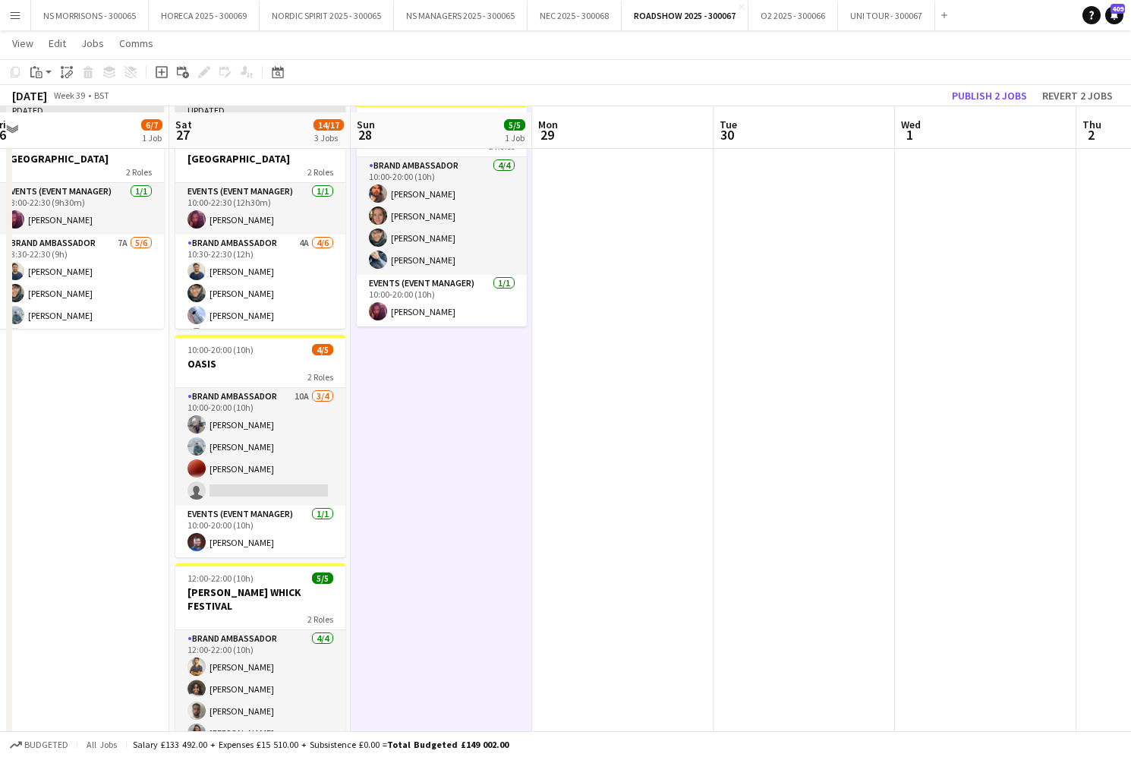
scroll to position [90, 0]
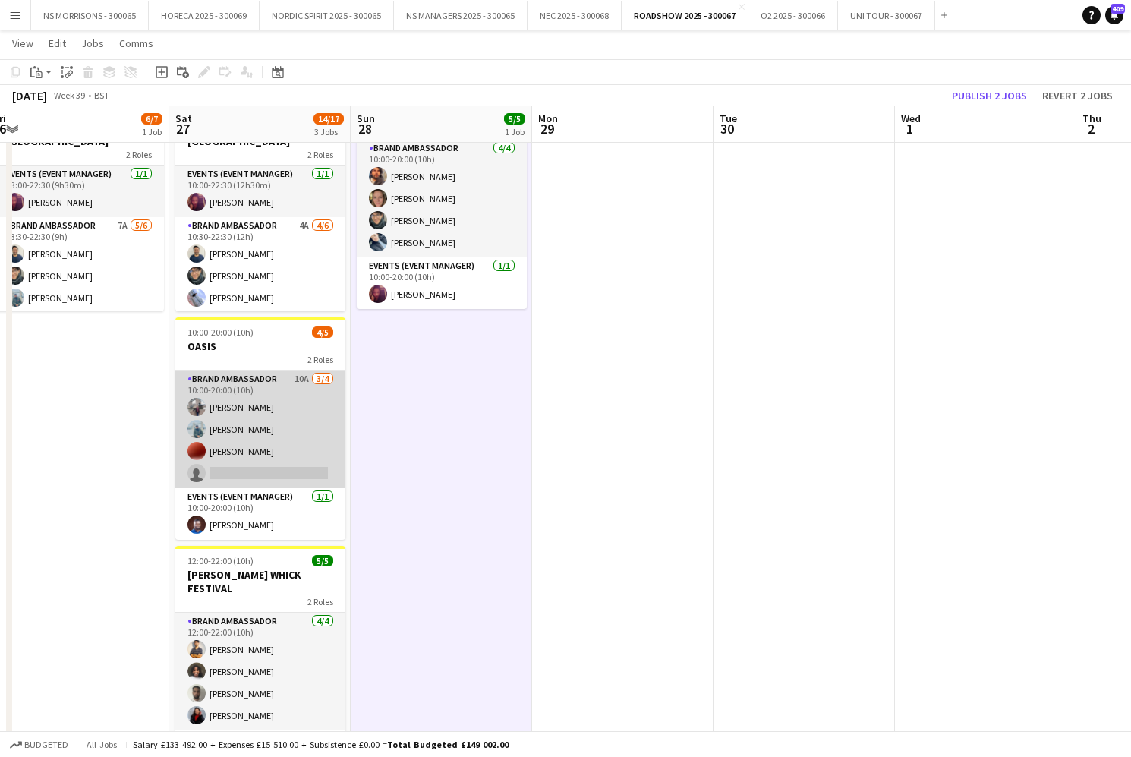
click at [243, 465] on app-card-role "Brand Ambassador 10A [DATE] 10:00-20:00 (10h) [PERSON_NAME] [PERSON_NAME] [PERS…" at bounding box center [260, 429] width 170 height 118
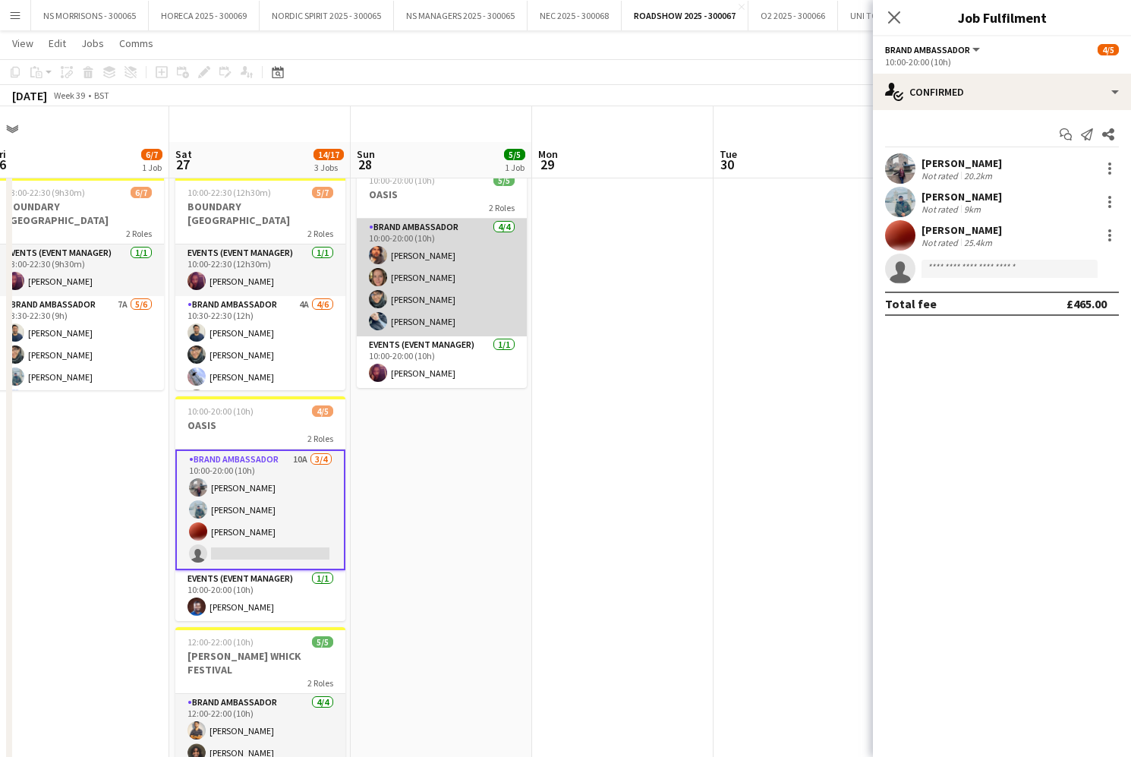
scroll to position [8, 0]
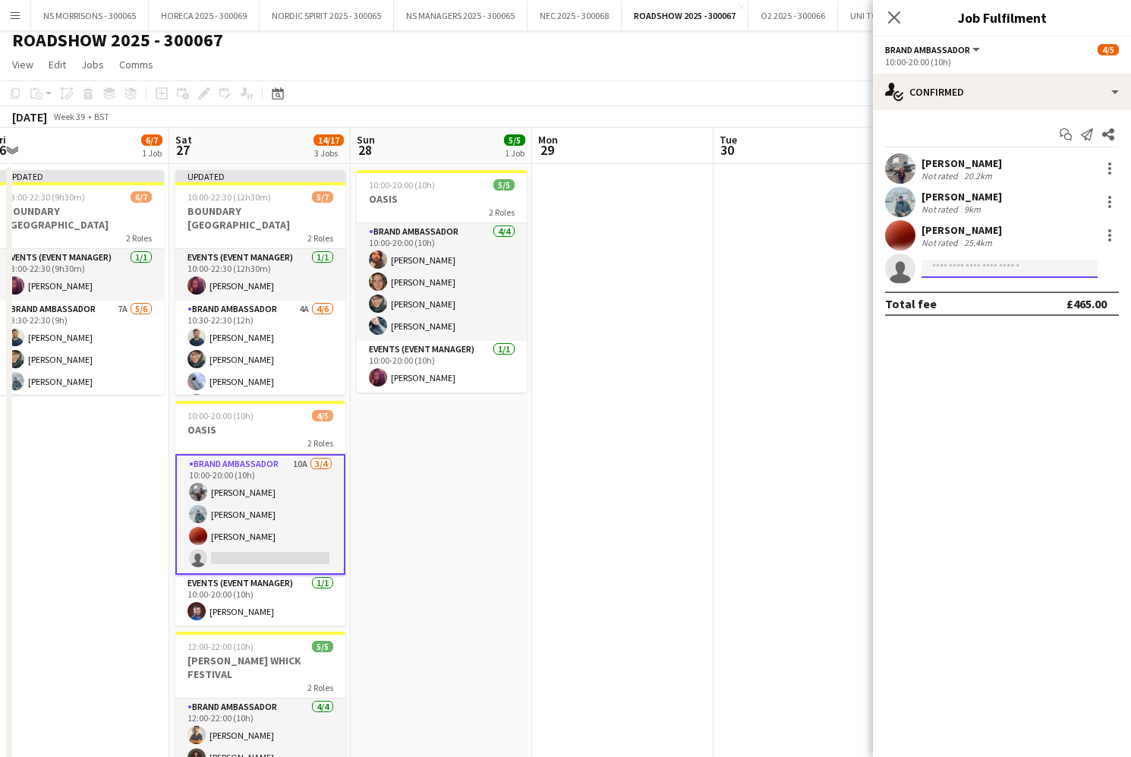
click at [985, 274] on input at bounding box center [1009, 269] width 176 height 18
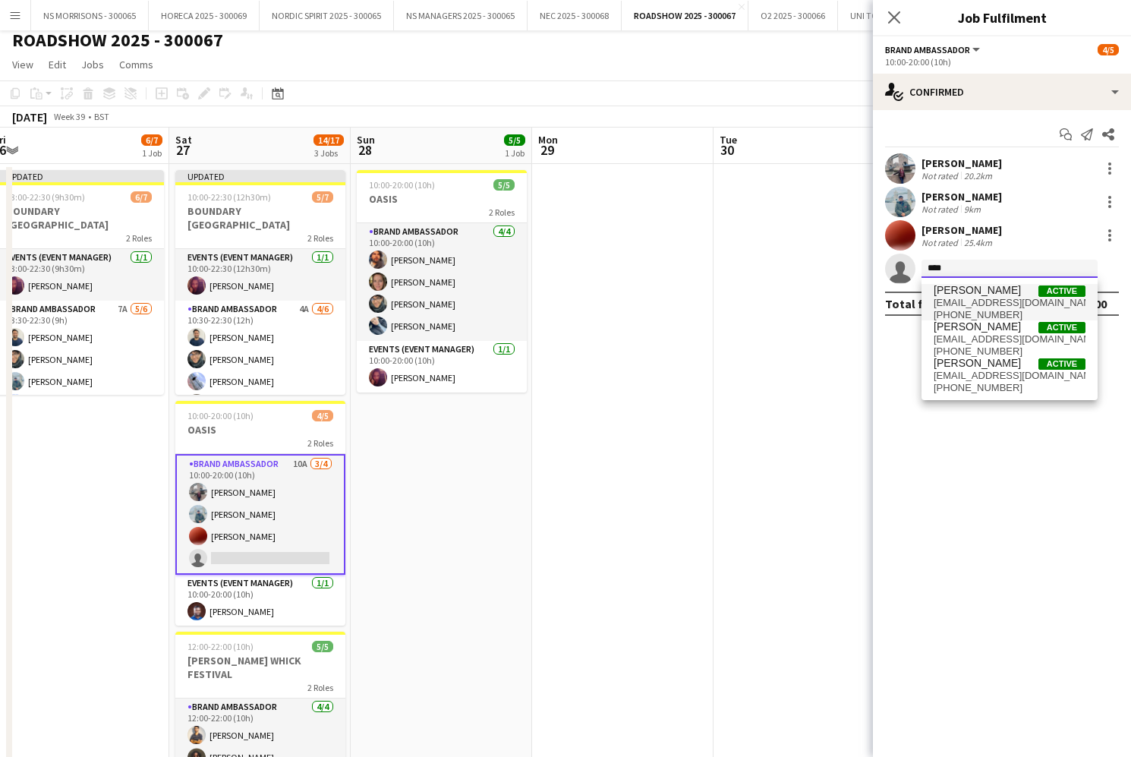
type input "****"
drag, startPoint x: 984, startPoint y: 303, endPoint x: 975, endPoint y: 308, distance: 11.2
click at [984, 303] on span "[EMAIL_ADDRESS][DOMAIN_NAME]" at bounding box center [1010, 303] width 152 height 12
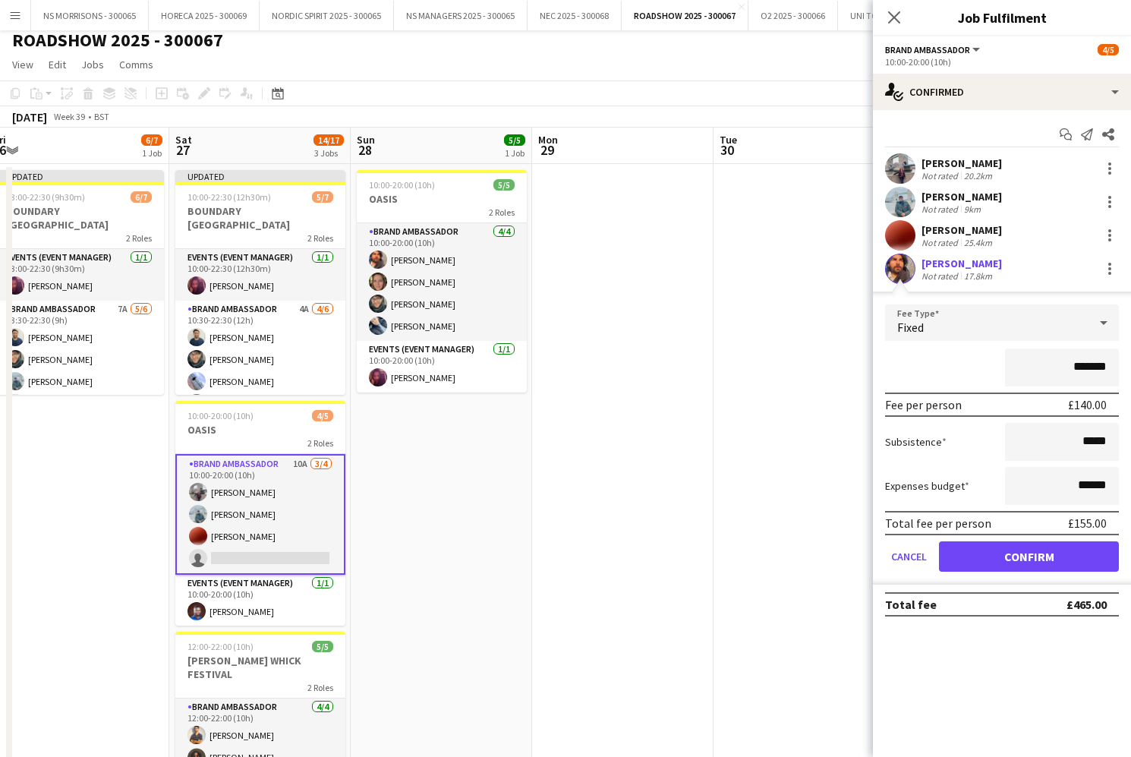
drag, startPoint x: 1038, startPoint y: 555, endPoint x: 1005, endPoint y: 542, distance: 35.1
click at [1031, 552] on button "Confirm" at bounding box center [1029, 556] width 180 height 30
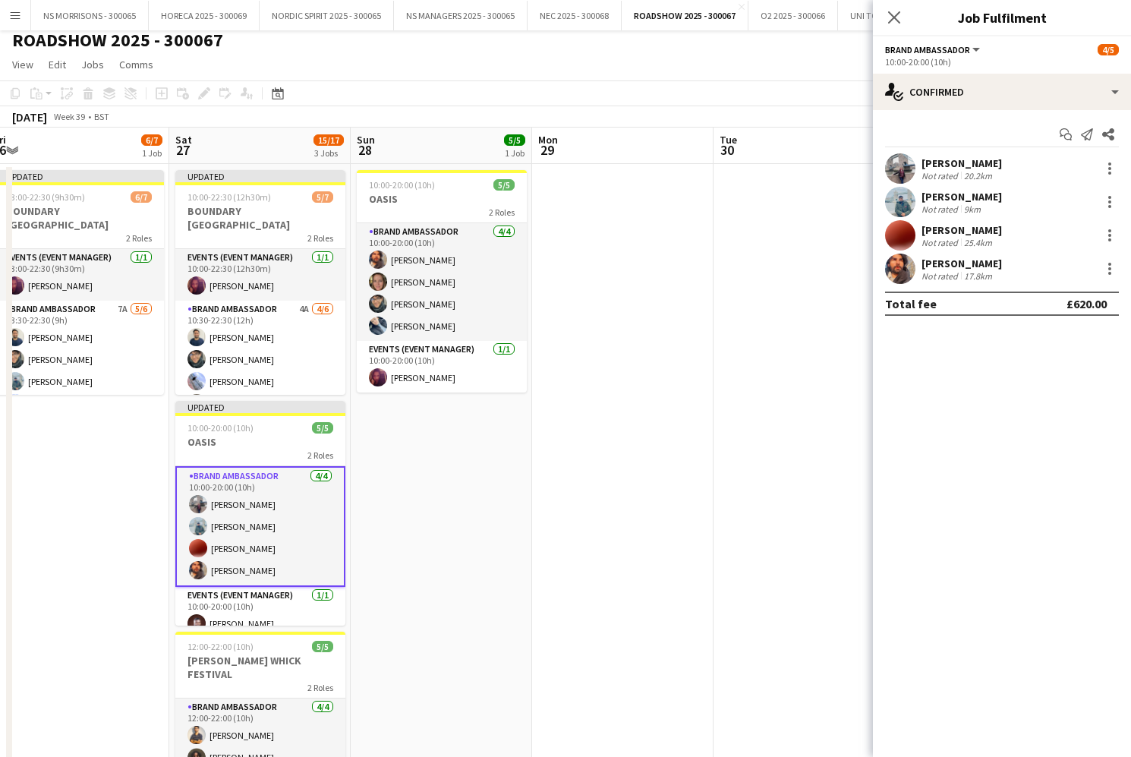
drag, startPoint x: 723, startPoint y: 194, endPoint x: 871, endPoint y: 158, distance: 151.5
click at [723, 194] on app-date-cell at bounding box center [803, 525] width 181 height 722
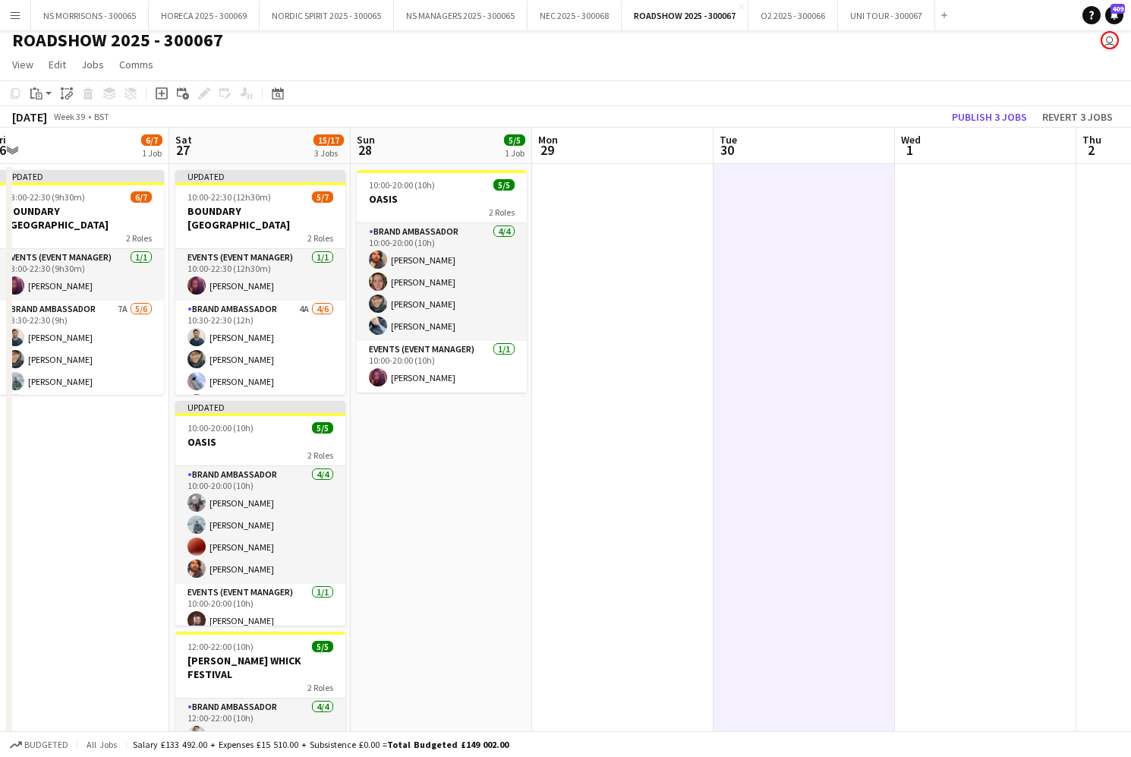
click at [1000, 118] on button "Publish 3 jobs" at bounding box center [989, 117] width 87 height 20
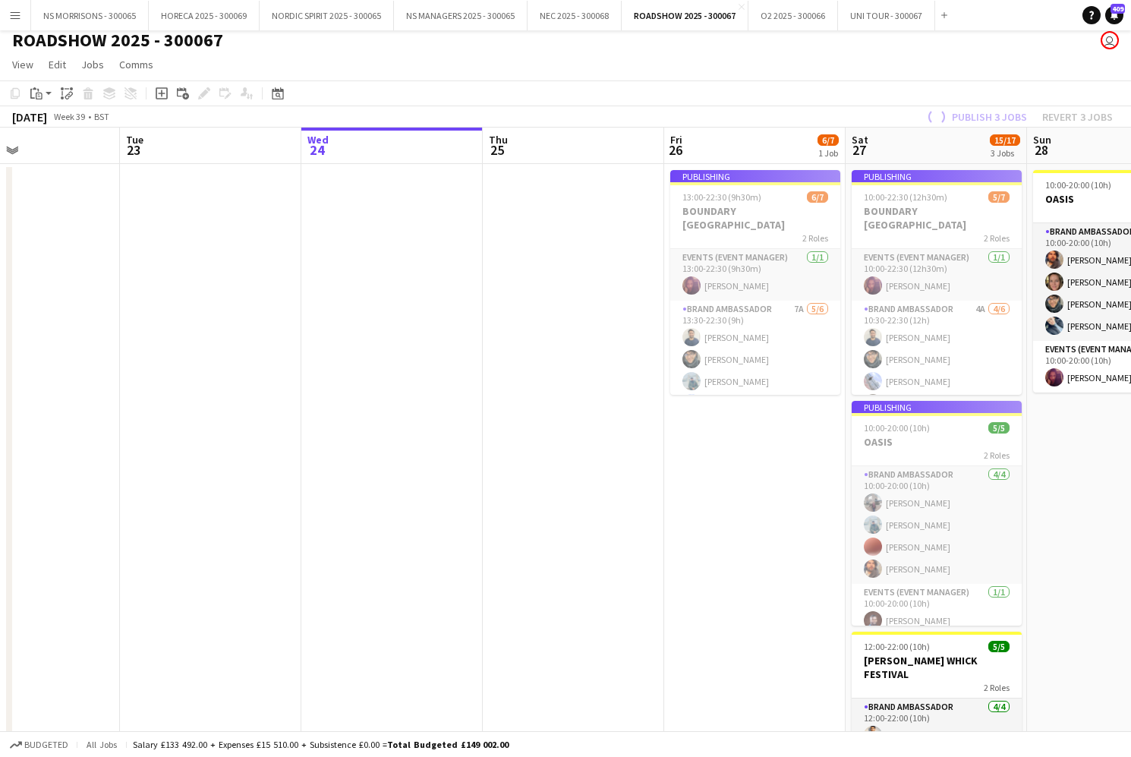
scroll to position [0, 424]
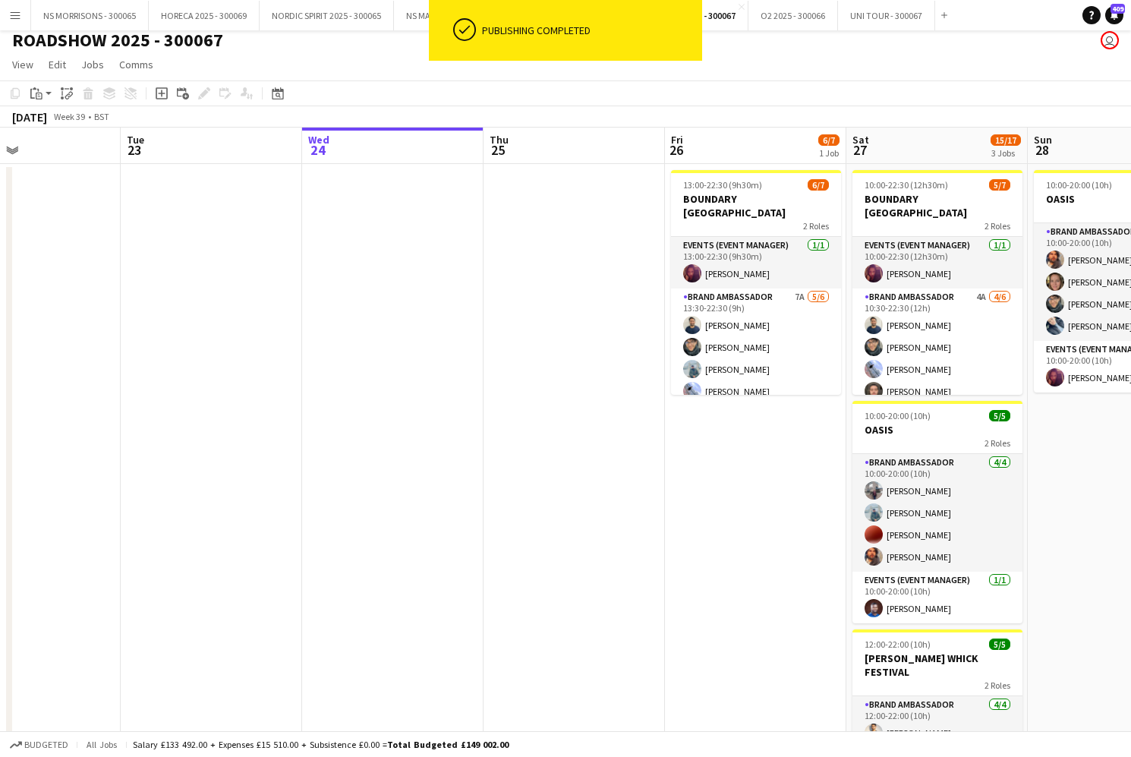
click at [23, 15] on button "Menu" at bounding box center [15, 15] width 30 height 30
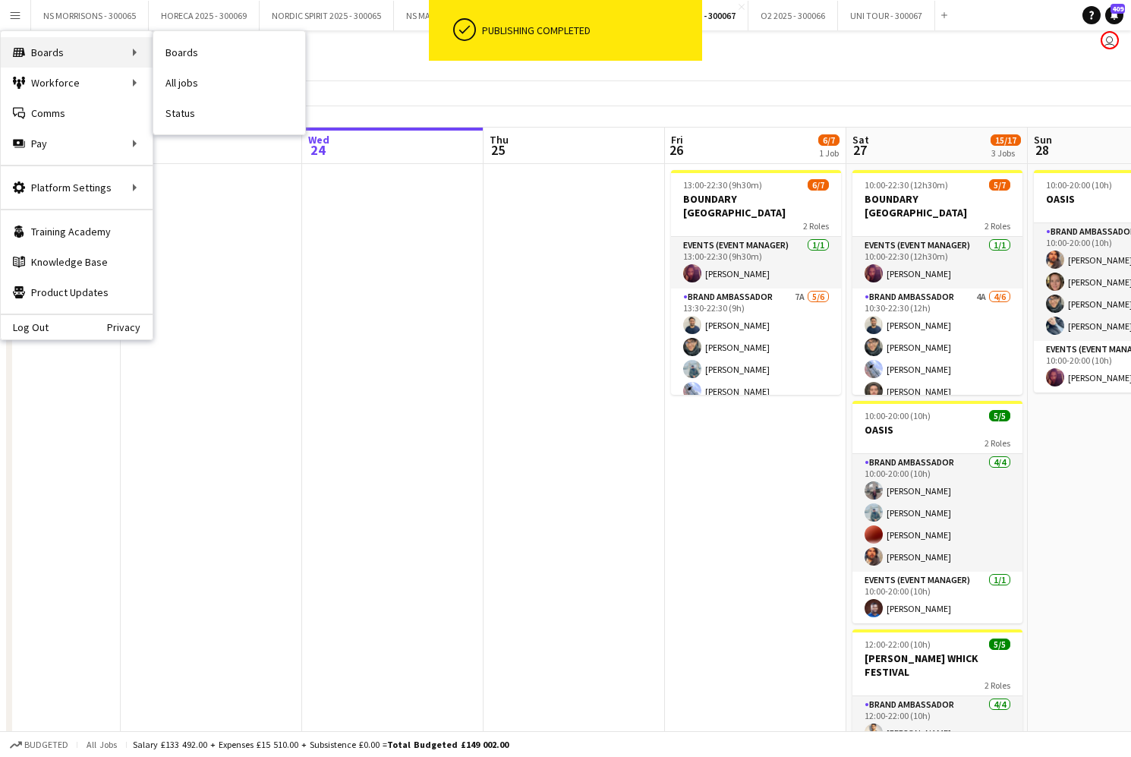
click at [39, 62] on div "Boards Boards" at bounding box center [77, 52] width 152 height 30
click at [170, 86] on link "My Workforce" at bounding box center [229, 83] width 152 height 30
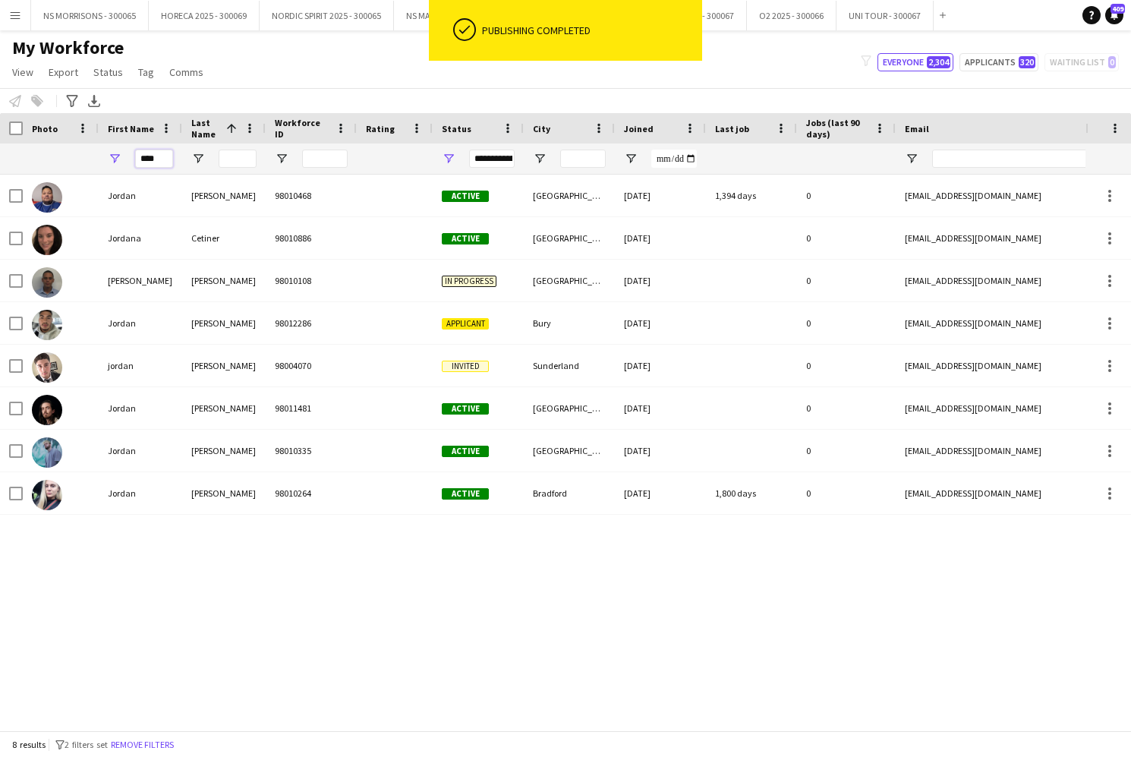
drag, startPoint x: 159, startPoint y: 160, endPoint x: 124, endPoint y: 159, distance: 34.9
click at [124, 159] on div "****" at bounding box center [140, 158] width 83 height 30
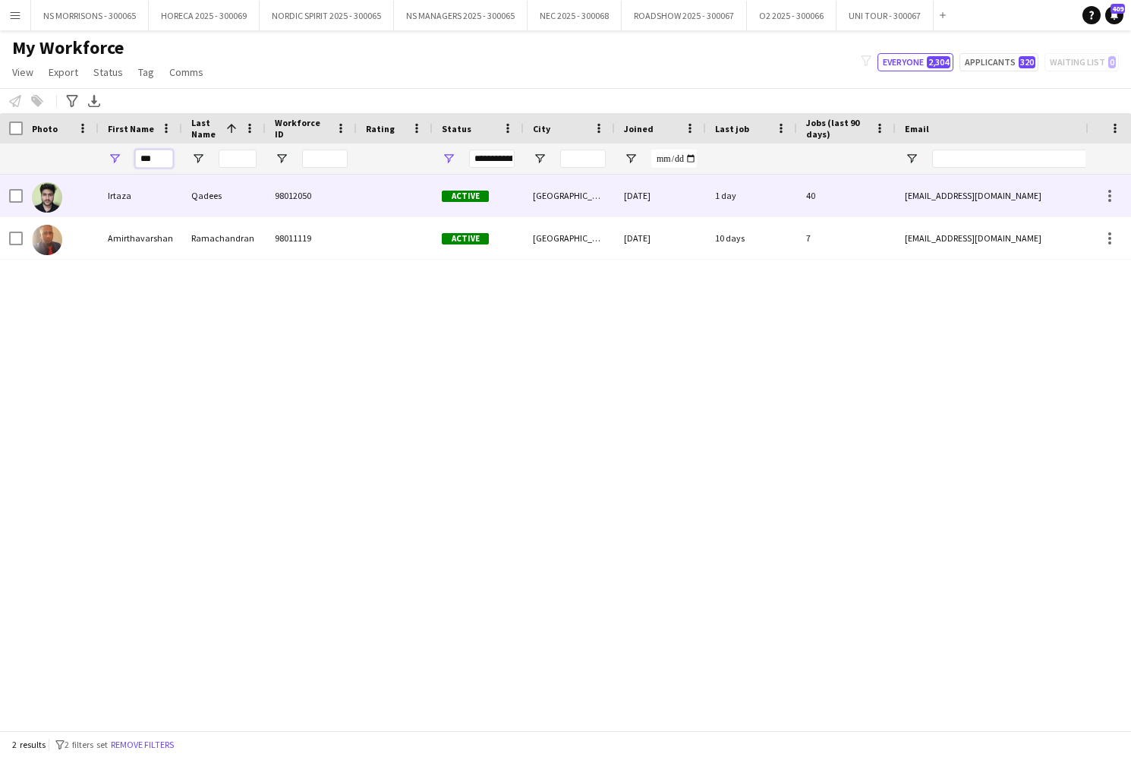
type input "***"
drag, startPoint x: 120, startPoint y: 200, endPoint x: 196, endPoint y: 201, distance: 75.9
click at [120, 200] on div "Irtaza" at bounding box center [140, 196] width 83 height 42
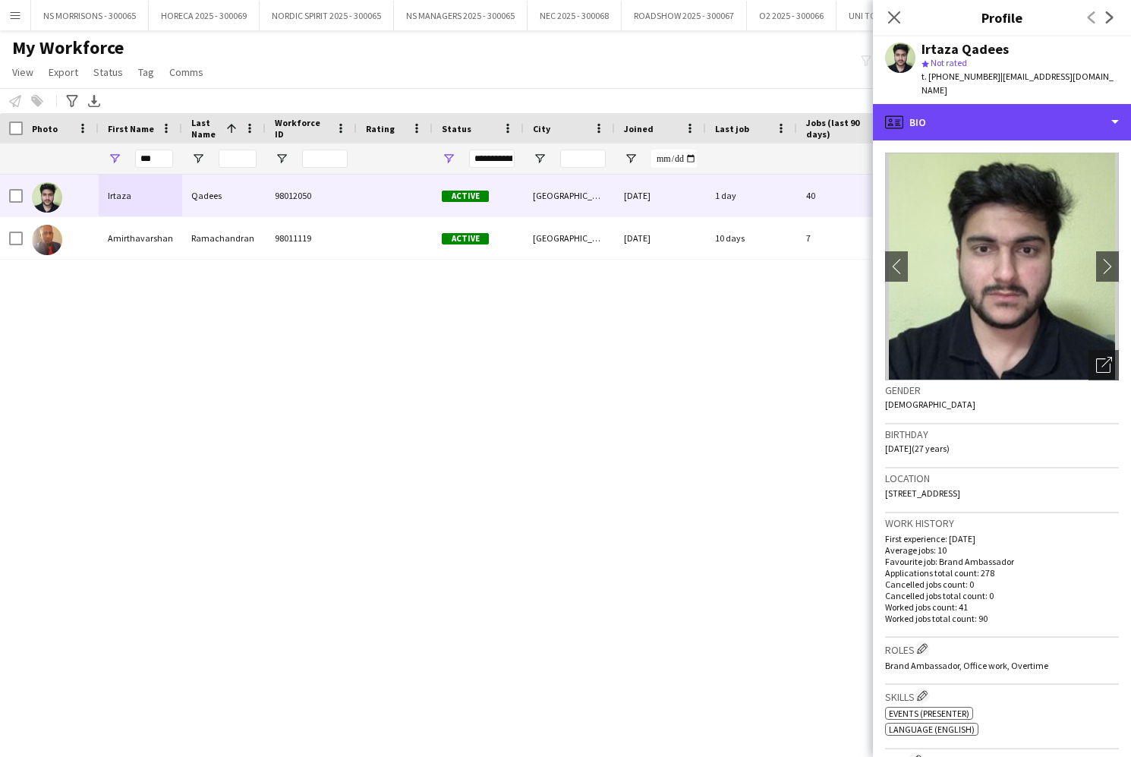
drag, startPoint x: 1016, startPoint y: 96, endPoint x: 1023, endPoint y: 160, distance: 64.2
click at [1016, 104] on div "profile Bio" at bounding box center [1002, 122] width 258 height 36
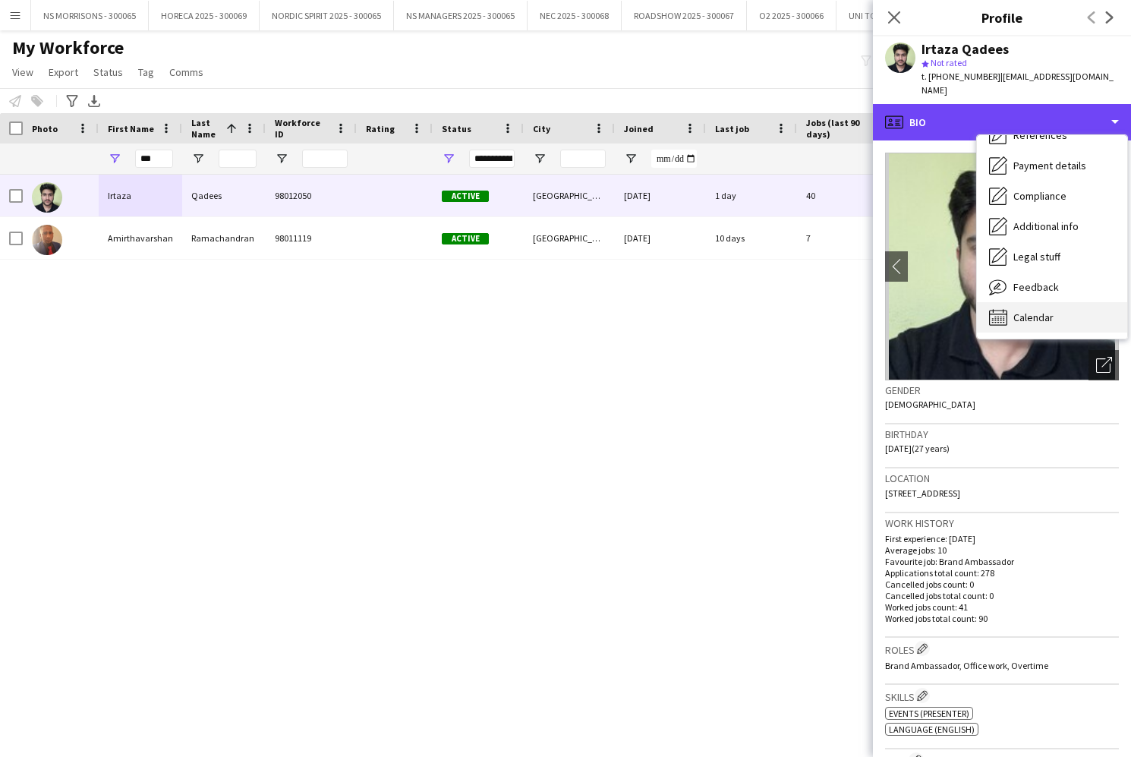
scroll to position [173, 0]
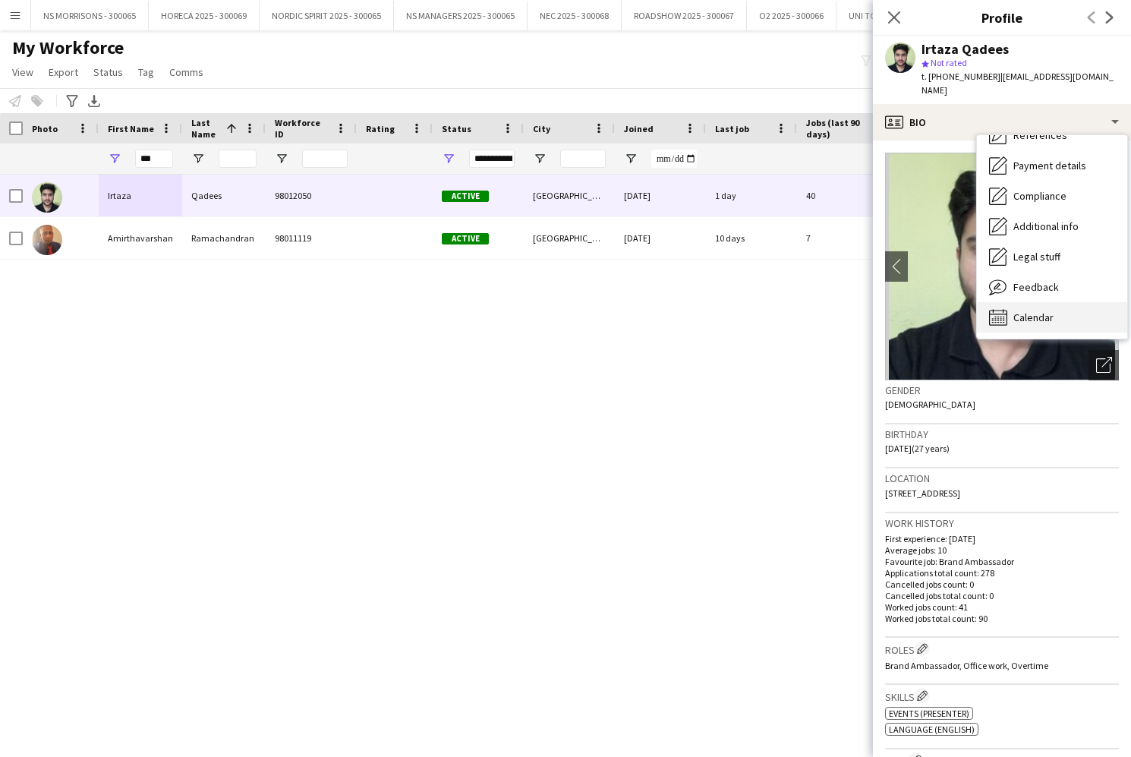
click at [1025, 310] on div "Calendar Calendar" at bounding box center [1052, 317] width 150 height 30
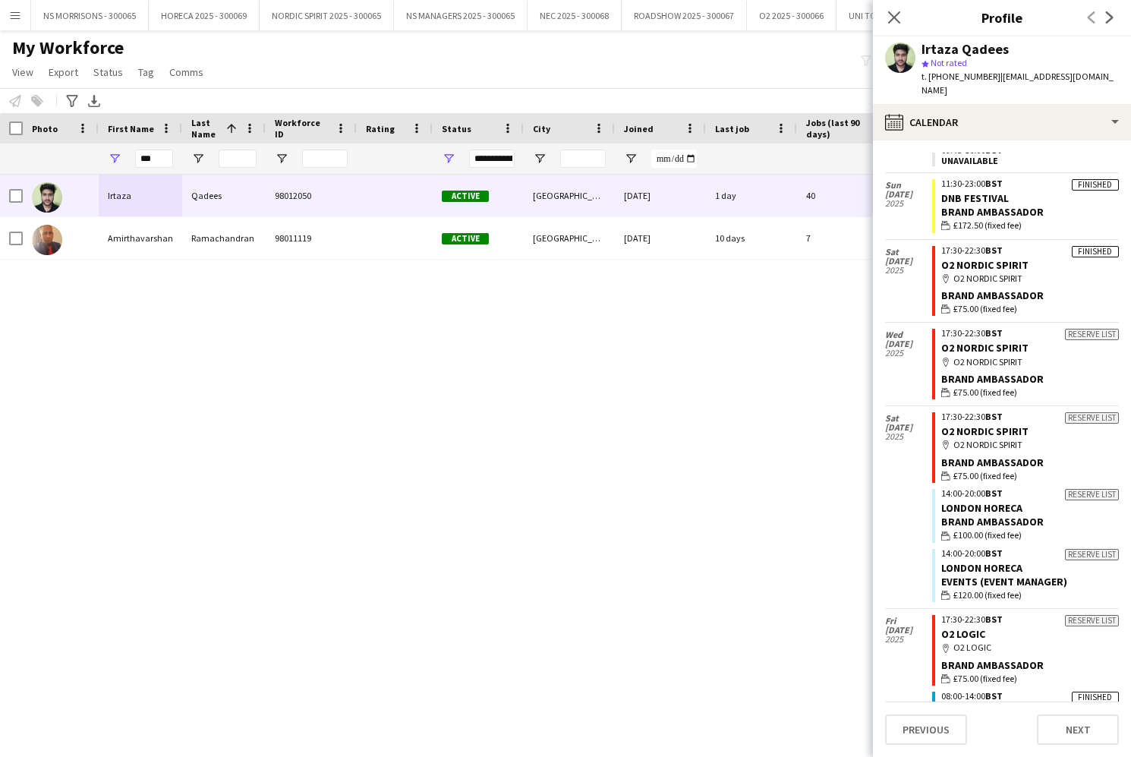
scroll to position [6283, 0]
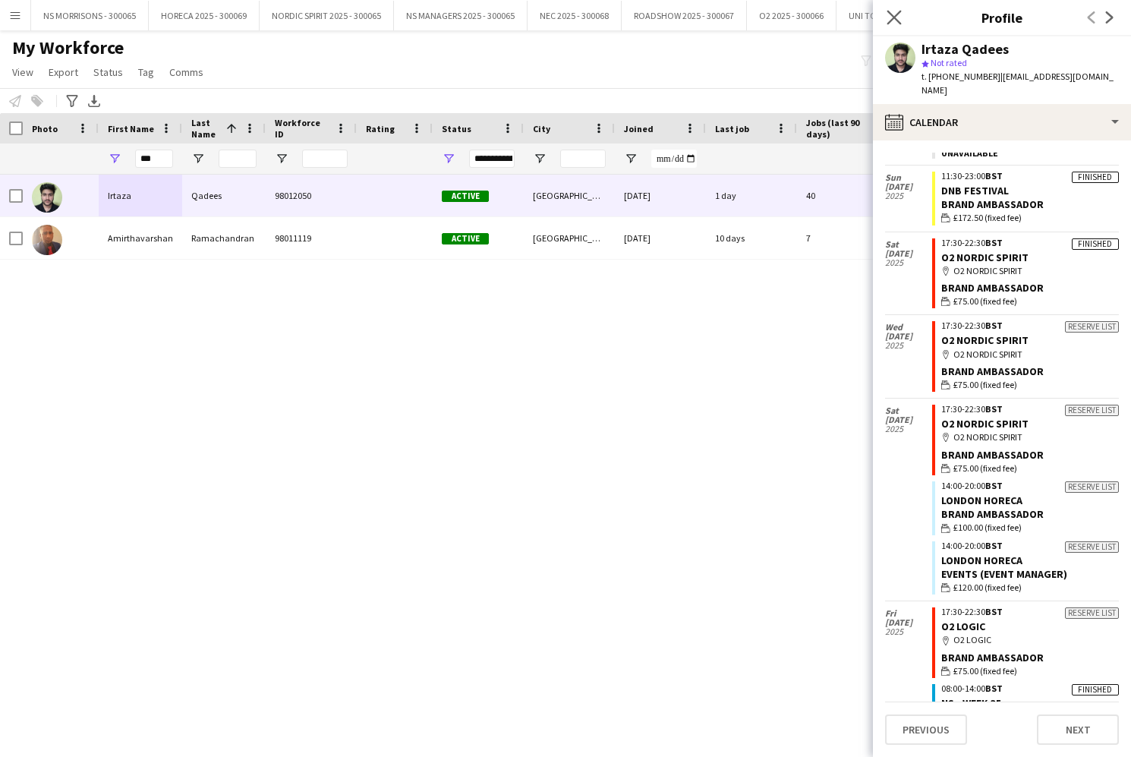
click at [887, 22] on icon "Close pop-in" at bounding box center [893, 17] width 14 height 14
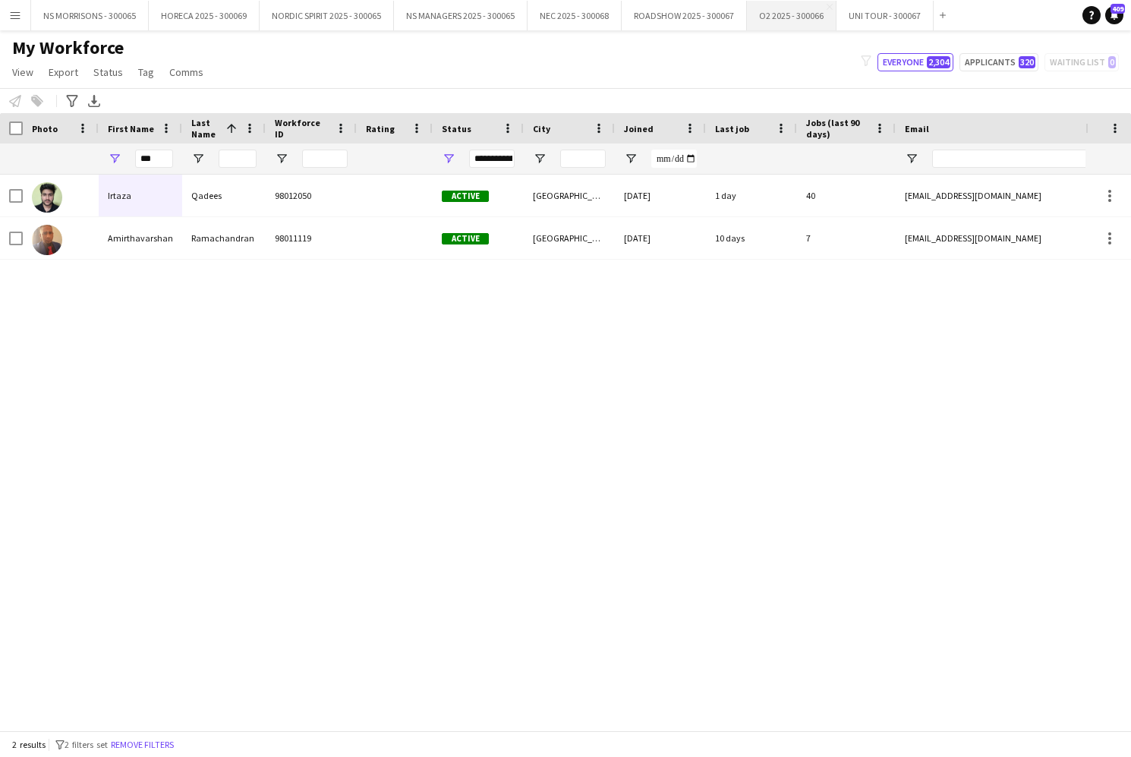
click at [776, 25] on button "O2 2025 - 300066 Close" at bounding box center [792, 16] width 90 height 30
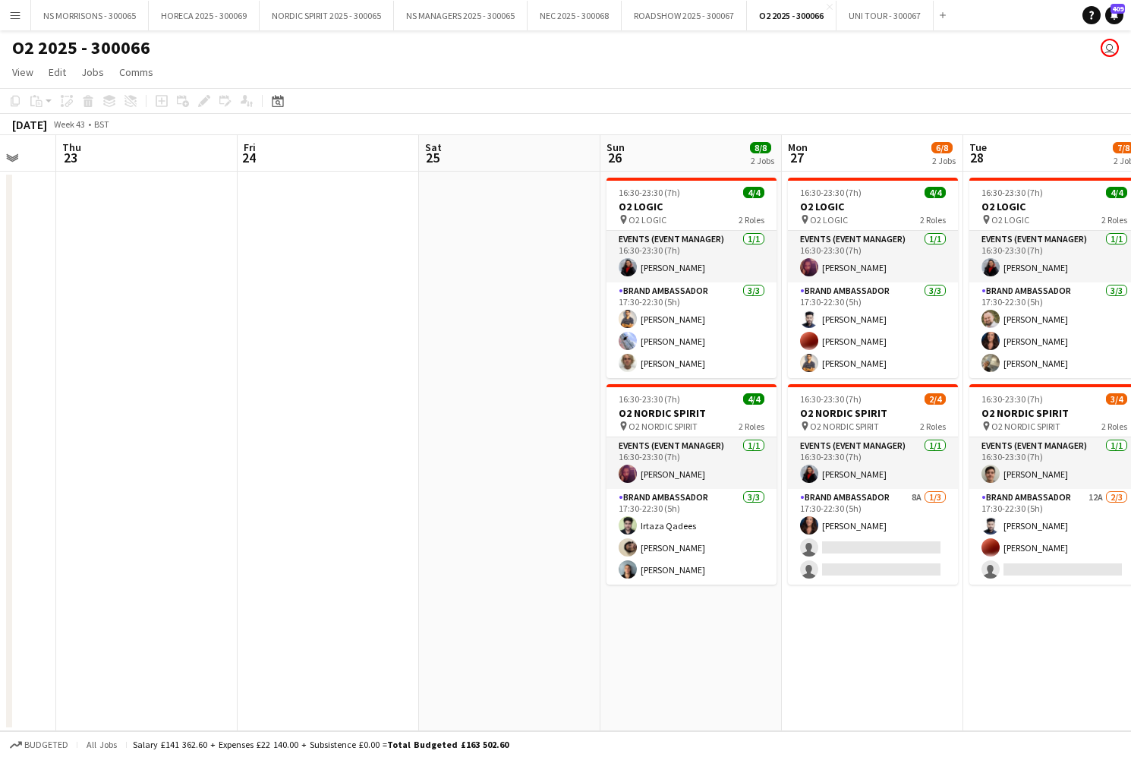
scroll to position [0, 668]
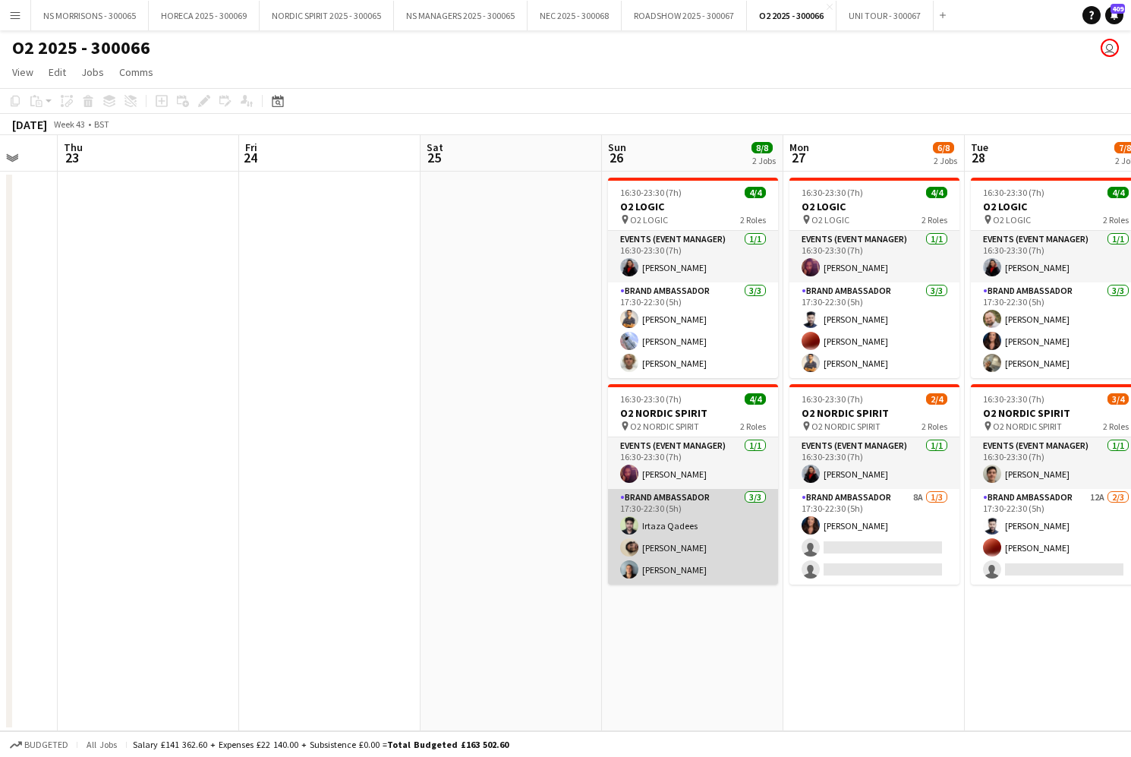
click at [694, 565] on app-card-role "Brand Ambassador [DATE] 17:30-22:30 (5h) [PERSON_NAME] Qadees [PERSON_NAME] [PE…" at bounding box center [693, 537] width 170 height 96
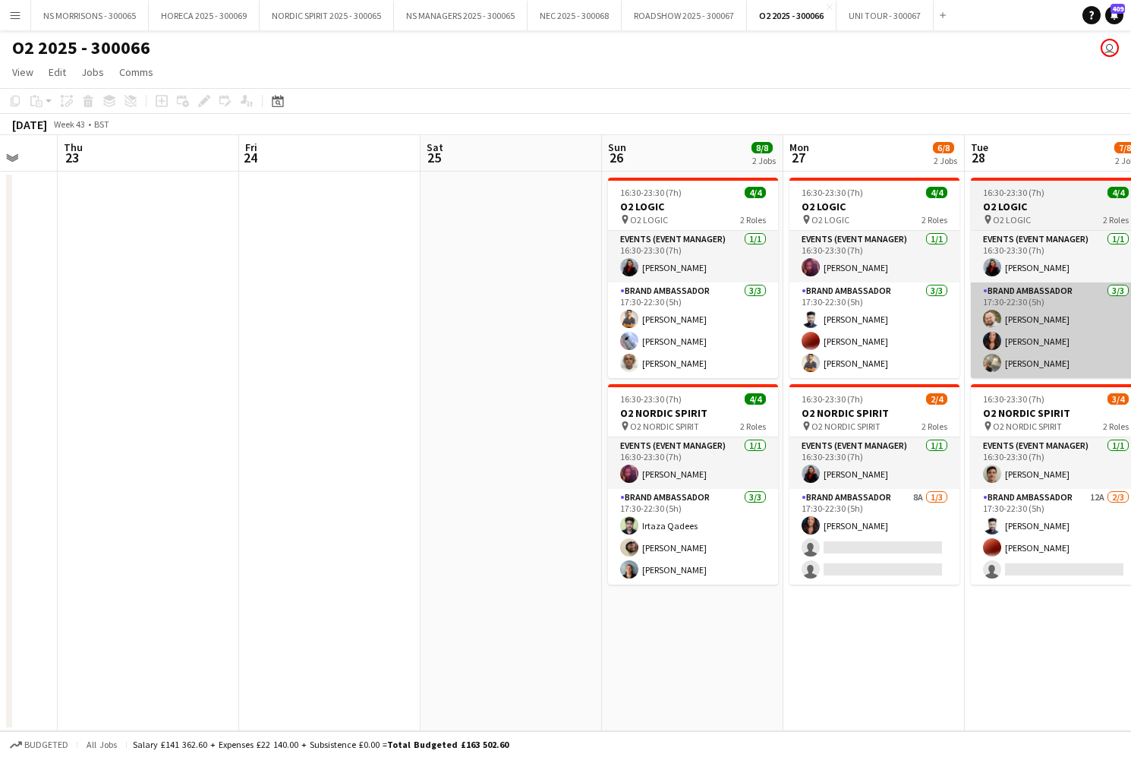
scroll to position [0, 669]
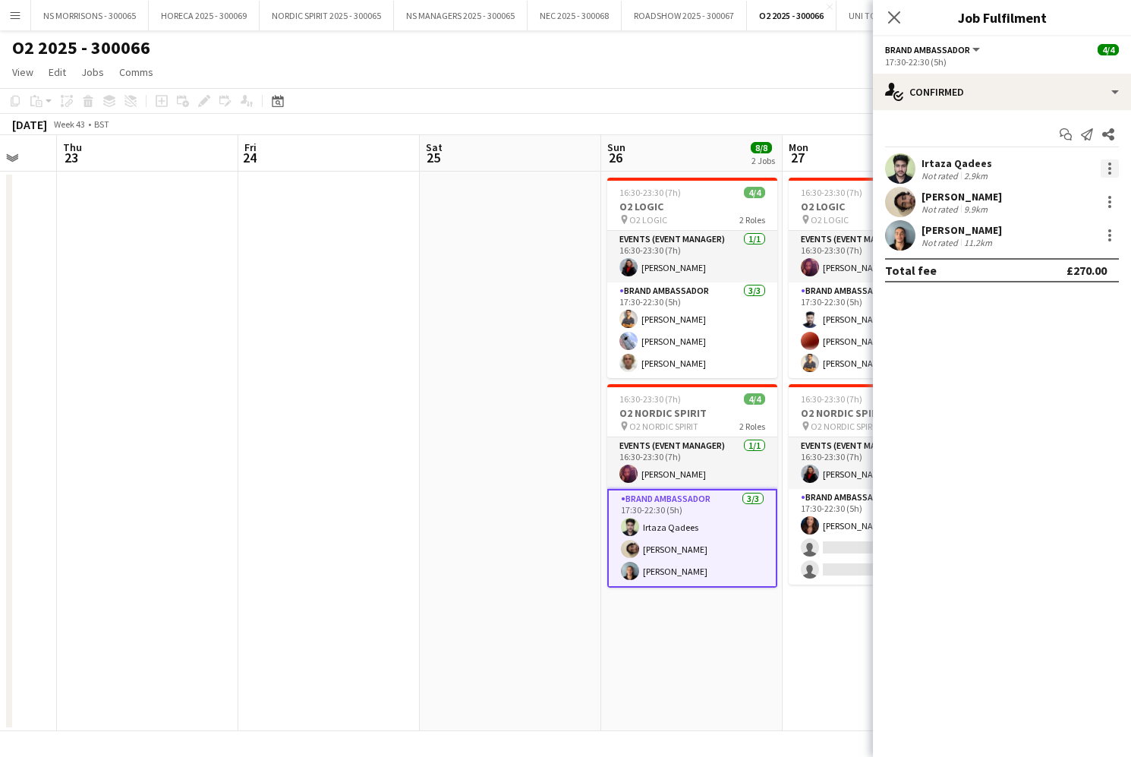
click at [1104, 172] on div at bounding box center [1110, 168] width 18 height 18
click at [1060, 344] on span "Remove" at bounding box center [1059, 342] width 94 height 14
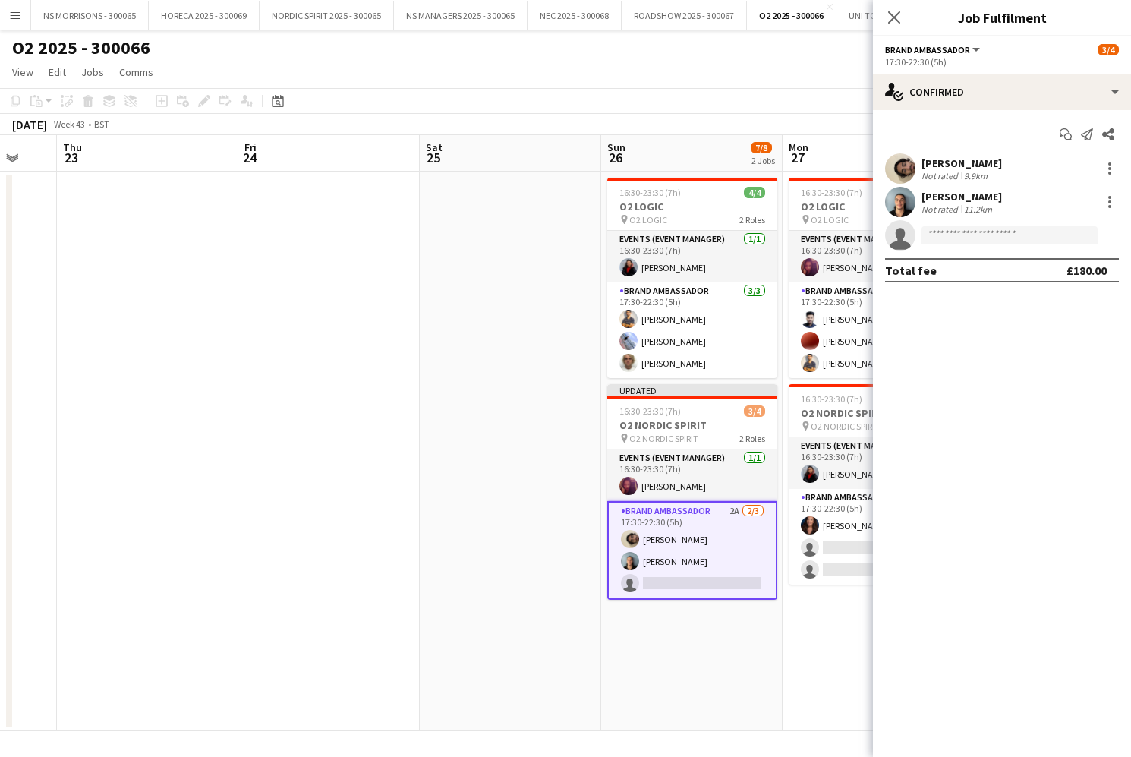
click at [420, 370] on app-date-cell at bounding box center [328, 451] width 181 height 559
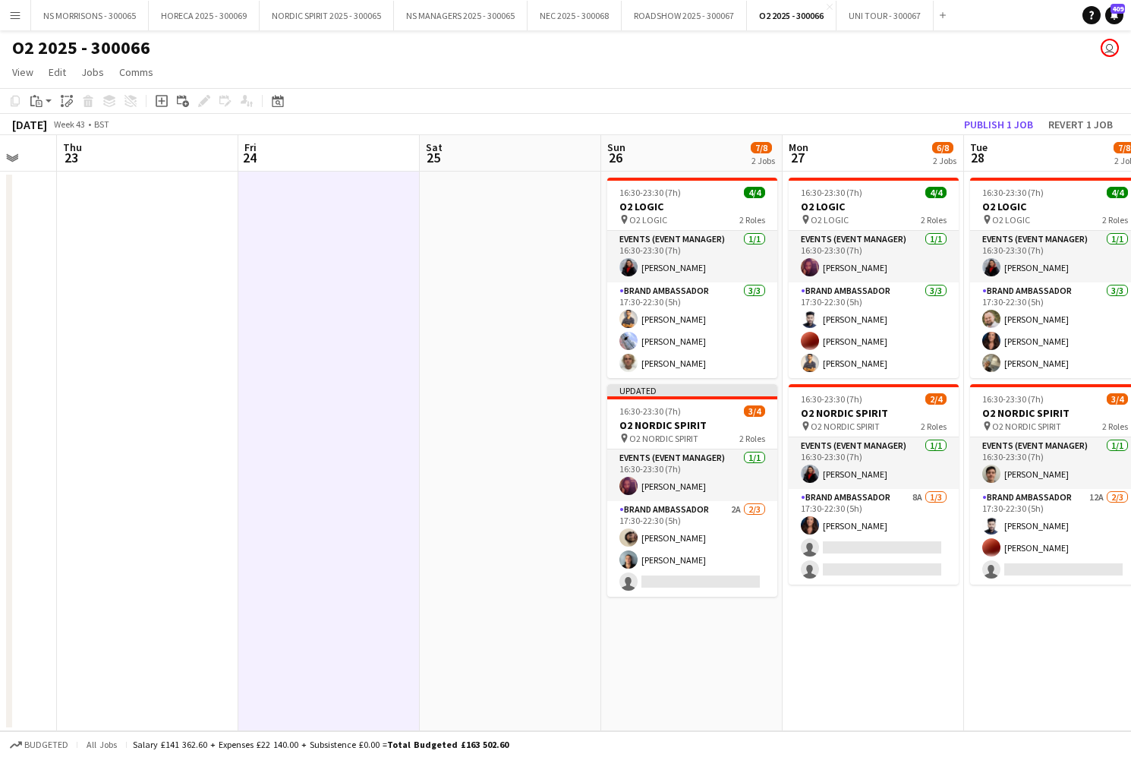
scroll to position [0, 667]
click at [983, 133] on button "Publish 1 job" at bounding box center [998, 125] width 81 height 20
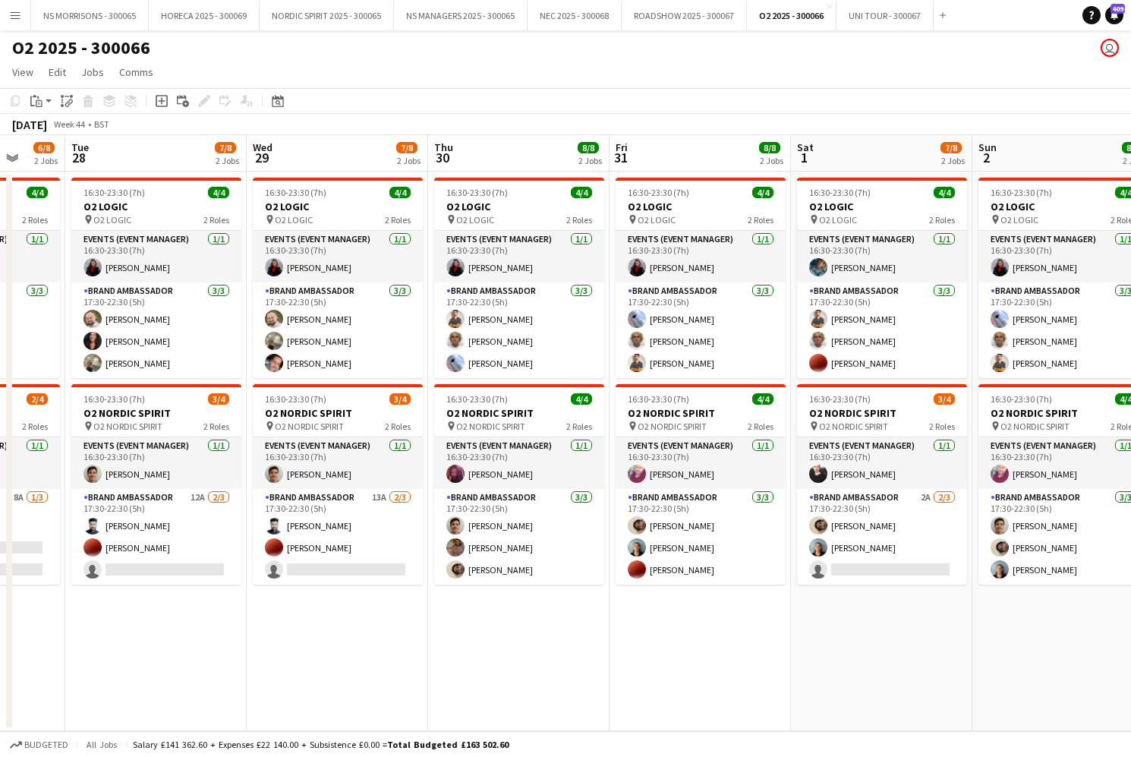
scroll to position [0, 479]
drag, startPoint x: 17, startPoint y: 20, endPoint x: 28, endPoint y: 55, distance: 36.5
click at [17, 20] on app-icon "Menu" at bounding box center [15, 15] width 12 height 12
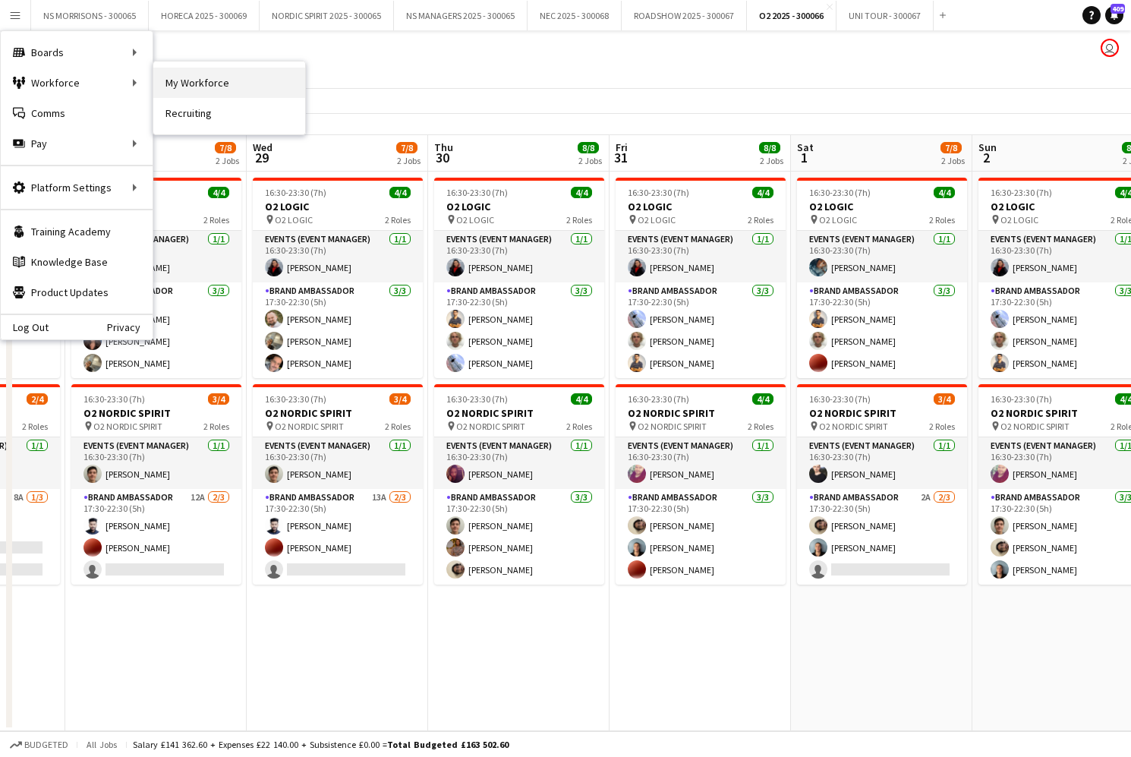
click at [200, 86] on link "My Workforce" at bounding box center [229, 83] width 152 height 30
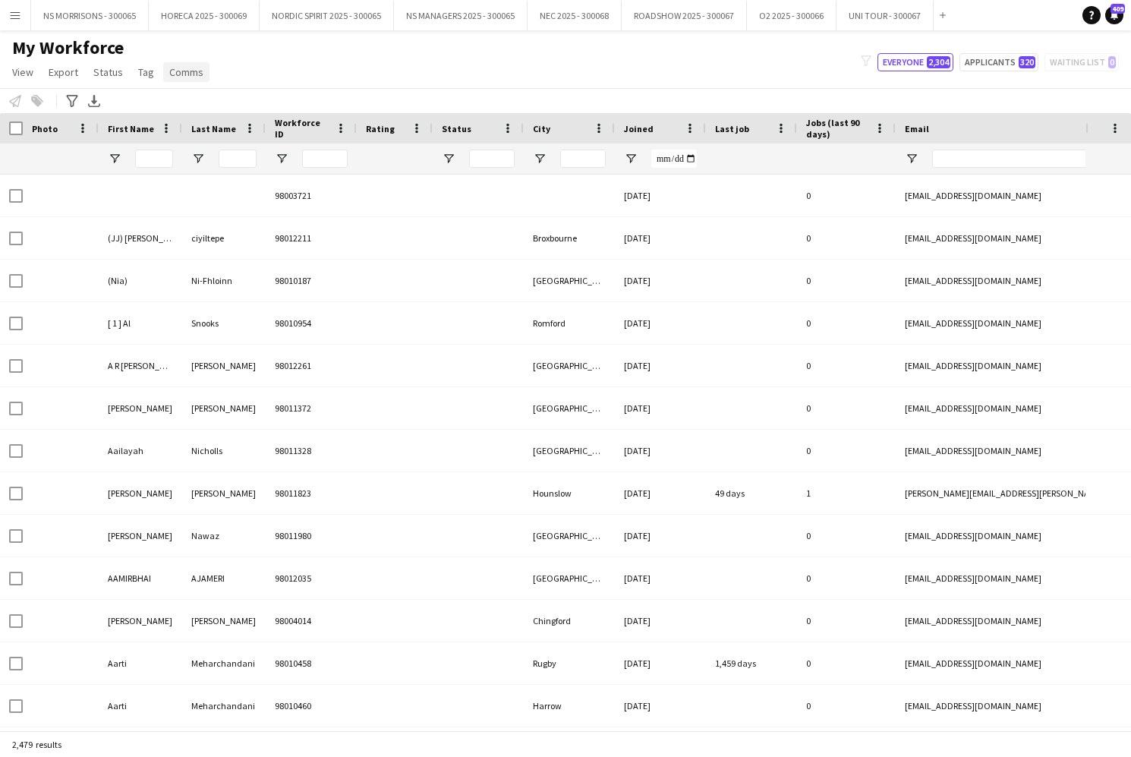
type input "***"
type input "**********"
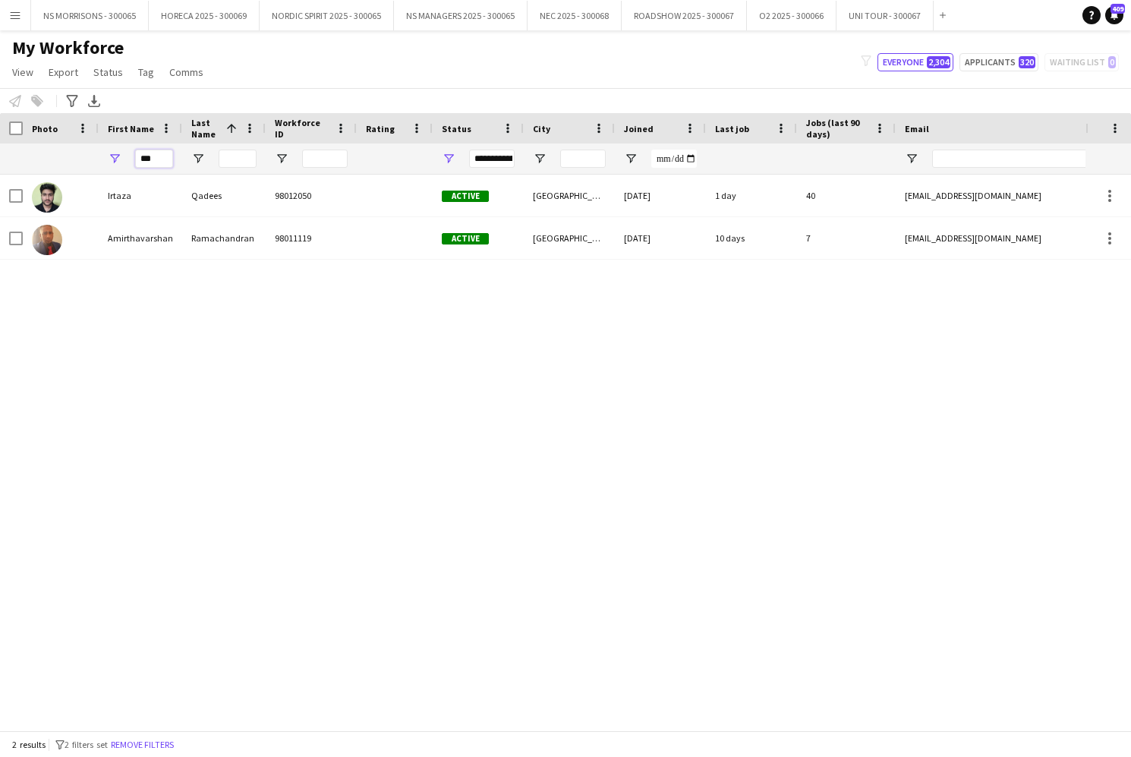
drag, startPoint x: 134, startPoint y: 157, endPoint x: 118, endPoint y: 152, distance: 16.8
click at [134, 157] on div "***" at bounding box center [140, 158] width 83 height 30
type input "*"
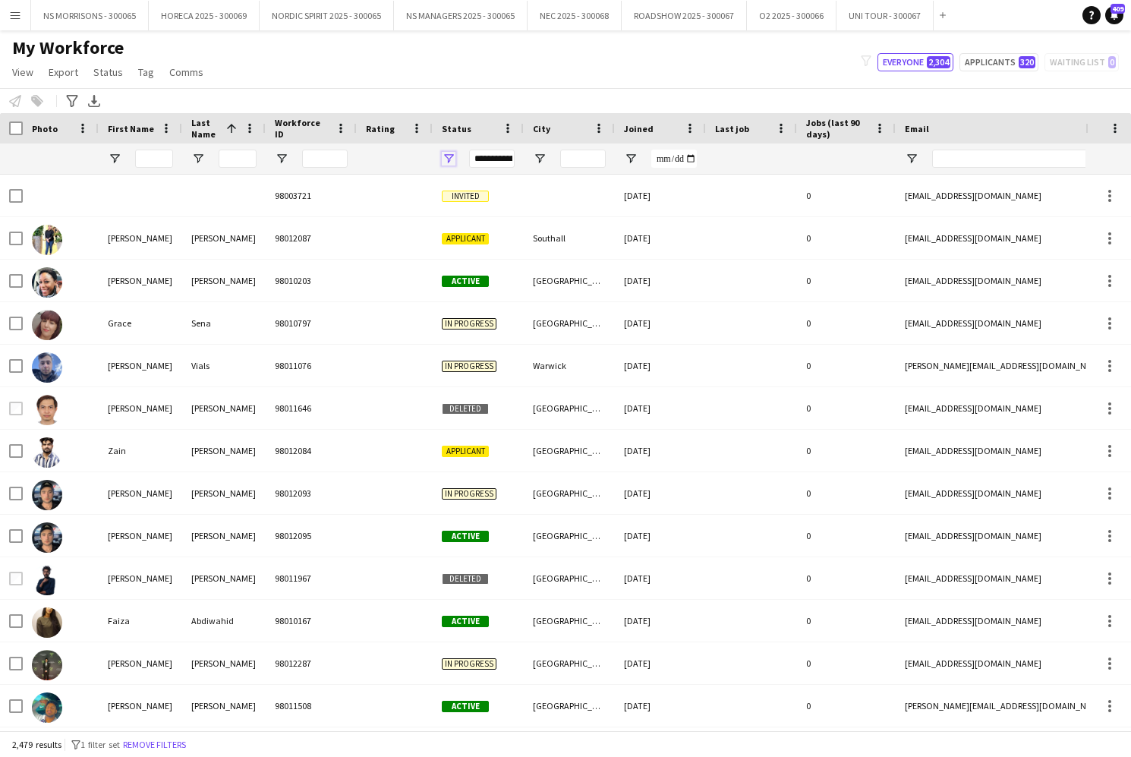
click at [449, 156] on span "Open Filter Menu" at bounding box center [449, 159] width 14 height 14
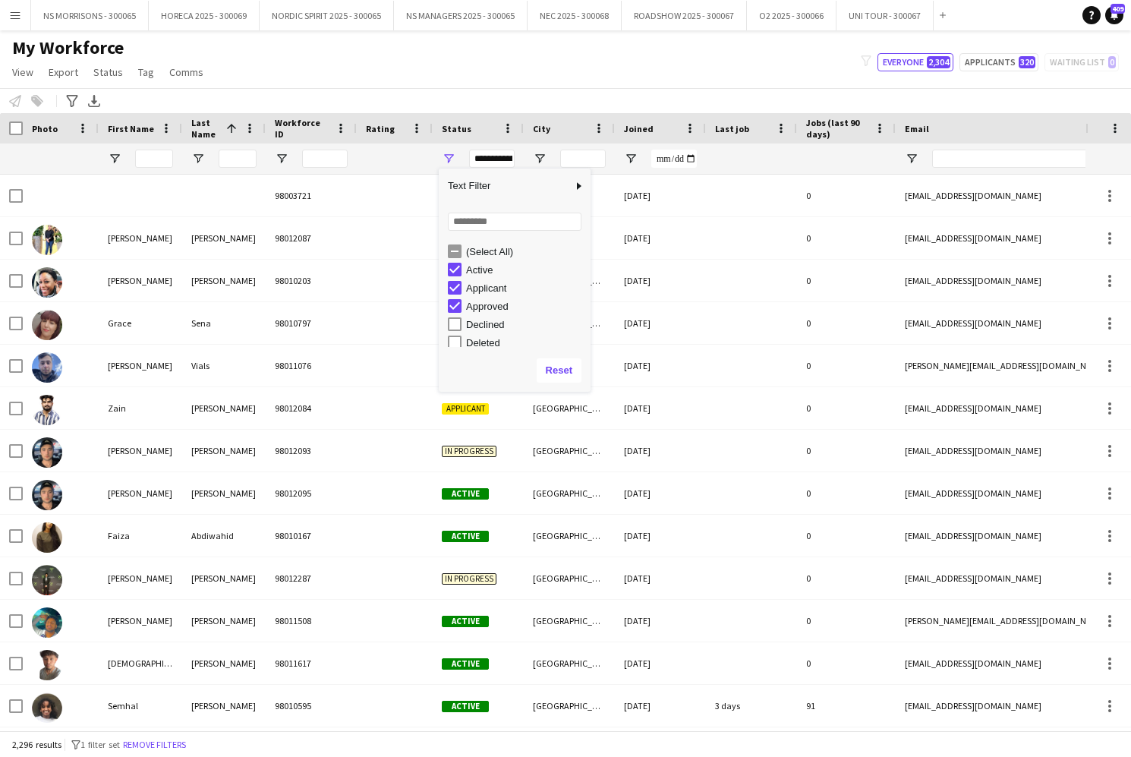
click at [421, 83] on div "My Workforce View Views Default view New view Update view Delete view Edit name…" at bounding box center [565, 62] width 1131 height 52
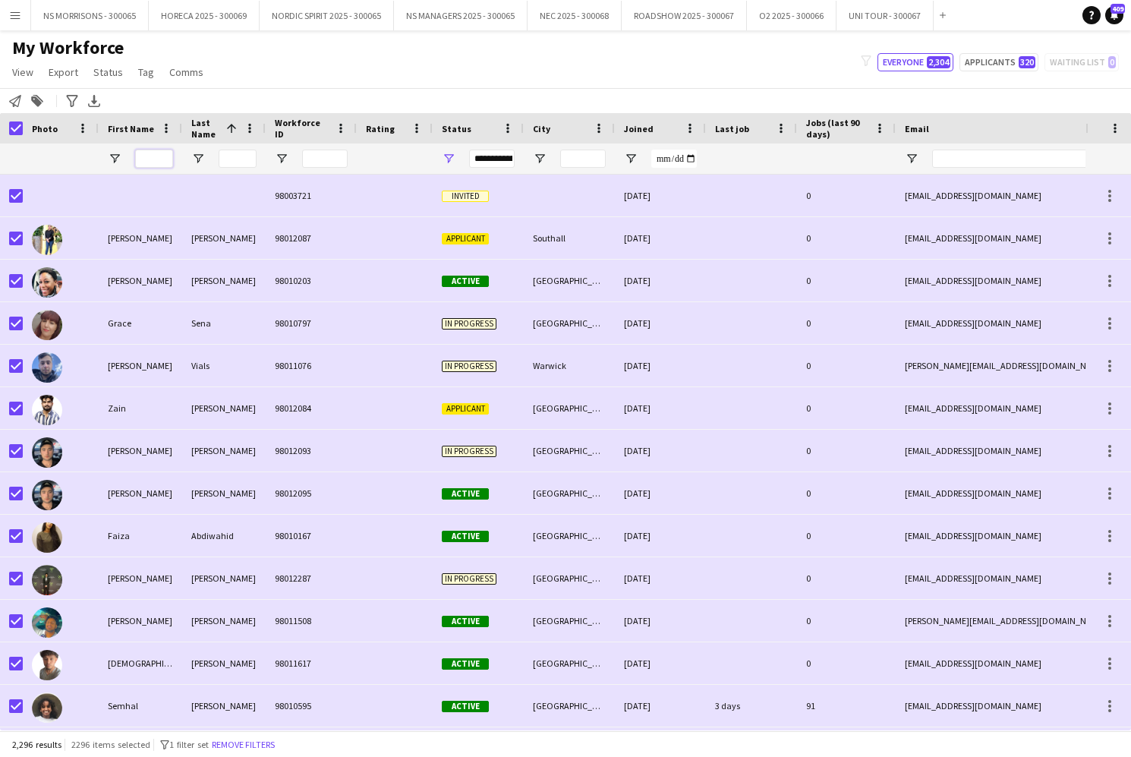
click at [142, 161] on input "First Name Filter Input" at bounding box center [154, 159] width 38 height 18
click at [452, 156] on span "Open Filter Menu" at bounding box center [449, 159] width 14 height 14
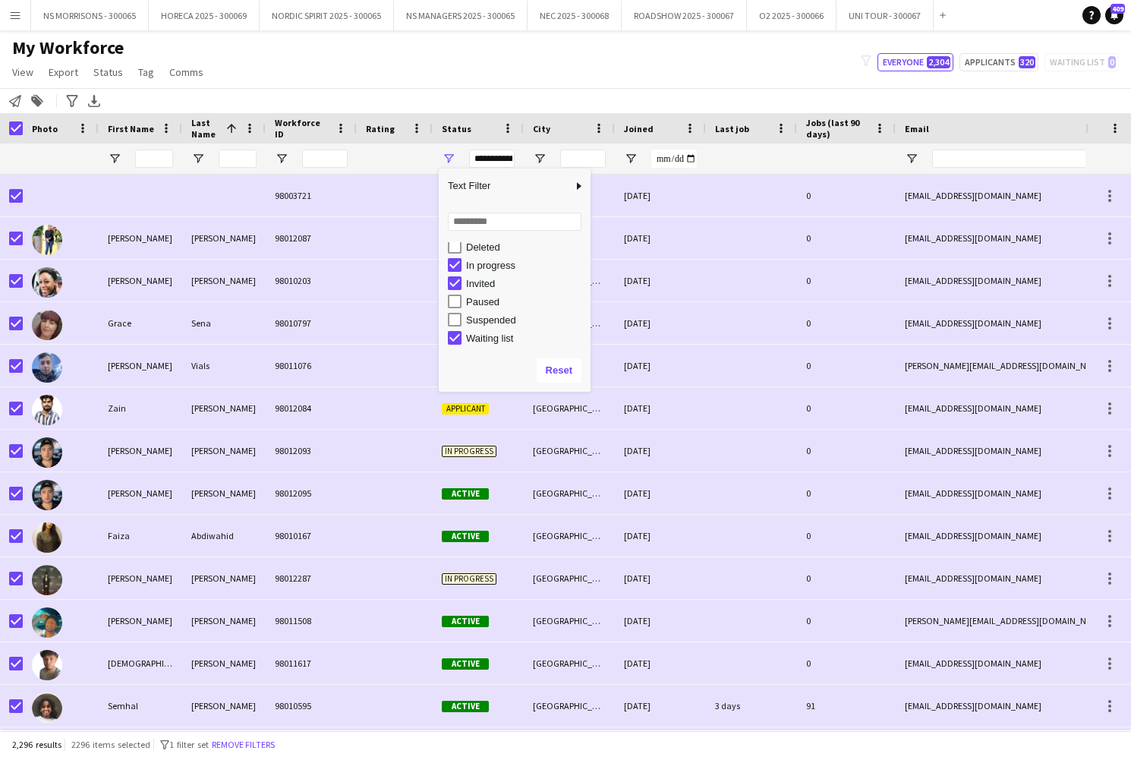
scroll to position [96, 0]
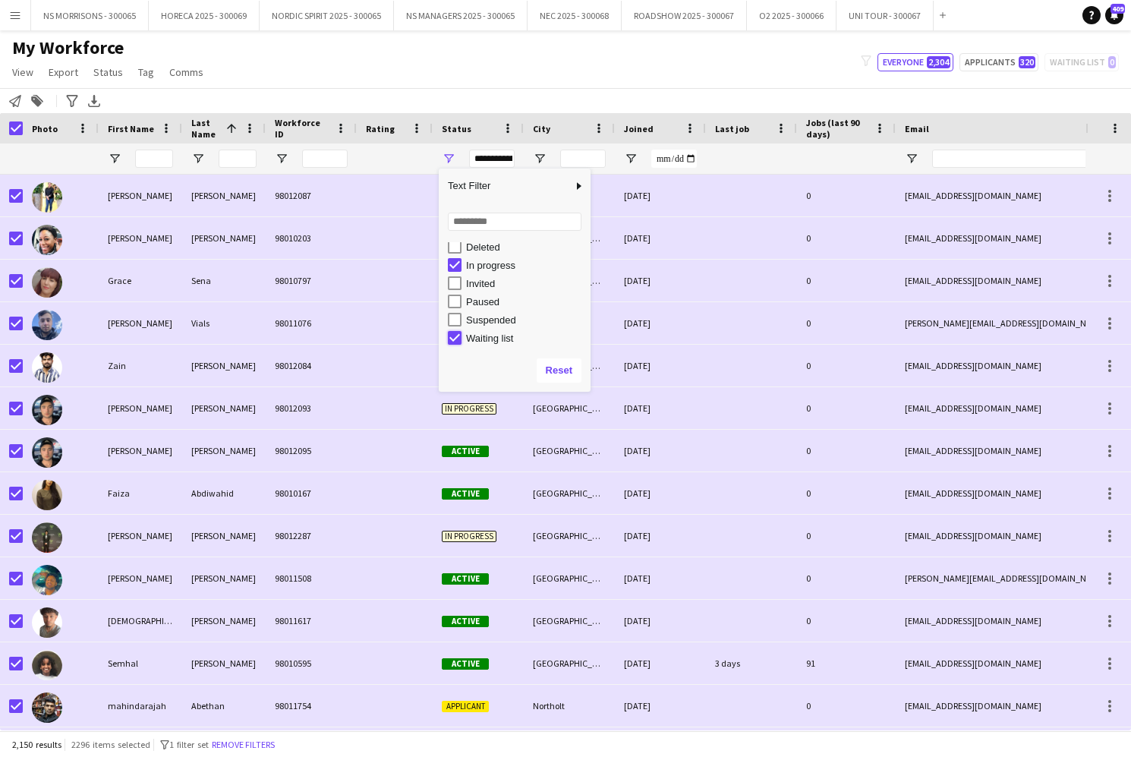
type input "**********"
click at [150, 162] on input "First Name Filter Input" at bounding box center [154, 159] width 38 height 18
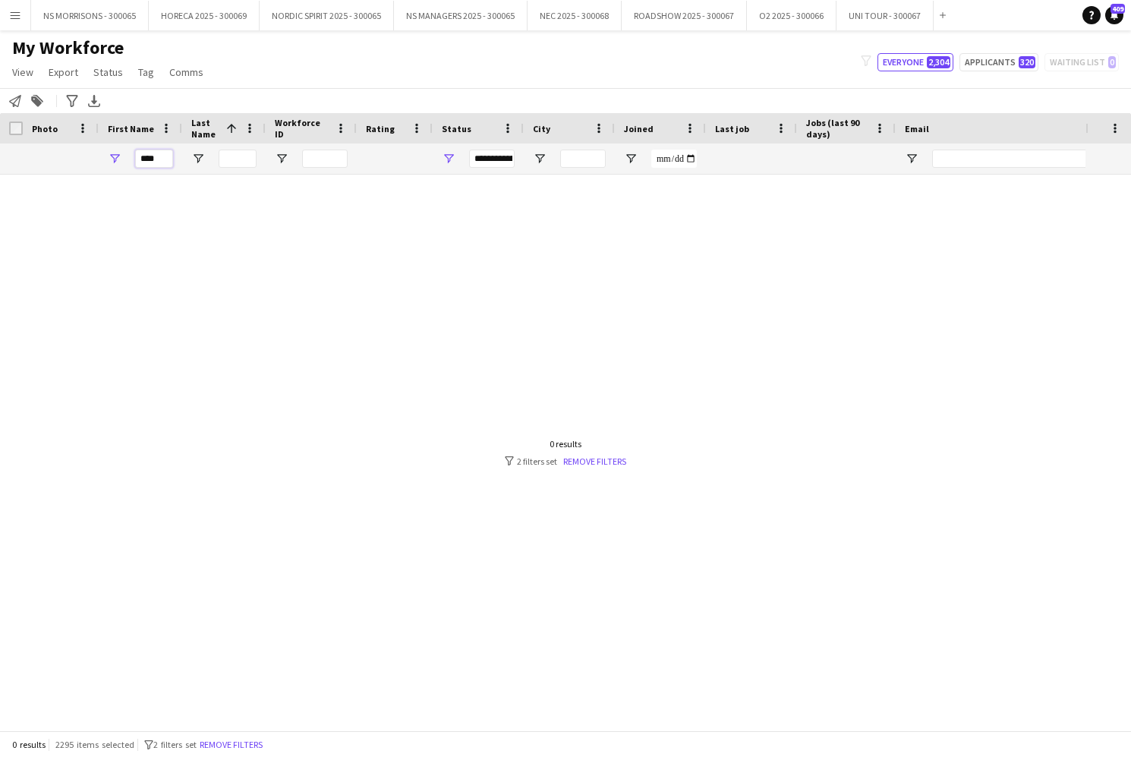
drag, startPoint x: 169, startPoint y: 162, endPoint x: 137, endPoint y: 163, distance: 31.9
click at [137, 163] on input "****" at bounding box center [154, 159] width 38 height 18
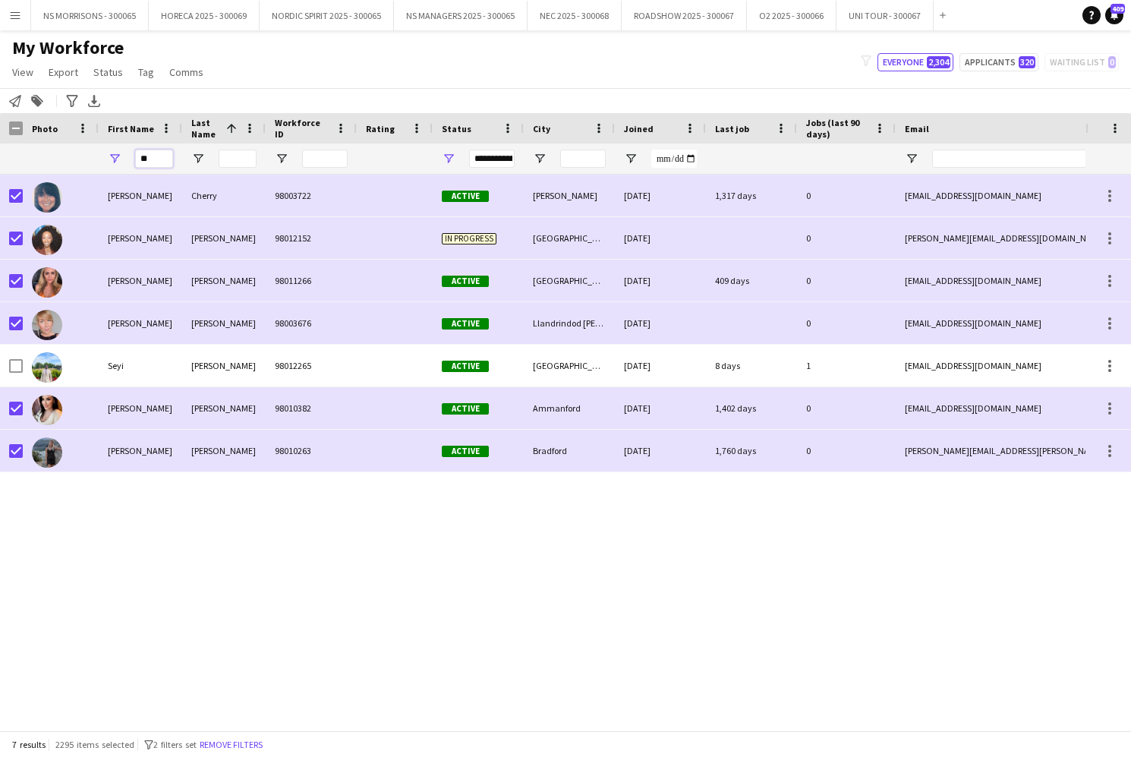
type input "*"
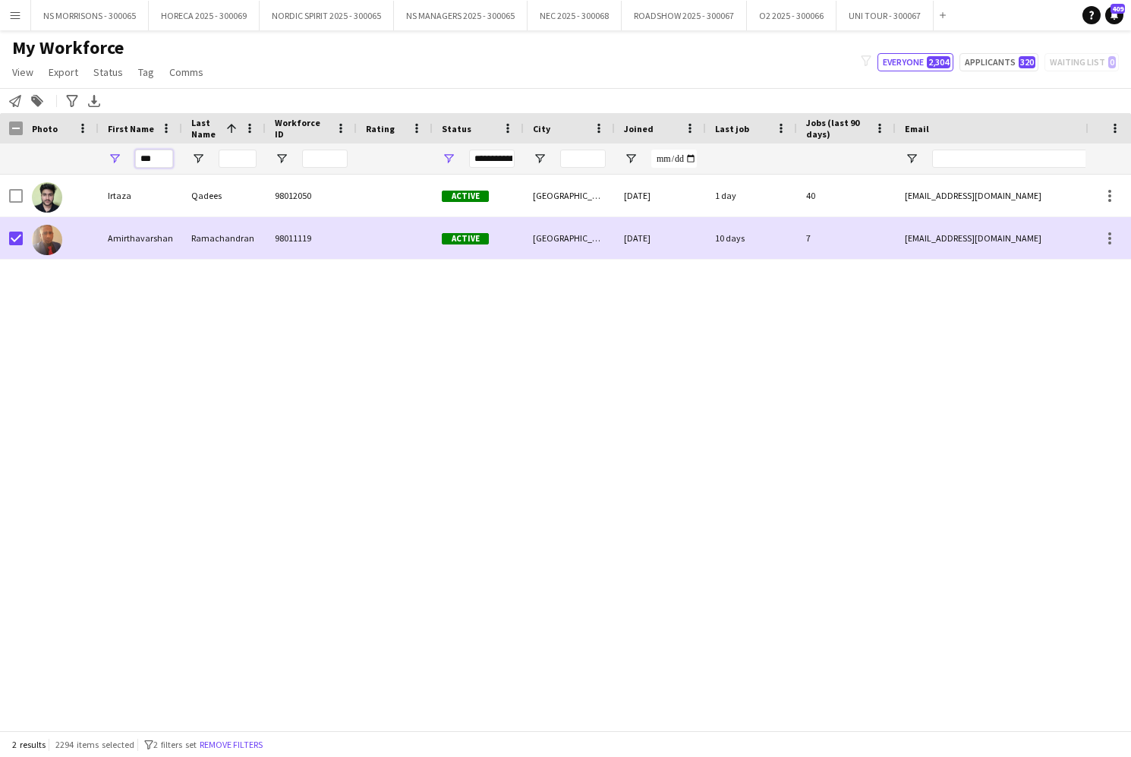
drag, startPoint x: 148, startPoint y: 159, endPoint x: 103, endPoint y: 162, distance: 44.9
click at [103, 162] on div "***" at bounding box center [140, 158] width 83 height 30
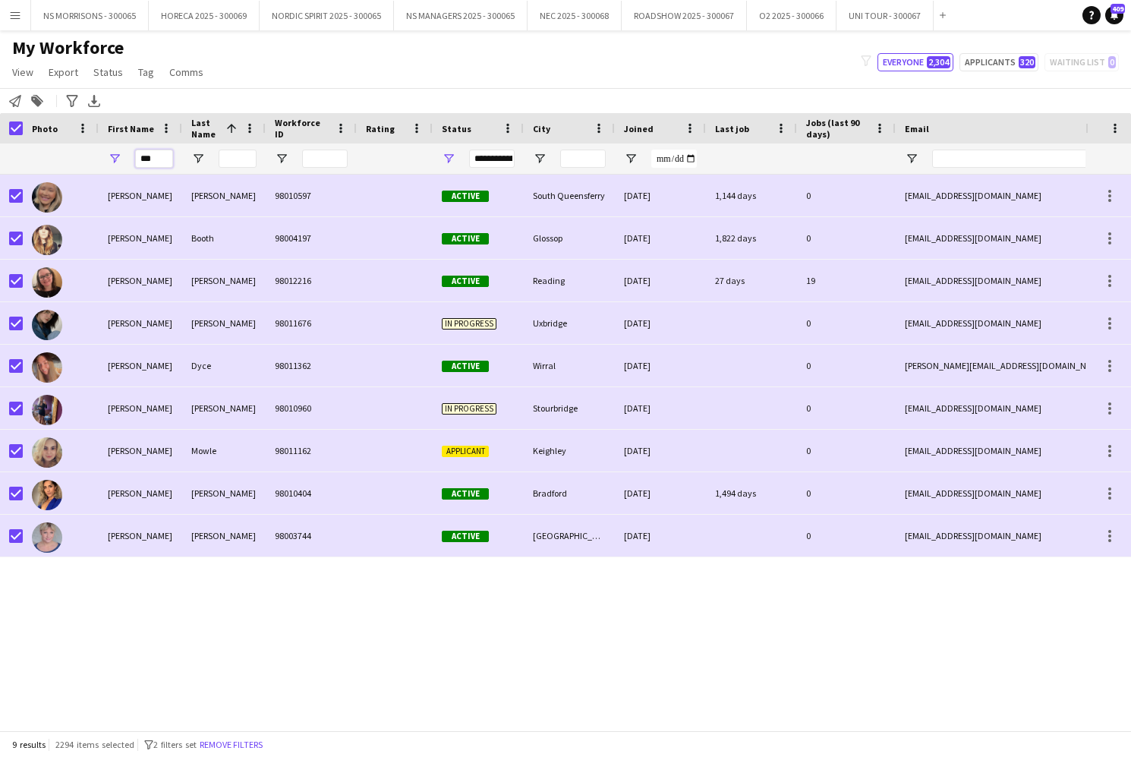
type input "***"
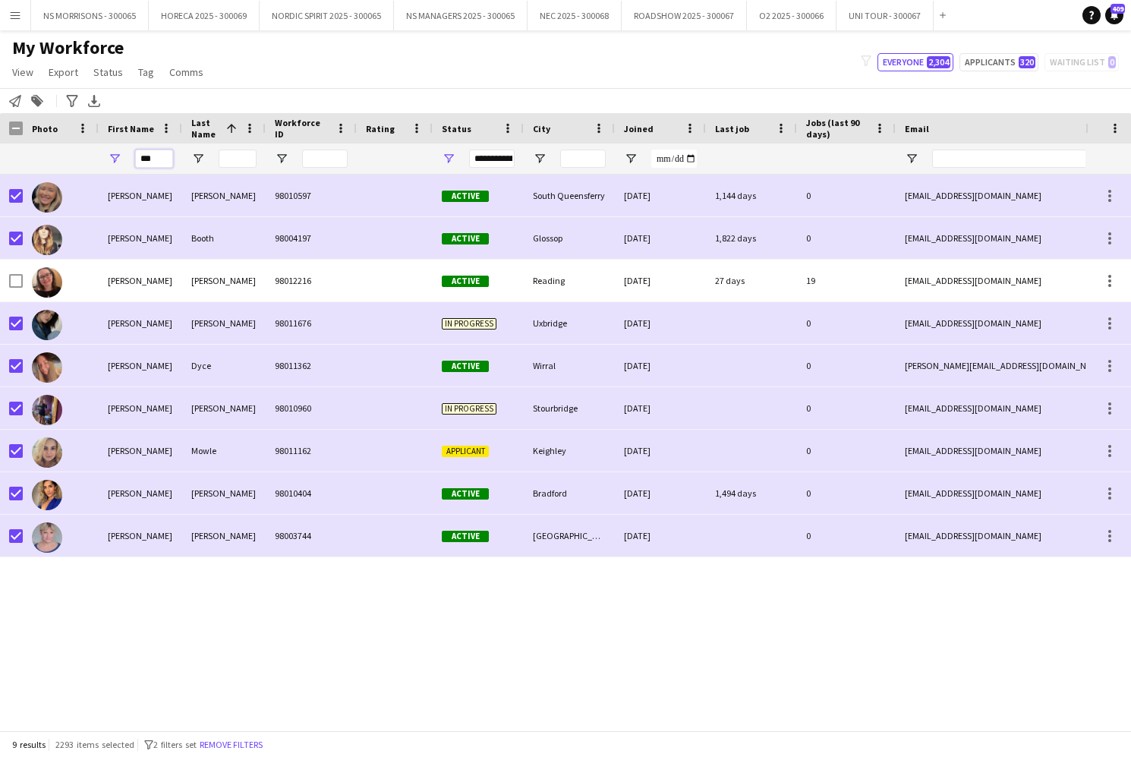
drag, startPoint x: 140, startPoint y: 159, endPoint x: 131, endPoint y: 159, distance: 9.1
click at [132, 159] on div "***" at bounding box center [140, 158] width 83 height 30
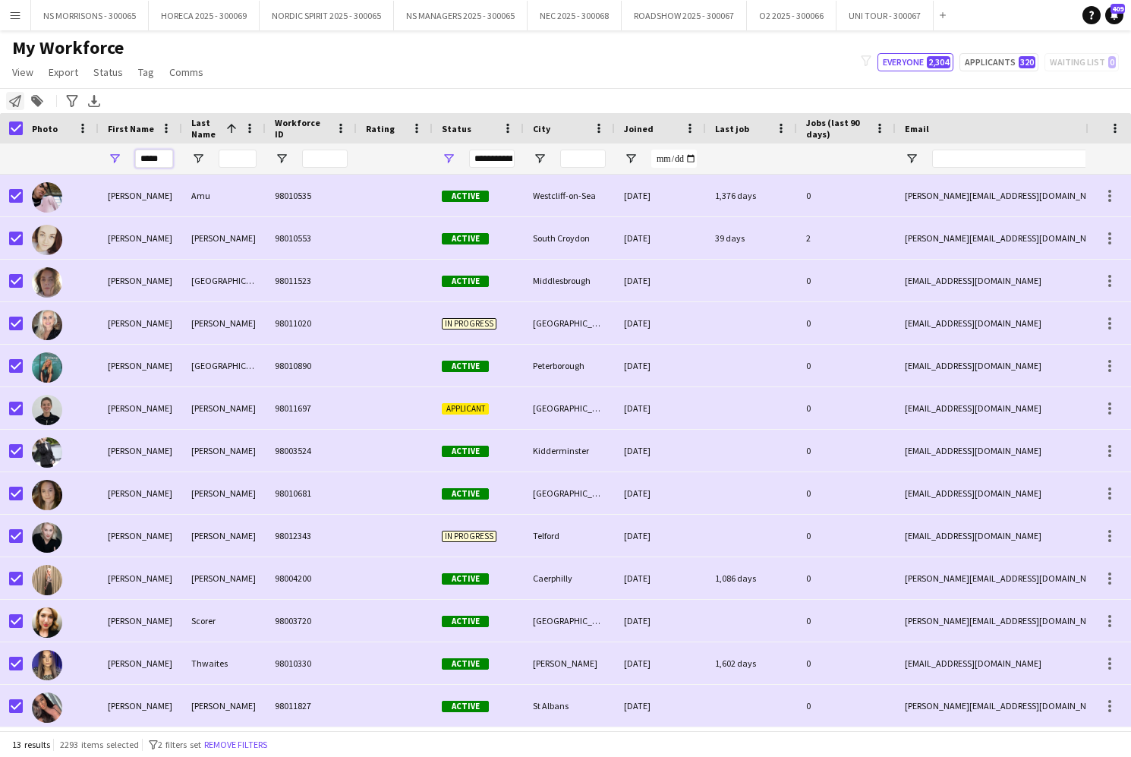
scroll to position [0, 1]
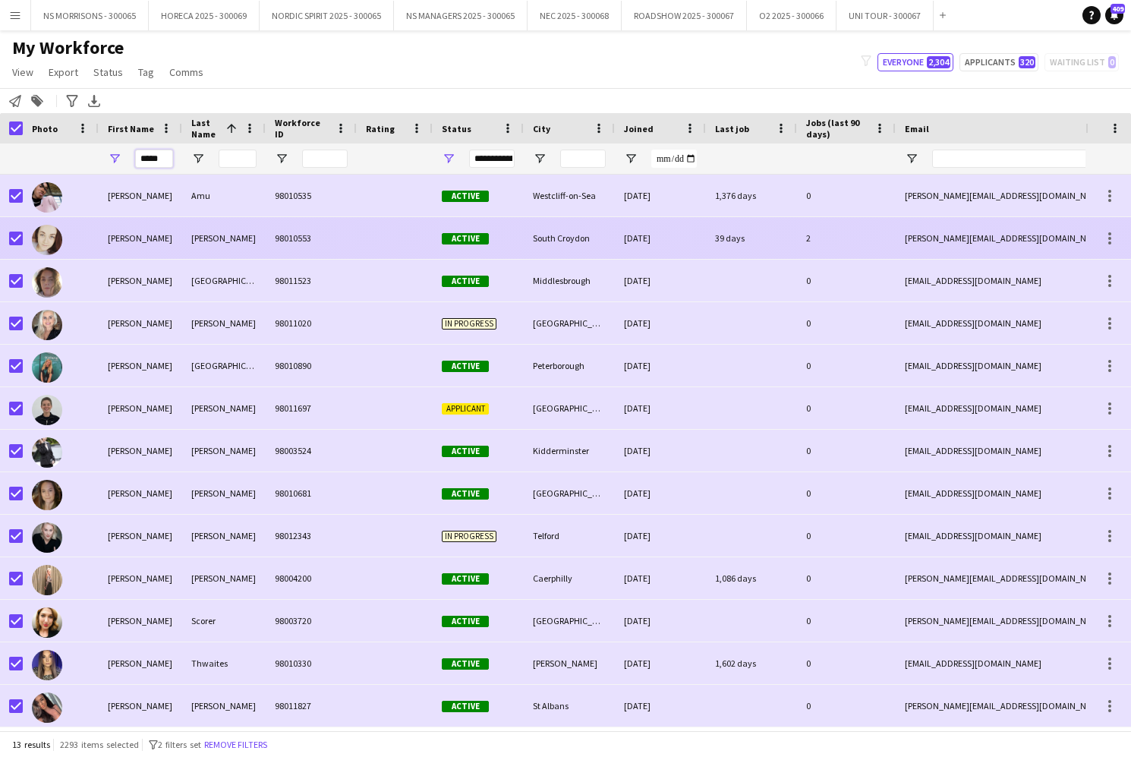
type input "*****"
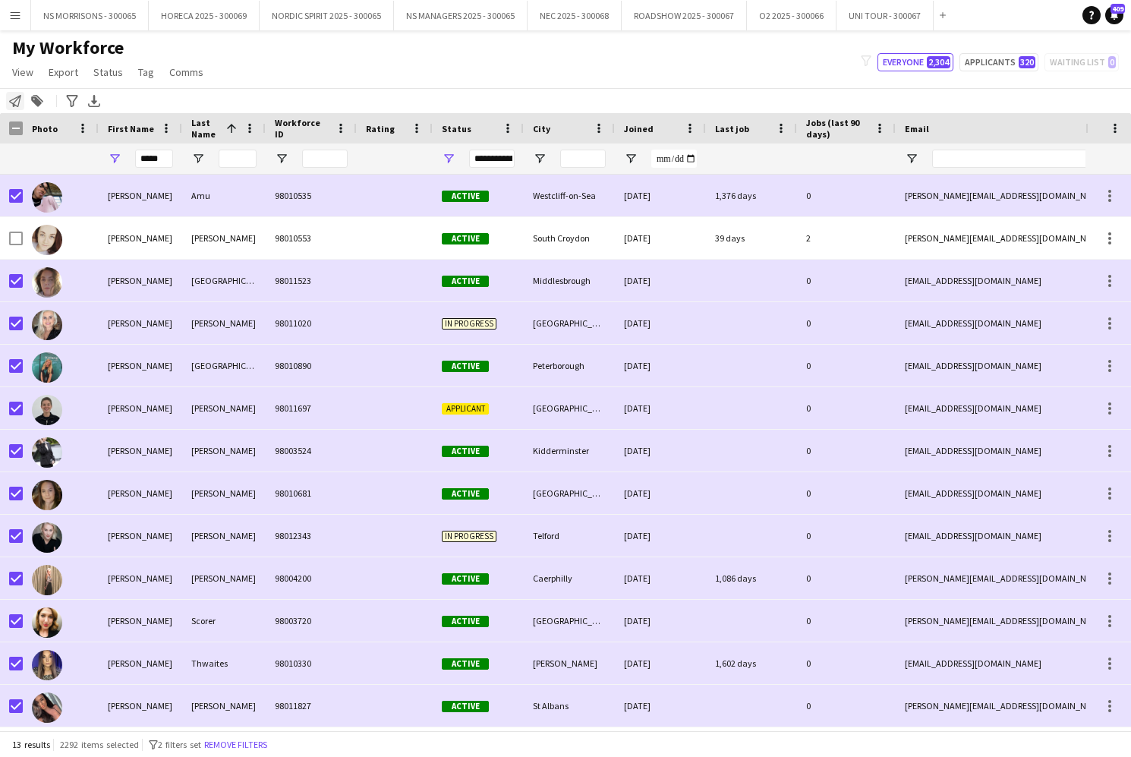
click at [14, 101] on icon "Notify workforce" at bounding box center [15, 101] width 12 height 12
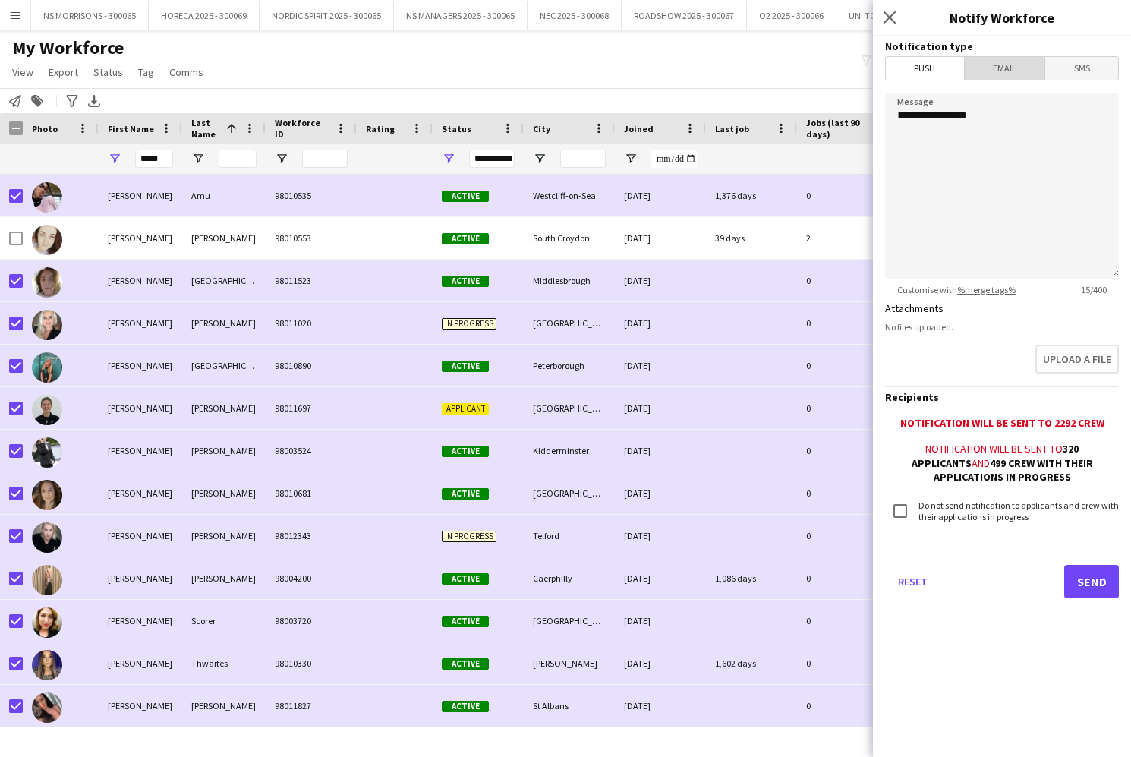
drag, startPoint x: 1015, startPoint y: 66, endPoint x: 1010, endPoint y: 83, distance: 18.0
click at [1015, 66] on span "Email" at bounding box center [1005, 68] width 80 height 23
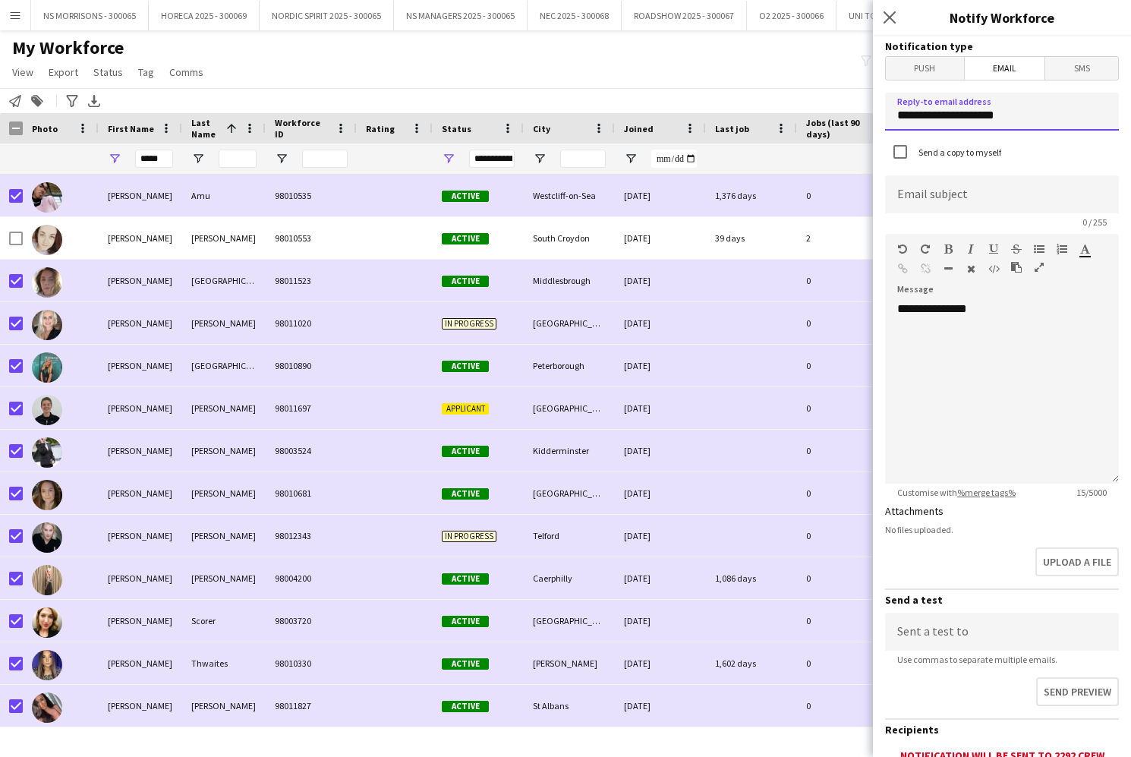
drag, startPoint x: 957, startPoint y: 112, endPoint x: 896, endPoint y: 109, distance: 60.8
type input "**********"
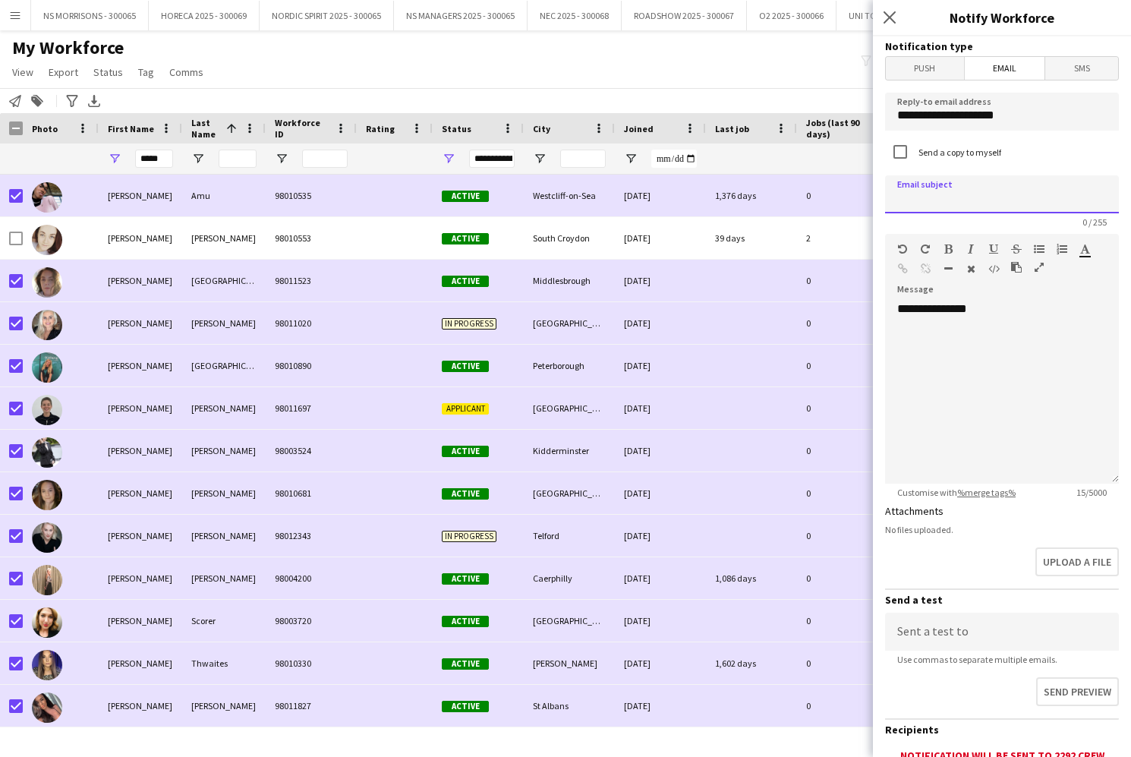
paste input "**********"
type input "**********"
click at [989, 312] on div "**********" at bounding box center [1002, 392] width 234 height 182
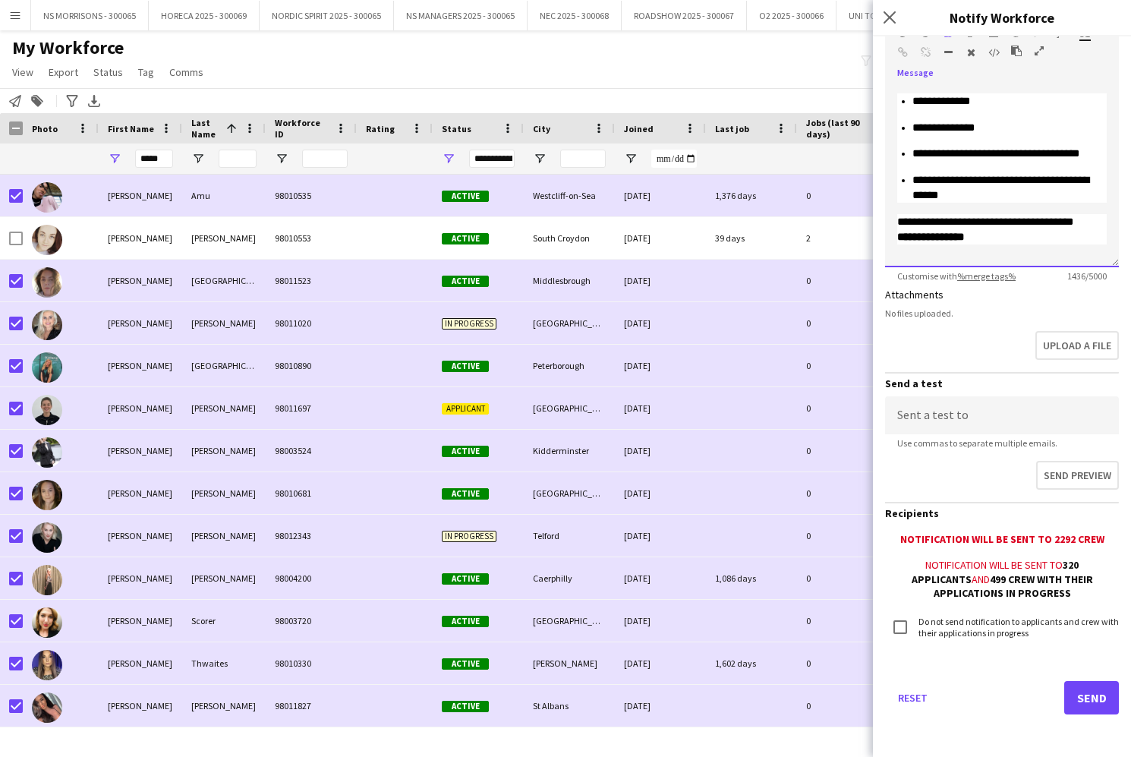
scroll to position [216, 0]
click at [1079, 699] on button "Send" at bounding box center [1091, 698] width 55 height 33
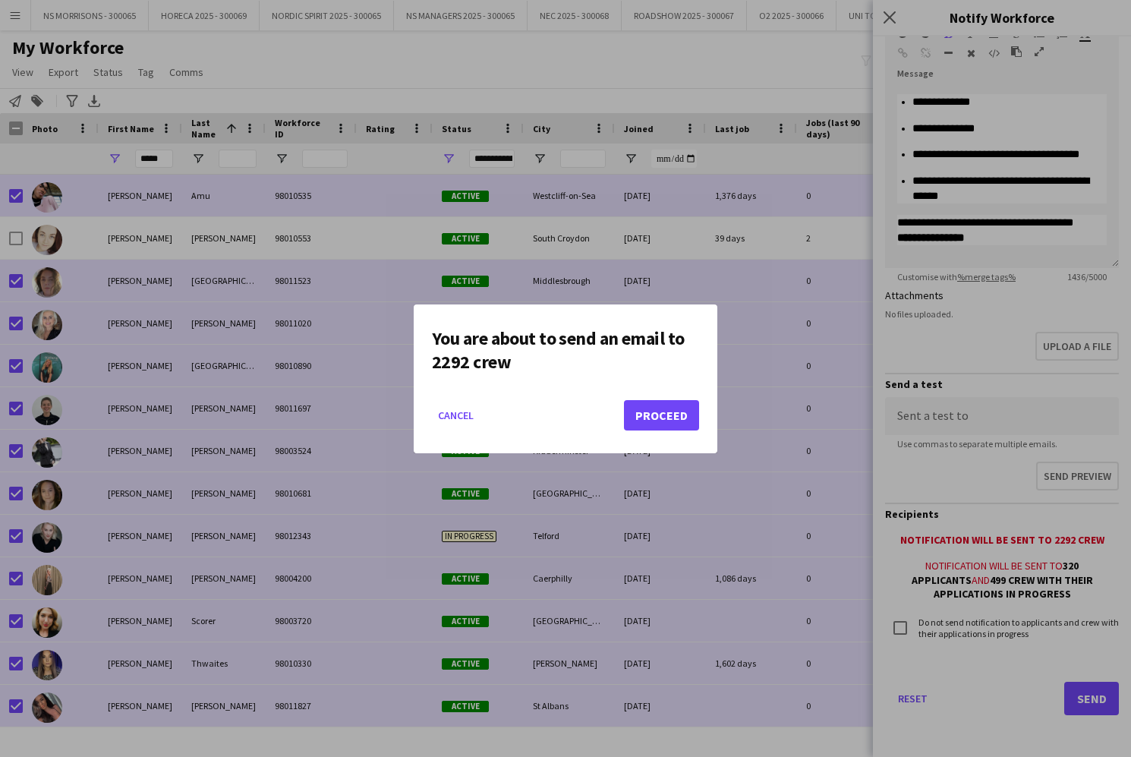
click at [682, 422] on button "Proceed" at bounding box center [661, 415] width 75 height 30
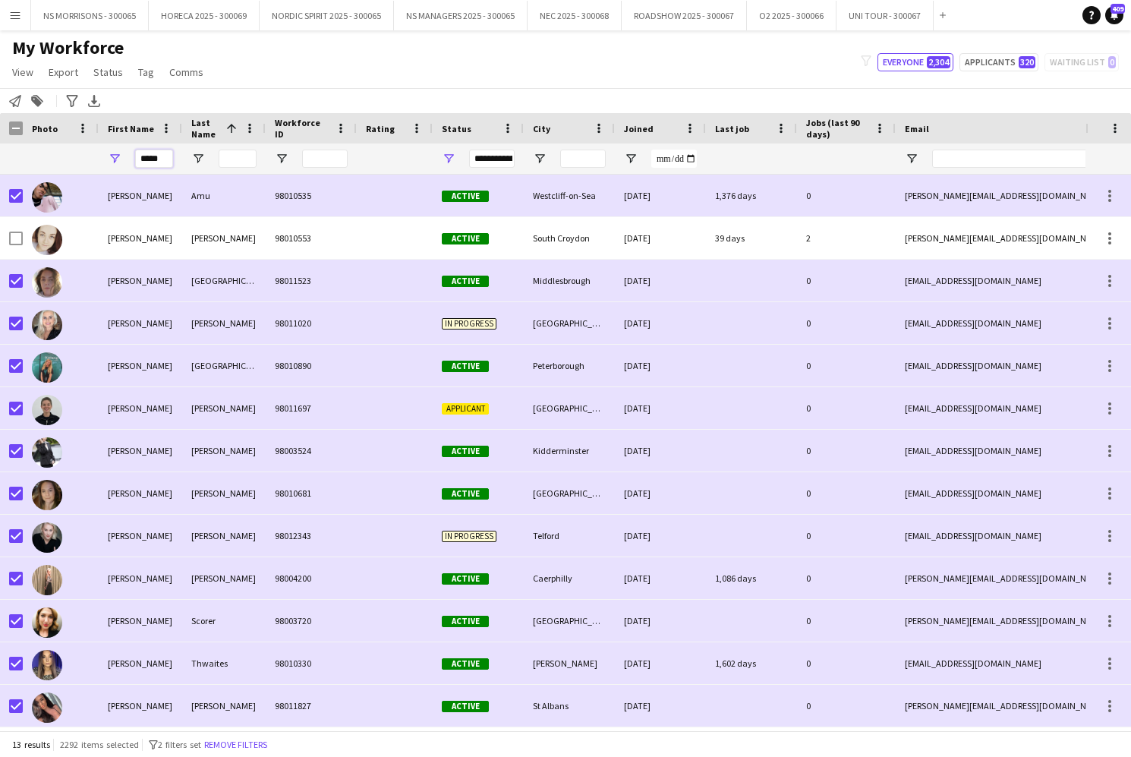
drag, startPoint x: 165, startPoint y: 160, endPoint x: 138, endPoint y: 160, distance: 26.6
click at [146, 162] on input "*****" at bounding box center [154, 159] width 38 height 18
type input "*"
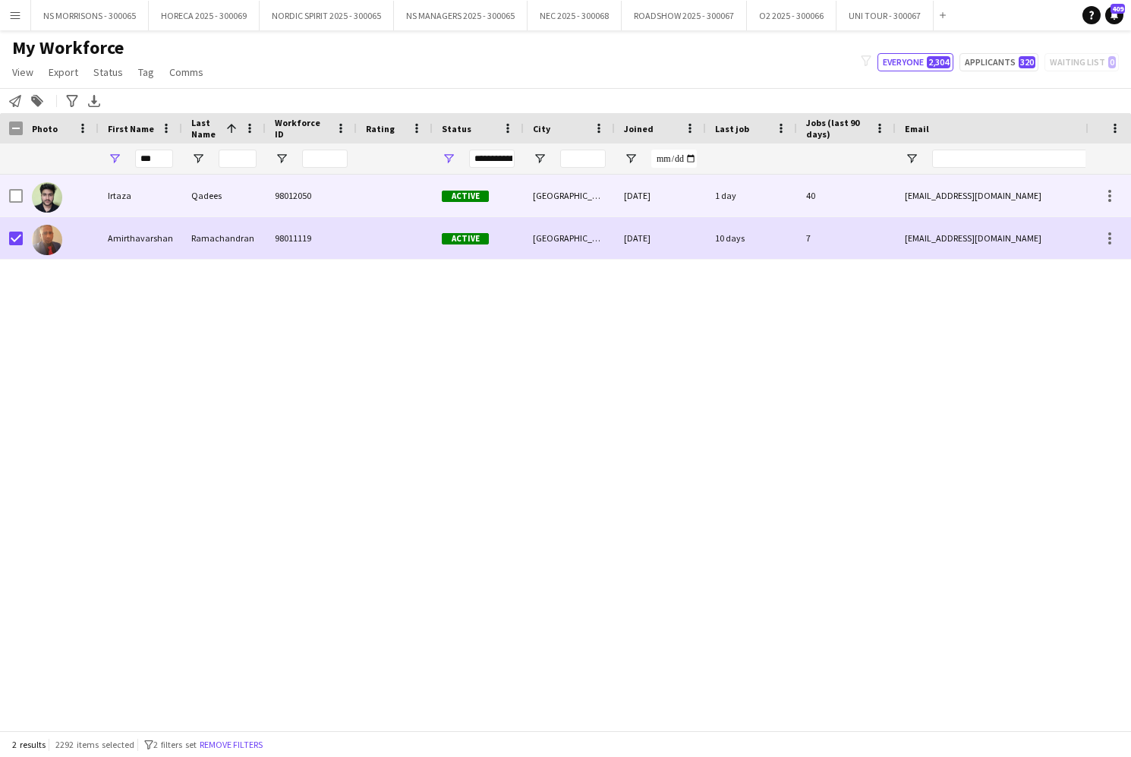
click at [122, 202] on div "Irtaza" at bounding box center [140, 196] width 83 height 42
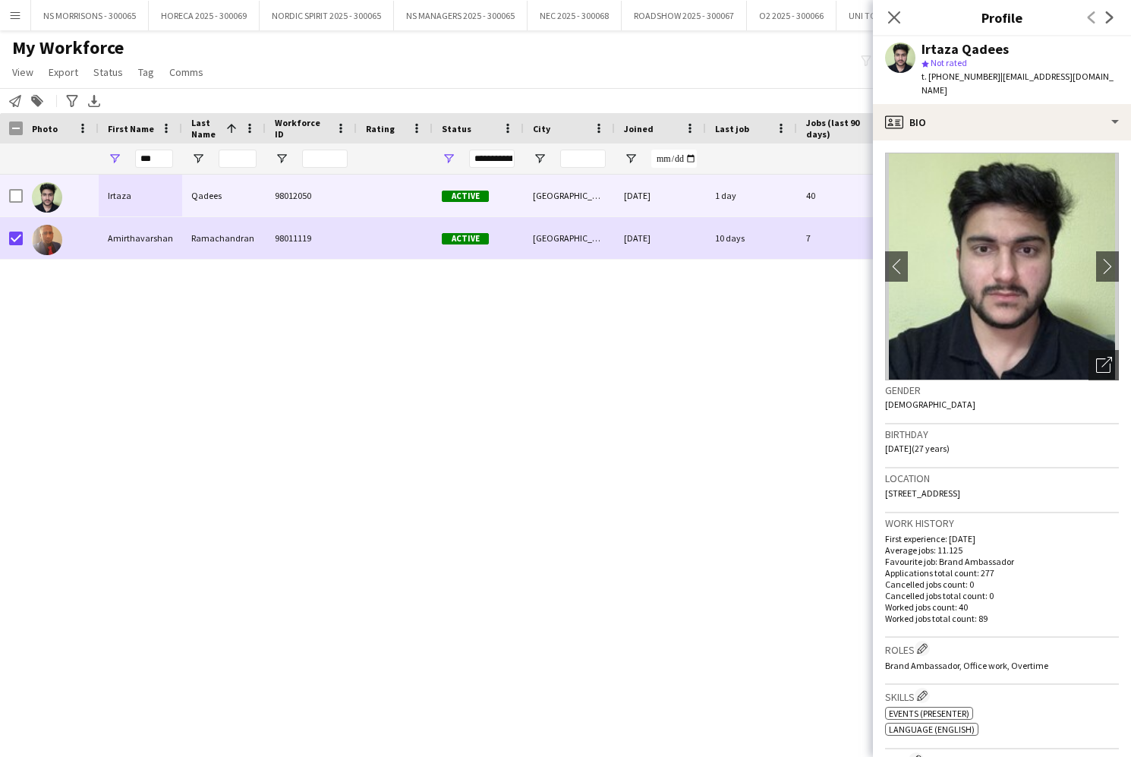
drag, startPoint x: 999, startPoint y: 80, endPoint x: 1102, endPoint y: 79, distance: 103.2
click at [1102, 79] on span "| [EMAIL_ADDRESS][DOMAIN_NAME]" at bounding box center [1017, 83] width 192 height 25
copy span "[EMAIL_ADDRESS][DOMAIN_NAME]"
click at [109, 159] on div "***" at bounding box center [140, 158] width 83 height 30
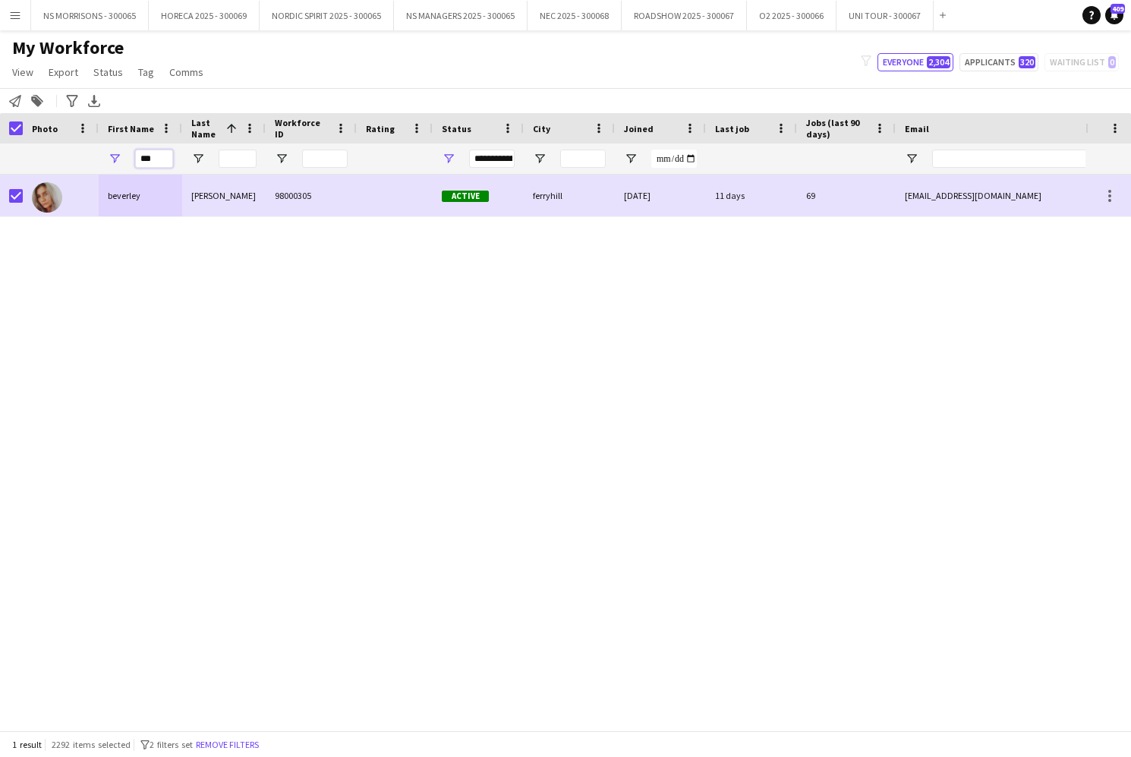
type input "***"
click at [452, 157] on span "Open Filter Menu" at bounding box center [449, 159] width 14 height 14
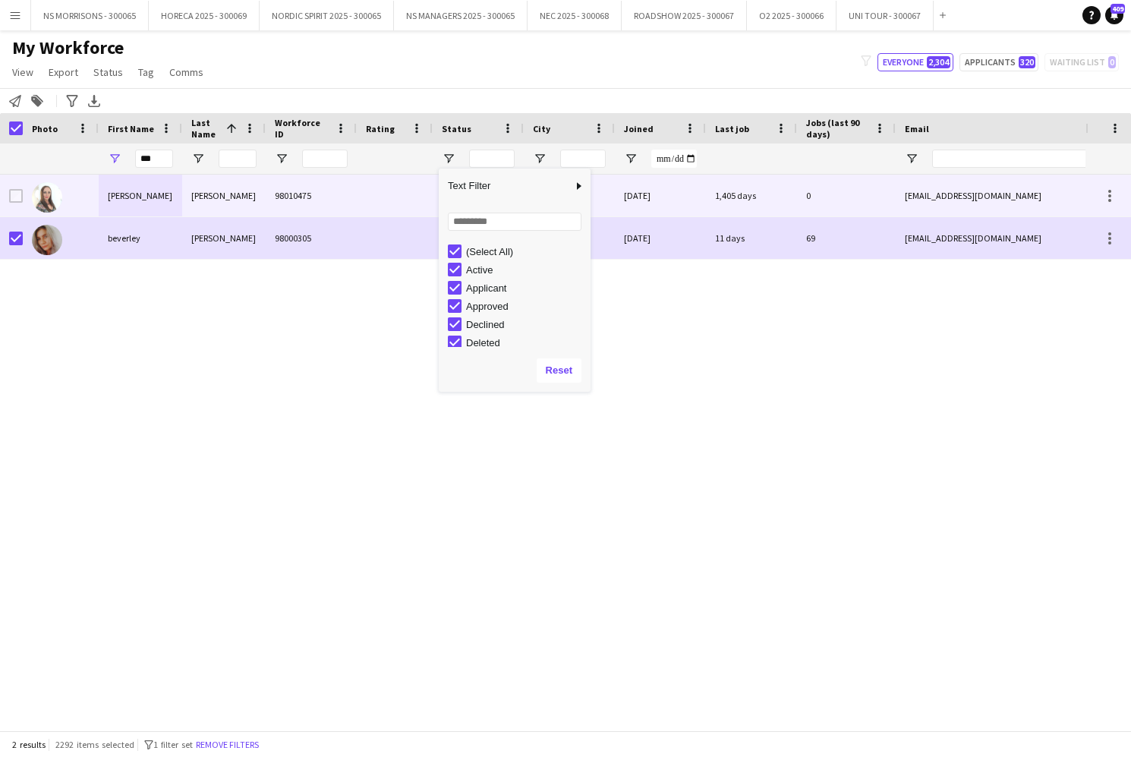
click at [117, 198] on div "[PERSON_NAME]" at bounding box center [140, 196] width 83 height 42
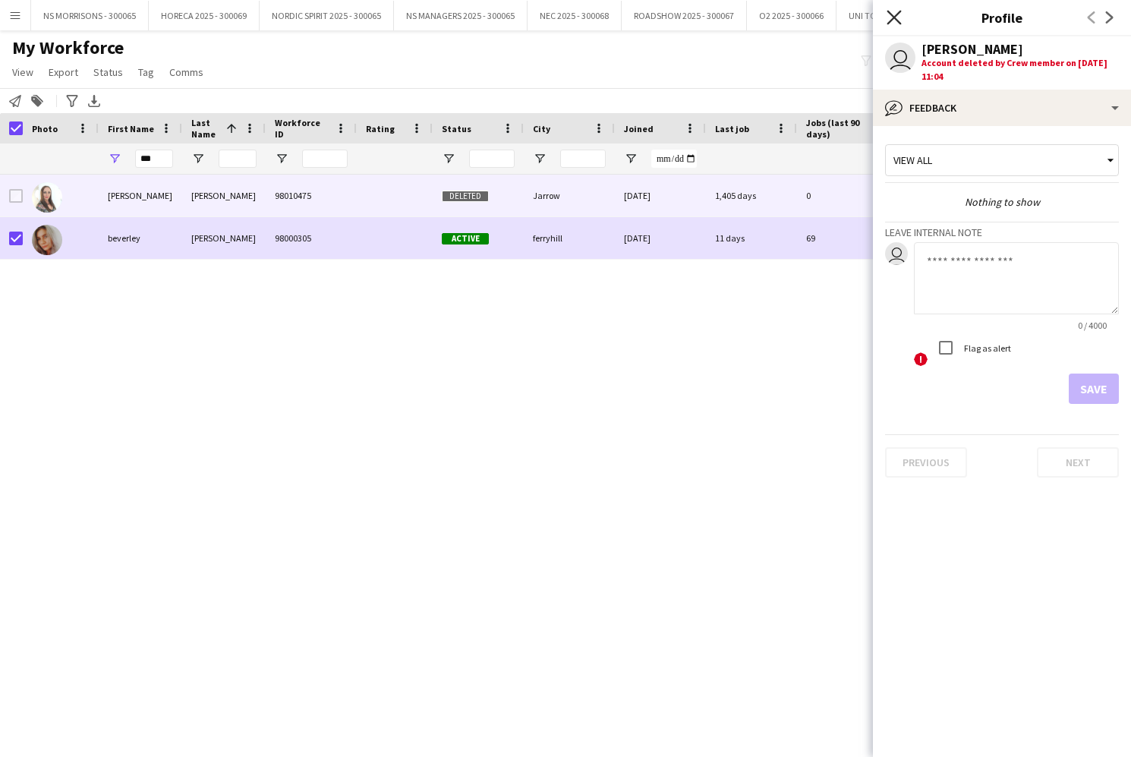
click at [895, 21] on icon "Close pop-in" at bounding box center [893, 17] width 14 height 14
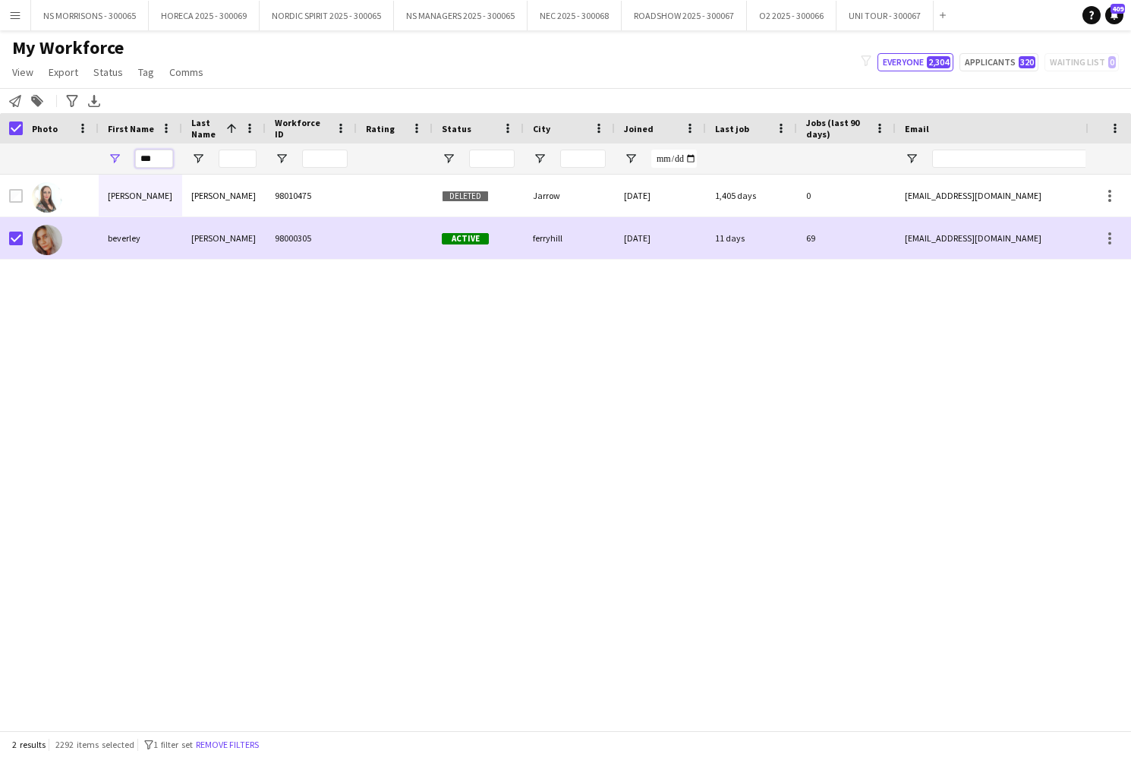
drag, startPoint x: 157, startPoint y: 158, endPoint x: 124, endPoint y: 160, distance: 33.5
click at [124, 160] on div "***" at bounding box center [140, 158] width 83 height 30
